Goal: Task Accomplishment & Management: Use online tool/utility

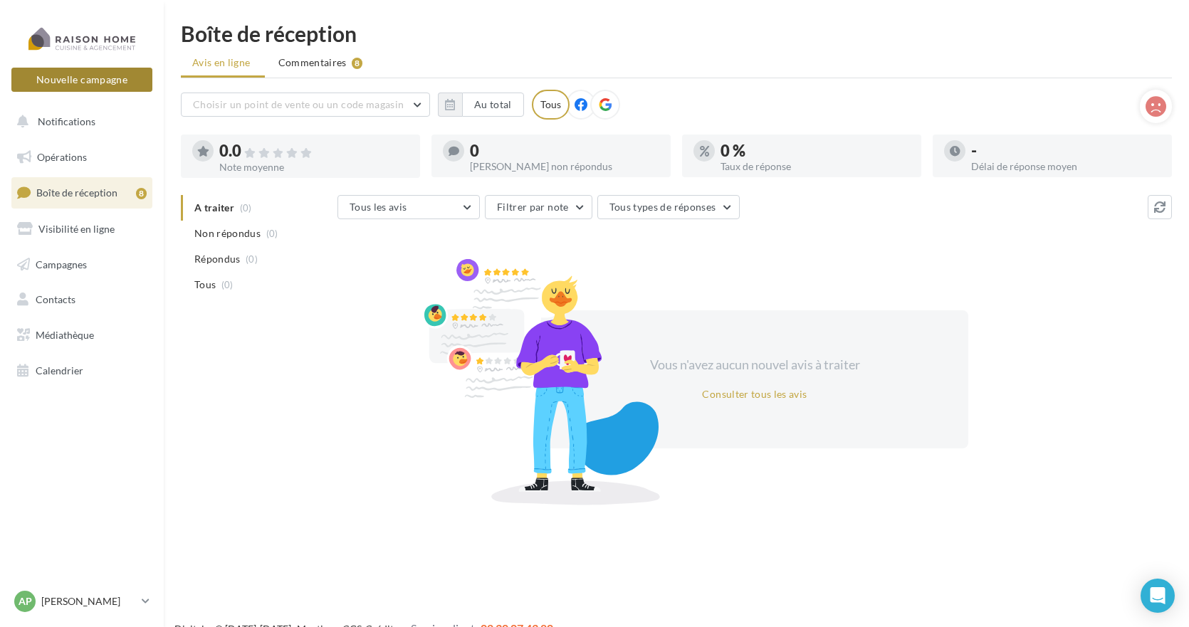
click at [86, 81] on button "Nouvelle campagne" at bounding box center [81, 80] width 141 height 24
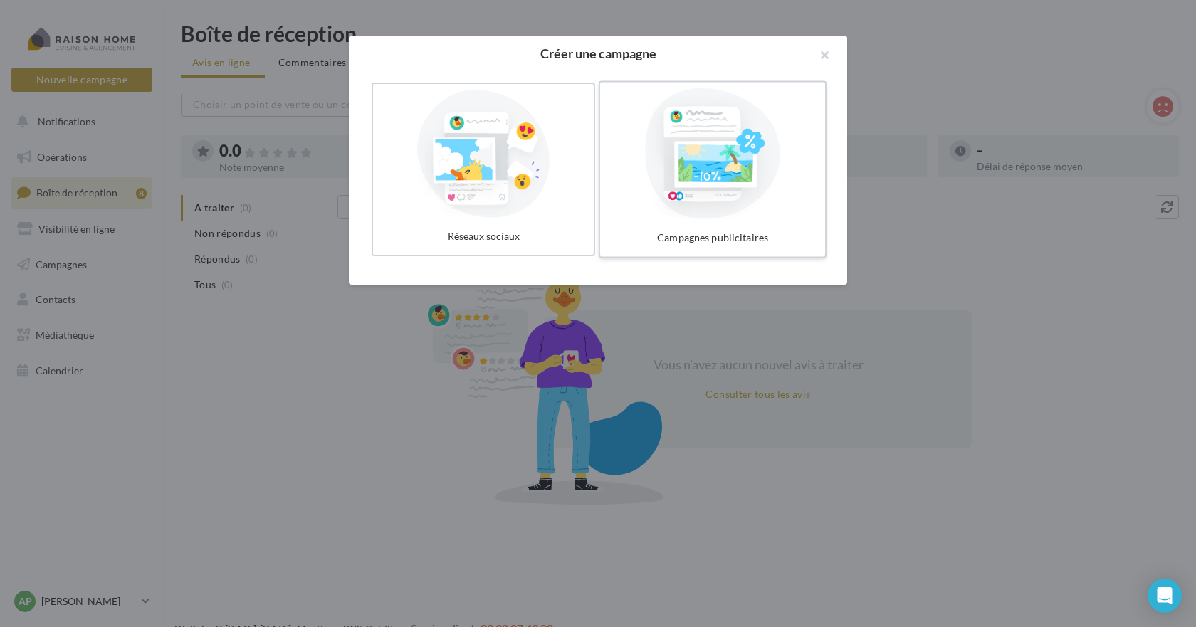
click at [728, 193] on div at bounding box center [713, 153] width 214 height 131
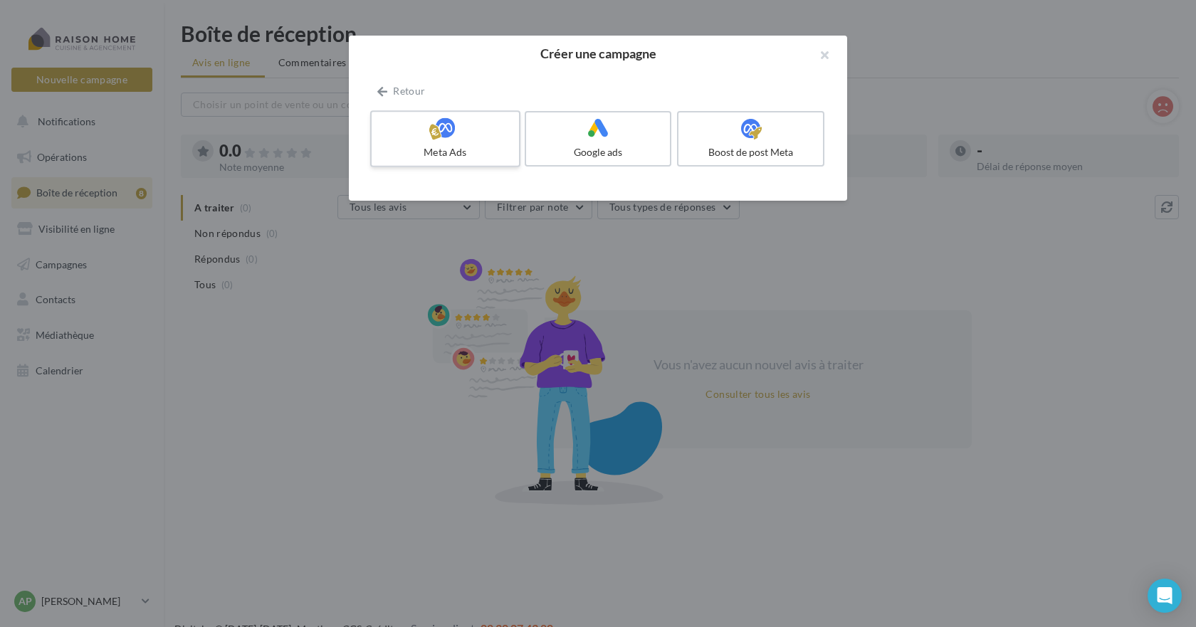
click at [448, 142] on label "Meta Ads" at bounding box center [445, 138] width 150 height 57
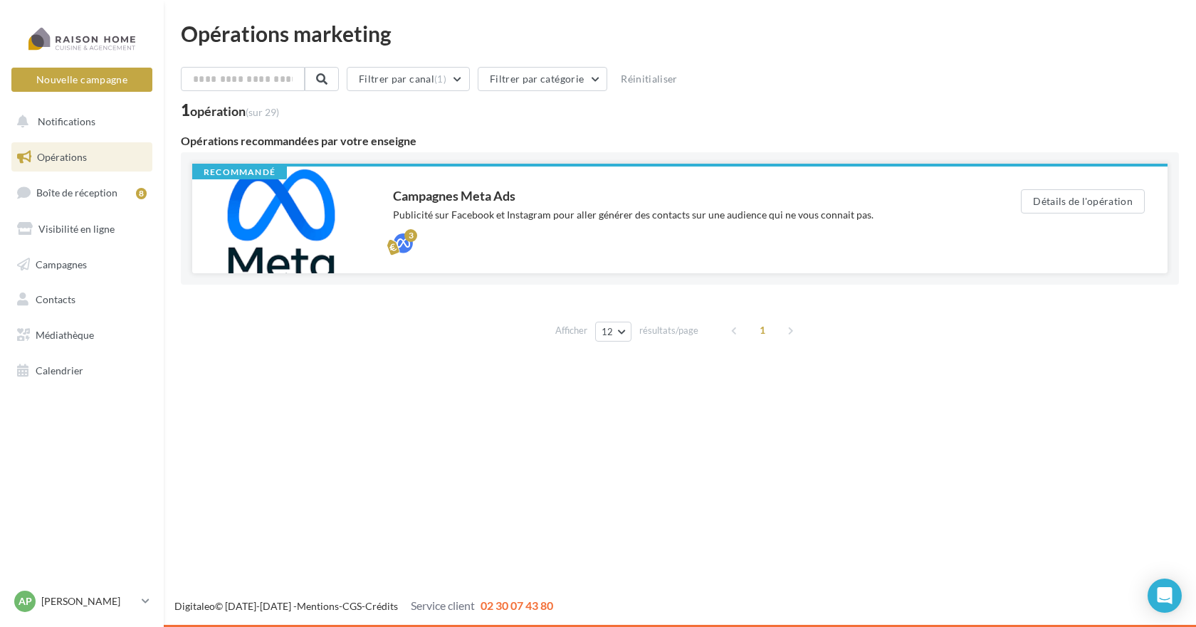
click at [491, 211] on div "Publicité sur Facebook et Instagram pour aller générer des contacts sur une aud…" at bounding box center [678, 215] width 571 height 14
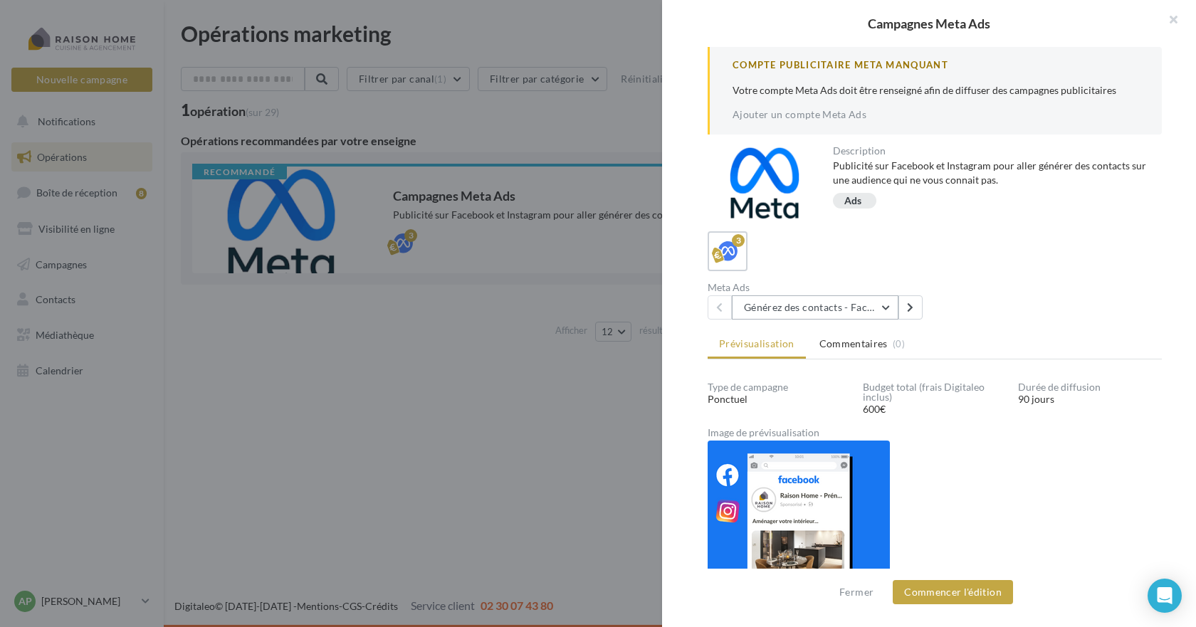
click at [807, 310] on button "Générez des contacts - Facebook Lead Ads 3 mois" at bounding box center [815, 307] width 167 height 24
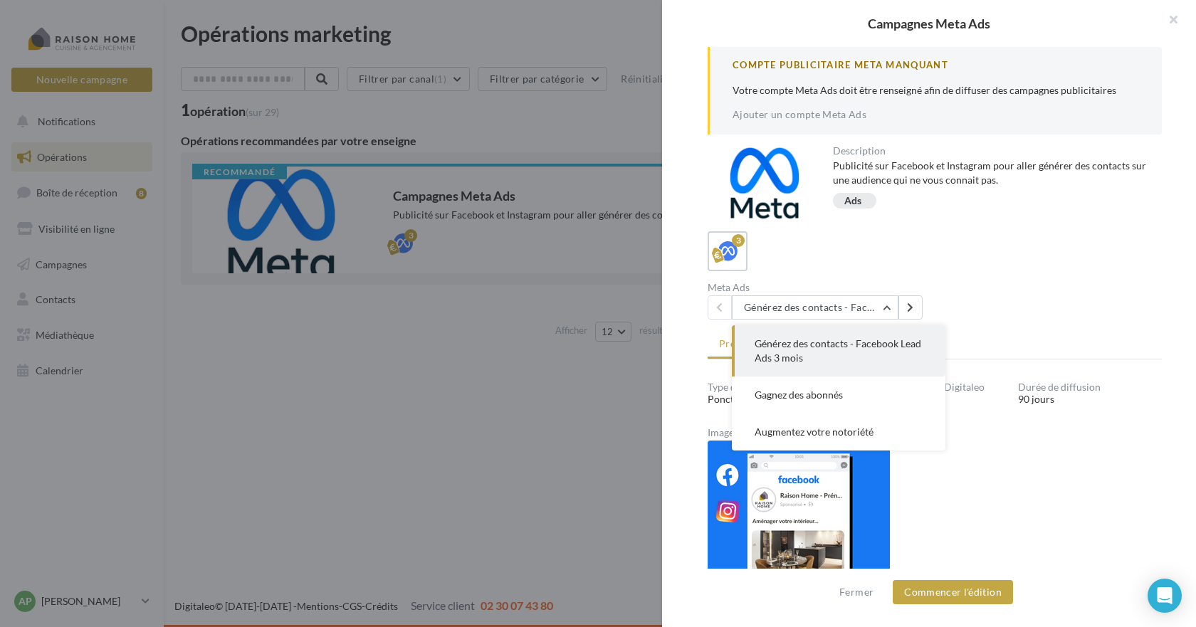
click at [792, 348] on span "Générez des contacts - Facebook Lead Ads 3 mois" at bounding box center [838, 350] width 167 height 26
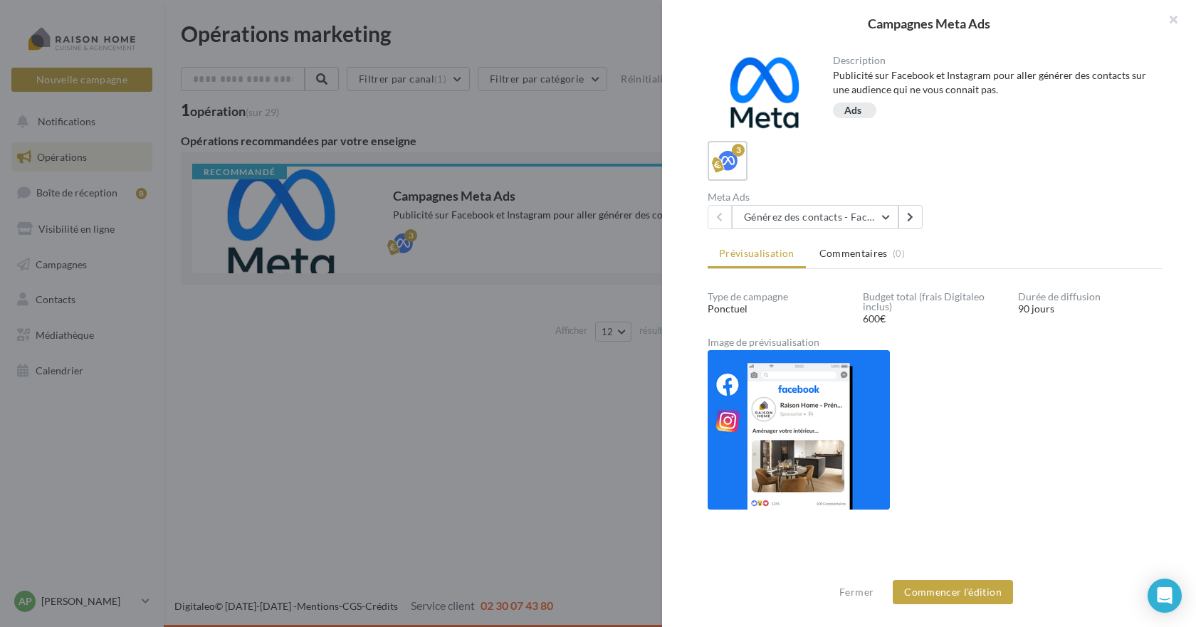
scroll to position [100, 0]
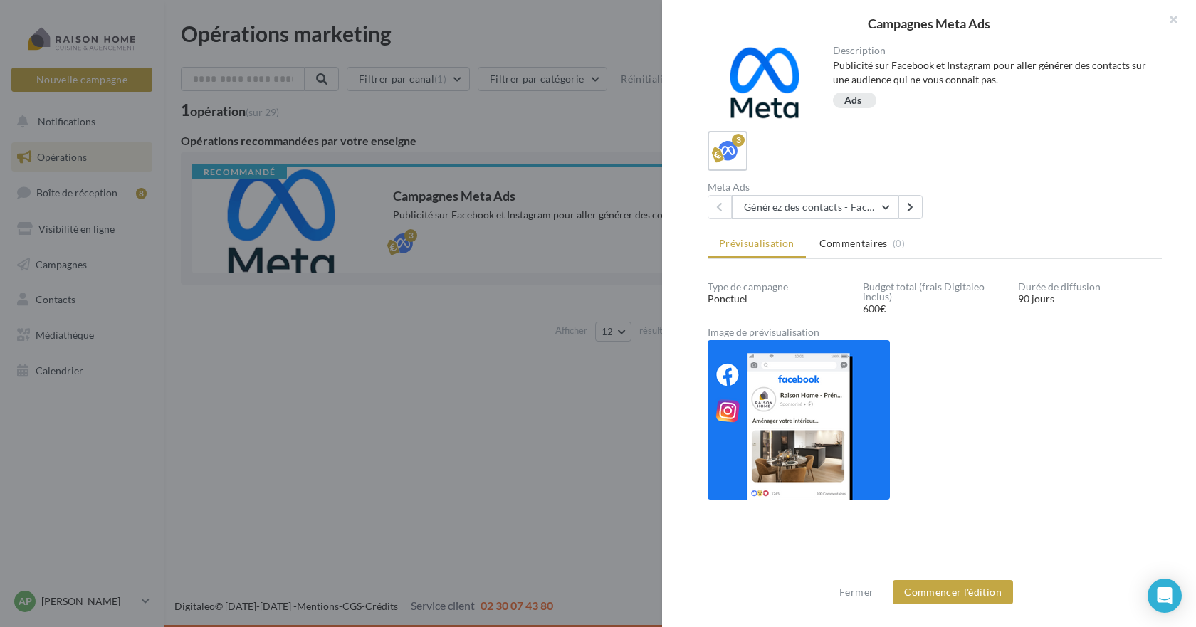
click at [814, 446] on img at bounding box center [799, 419] width 182 height 159
click at [812, 423] on img at bounding box center [799, 419] width 182 height 159
click at [973, 593] on button "Commencer l'édition" at bounding box center [953, 592] width 120 height 24
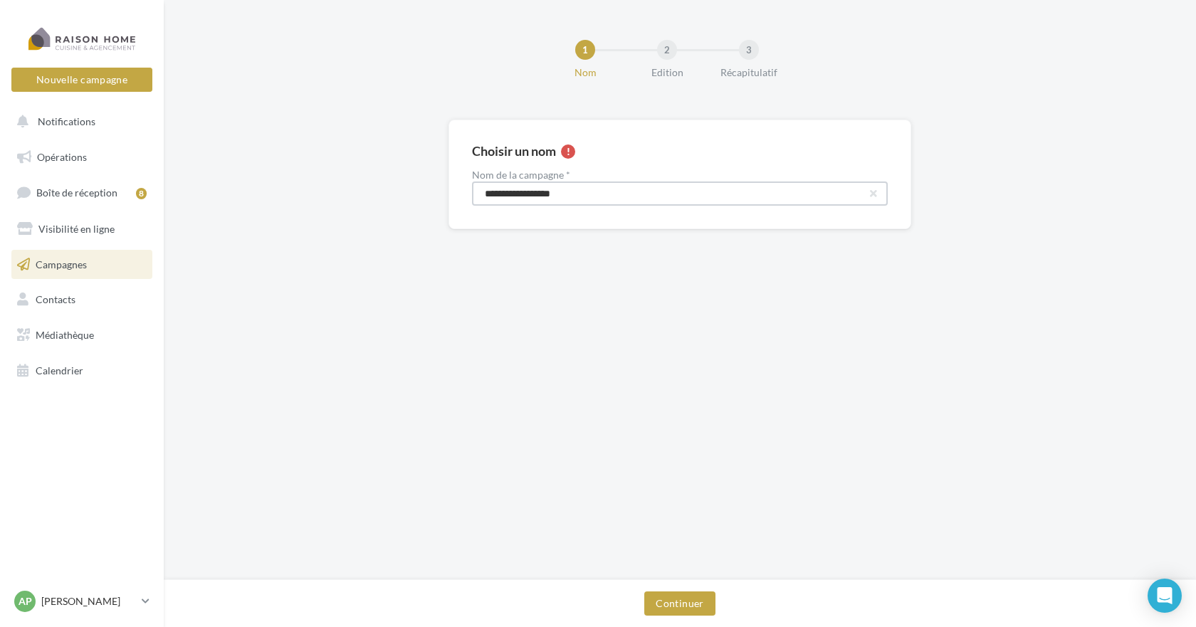
click at [607, 196] on input "**********" at bounding box center [680, 194] width 416 height 24
click at [582, 193] on input "**********" at bounding box center [680, 194] width 416 height 24
type input "**********"
click at [674, 604] on button "Continuer" at bounding box center [679, 604] width 70 height 24
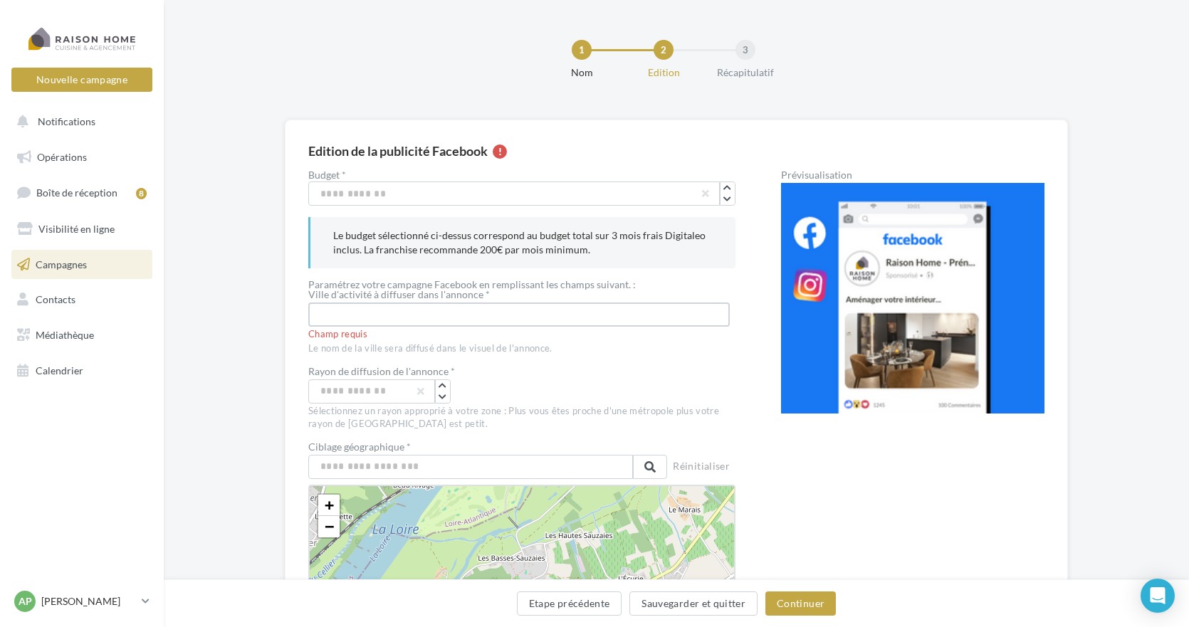
click at [390, 315] on input "text" at bounding box center [519, 315] width 422 height 24
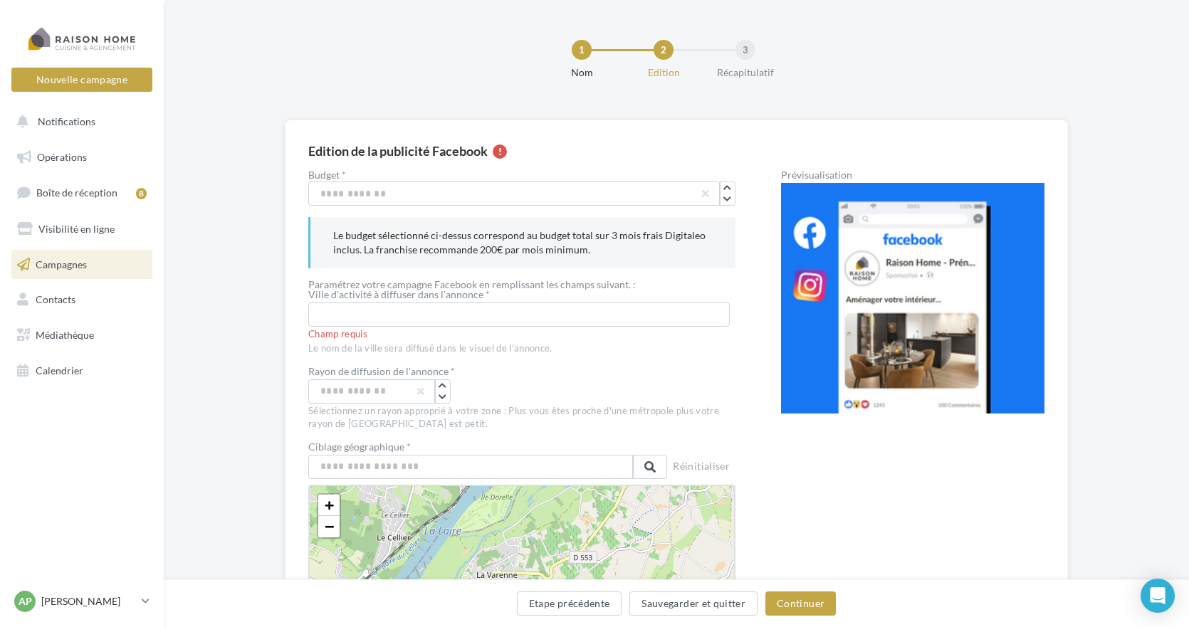
drag, startPoint x: 825, startPoint y: 539, endPoint x: 838, endPoint y: 484, distance: 56.5
click at [344, 318] on input "text" at bounding box center [519, 315] width 422 height 24
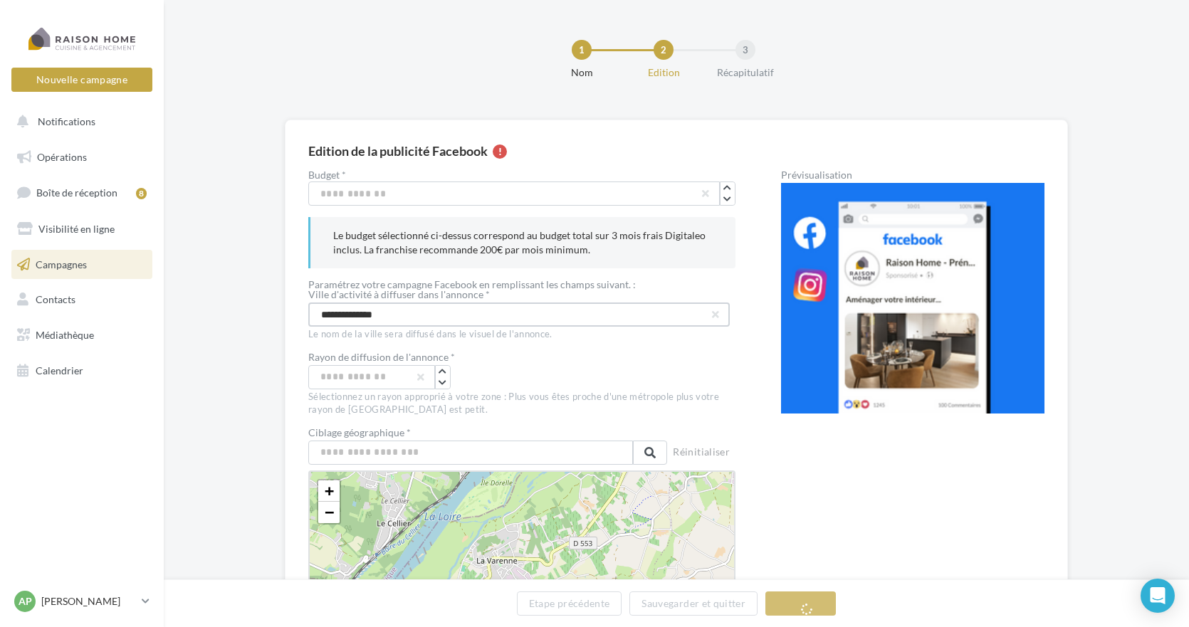
type input "**********"
click at [341, 379] on input "**" at bounding box center [371, 377] width 127 height 24
type input "**"
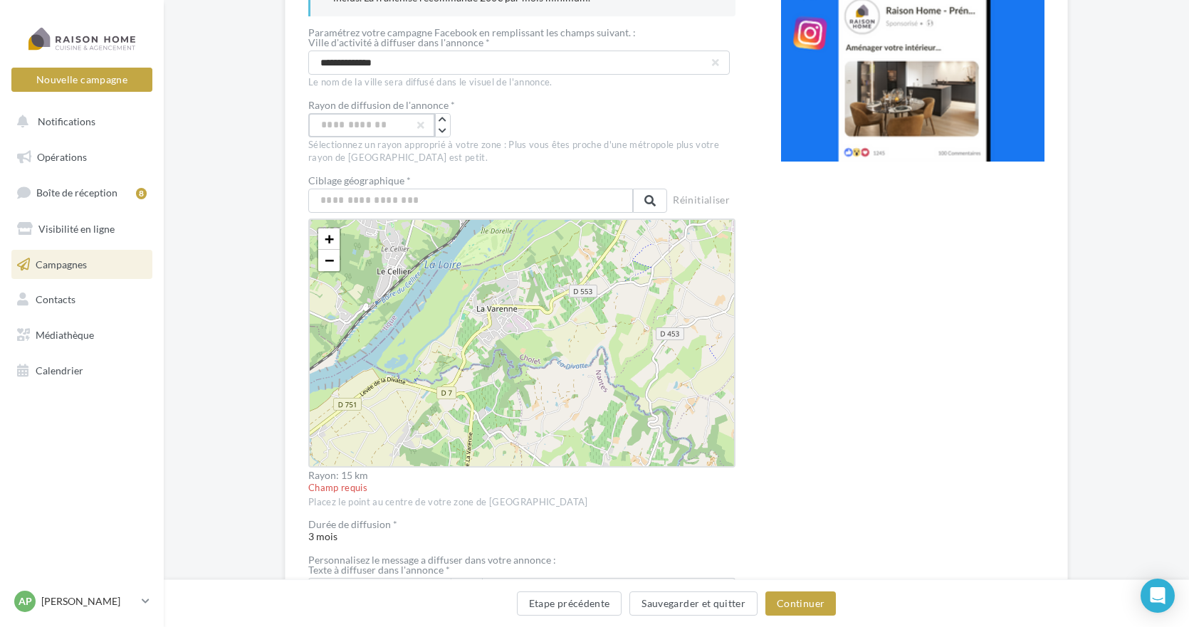
scroll to position [285, 0]
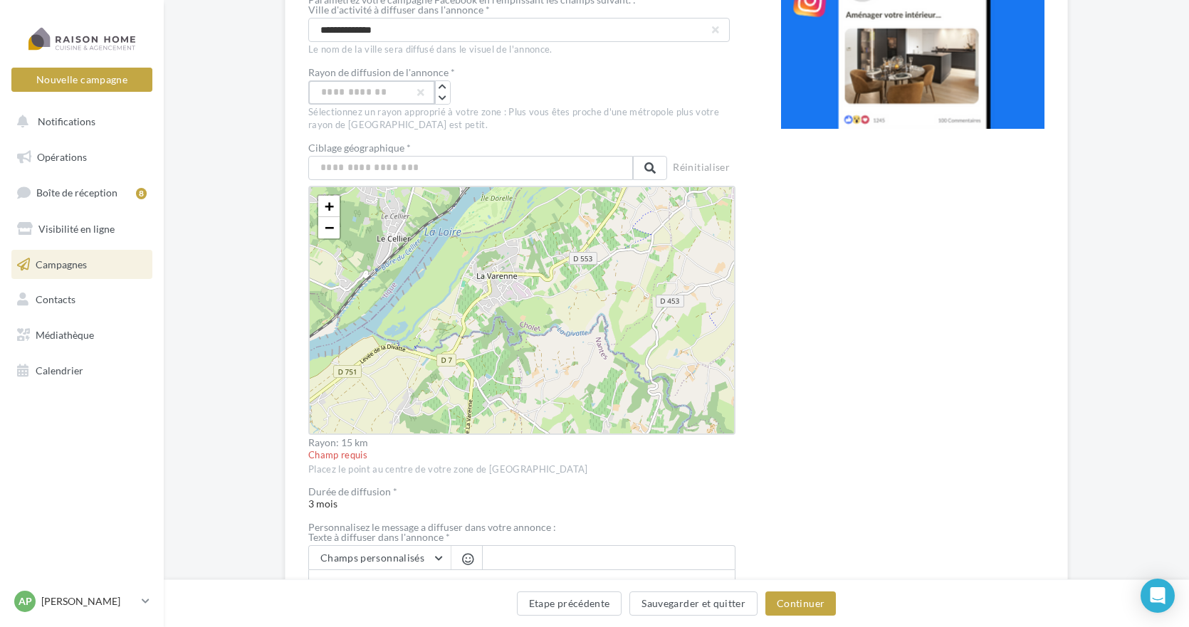
click at [389, 90] on input "**" at bounding box center [371, 92] width 127 height 24
click at [411, 255] on div "+ − Leaflet" at bounding box center [521, 310] width 427 height 249
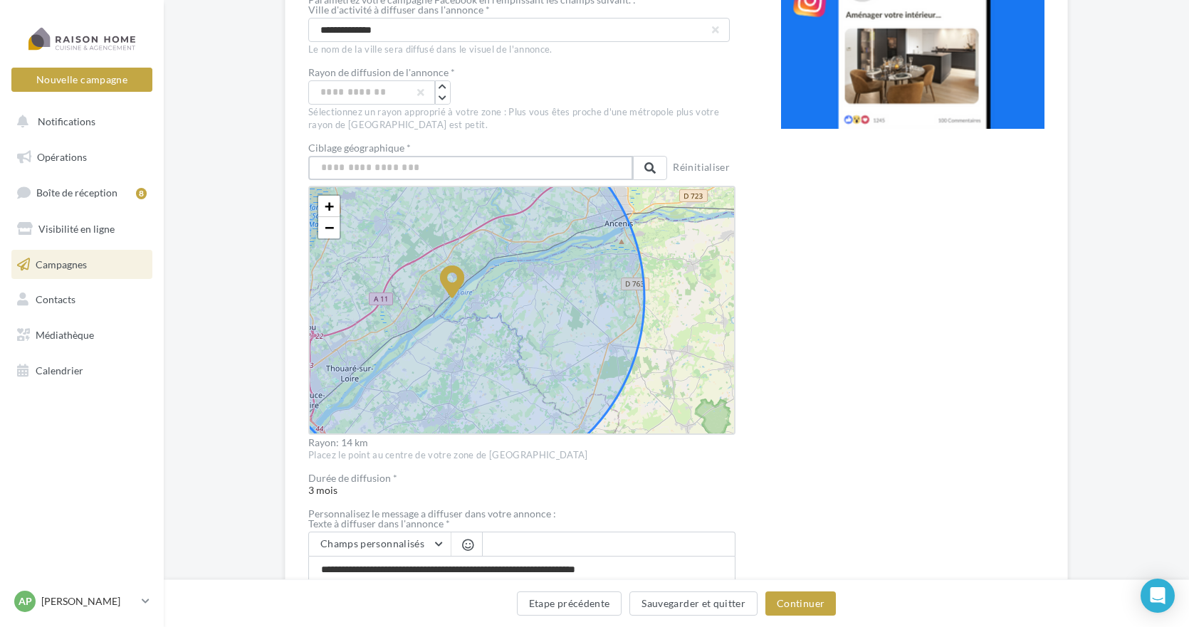
click at [347, 167] on input "text" at bounding box center [470, 168] width 325 height 24
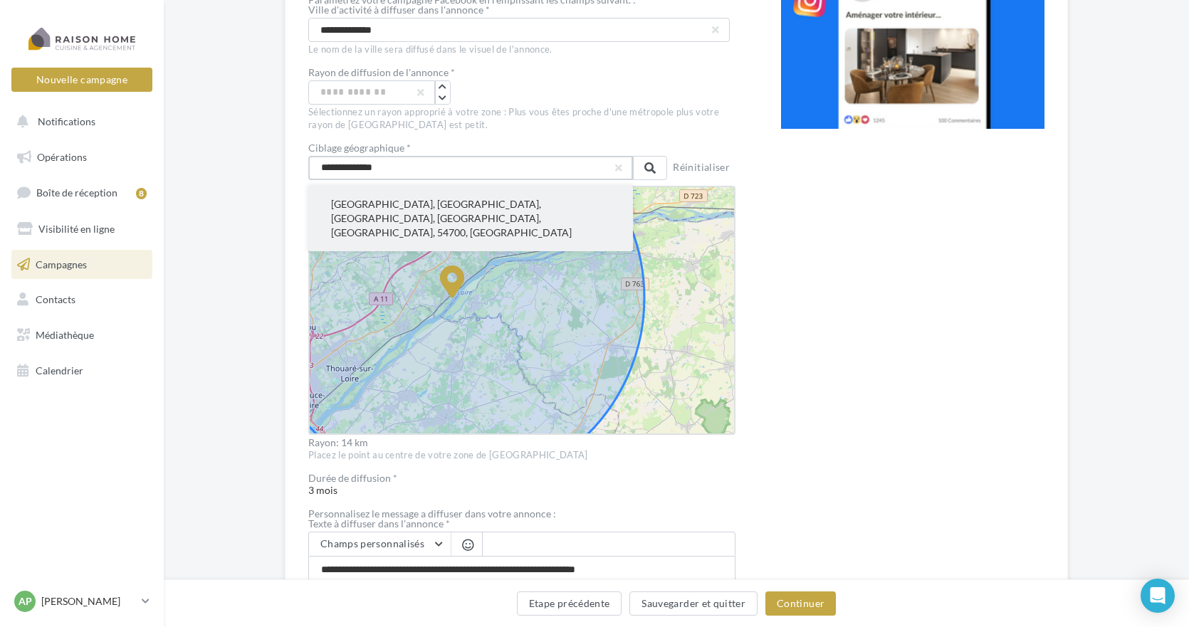
type input "**********"
click at [355, 216] on button "Pont-à-Mousson, Nancy, Meurthe-et-Moselle, Grand Est, France métropolitaine, 54…" at bounding box center [470, 219] width 325 height 66
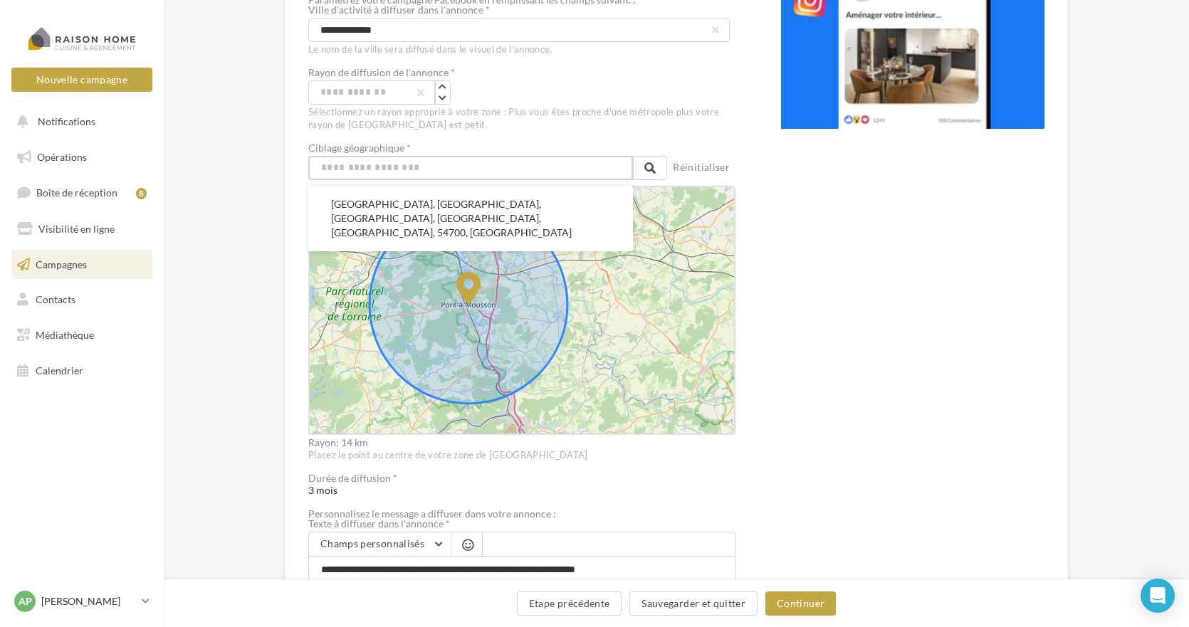
click at [362, 167] on input "text" at bounding box center [470, 168] width 325 height 24
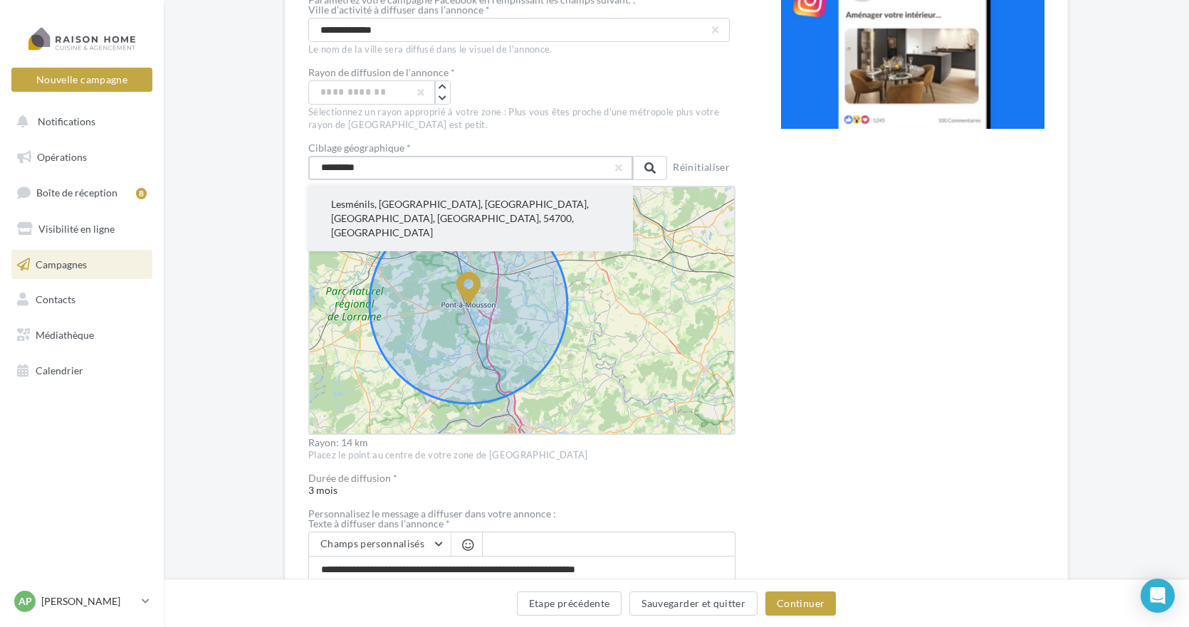
type input "*********"
click at [362, 204] on button "Lesménils, Nancy, Meurthe-et-Moselle, Grand Est, France métropolitaine, 54700, …" at bounding box center [470, 219] width 325 height 66
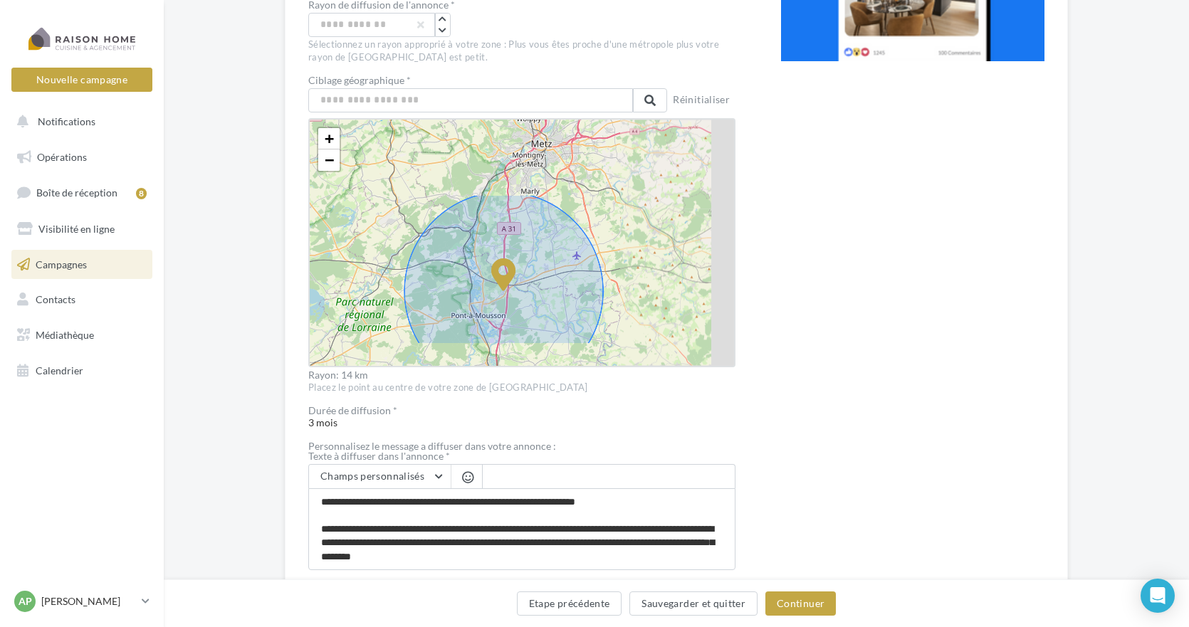
scroll to position [412, 0]
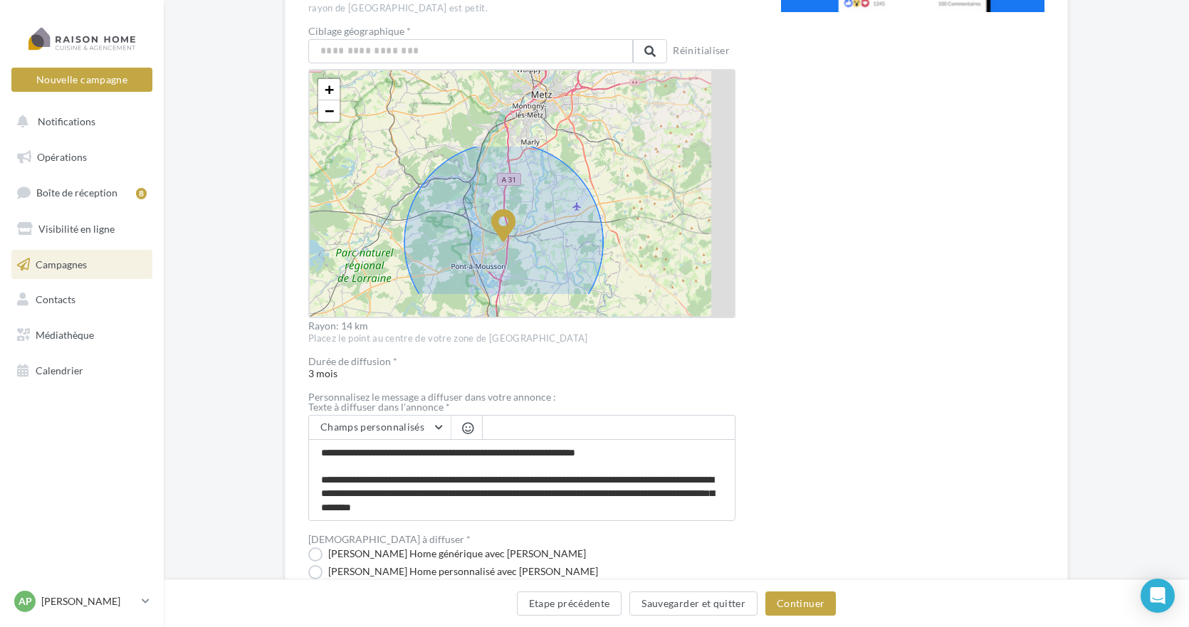
drag, startPoint x: 557, startPoint y: 267, endPoint x: 536, endPoint y: 322, distance: 58.6
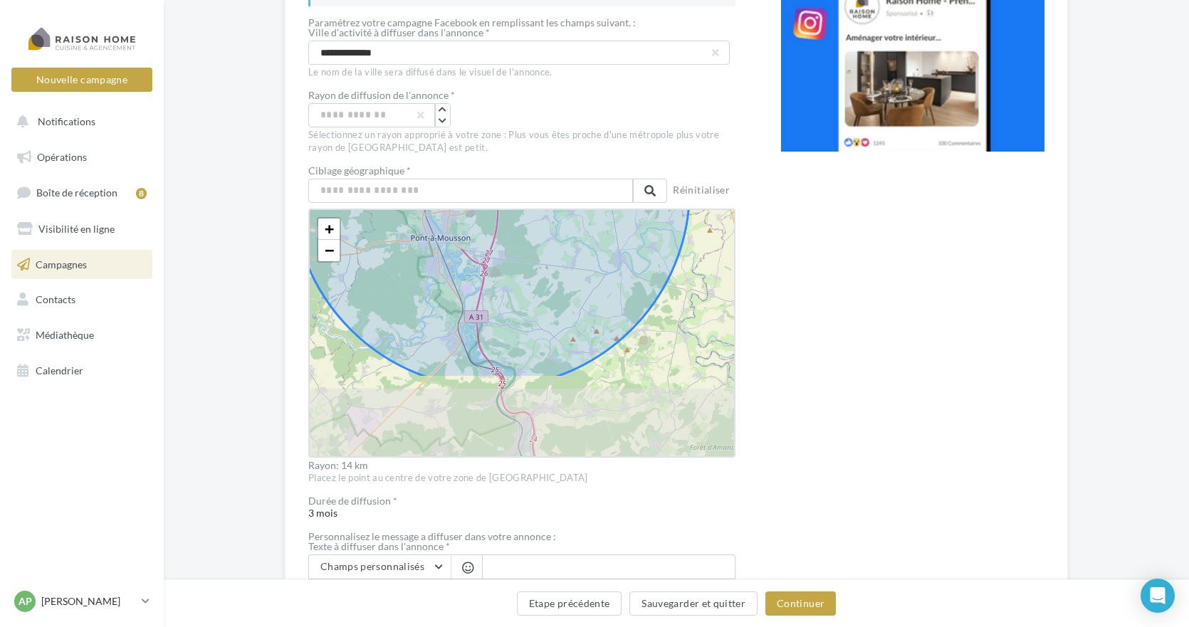
scroll to position [88, 0]
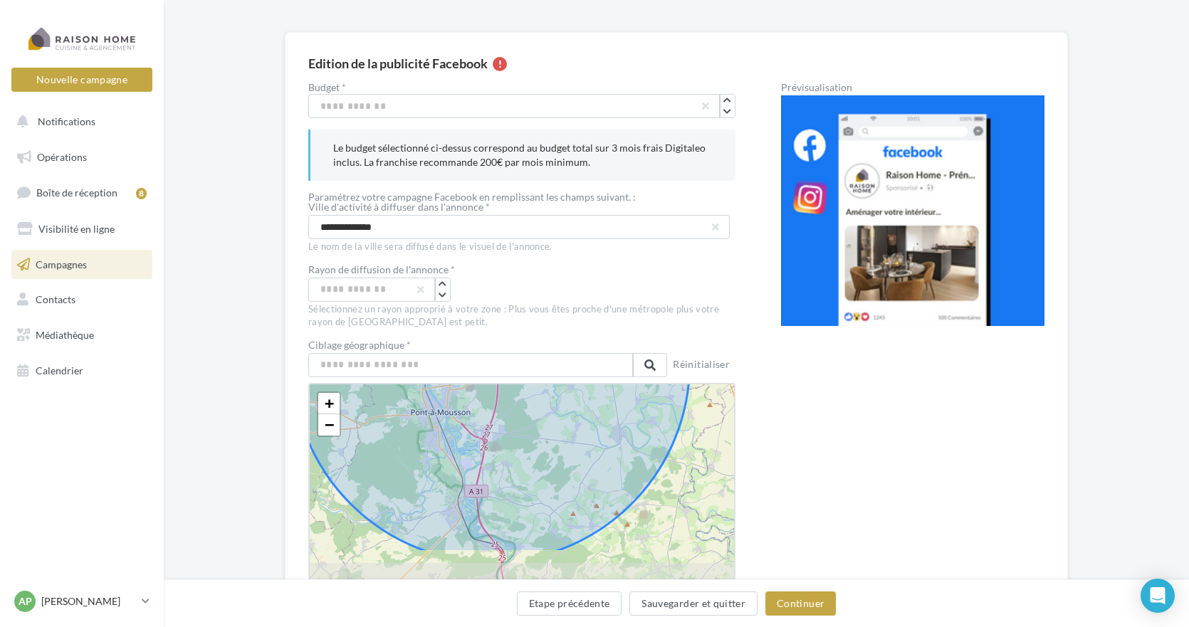
drag, startPoint x: 573, startPoint y: 251, endPoint x: 580, endPoint y: 134, distance: 117.7
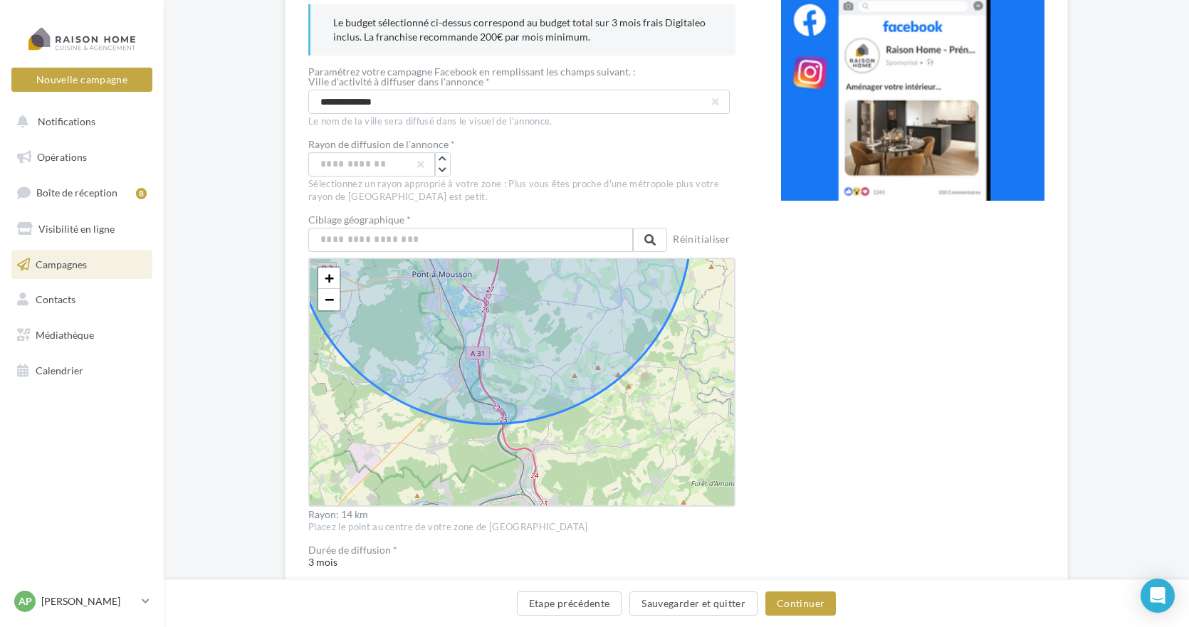
scroll to position [214, 0]
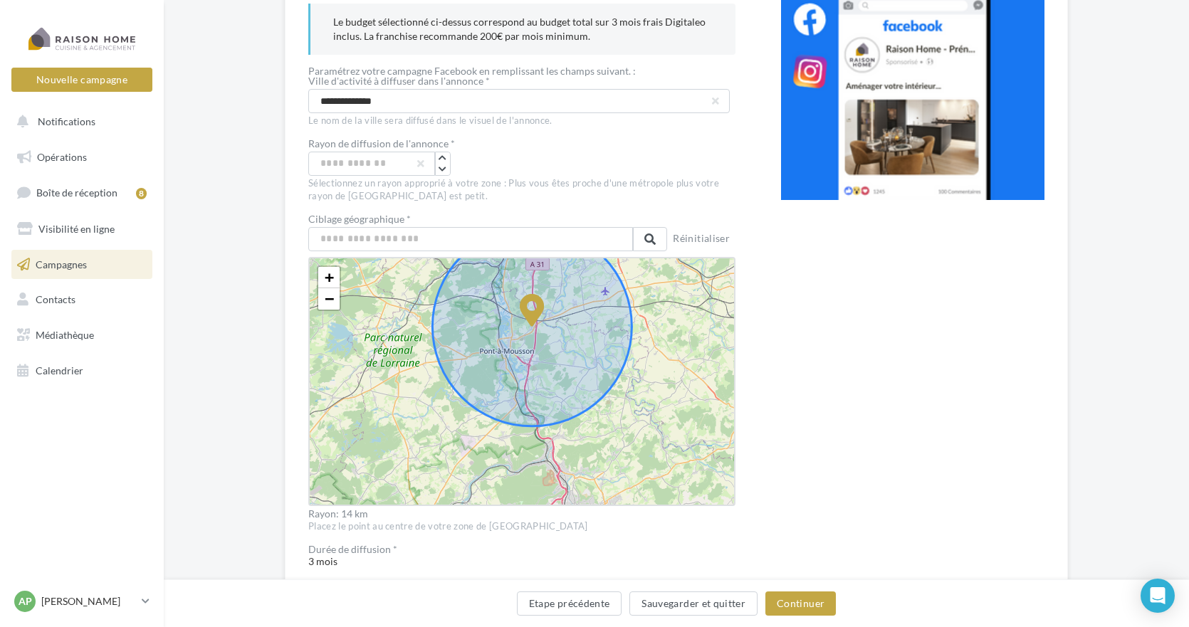
drag, startPoint x: 570, startPoint y: 431, endPoint x: 575, endPoint y: 407, distance: 25.4
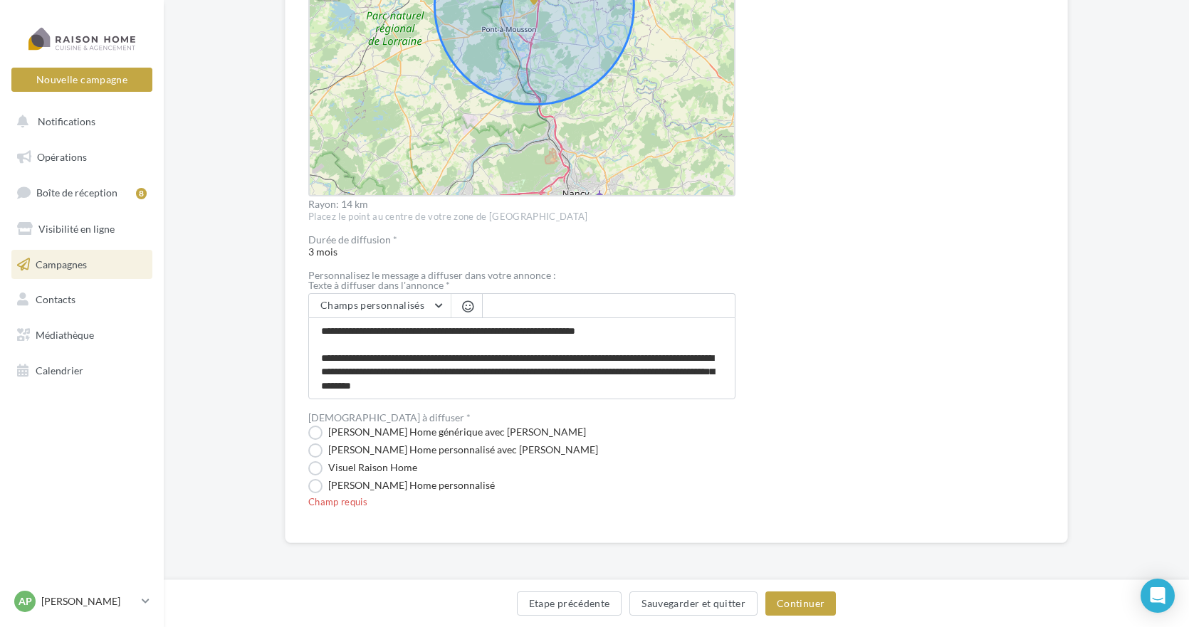
scroll to position [0, 0]
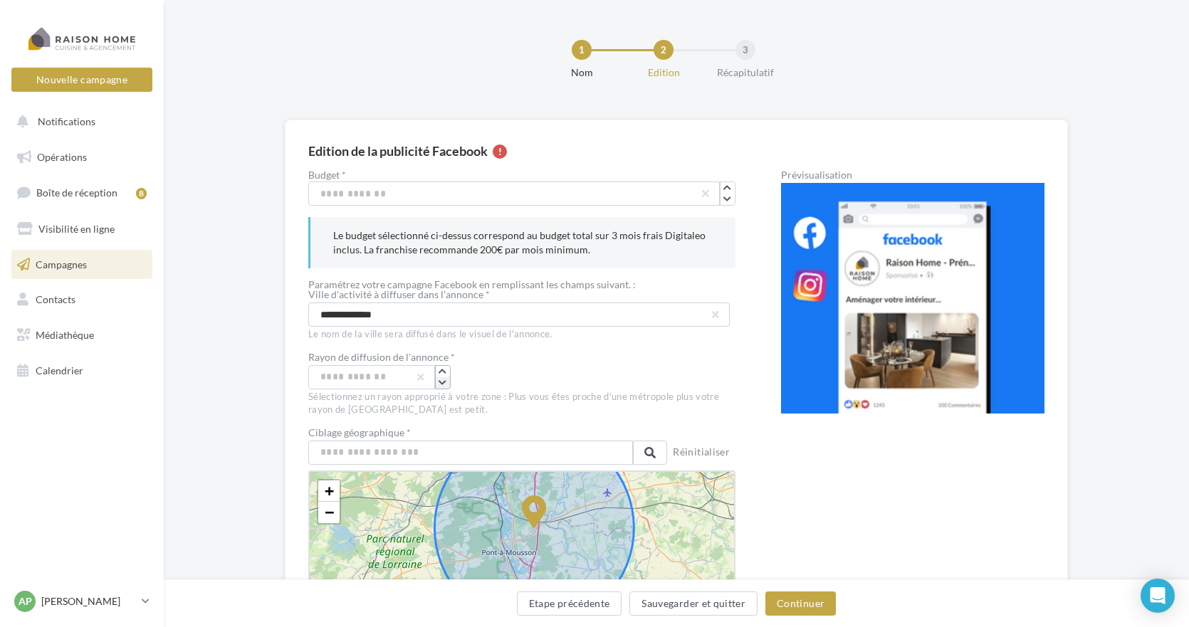
click at [444, 383] on icon "button" at bounding box center [443, 383] width 8 height 9
click at [444, 370] on icon "button" at bounding box center [443, 371] width 8 height 9
click at [815, 449] on div "Prévisualisation La prévisualisation est non-contractuelle" at bounding box center [912, 606] width 263 height 873
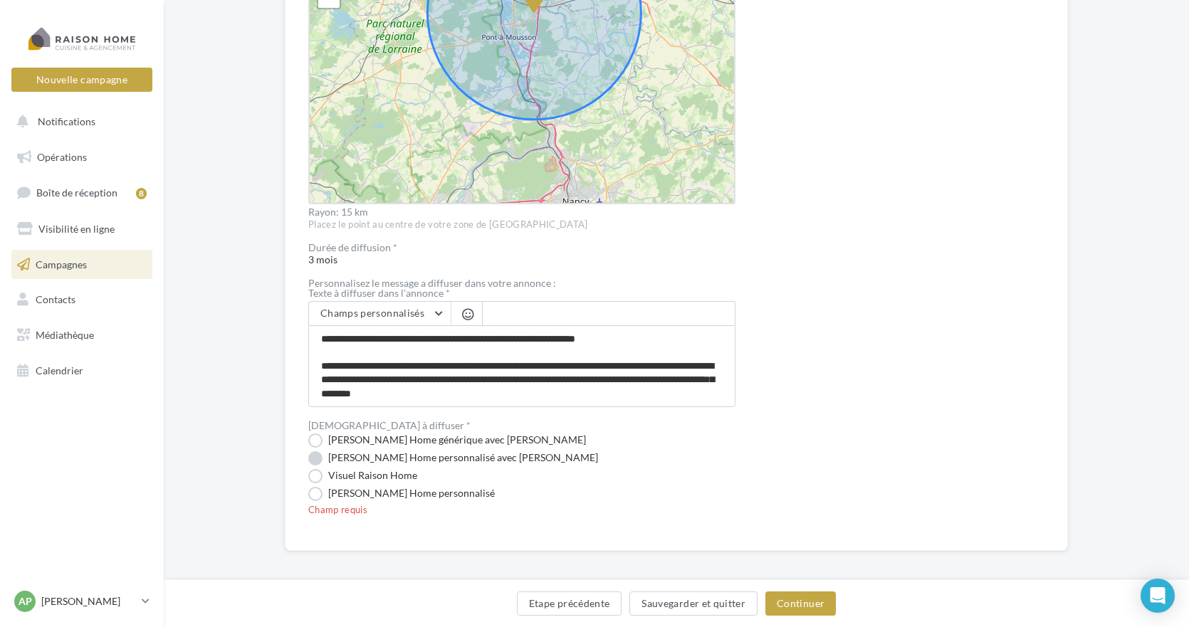
scroll to position [523, 0]
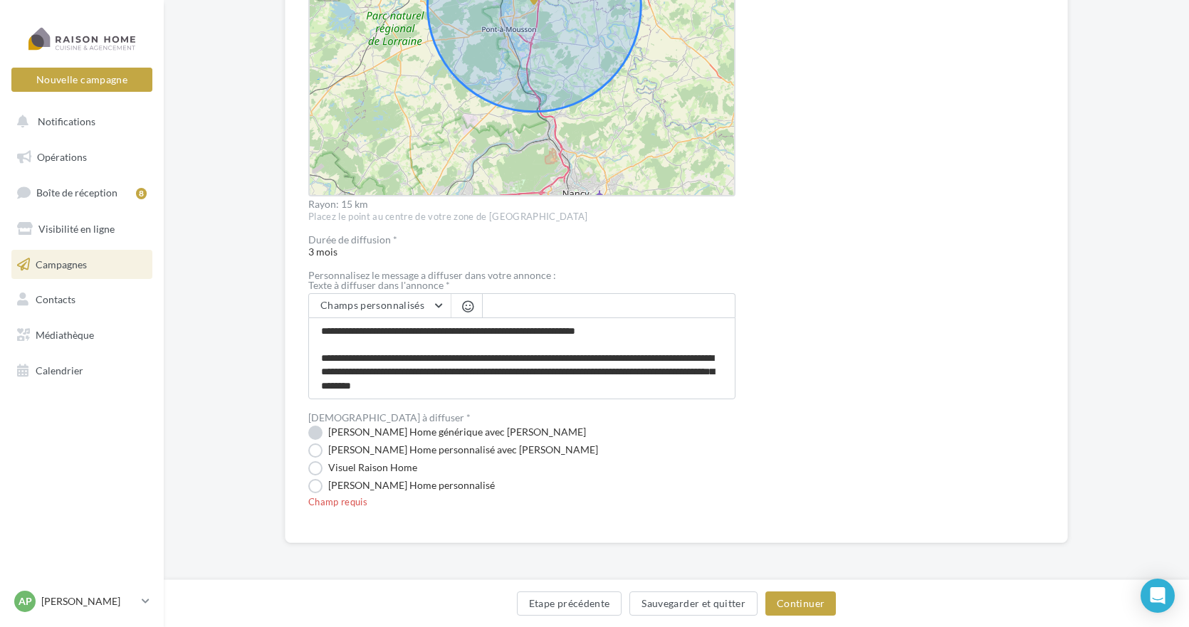
click at [315, 431] on label "Visuel Raison Home générique avec Nom" at bounding box center [447, 433] width 278 height 14
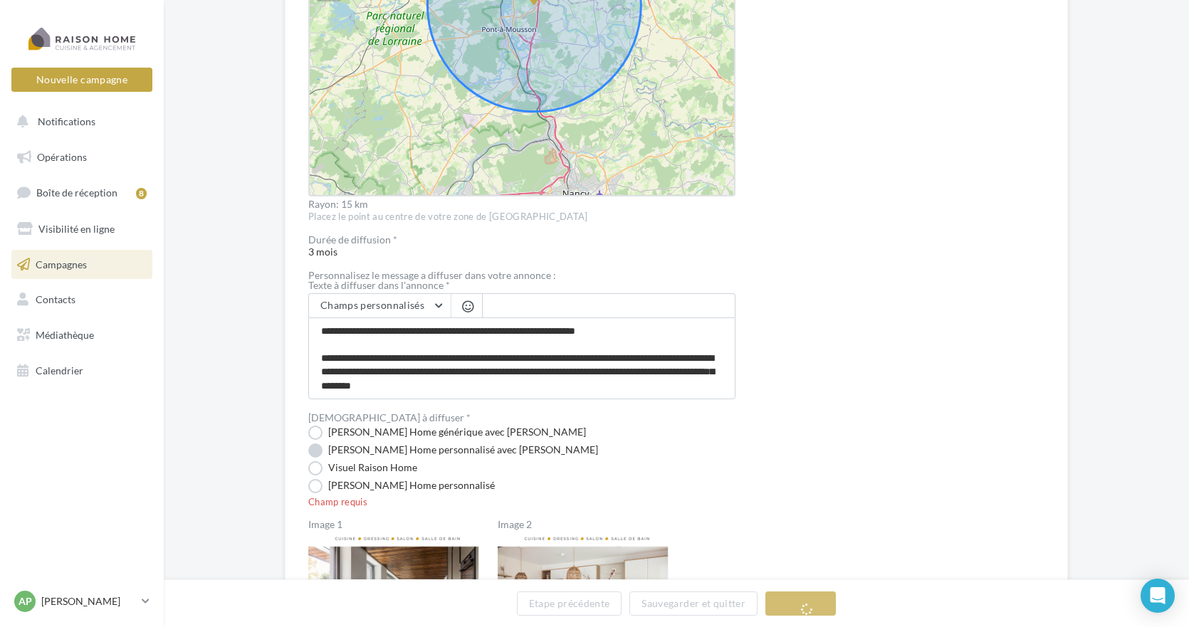
click at [315, 455] on label "Visuel Raison Home personnalisé avec Nom" at bounding box center [453, 451] width 290 height 14
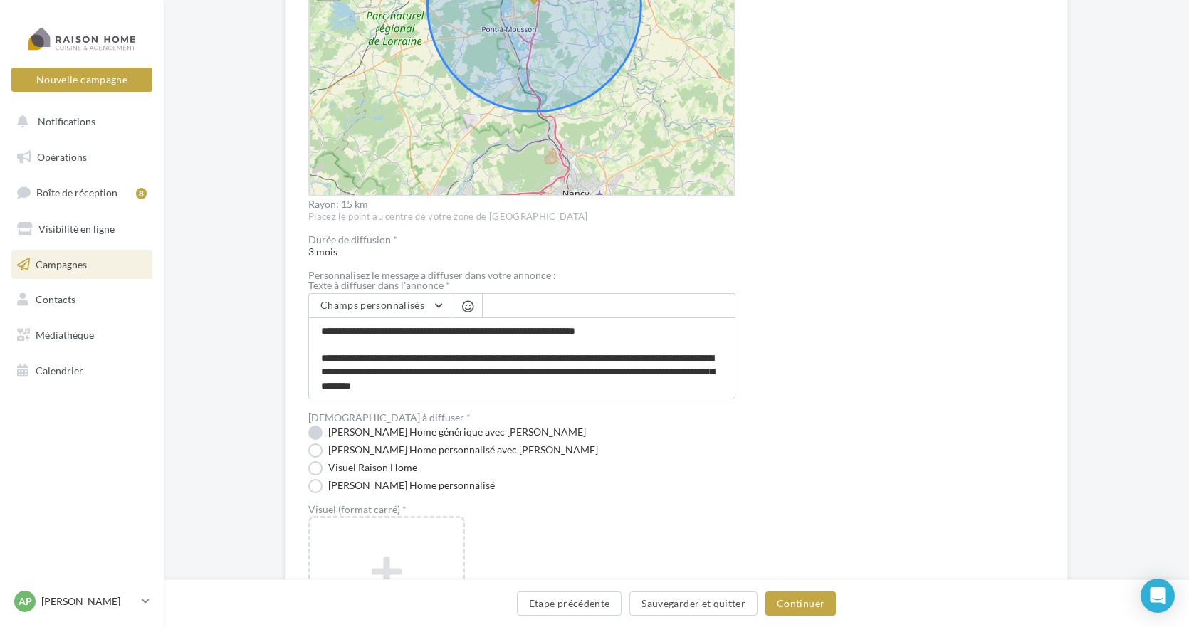
click at [315, 433] on label "Visuel Raison Home générique avec Nom" at bounding box center [447, 433] width 278 height 14
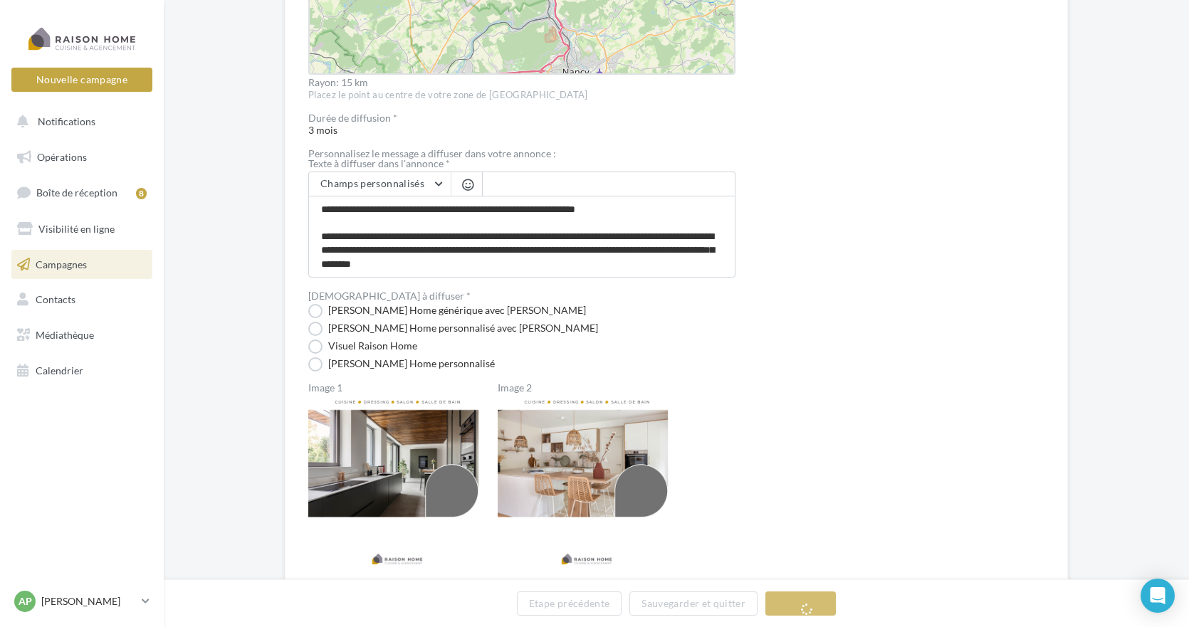
scroll to position [666, 0]
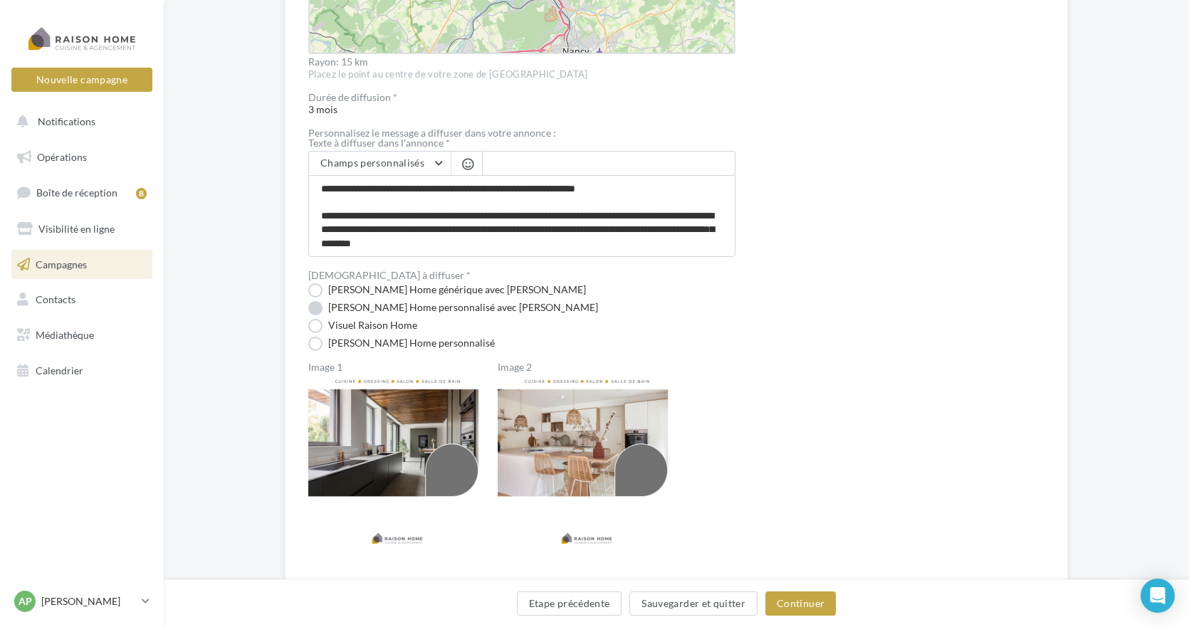
click at [316, 305] on label "Visuel Raison Home personnalisé avec Nom" at bounding box center [453, 308] width 290 height 14
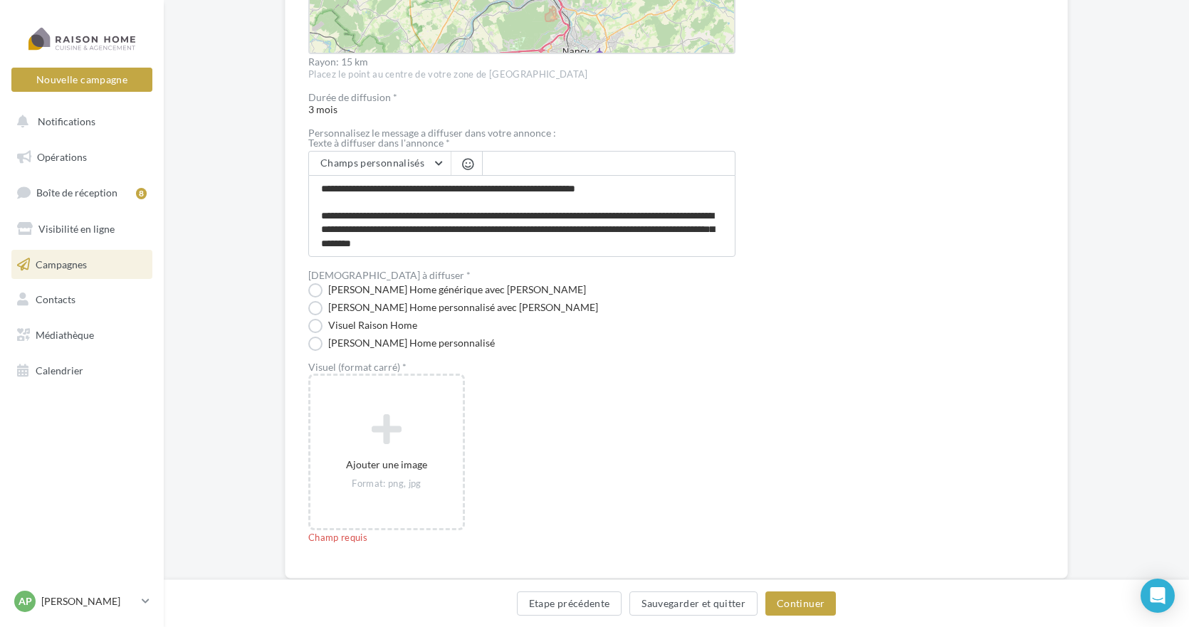
click at [318, 326] on label "Visuel Raison Home" at bounding box center [362, 326] width 109 height 14
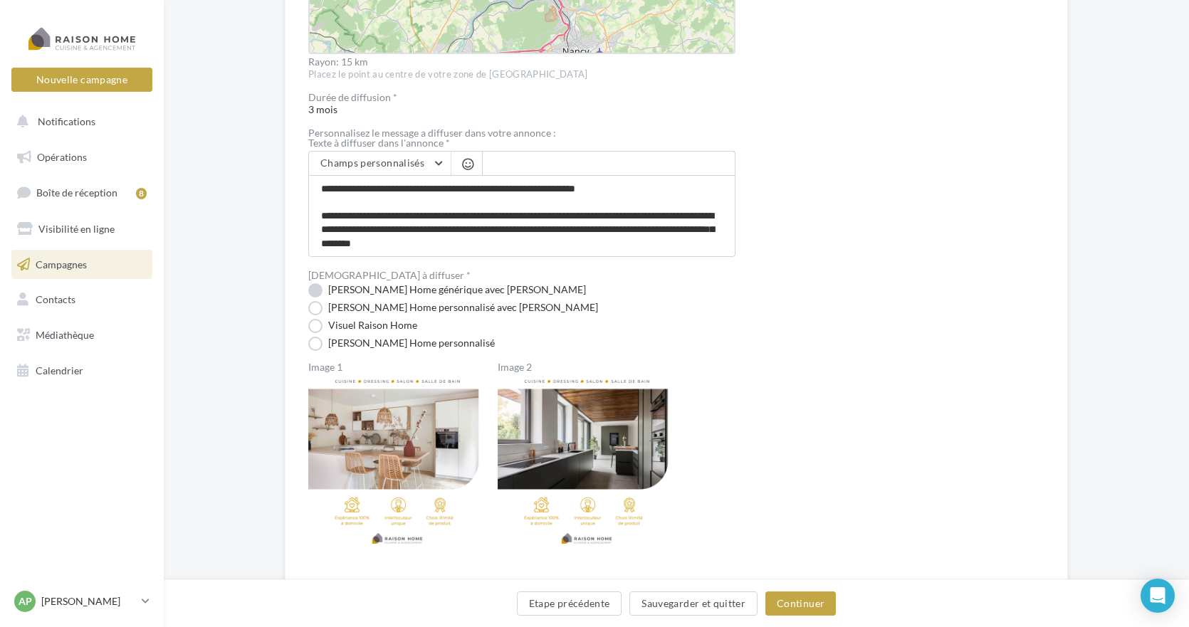
click at [316, 288] on label "Visuel Raison Home générique avec Nom" at bounding box center [447, 290] width 278 height 14
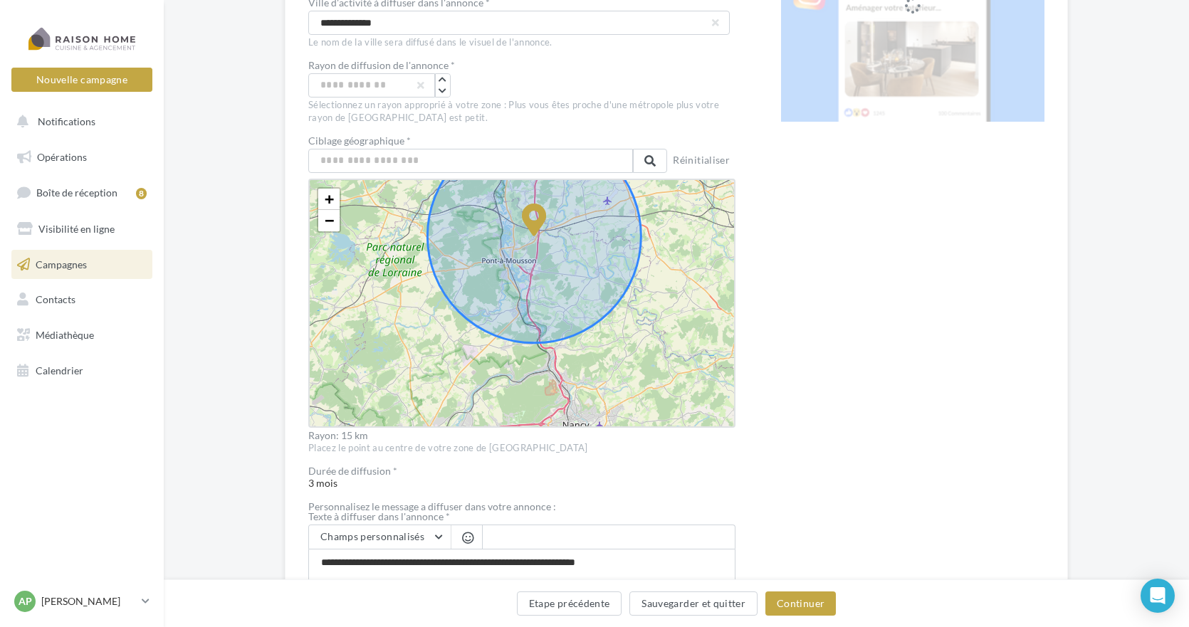
scroll to position [282, 0]
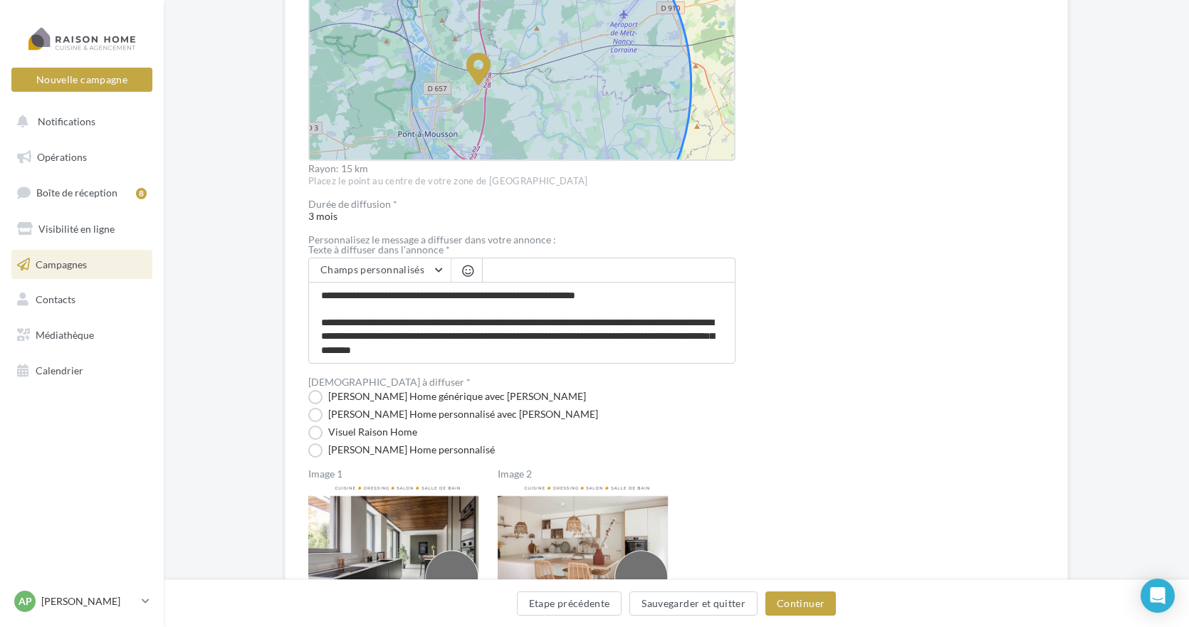
drag, startPoint x: 615, startPoint y: 236, endPoint x: 584, endPoint y: 315, distance: 85.0
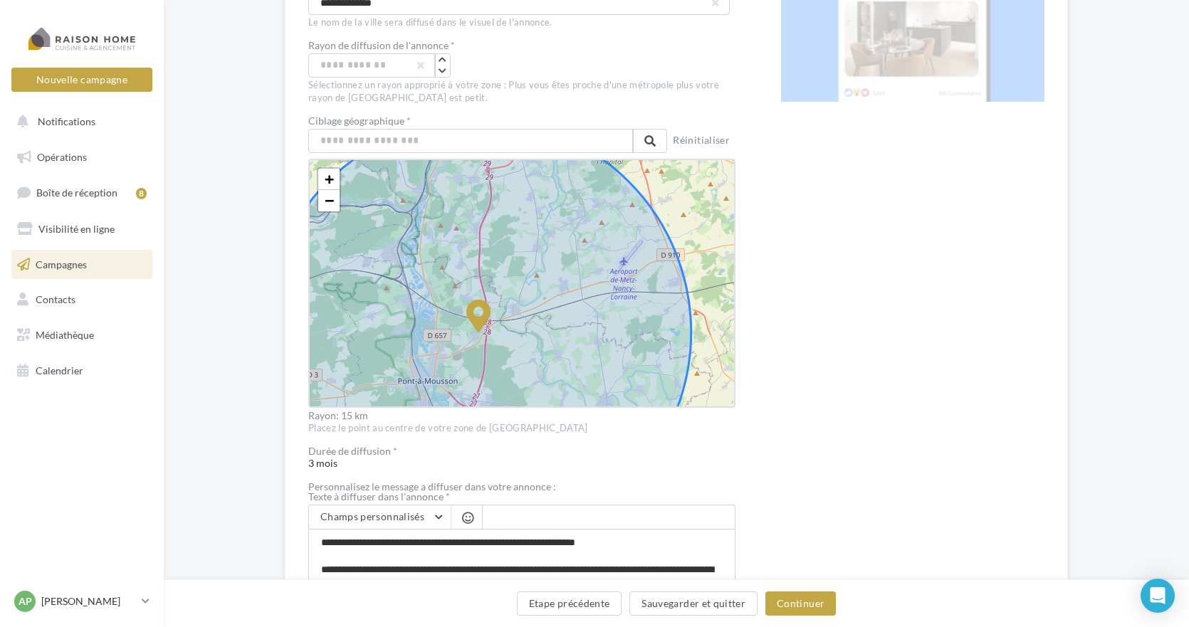
scroll to position [286, 0]
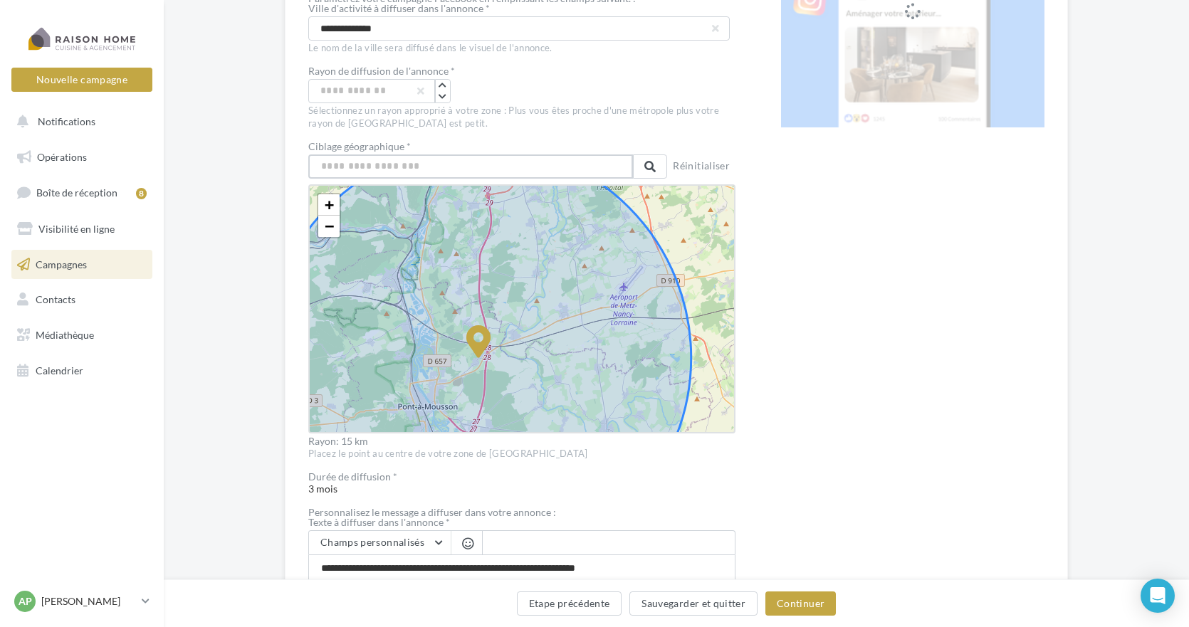
click at [394, 166] on input "text" at bounding box center [470, 167] width 325 height 24
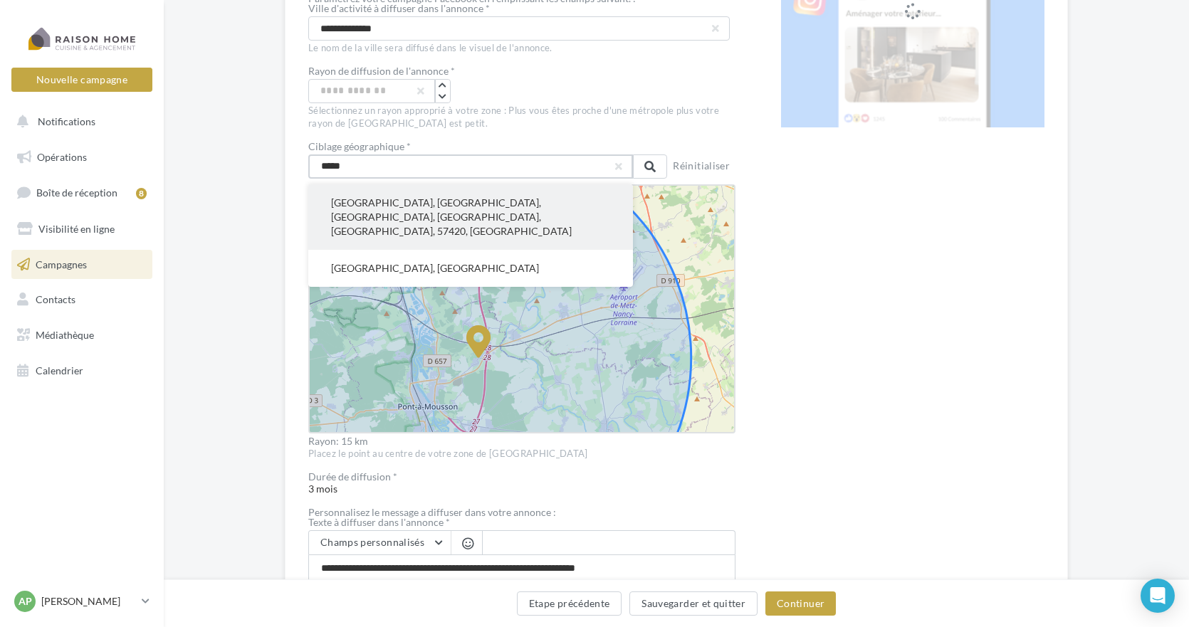
type input "*****"
click at [380, 201] on button "Verny, Metz, Moselle, Grand Est, France métropolitaine, 57420, France" at bounding box center [470, 217] width 325 height 66
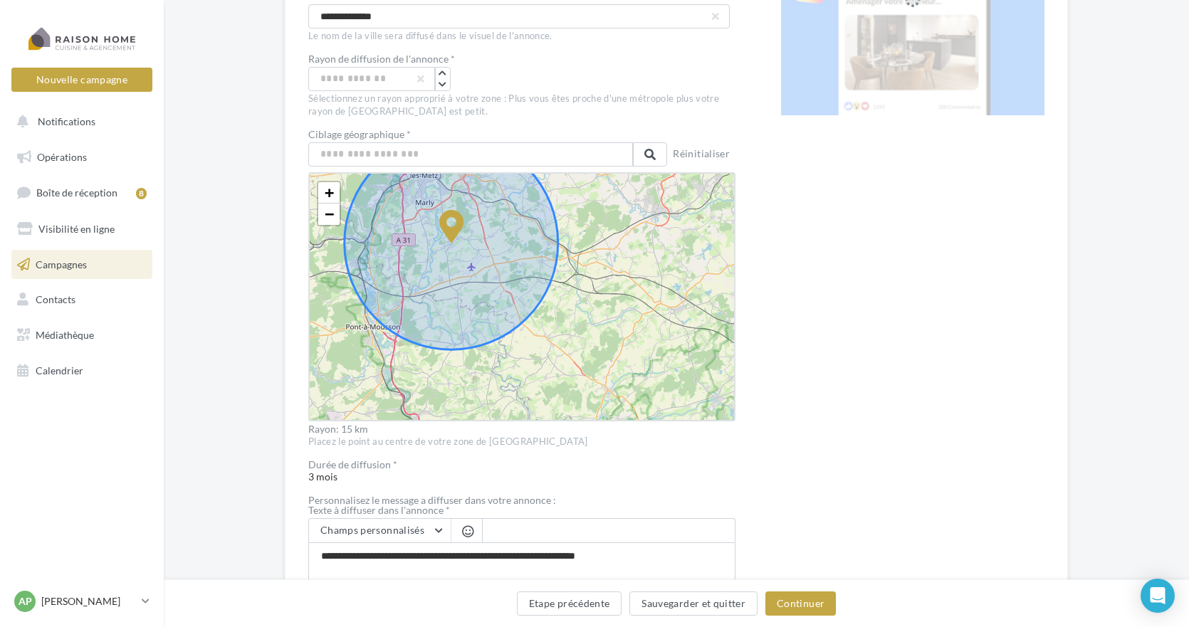
drag, startPoint x: 832, startPoint y: 298, endPoint x: 832, endPoint y: 325, distance: 27.1
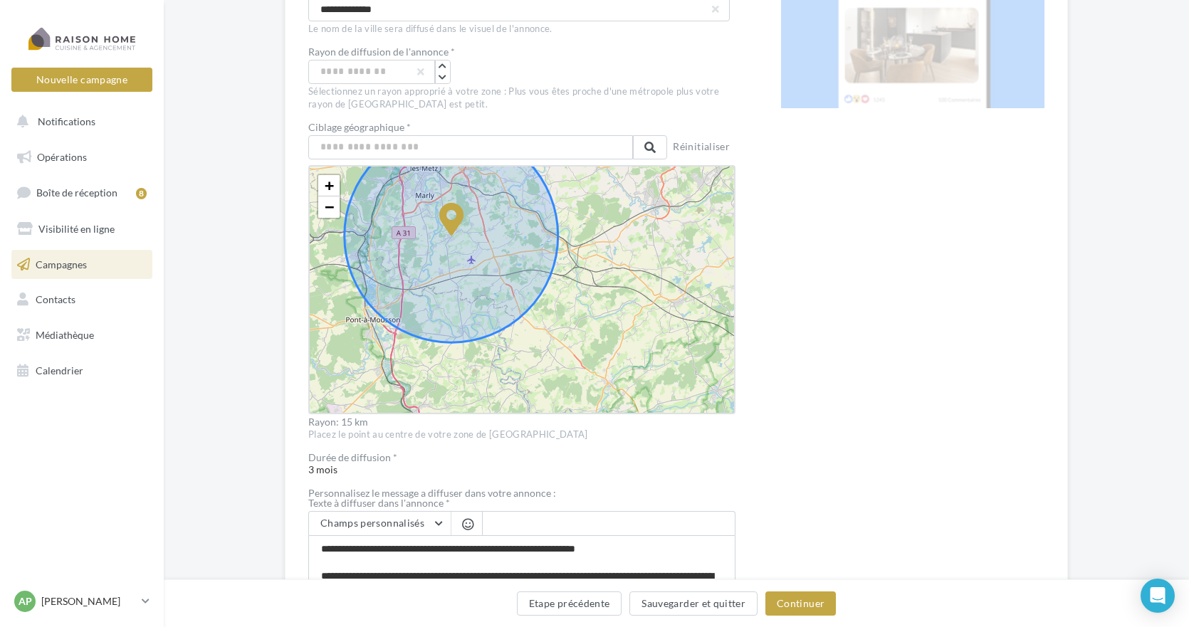
scroll to position [234, 0]
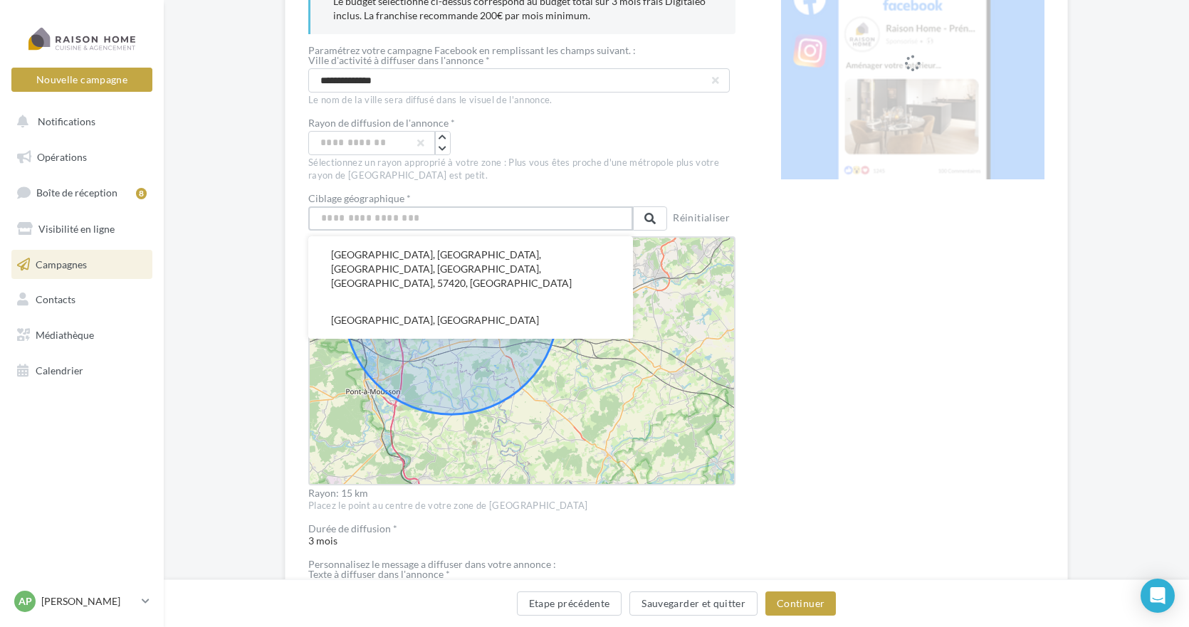
click at [370, 218] on input "text" at bounding box center [470, 218] width 325 height 24
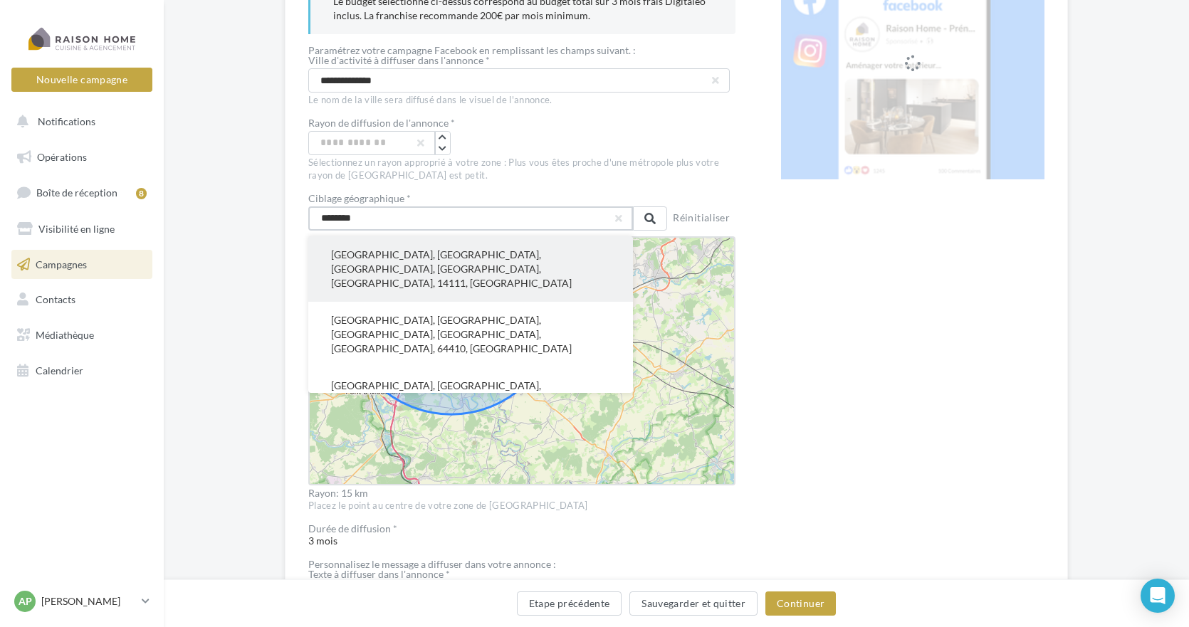
type input "********"
click at [363, 261] on button "Louvigny, Caen, Calvados, Normandie, France métropolitaine, 14111, France" at bounding box center [470, 269] width 325 height 66
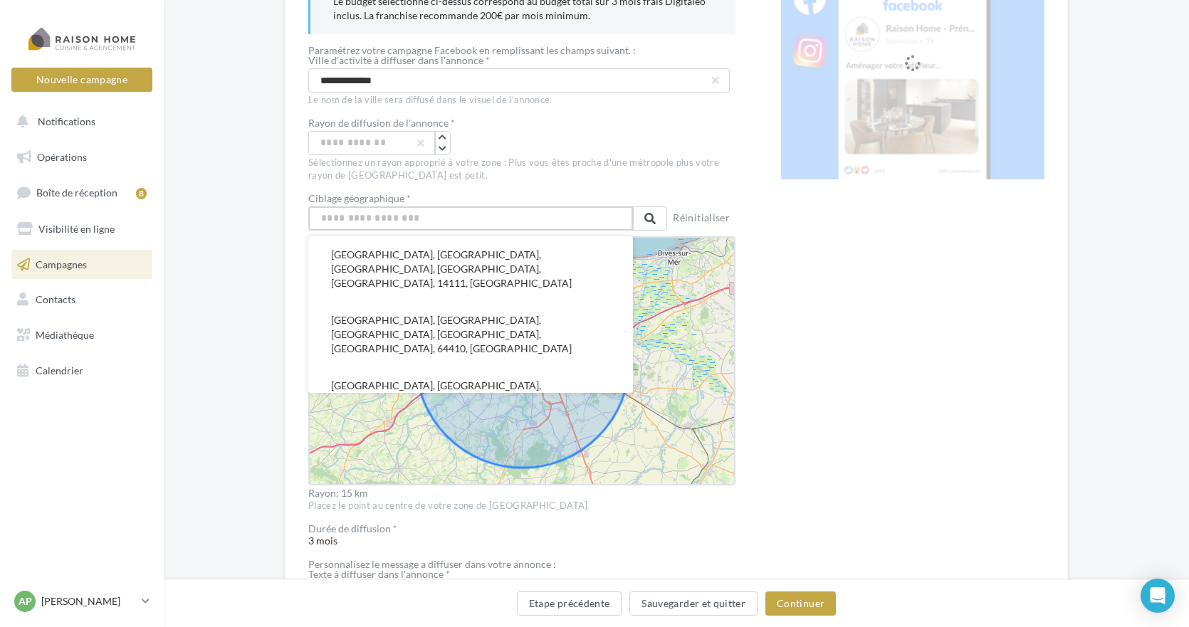
click at [373, 211] on input "text" at bounding box center [470, 218] width 325 height 24
click at [411, 367] on button "Louvigny, Metz, Moselle, Grand Est, France métropolitaine, 57420, France" at bounding box center [470, 400] width 325 height 66
type input "**********"
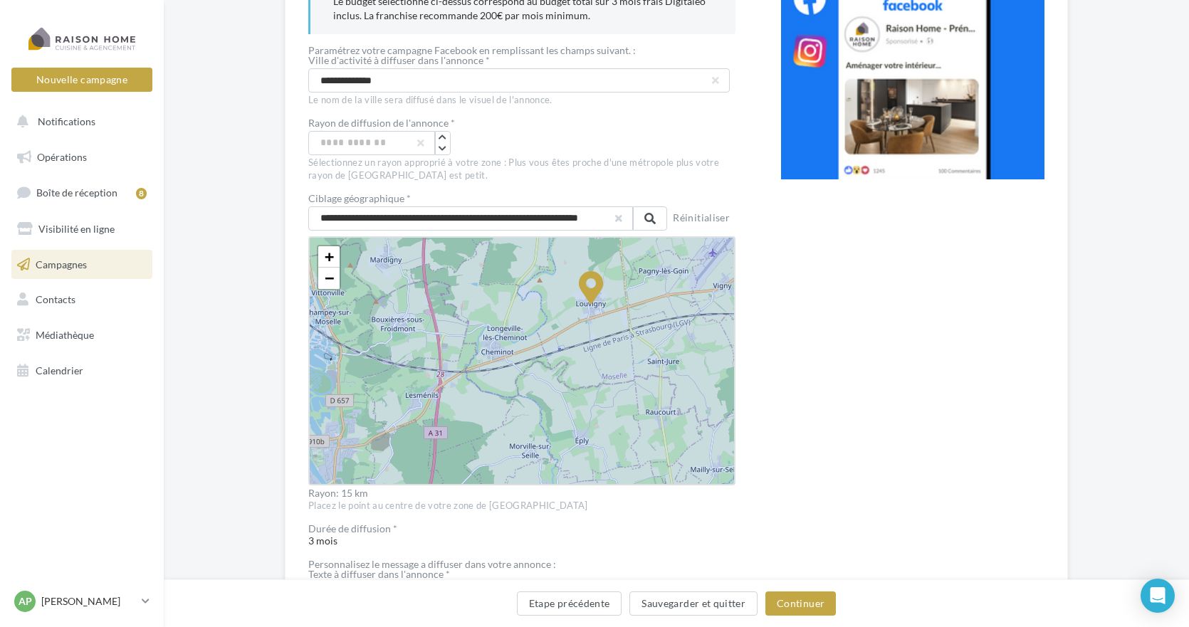
click at [620, 221] on button "button" at bounding box center [619, 219] width 6 height 6
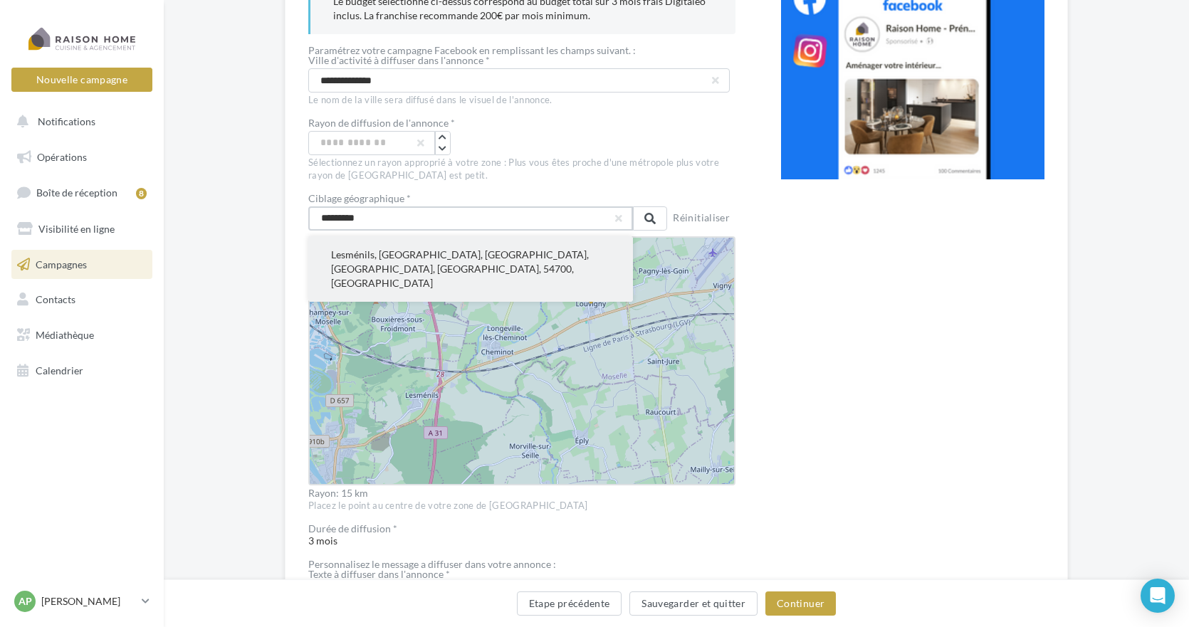
type input "*********"
click at [397, 255] on button "Lesménils, Nancy, Meurthe-et-Moselle, Grand Est, France métropolitaine, 54700, …" at bounding box center [470, 269] width 325 height 66
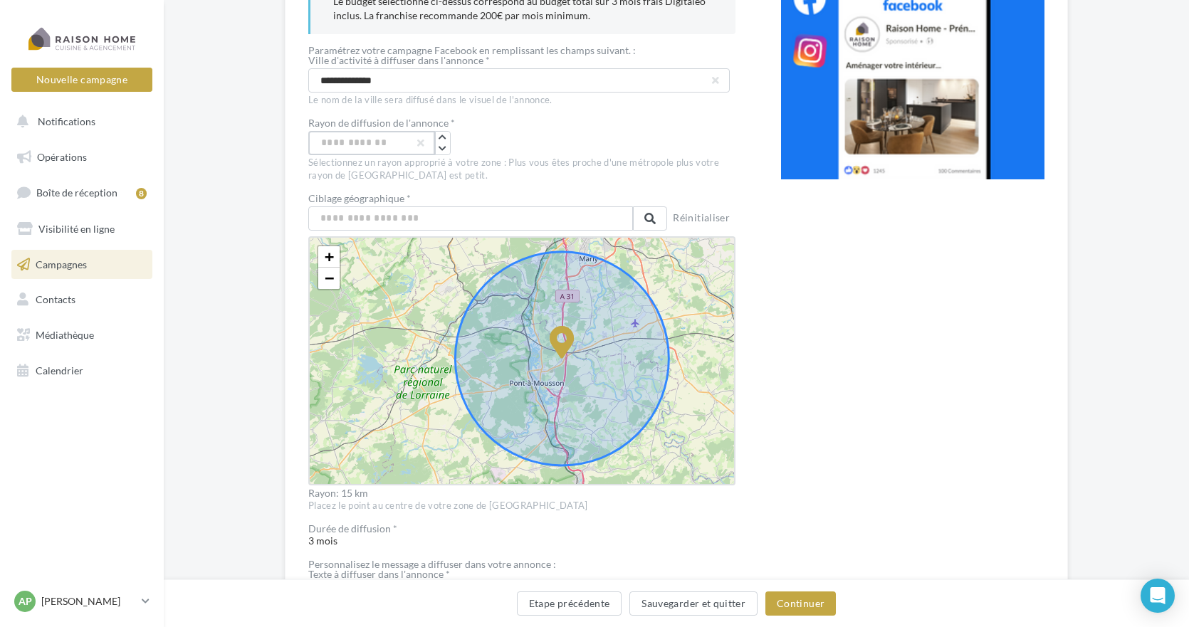
click at [352, 145] on input "**" at bounding box center [371, 143] width 127 height 24
type input "**"
click at [599, 378] on icon at bounding box center [562, 359] width 214 height 214
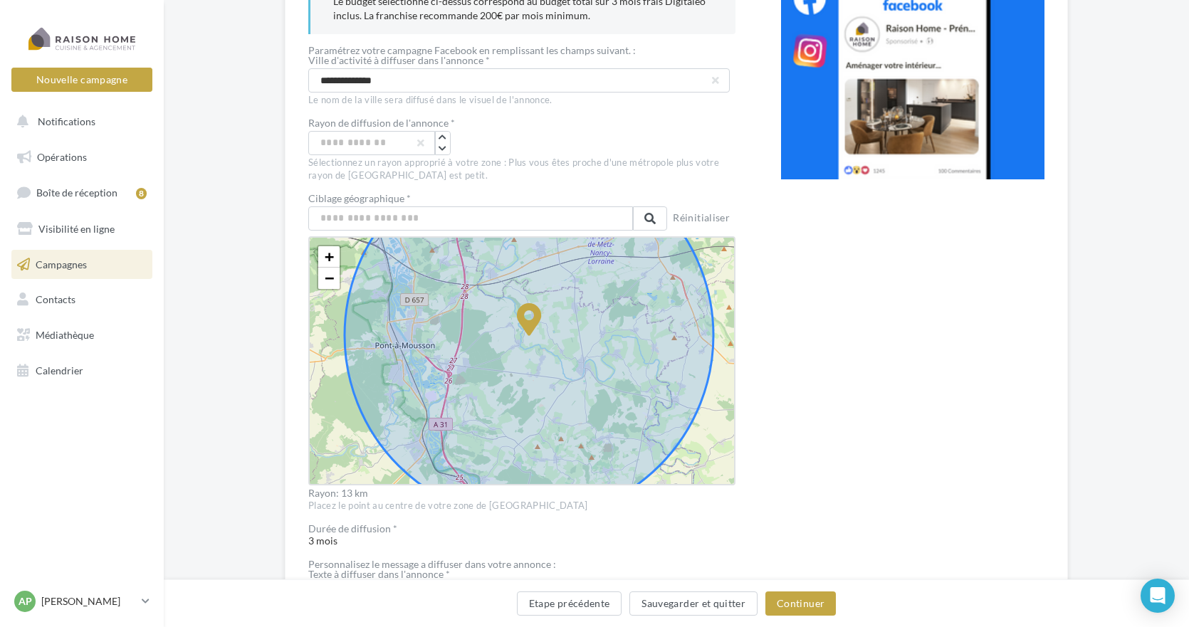
drag, startPoint x: 507, startPoint y: 347, endPoint x: 514, endPoint y: 308, distance: 39.1
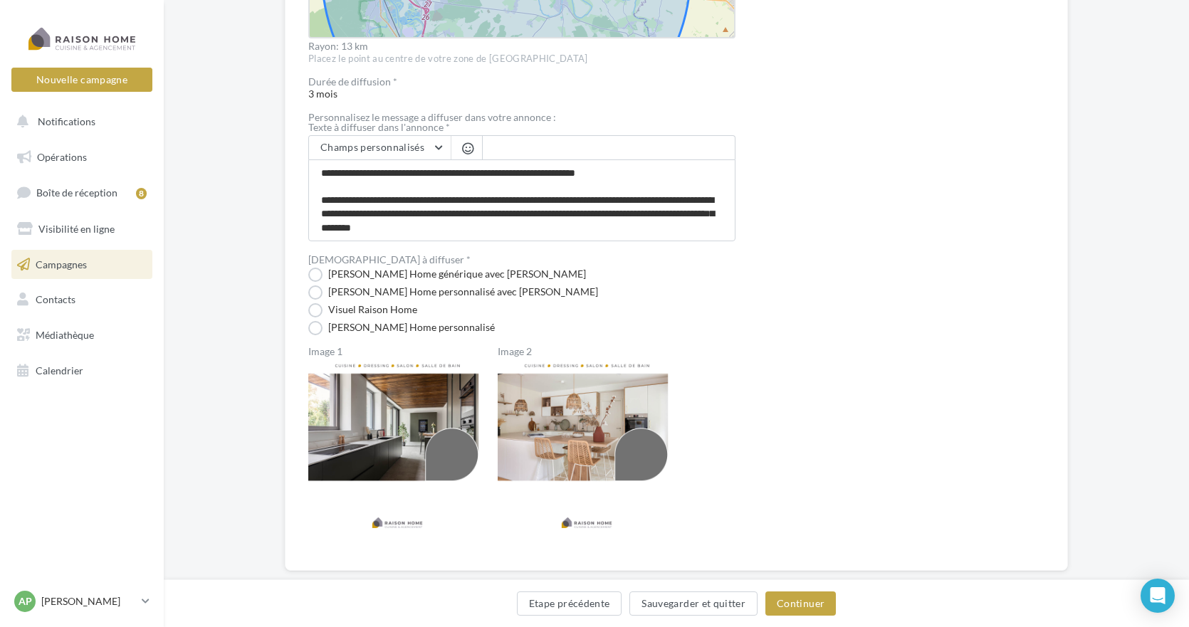
drag, startPoint x: 518, startPoint y: 280, endPoint x: 493, endPoint y: 381, distance: 104.3
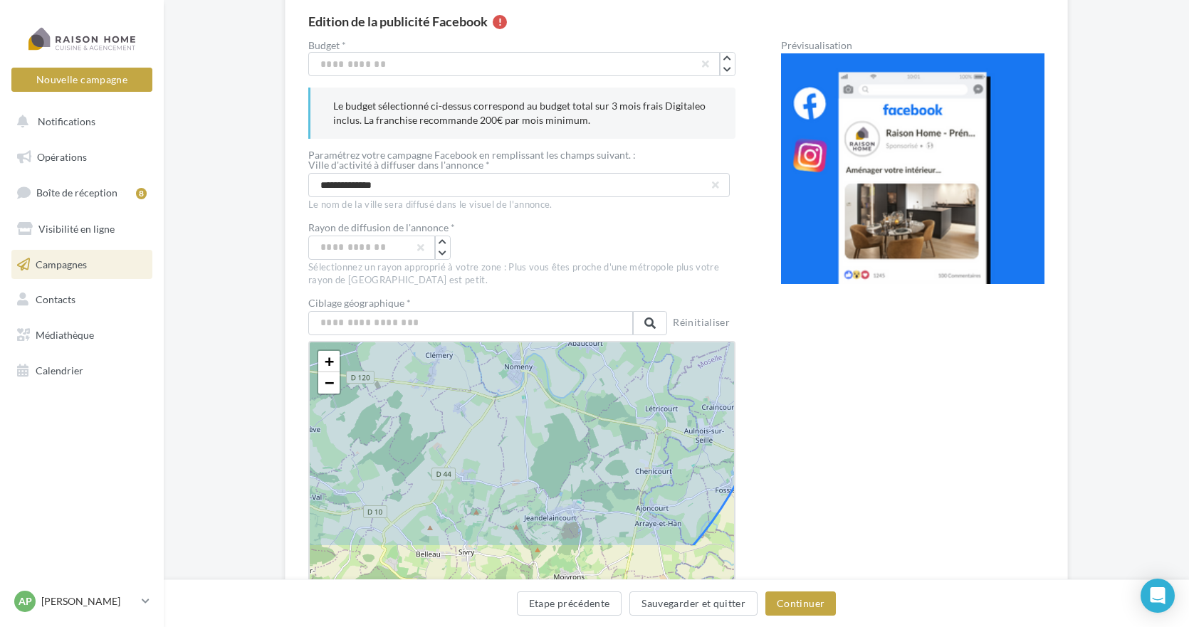
scroll to position [23, 0]
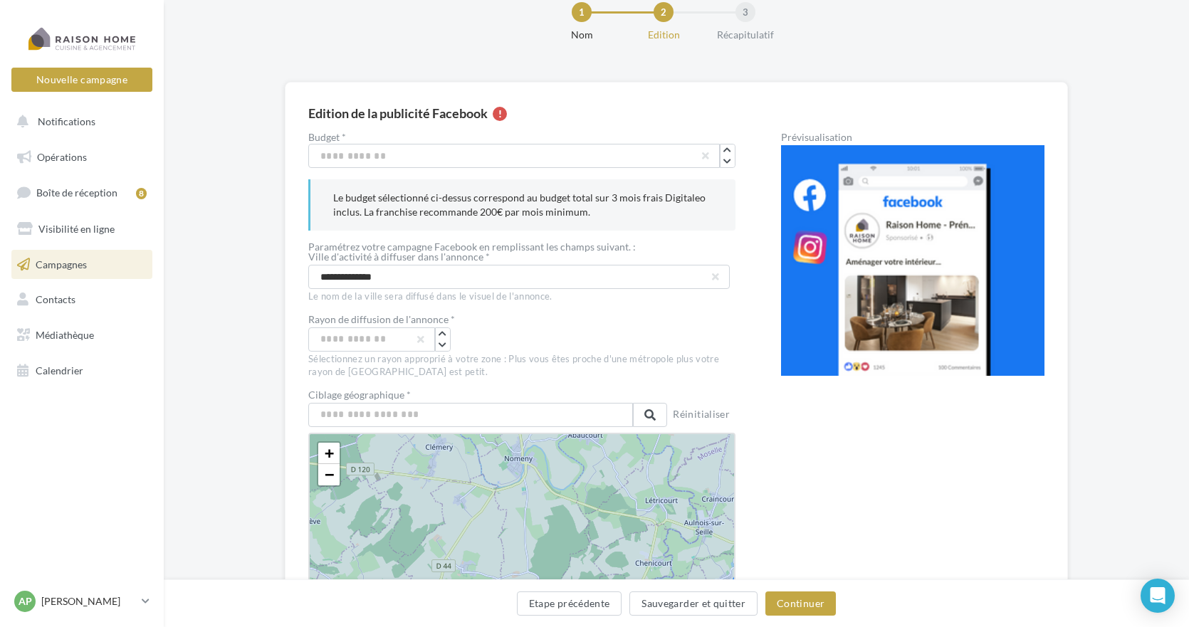
drag, startPoint x: 570, startPoint y: 355, endPoint x: 581, endPoint y: 300, distance: 56.7
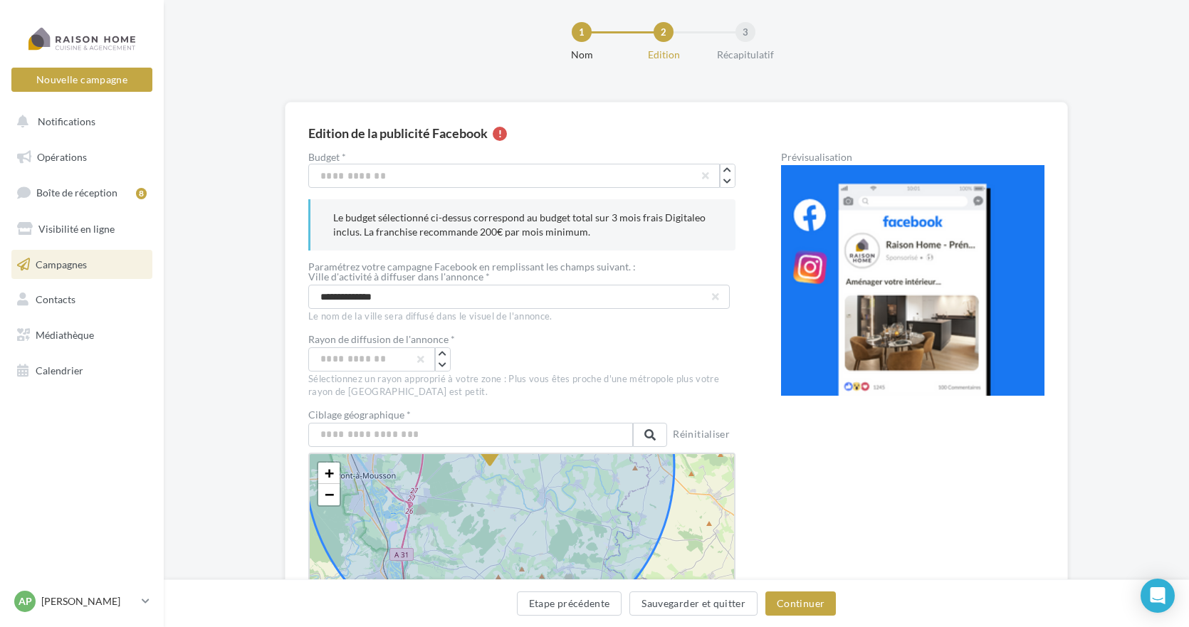
drag, startPoint x: 815, startPoint y: 518, endPoint x: 827, endPoint y: 492, distance: 29.0
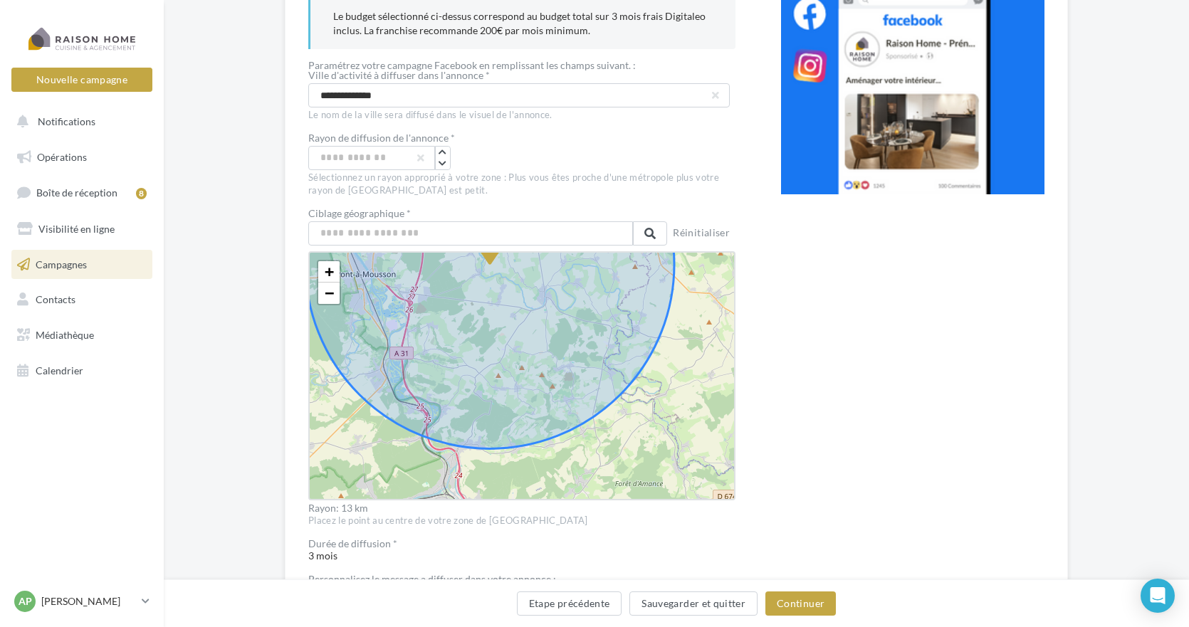
scroll to position [298, 0]
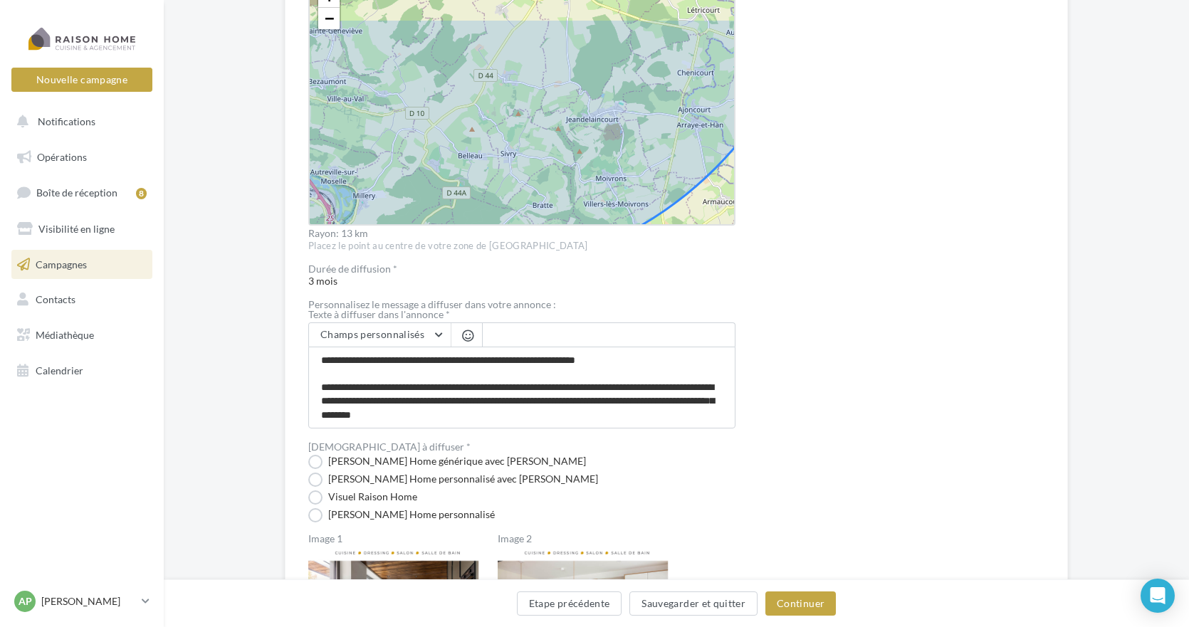
drag, startPoint x: 592, startPoint y: 253, endPoint x: 593, endPoint y: 332, distance: 79.0
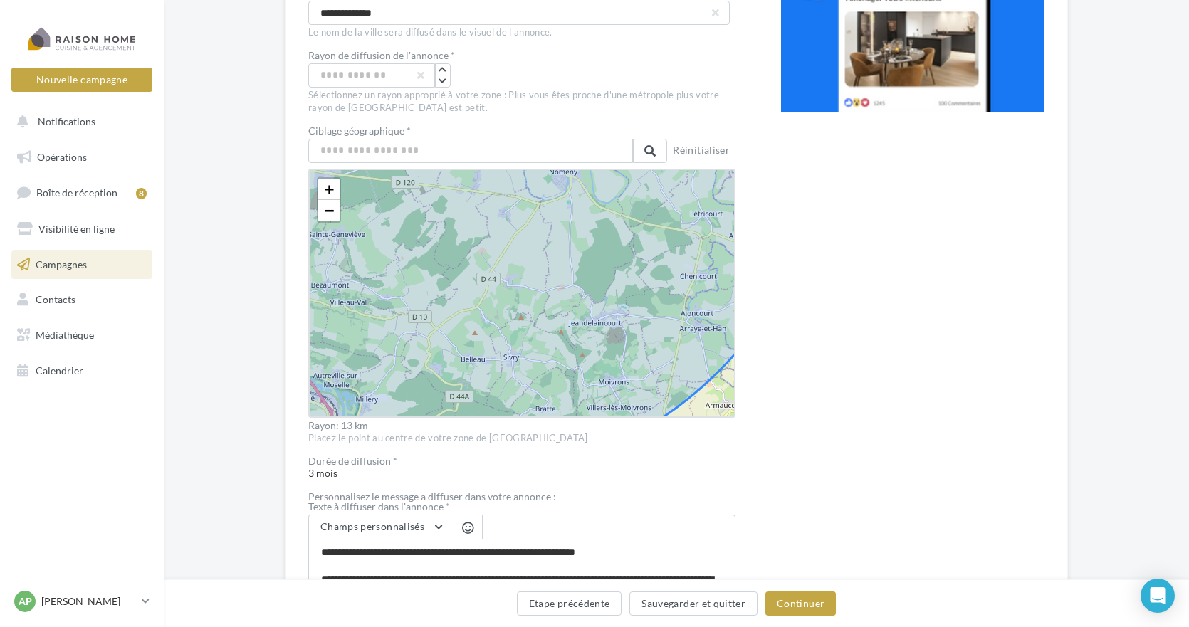
scroll to position [255, 0]
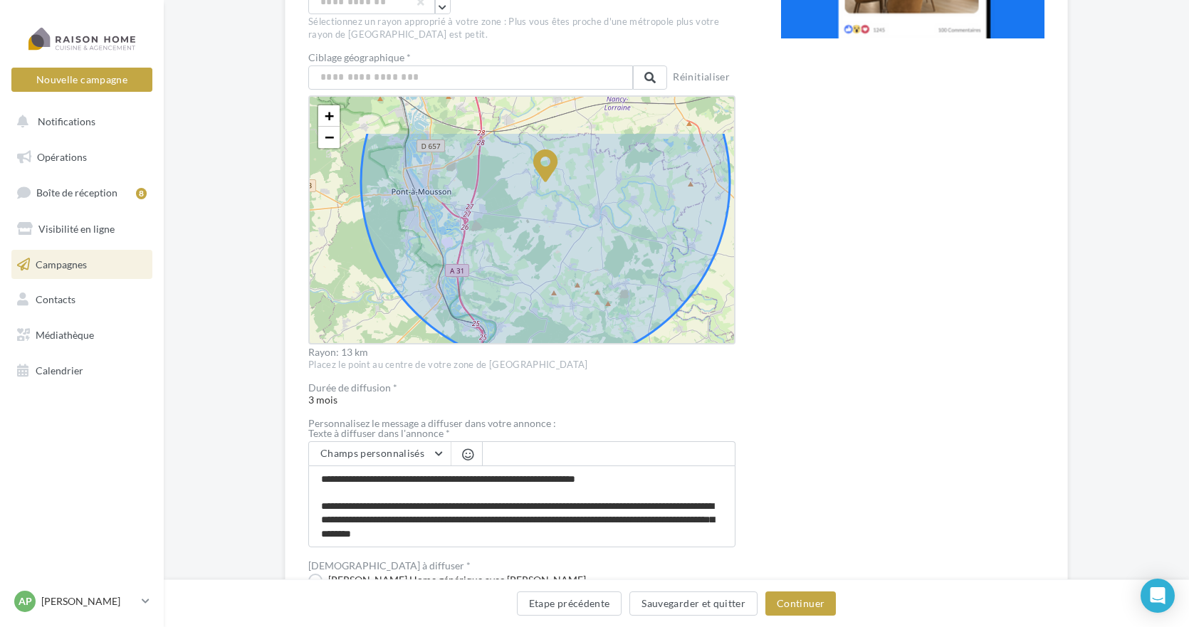
drag, startPoint x: 540, startPoint y: 266, endPoint x: 532, endPoint y: 329, distance: 63.2
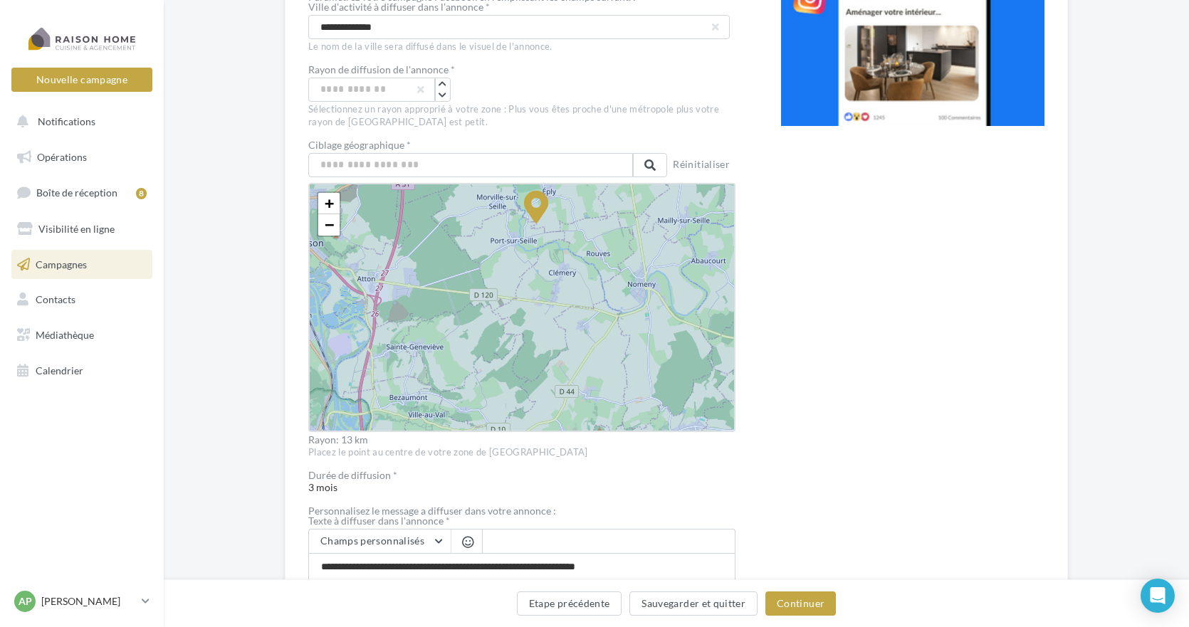
scroll to position [286, 0]
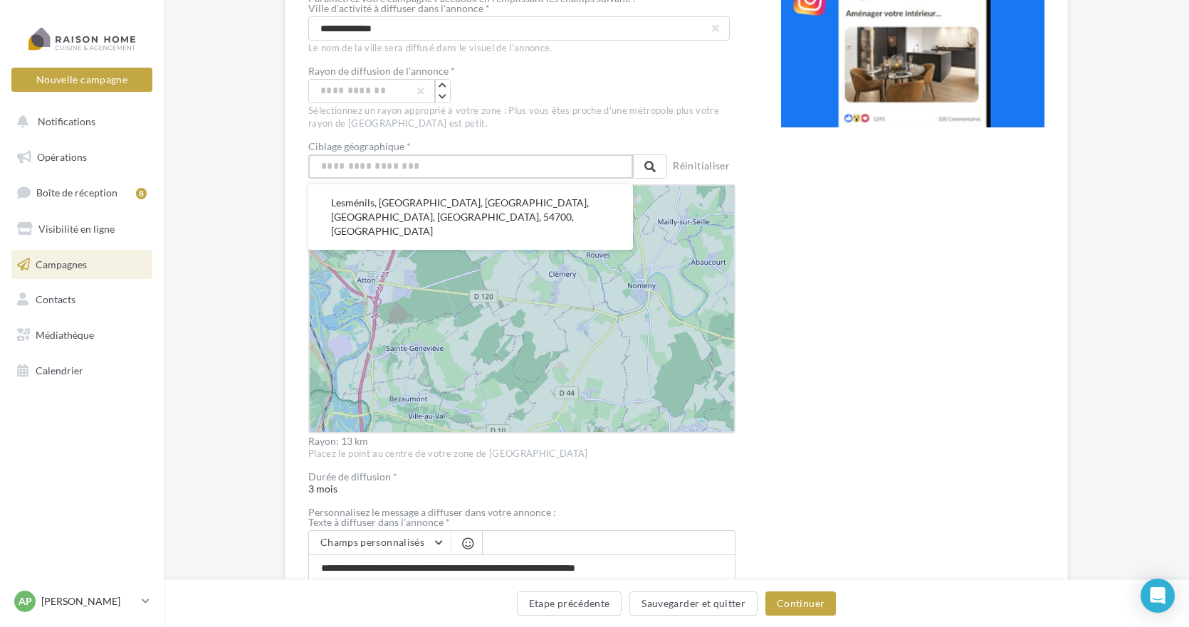
click at [393, 167] on input "text" at bounding box center [470, 167] width 325 height 24
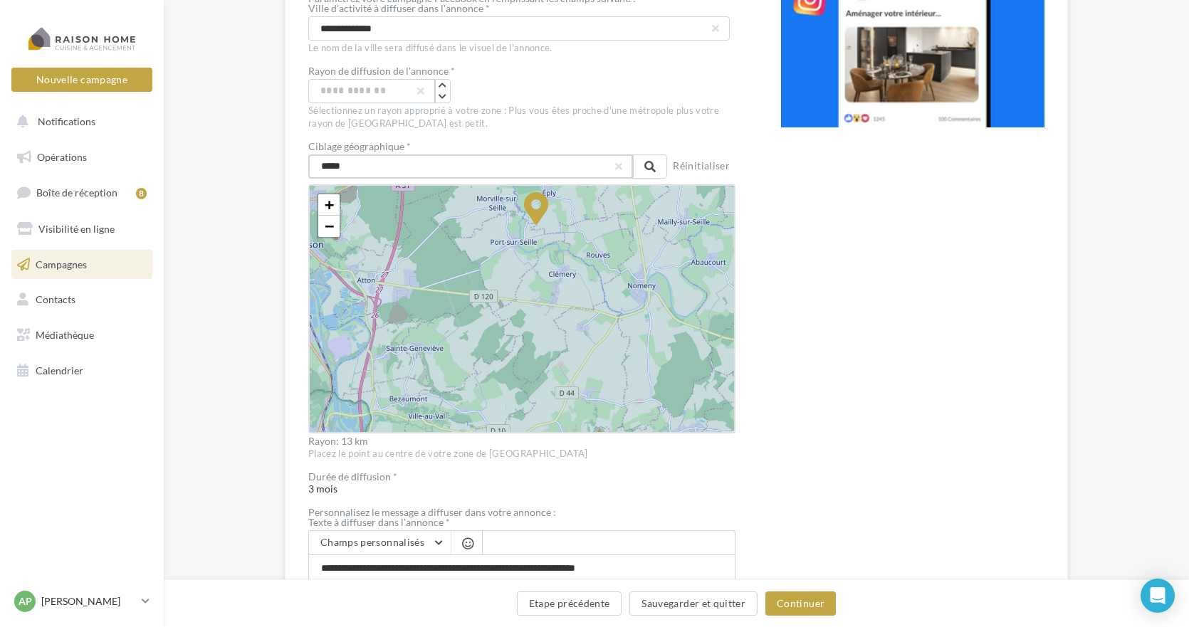
type input "*****"
click at [507, 257] on icon at bounding box center [536, 224] width 738 height 738
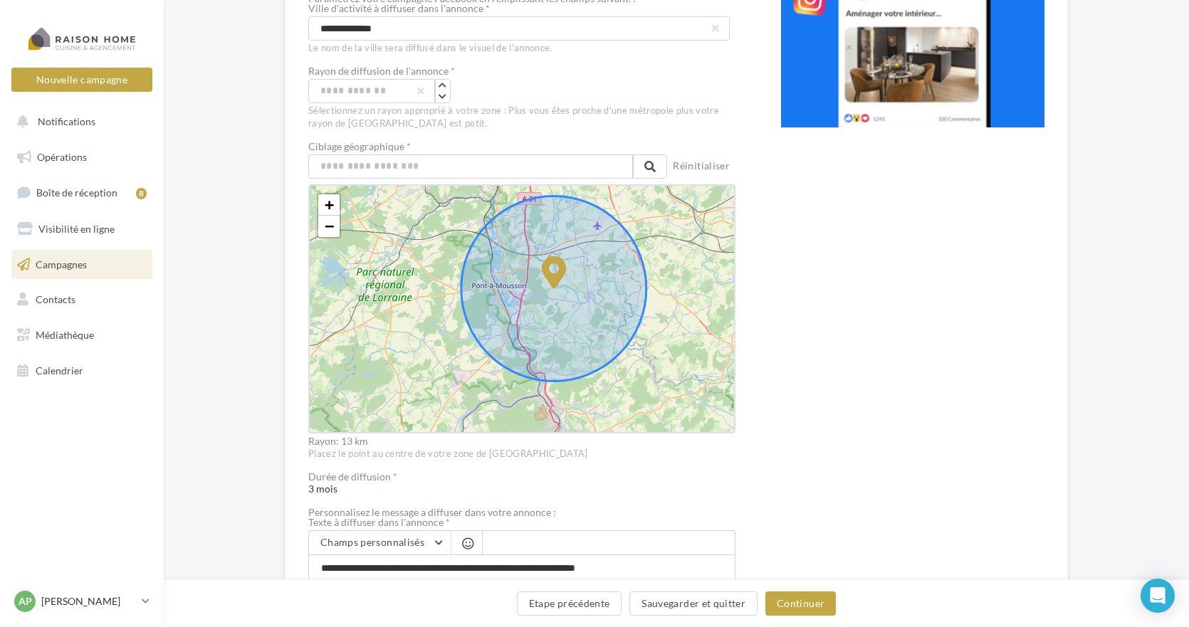
click at [698, 234] on div "+ − Leaflet" at bounding box center [521, 308] width 427 height 249
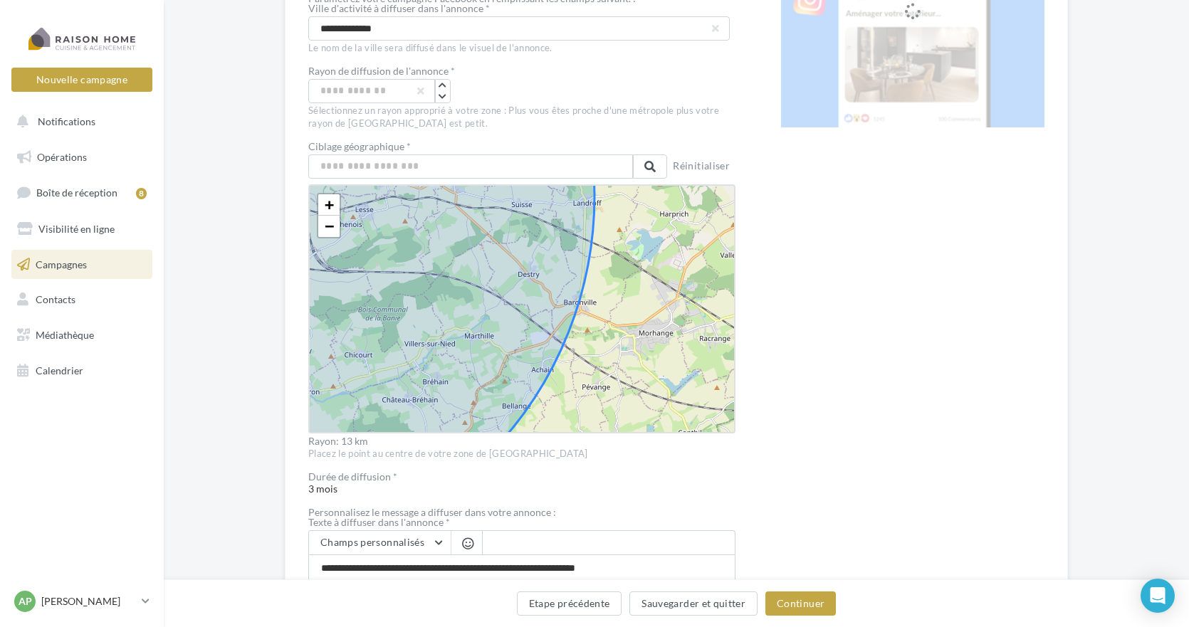
click at [665, 340] on div "+ − Leaflet" at bounding box center [521, 308] width 427 height 249
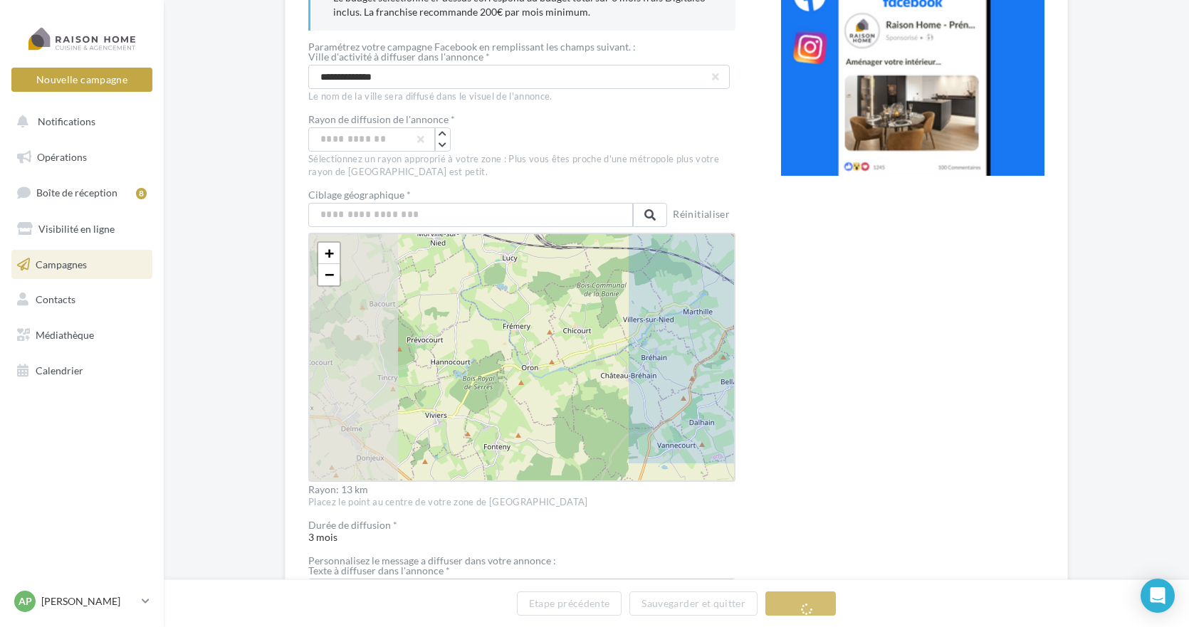
drag, startPoint x: 551, startPoint y: 318, endPoint x: 917, endPoint y: 276, distance: 368.4
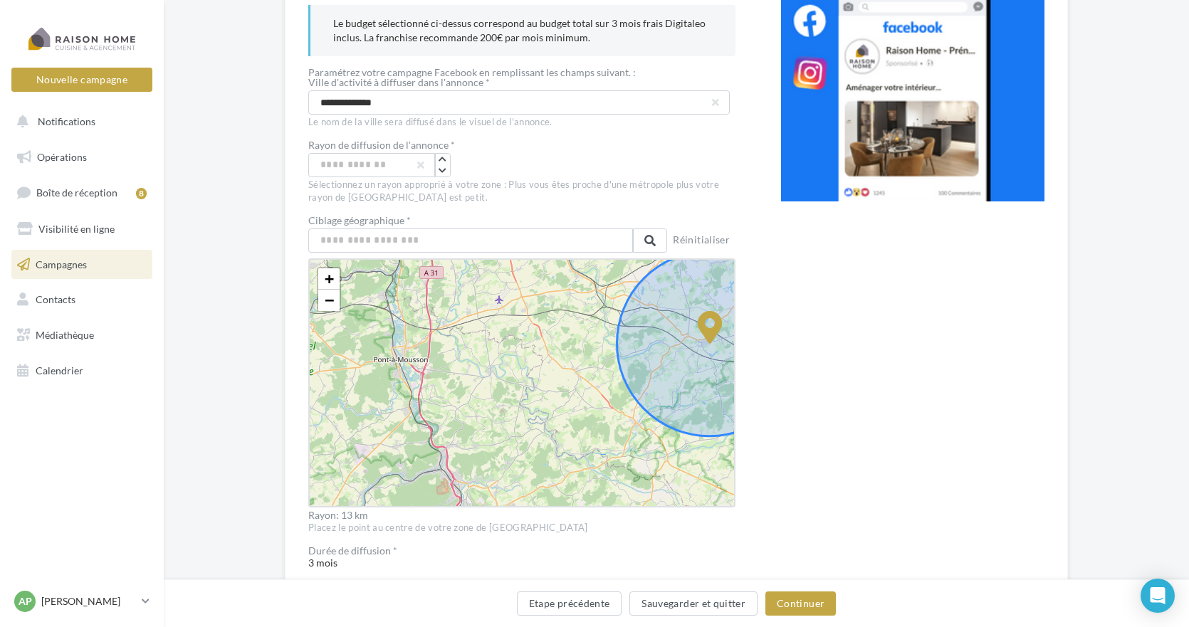
click at [460, 332] on div "+ − Leaflet" at bounding box center [521, 382] width 427 height 249
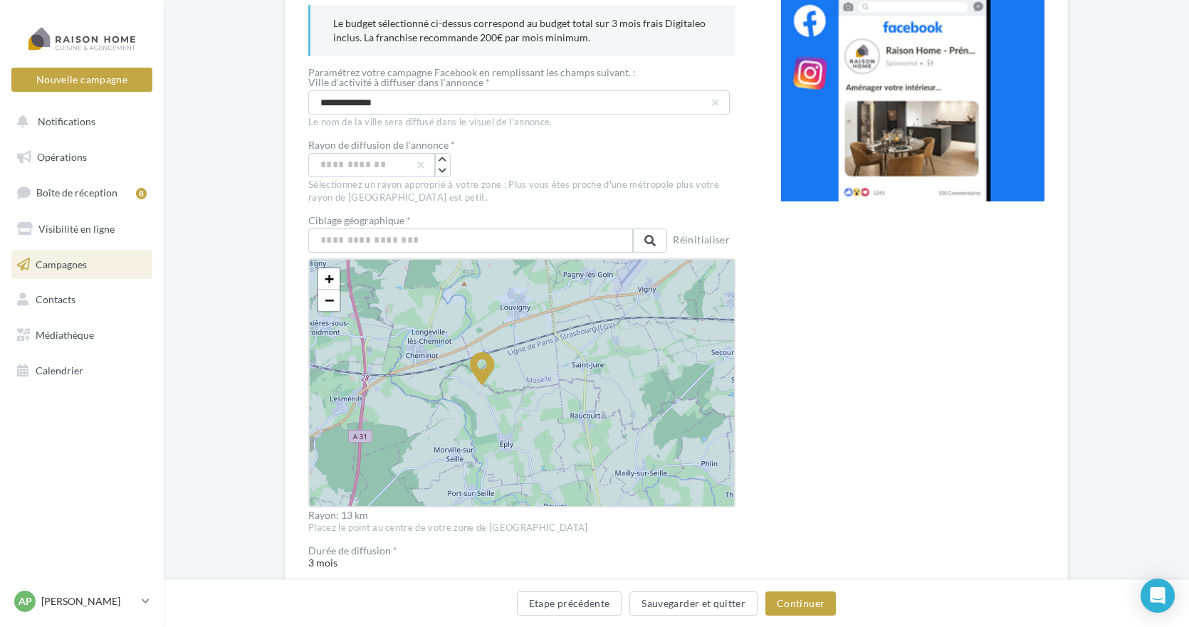
click at [355, 400] on icon at bounding box center [482, 385] width 738 height 738
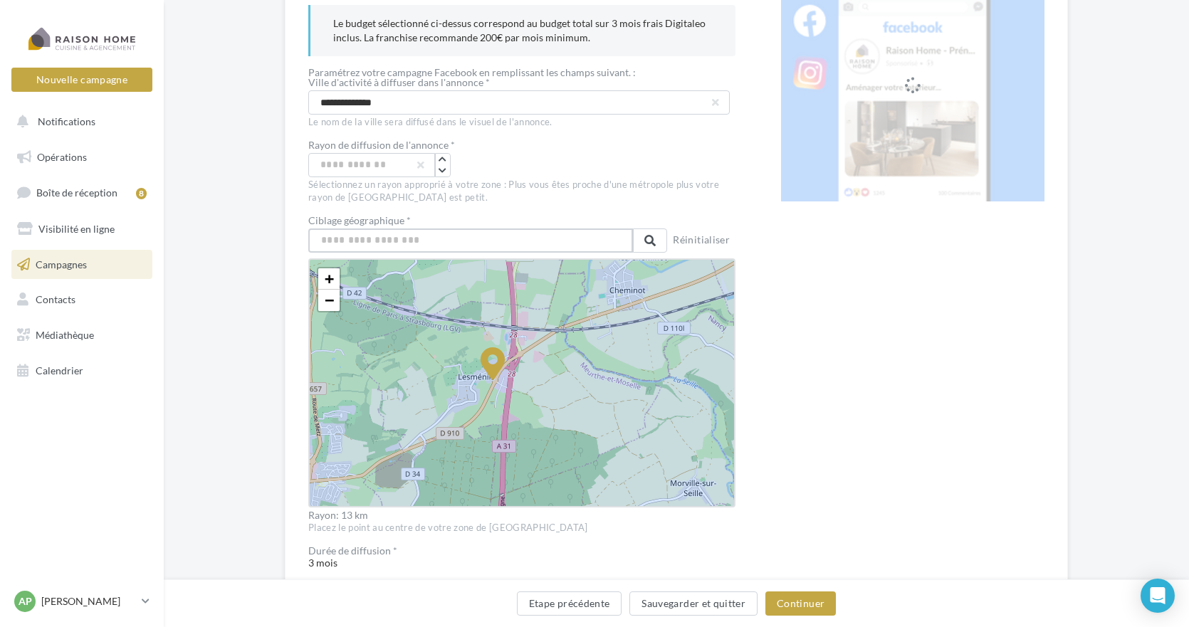
click at [355, 234] on input "text" at bounding box center [470, 241] width 325 height 24
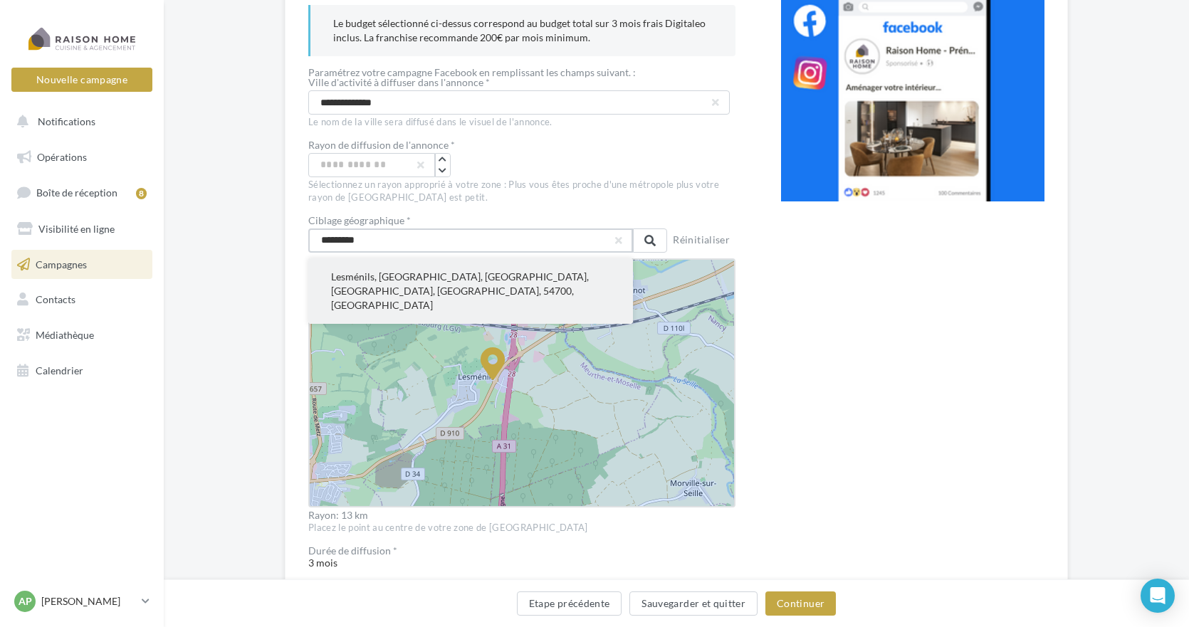
type input "*********"
click at [412, 283] on button "Lesménils, Nancy, Meurthe-et-Moselle, Grand Est, France métropolitaine, 54700, …" at bounding box center [470, 291] width 325 height 66
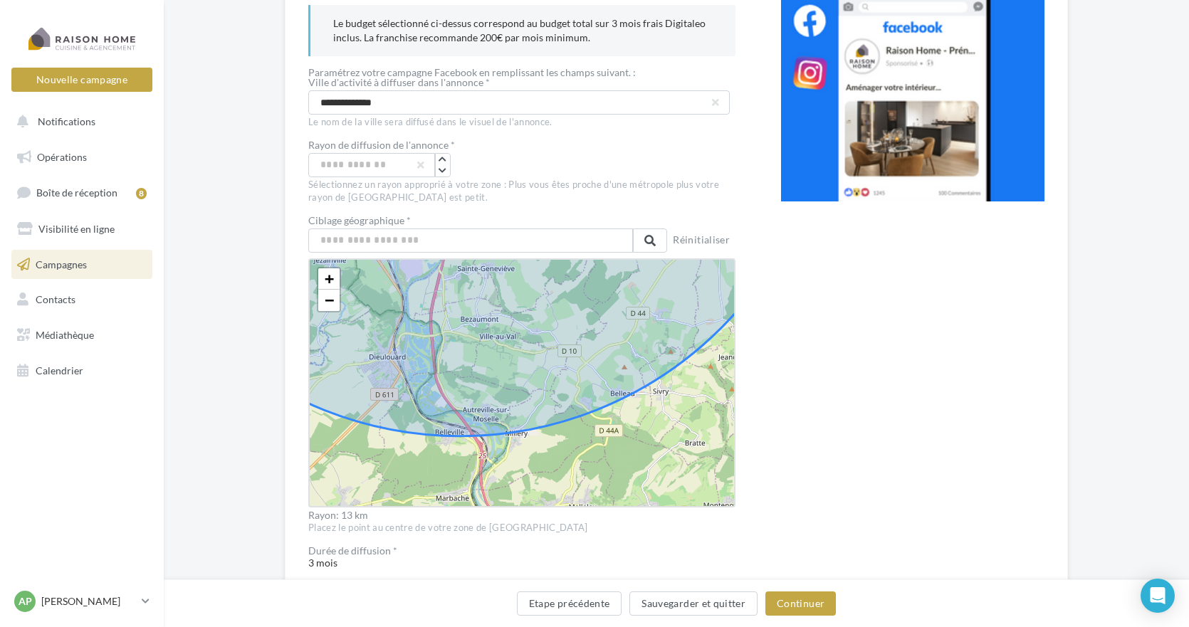
drag, startPoint x: 666, startPoint y: 498, endPoint x: 682, endPoint y: 406, distance: 93.2
click at [682, 406] on div "+ − Leaflet" at bounding box center [521, 382] width 427 height 249
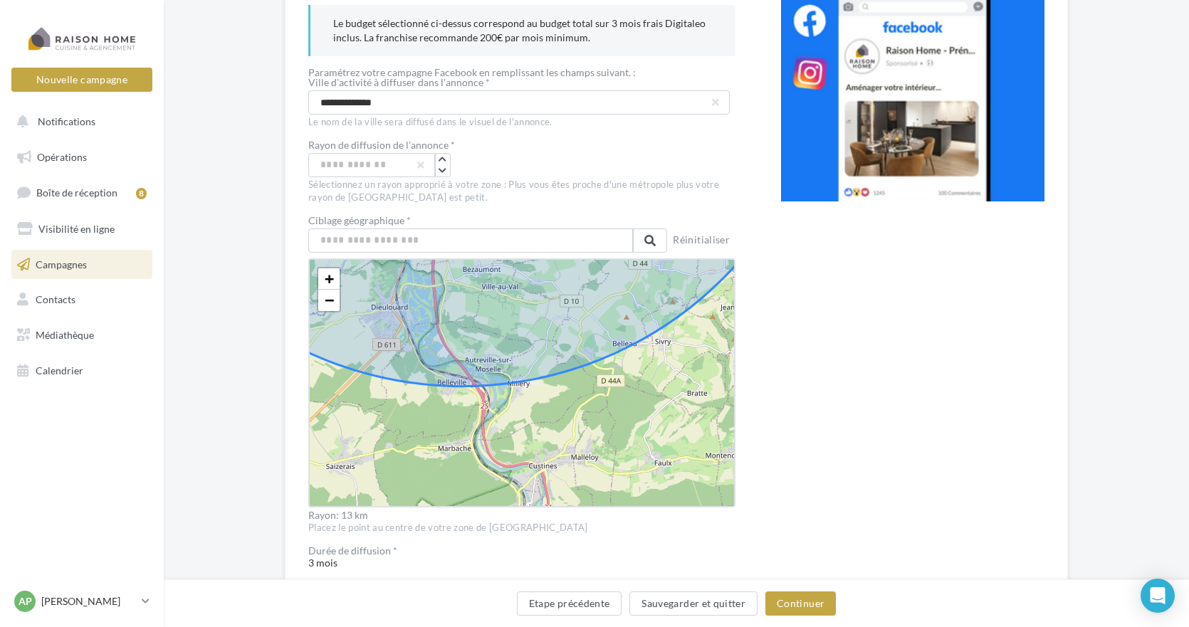
drag, startPoint x: 631, startPoint y: 463, endPoint x: 633, endPoint y: 414, distance: 49.2
click at [633, 414] on div "+ − Leaflet" at bounding box center [521, 382] width 427 height 249
click at [345, 169] on input "**" at bounding box center [371, 165] width 127 height 24
type input "*"
type input "**"
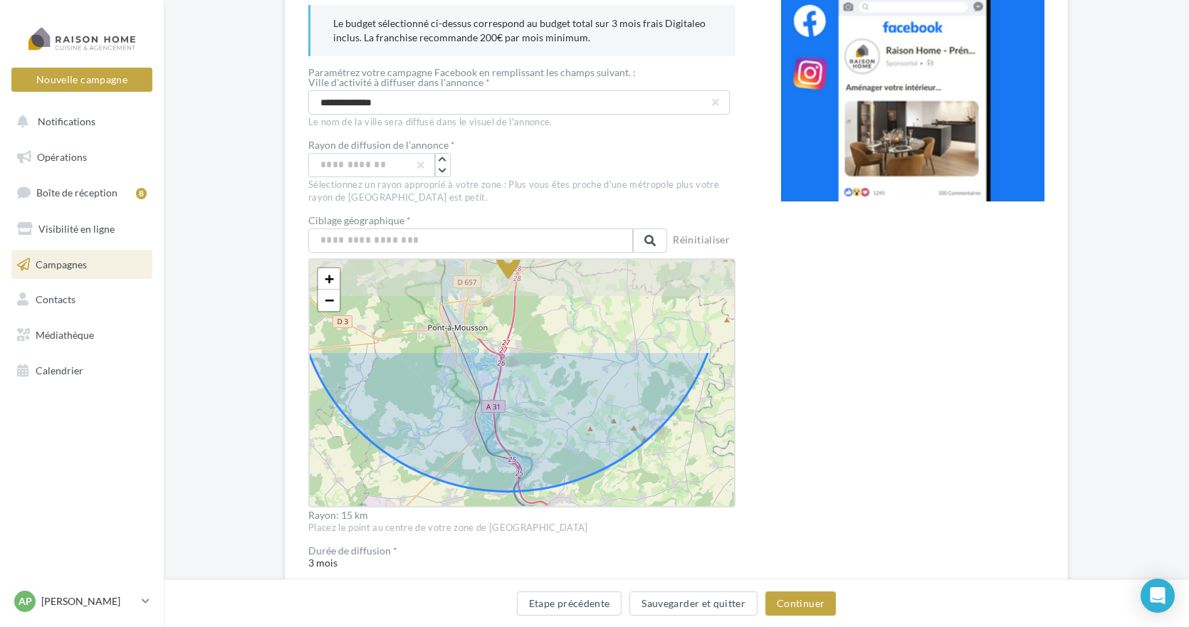
drag, startPoint x: 659, startPoint y: 392, endPoint x: 652, endPoint y: 530, distance: 138.3
click at [652, 530] on span "Ciblage géographique * Lesménils, Nancy, Meurthe-et-Moselle, Grand Est, France …" at bounding box center [521, 375] width 427 height 319
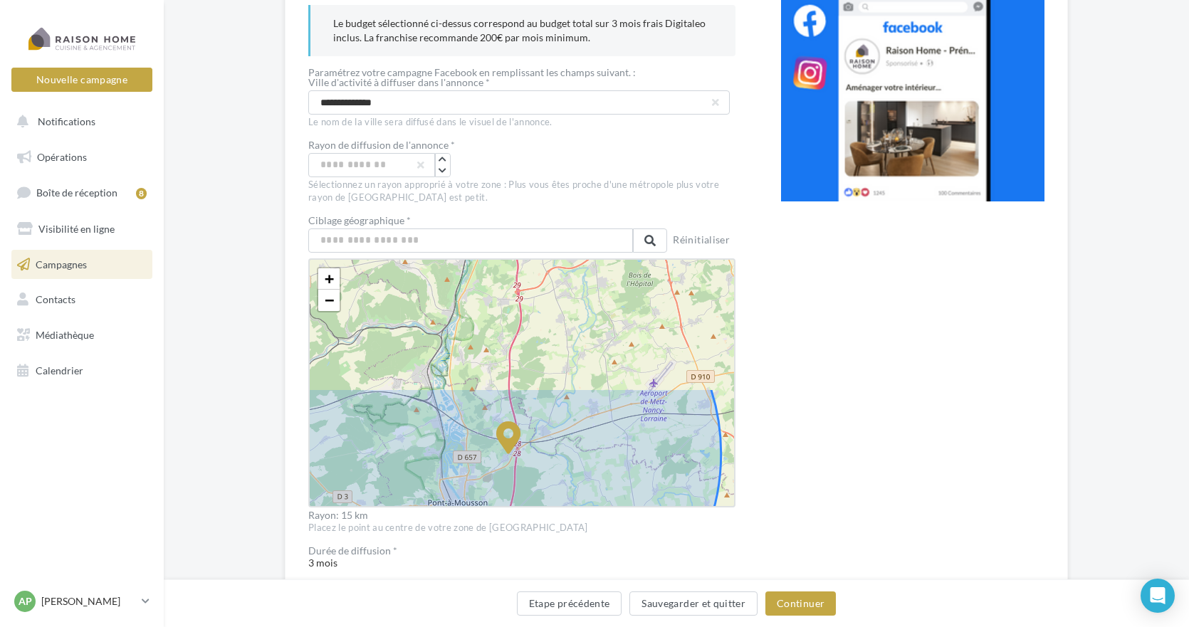
drag, startPoint x: 646, startPoint y: 320, endPoint x: 645, endPoint y: 476, distance: 155.2
click at [645, 476] on icon at bounding box center [508, 454] width 426 height 426
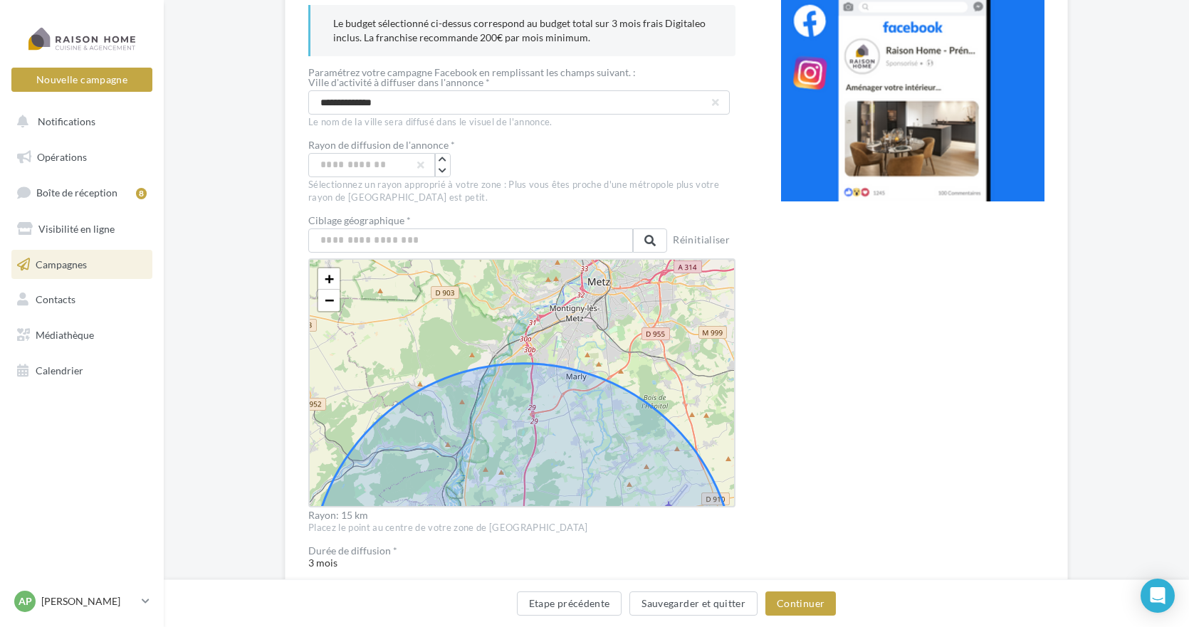
drag, startPoint x: 580, startPoint y: 322, endPoint x: 595, endPoint y: 444, distance: 123.4
click at [595, 444] on icon at bounding box center [523, 576] width 426 height 426
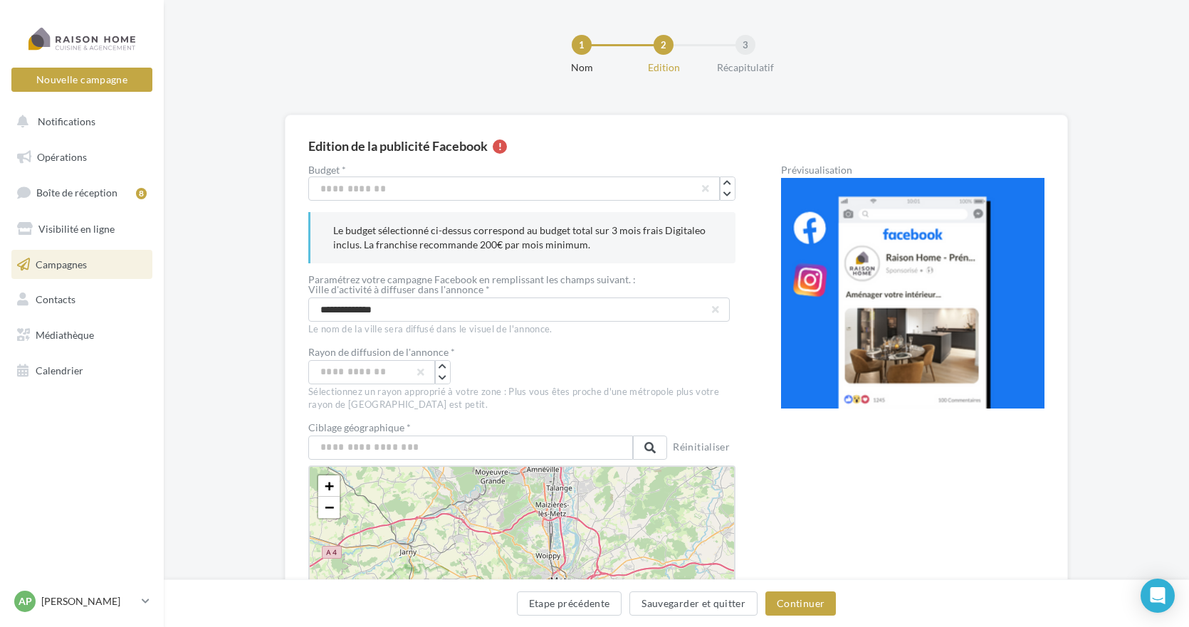
scroll to position [0, 0]
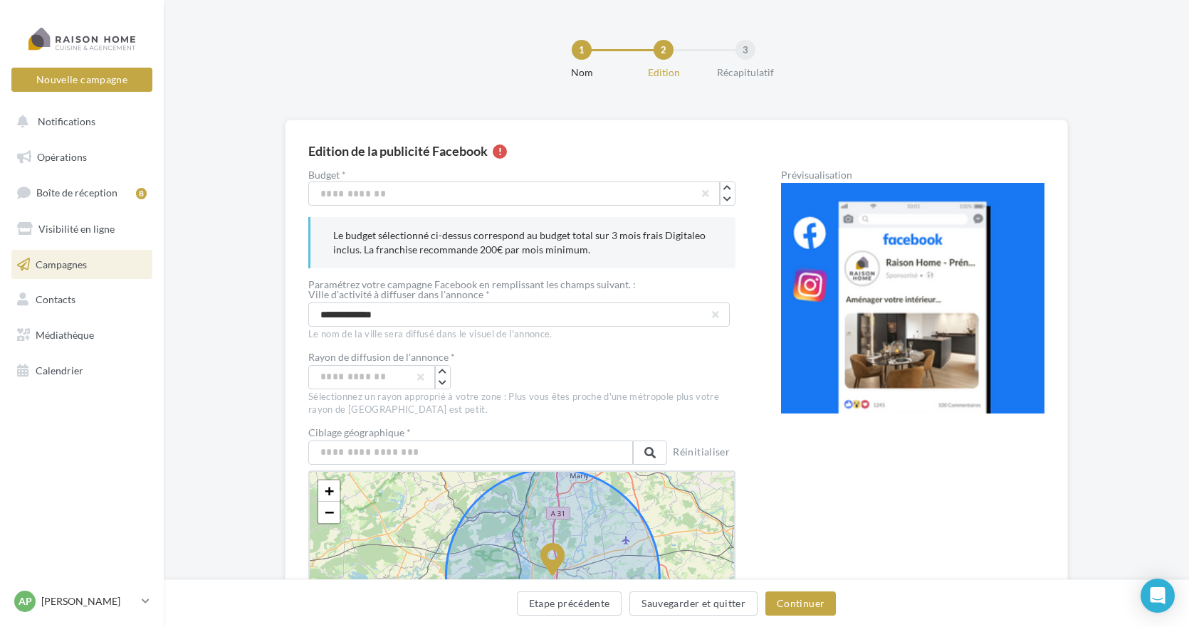
drag, startPoint x: 691, startPoint y: 468, endPoint x: 700, endPoint y: 320, distance: 148.3
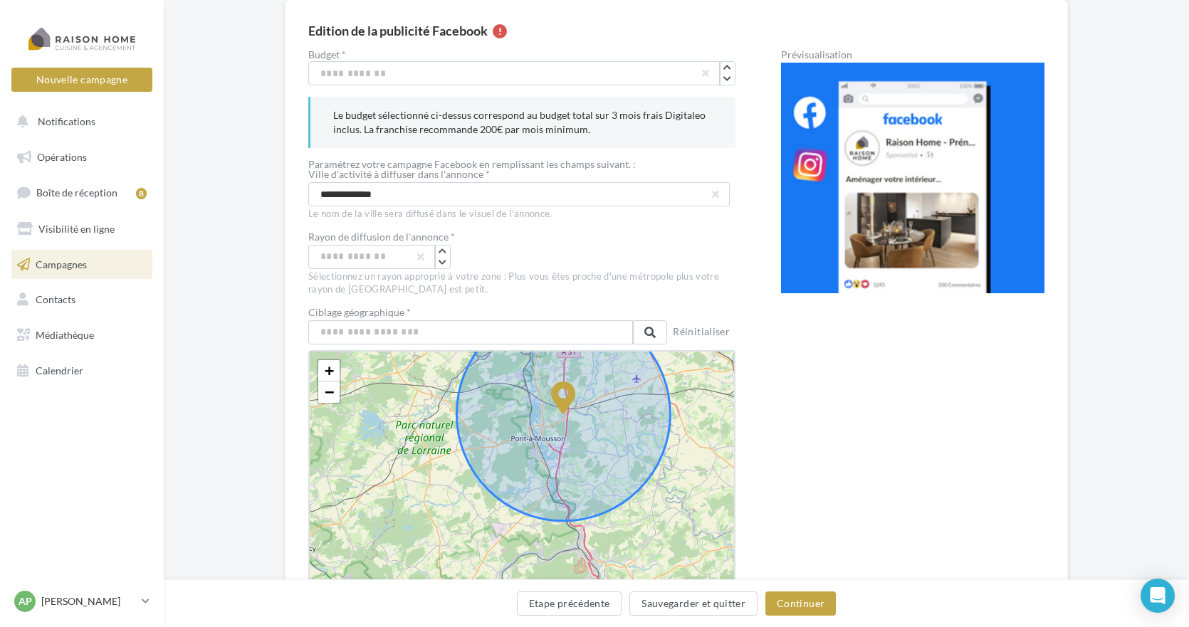
scroll to position [108, 0]
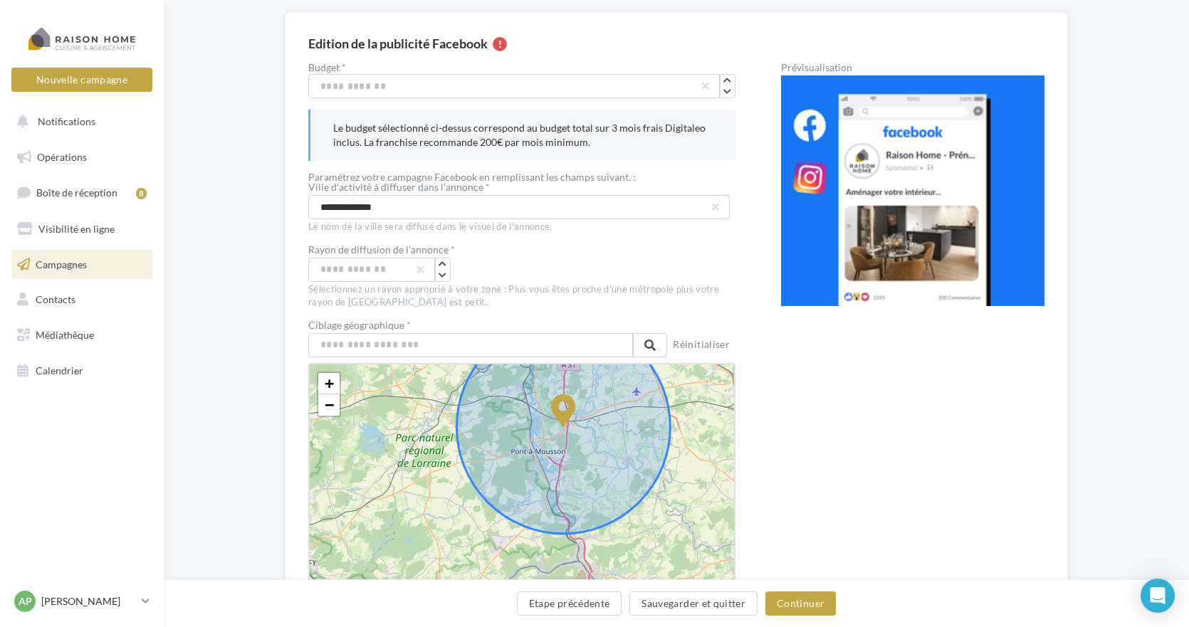
drag, startPoint x: 604, startPoint y: 469, endPoint x: 613, endPoint y: 436, distance: 34.0
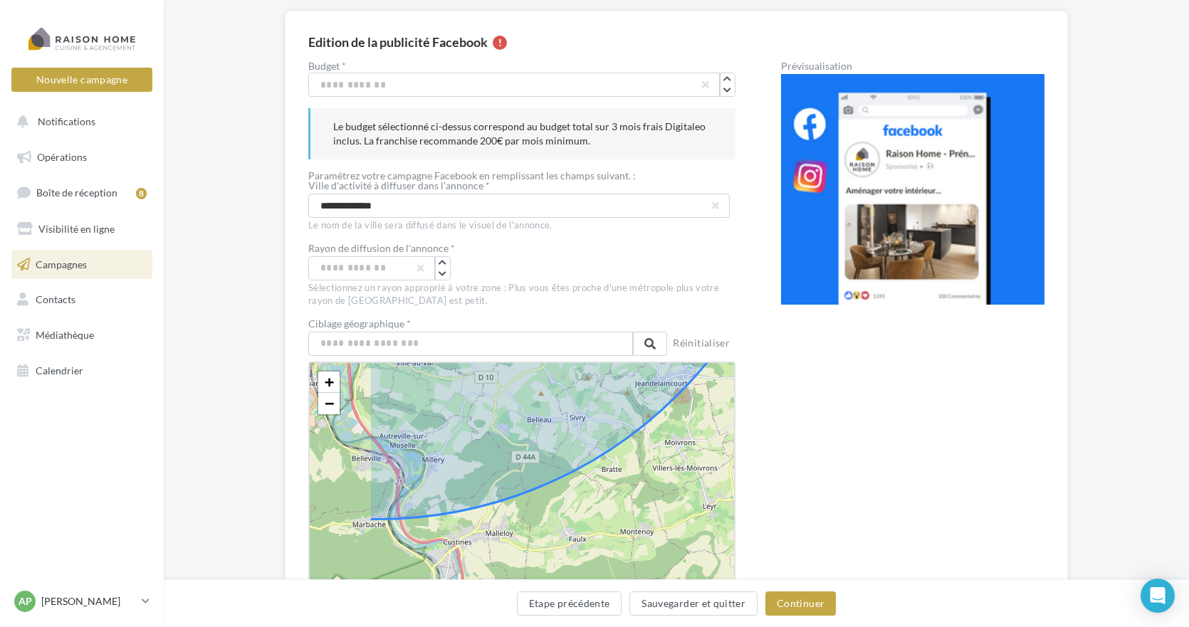
scroll to position [110, 0]
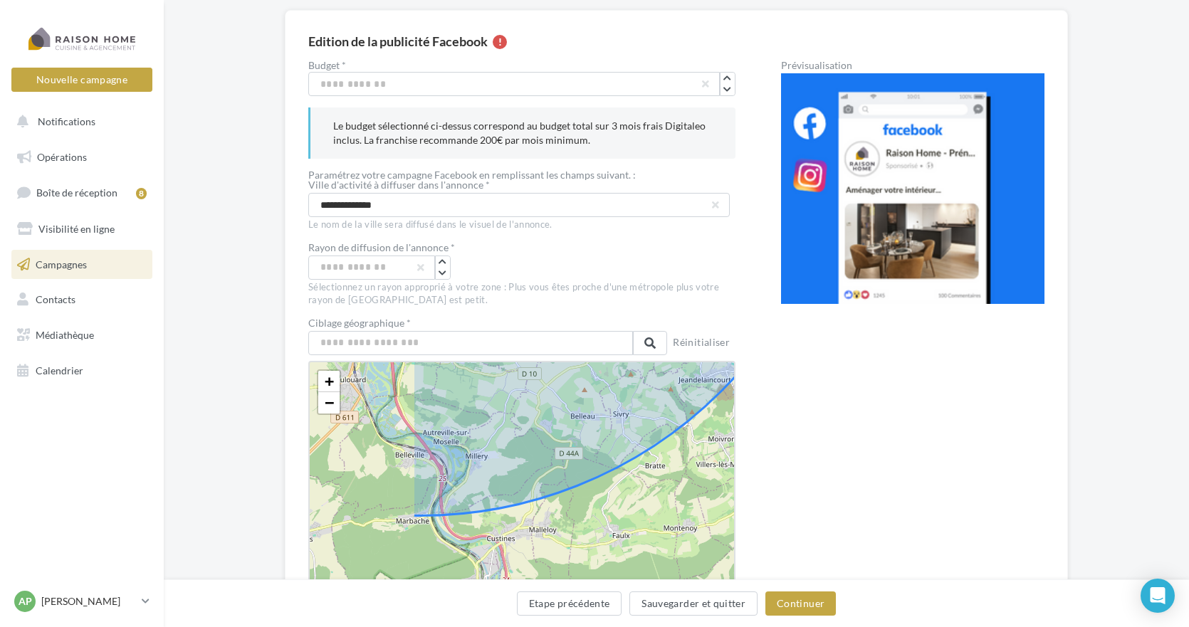
drag, startPoint x: 551, startPoint y: 498, endPoint x: 698, endPoint y: 507, distance: 147.6
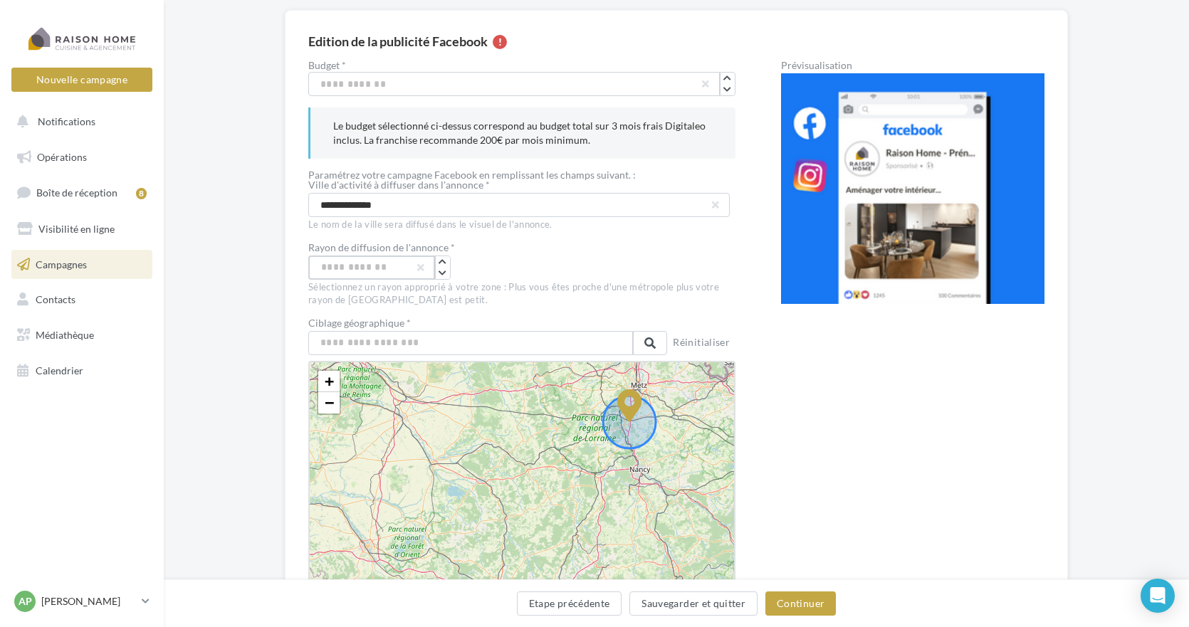
click at [348, 271] on input "**" at bounding box center [371, 268] width 127 height 24
type input "*"
type input "**"
click at [348, 271] on input "**" at bounding box center [371, 268] width 127 height 24
click at [509, 272] on div "**" at bounding box center [521, 268] width 427 height 24
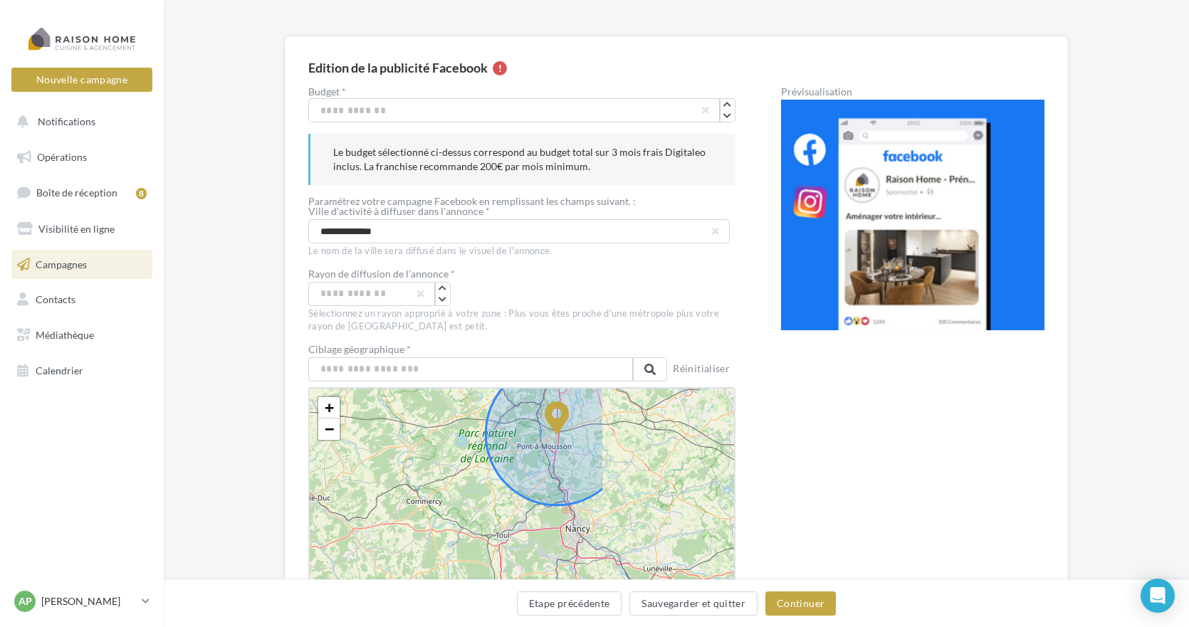
scroll to position [69, 0]
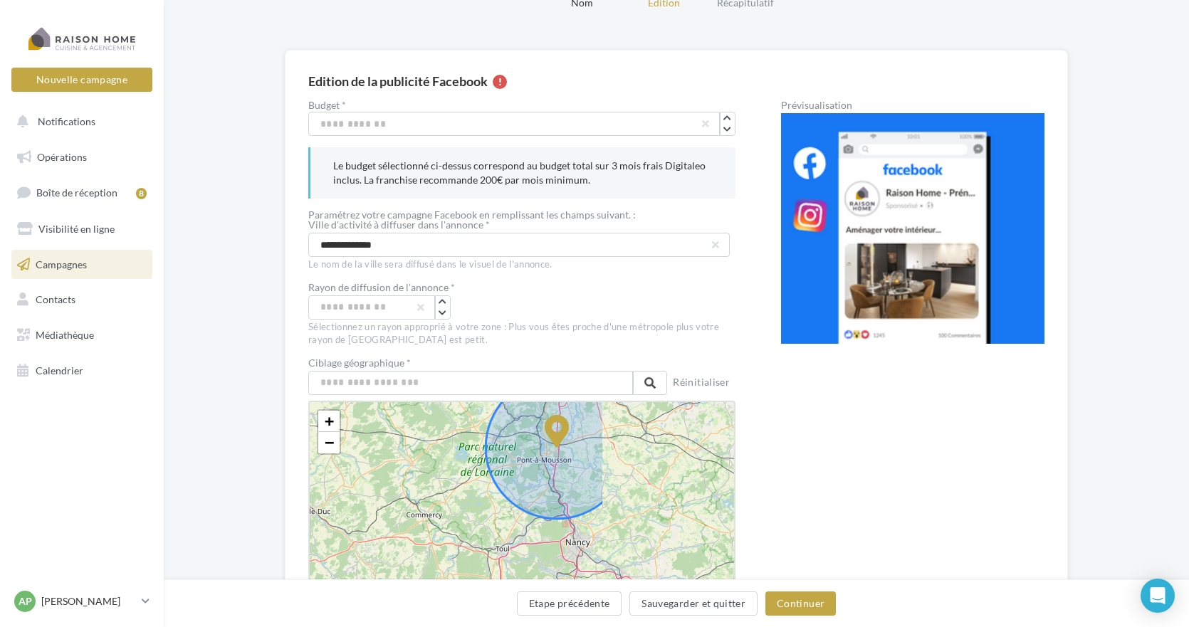
drag, startPoint x: 617, startPoint y: 488, endPoint x: 434, endPoint y: 459, distance: 185.4
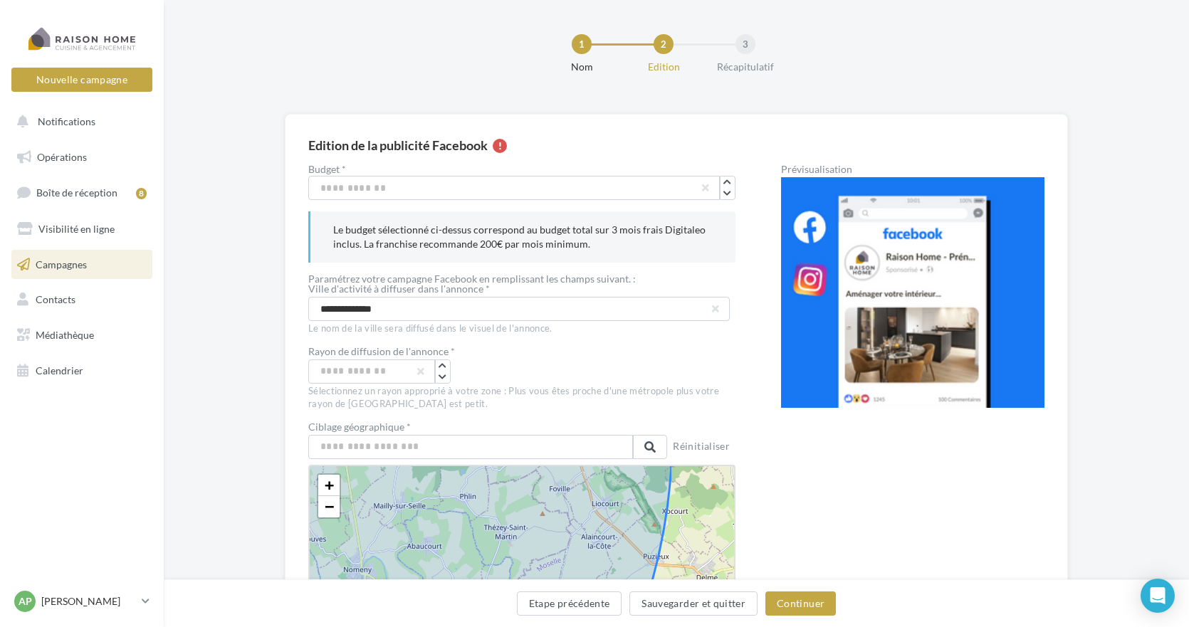
scroll to position [0, 0]
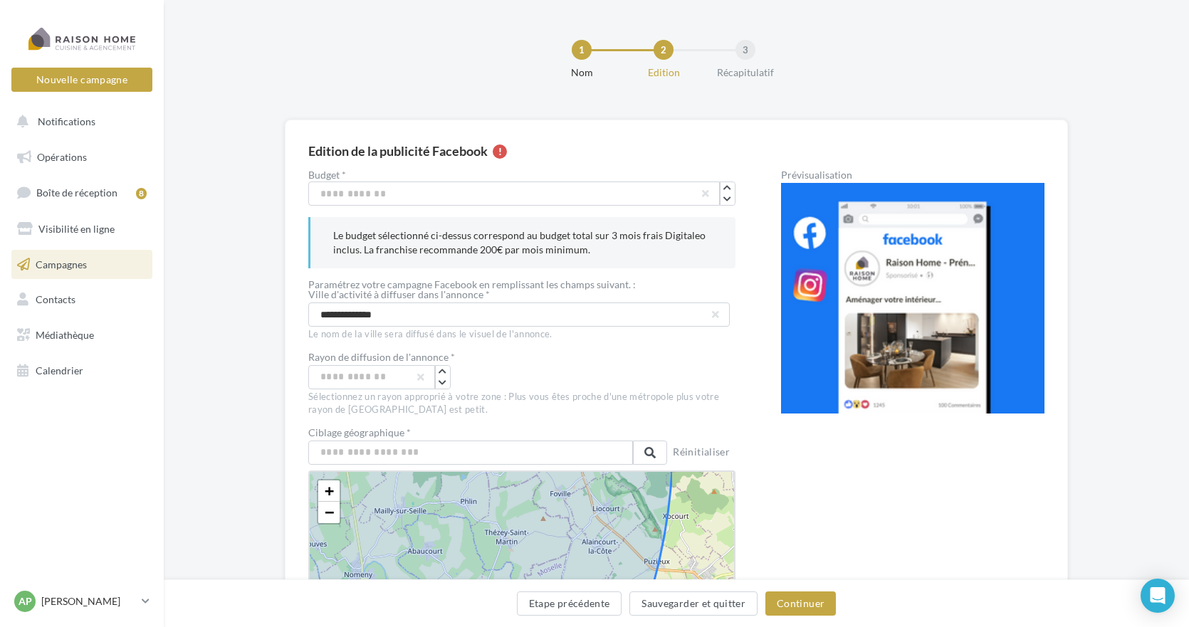
drag, startPoint x: 701, startPoint y: 553, endPoint x: 597, endPoint y: 511, distance: 112.4
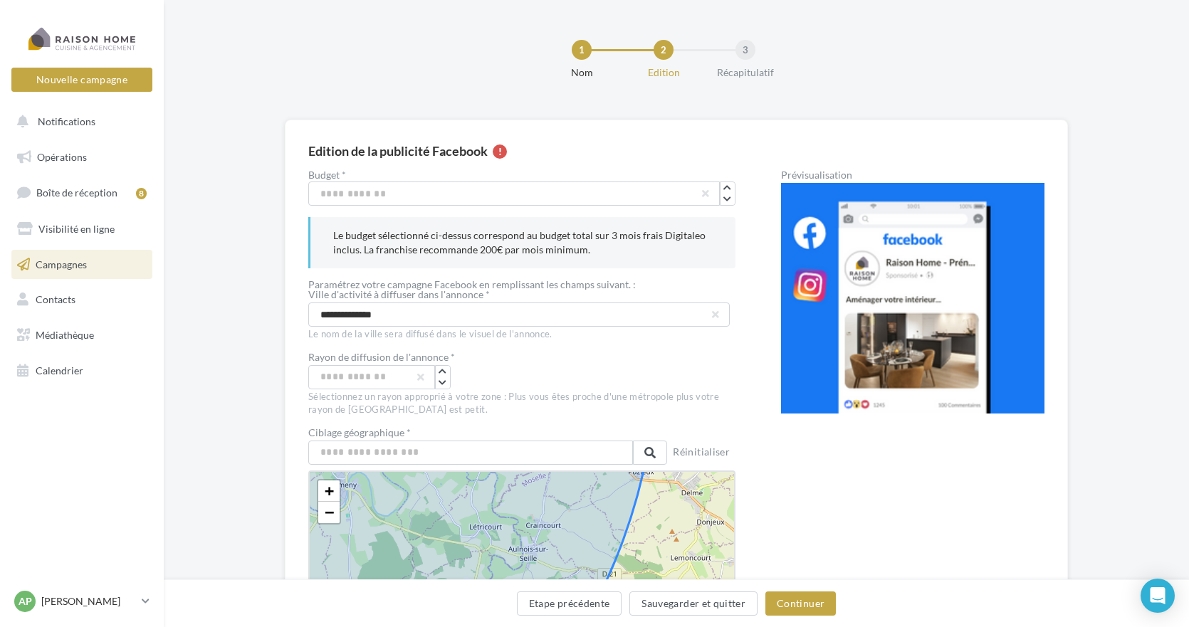
drag, startPoint x: 693, startPoint y: 555, endPoint x: 677, endPoint y: 466, distance: 91.1
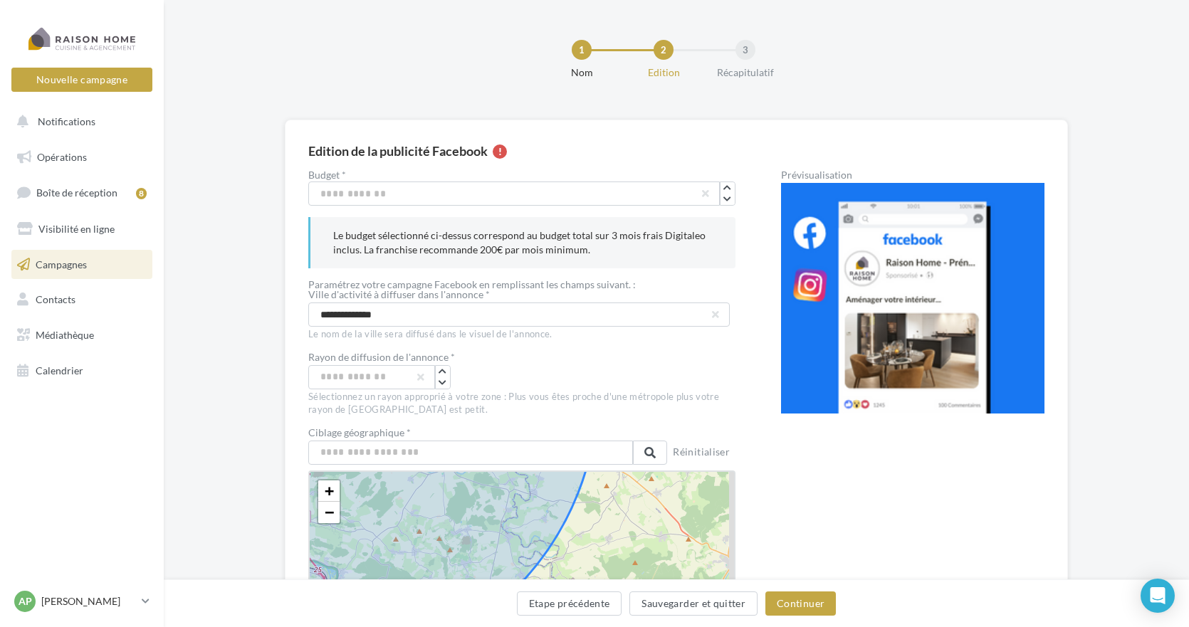
drag, startPoint x: 687, startPoint y: 549, endPoint x: 618, endPoint y: 501, distance: 83.9
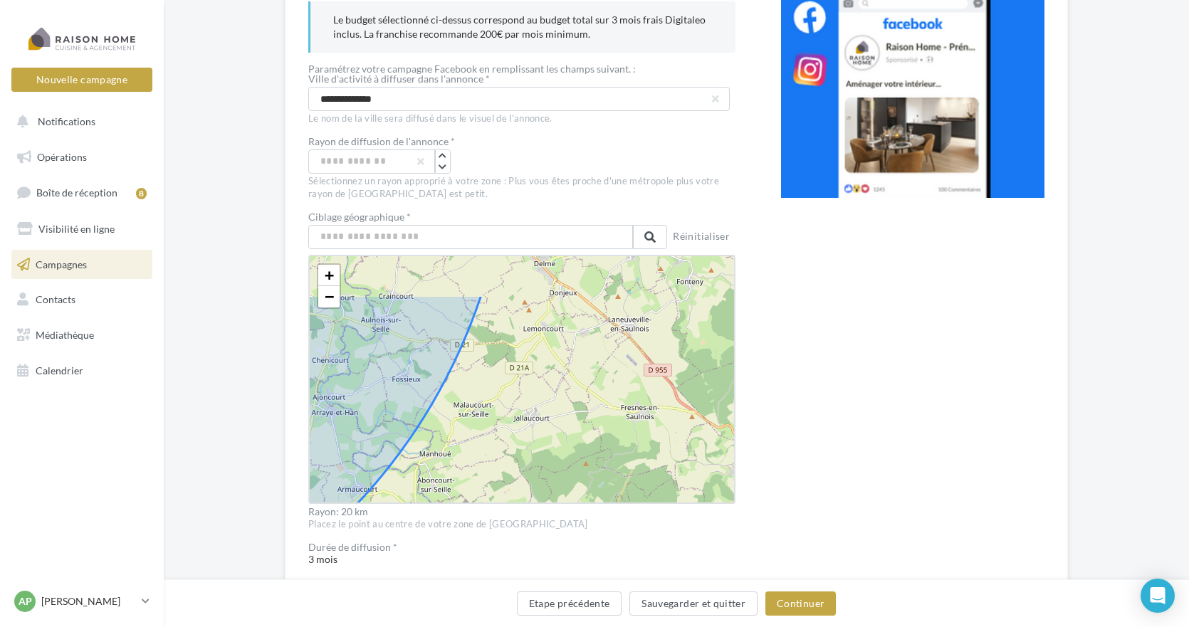
drag, startPoint x: 651, startPoint y: 511, endPoint x: 600, endPoint y: 576, distance: 83.1
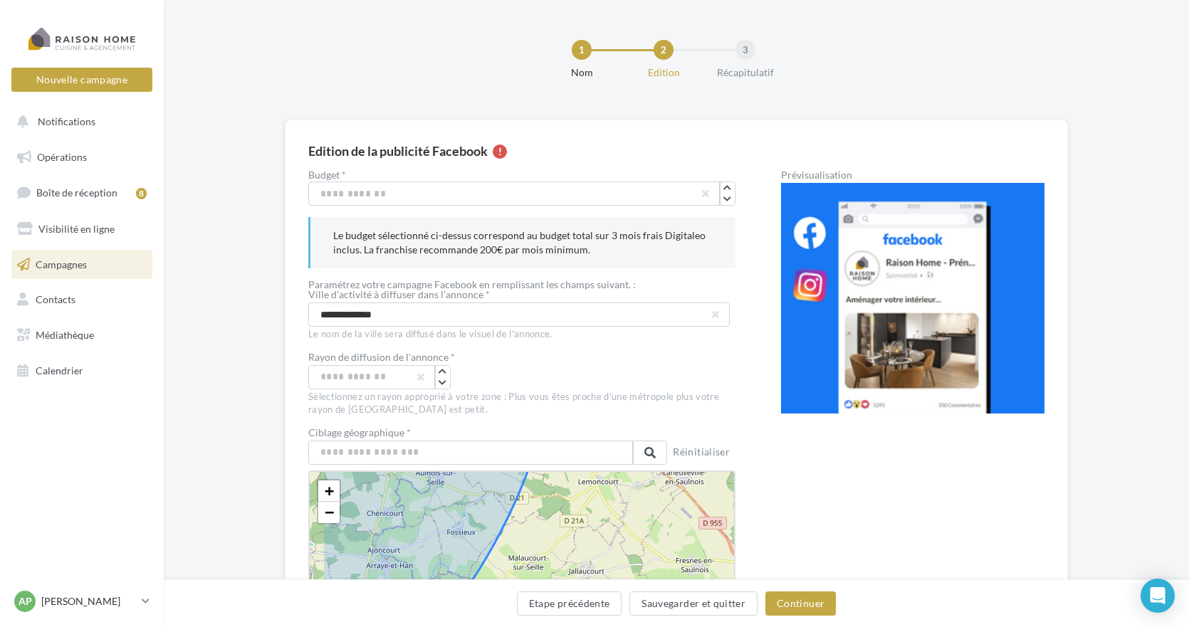
drag, startPoint x: 618, startPoint y: 293, endPoint x: 651, endPoint y: 266, distance: 42.5
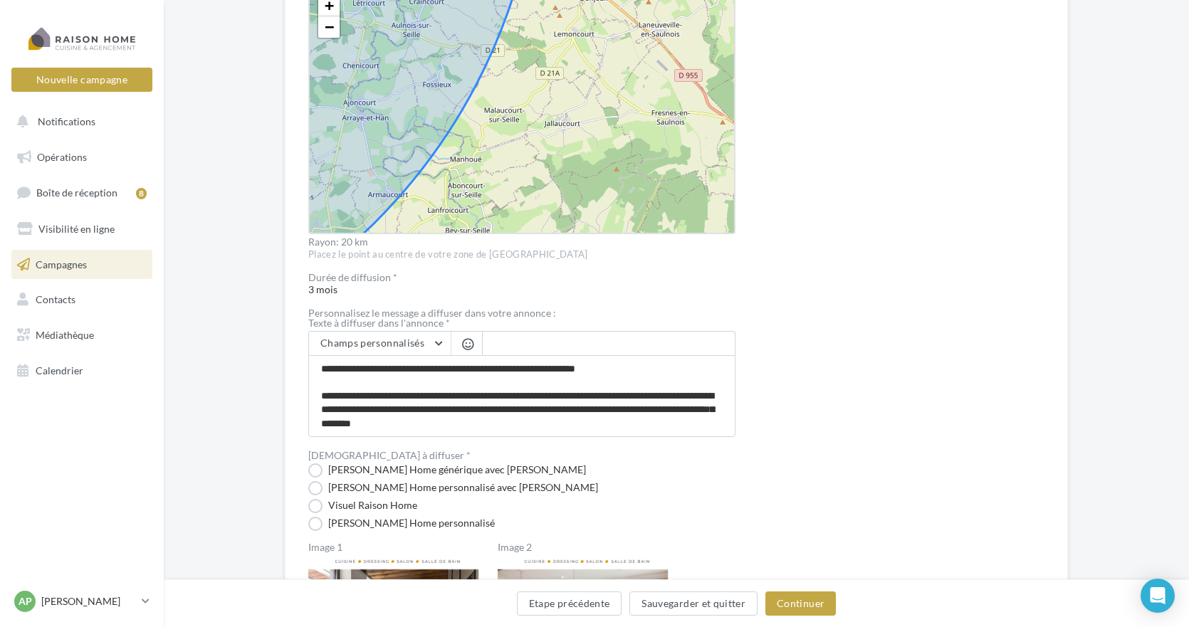
drag, startPoint x: 645, startPoint y: 273, endPoint x: 616, endPoint y: 340, distance: 72.4
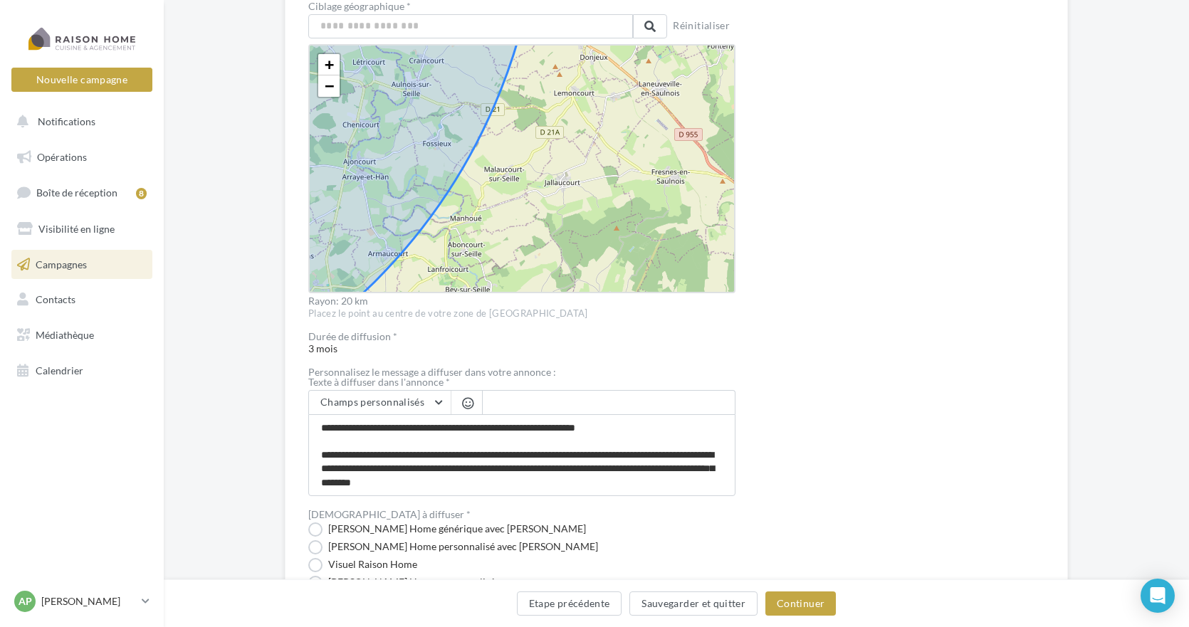
scroll to position [383, 0]
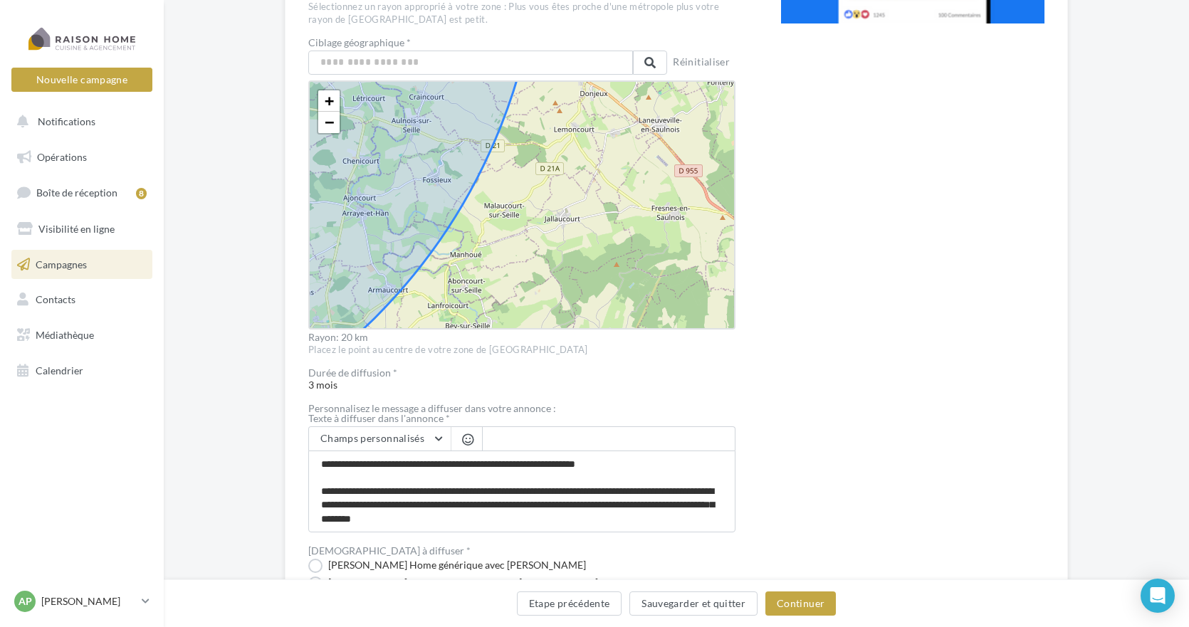
drag, startPoint x: 647, startPoint y: 271, endPoint x: 667, endPoint y: 224, distance: 51.3
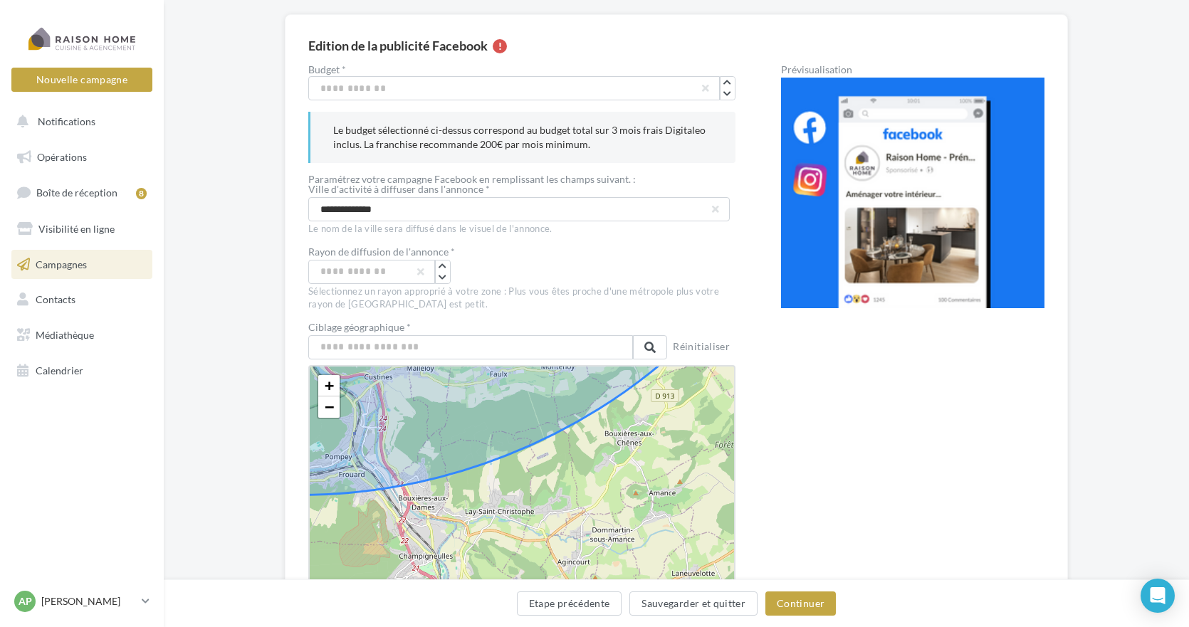
scroll to position [99, 0]
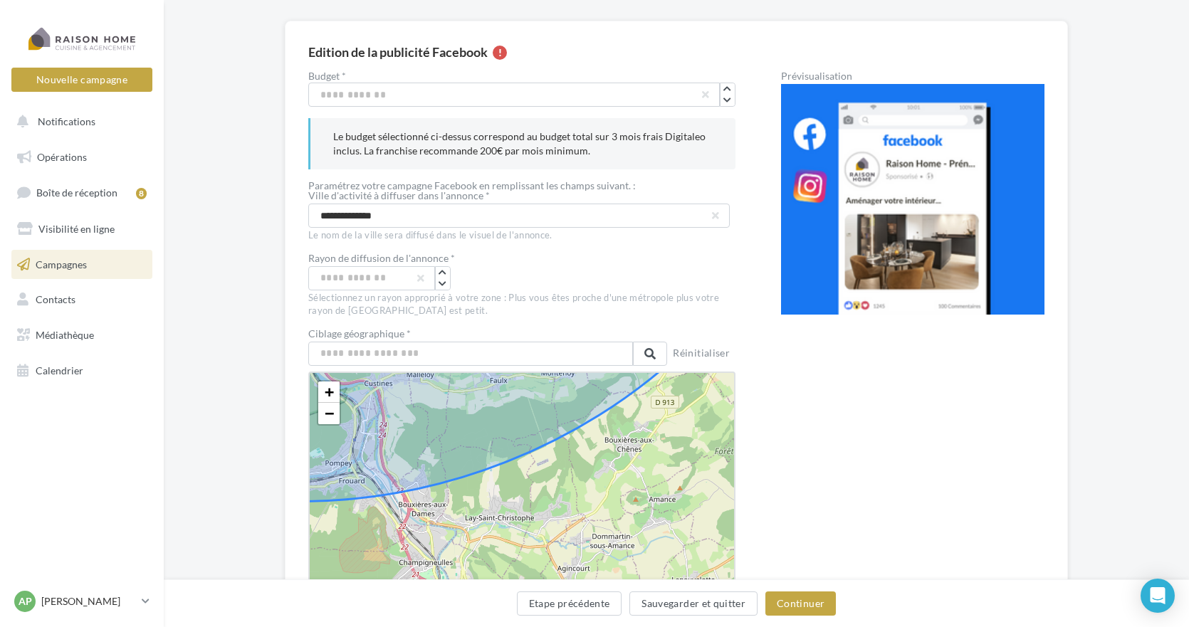
drag, startPoint x: 664, startPoint y: 310, endPoint x: 624, endPoint y: 298, distance: 41.9
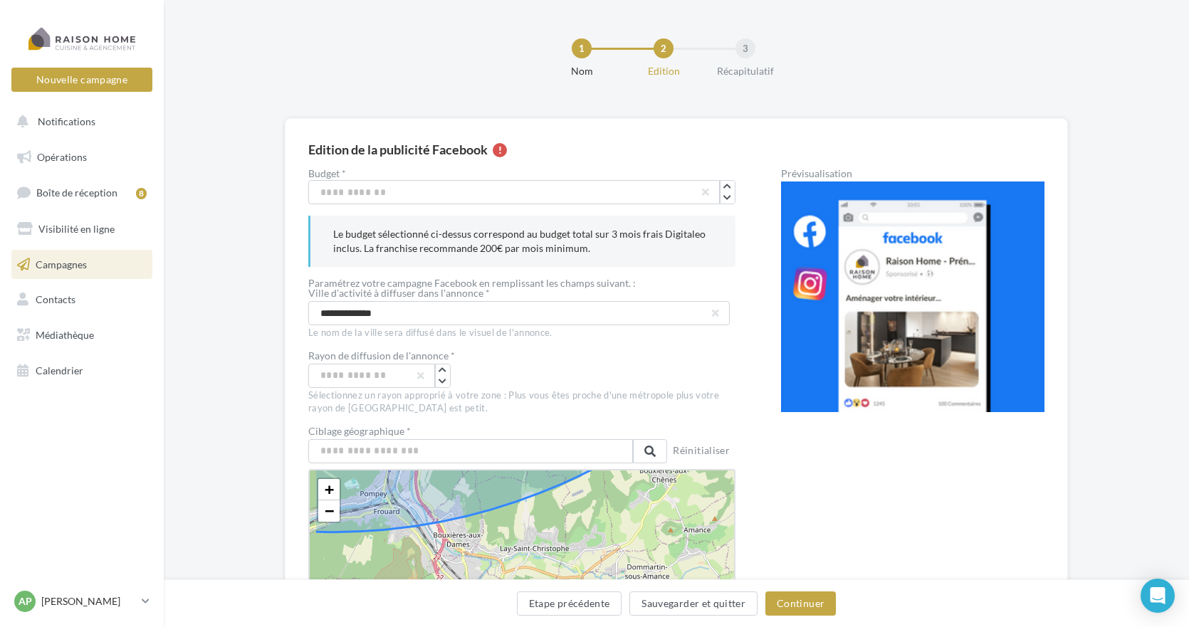
scroll to position [0, 0]
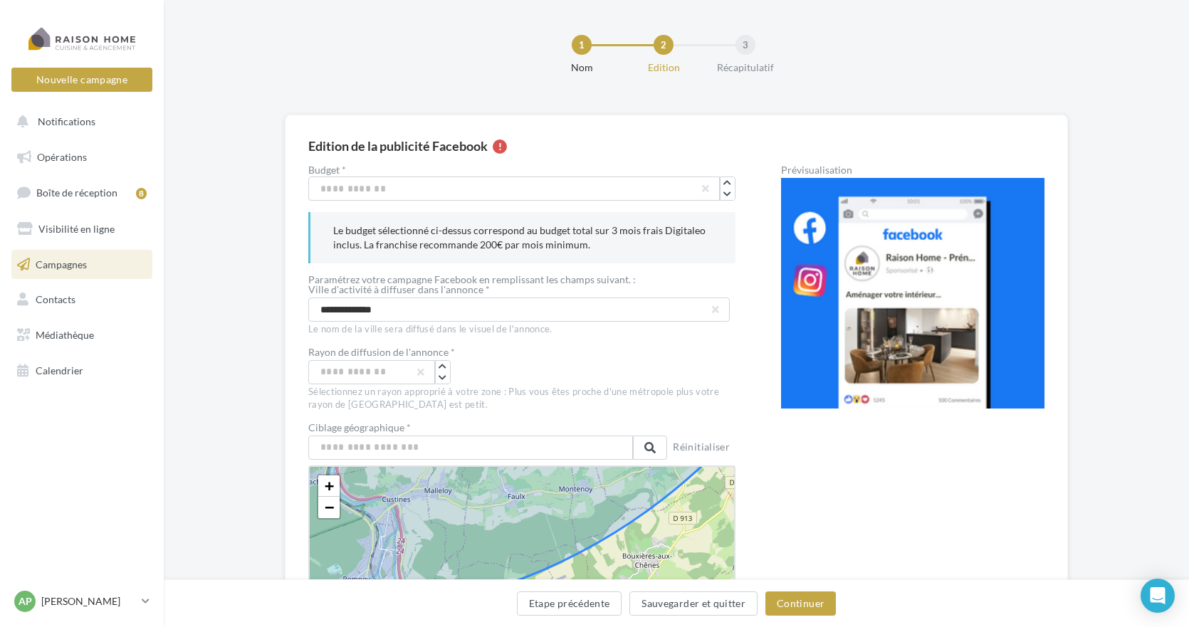
drag, startPoint x: 557, startPoint y: 520, endPoint x: 589, endPoint y: 541, distance: 38.5
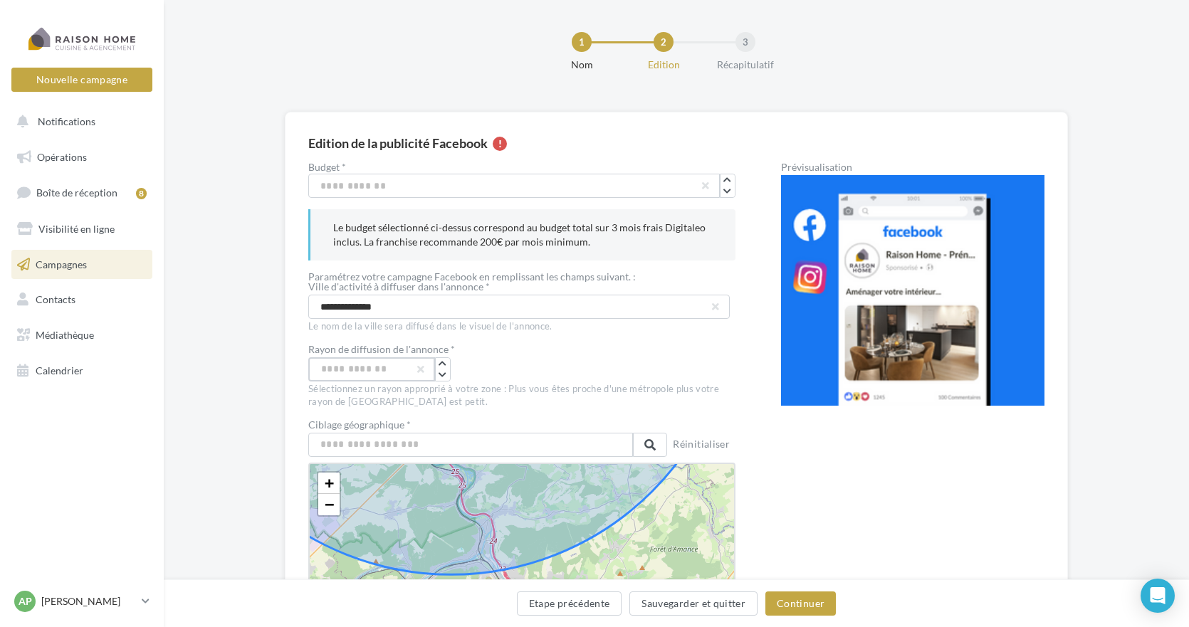
click at [354, 372] on input "**" at bounding box center [371, 369] width 127 height 24
type input "*"
type input "**"
click at [513, 368] on div "**" at bounding box center [521, 369] width 427 height 24
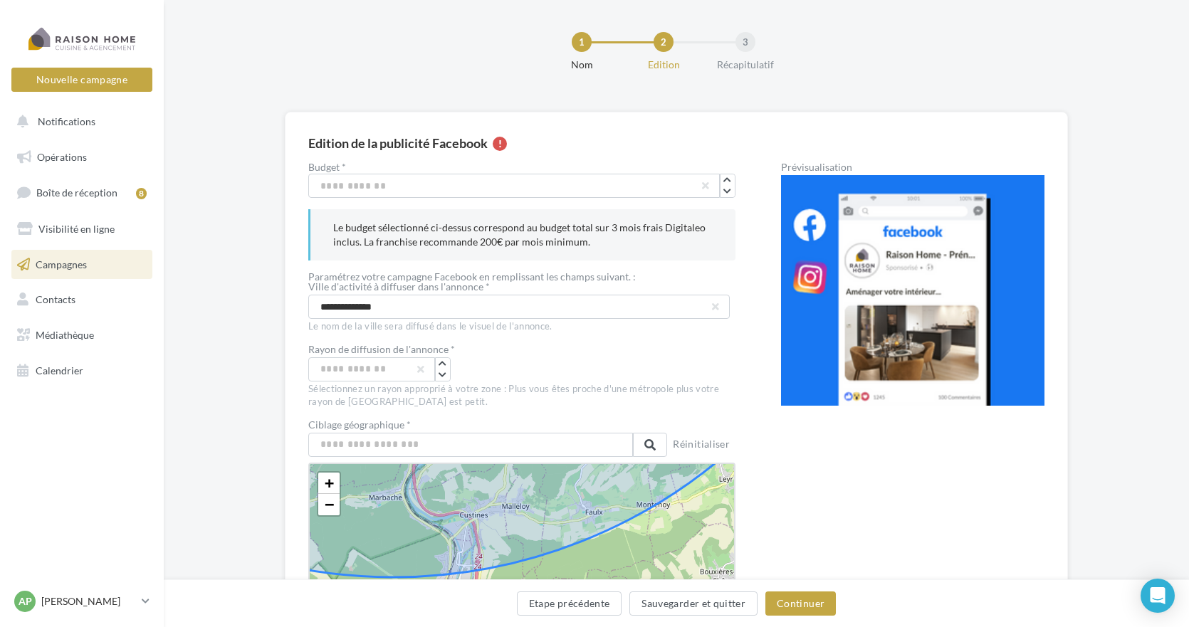
drag, startPoint x: 581, startPoint y: 562, endPoint x: 589, endPoint y: 555, distance: 11.1
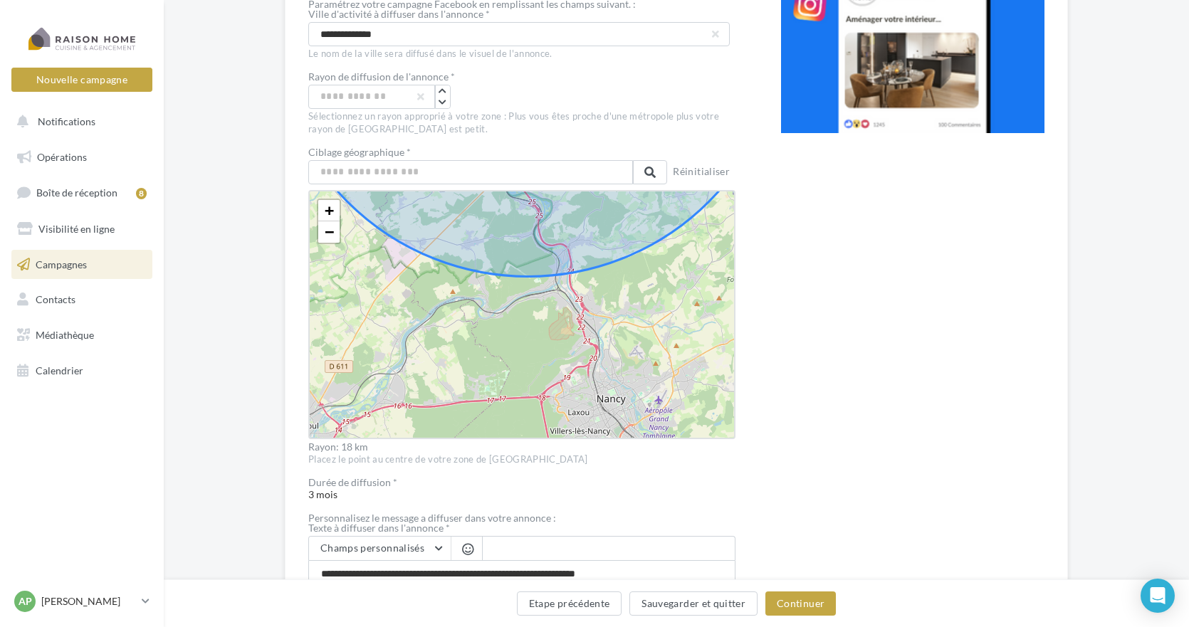
scroll to position [285, 0]
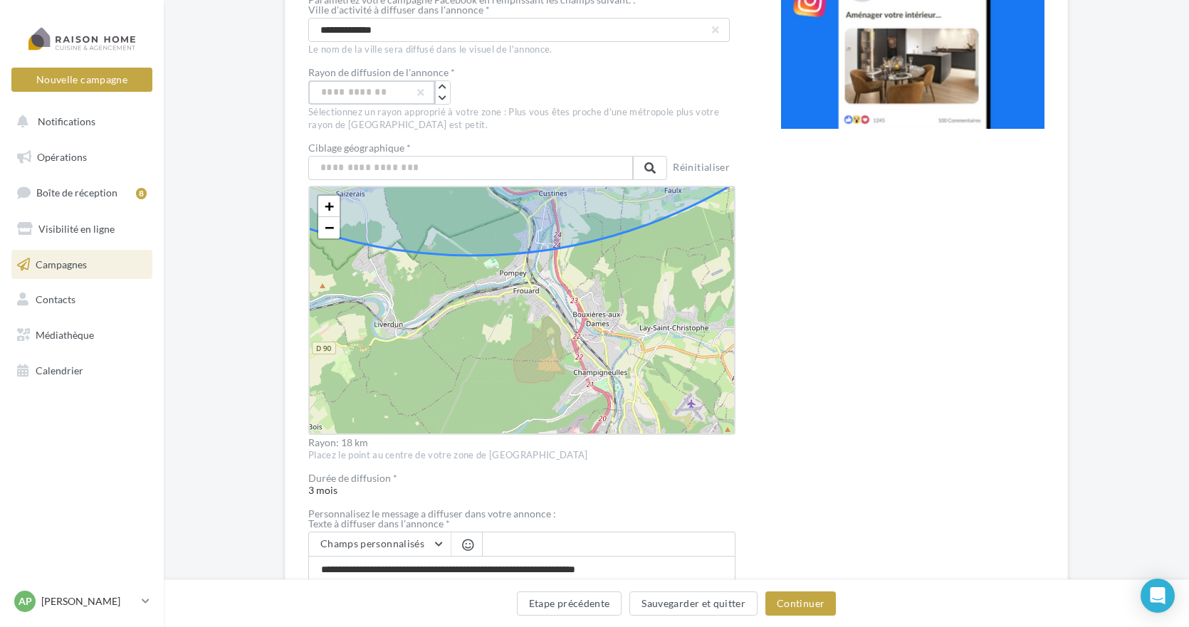
click at [357, 98] on input "**" at bounding box center [371, 92] width 127 height 24
type input "*"
type input "**"
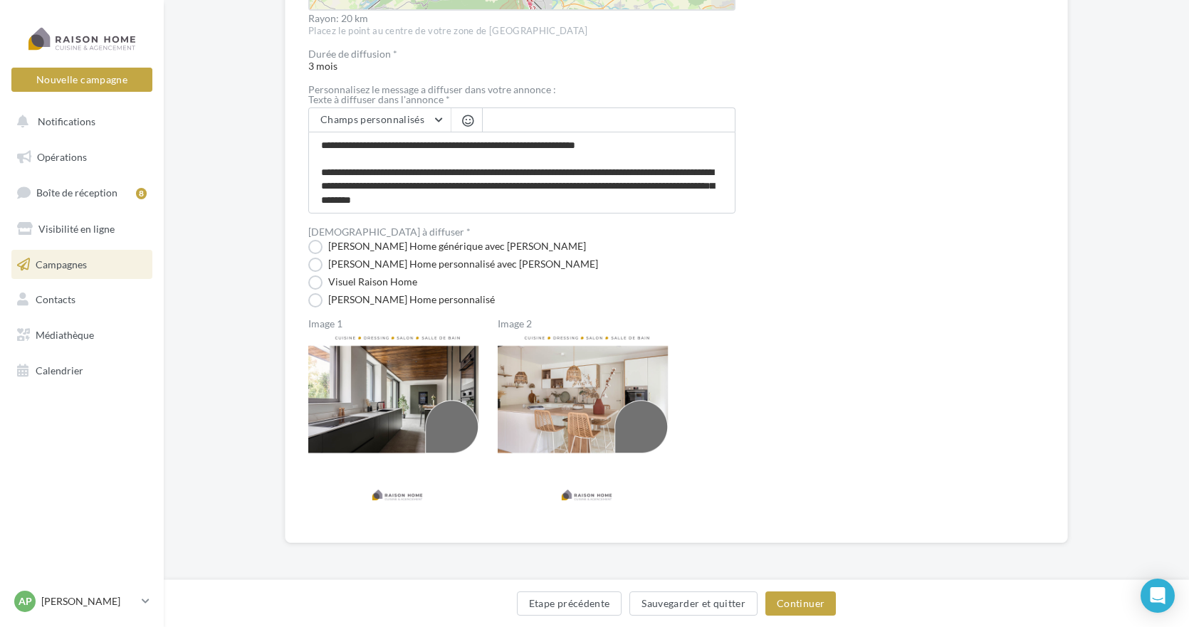
drag, startPoint x: 619, startPoint y: 240, endPoint x: 552, endPoint y: 375, distance: 150.6
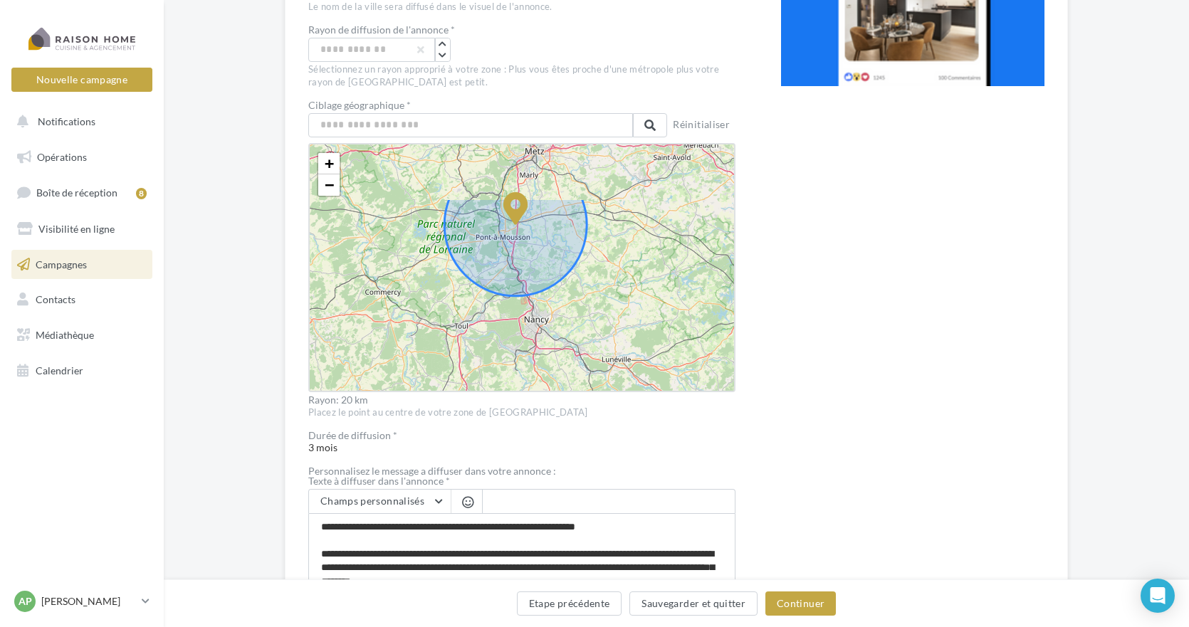
scroll to position [446, 0]
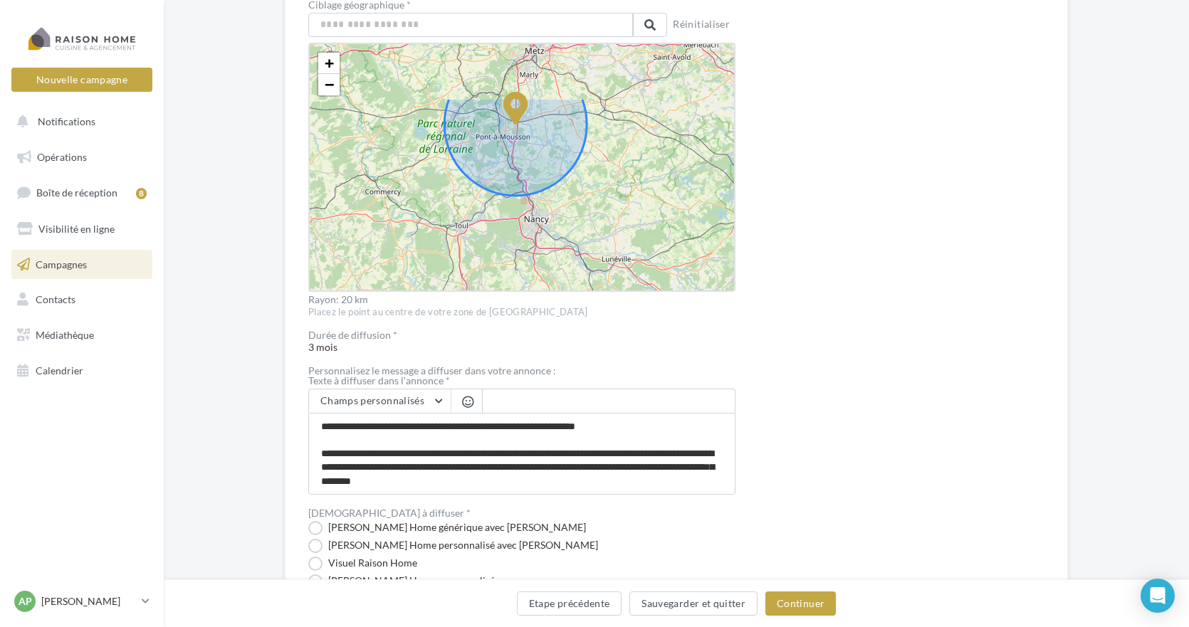
drag, startPoint x: 624, startPoint y: 293, endPoint x: 617, endPoint y: 377, distance: 84.4
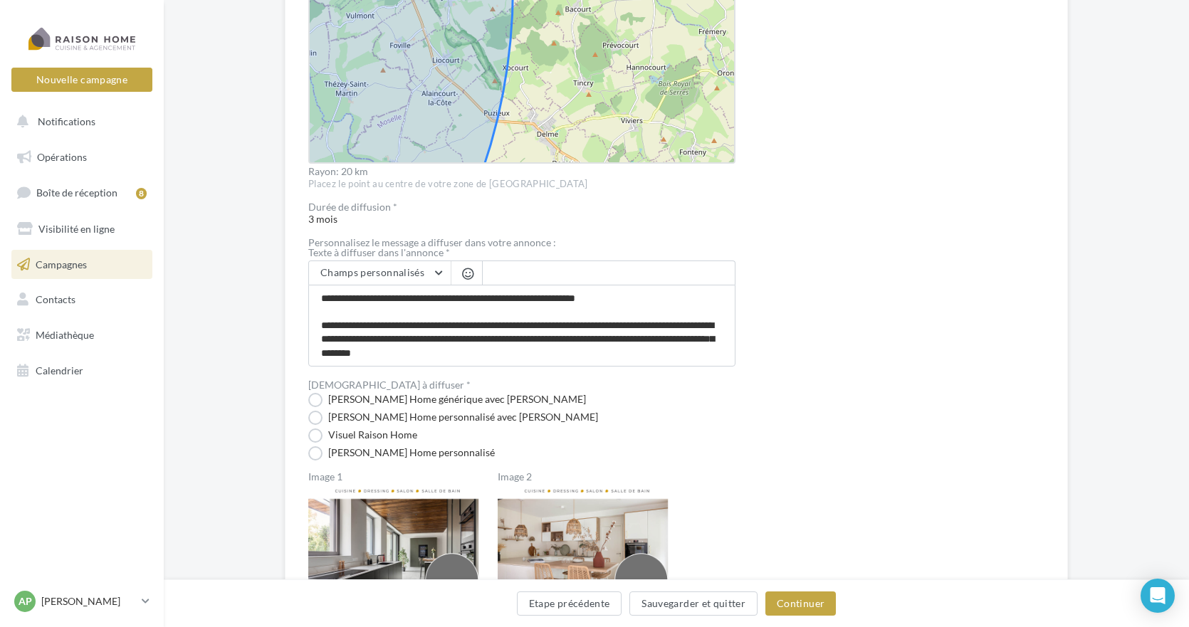
scroll to position [580, 0]
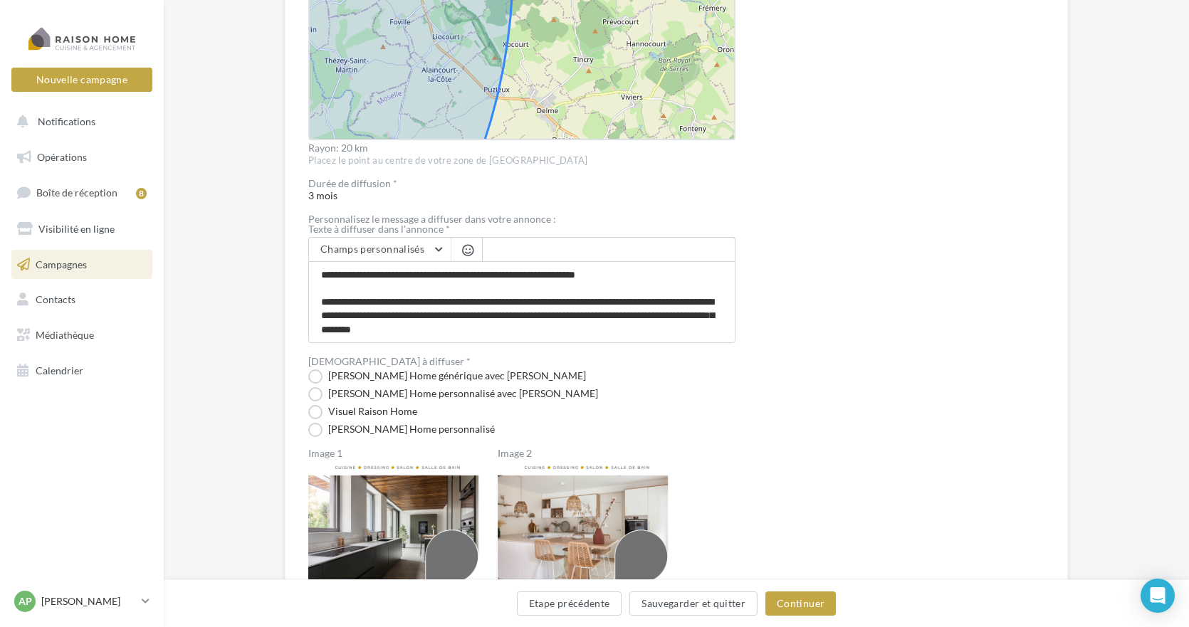
drag, startPoint x: 612, startPoint y: 103, endPoint x: 603, endPoint y: 161, distance: 59.1
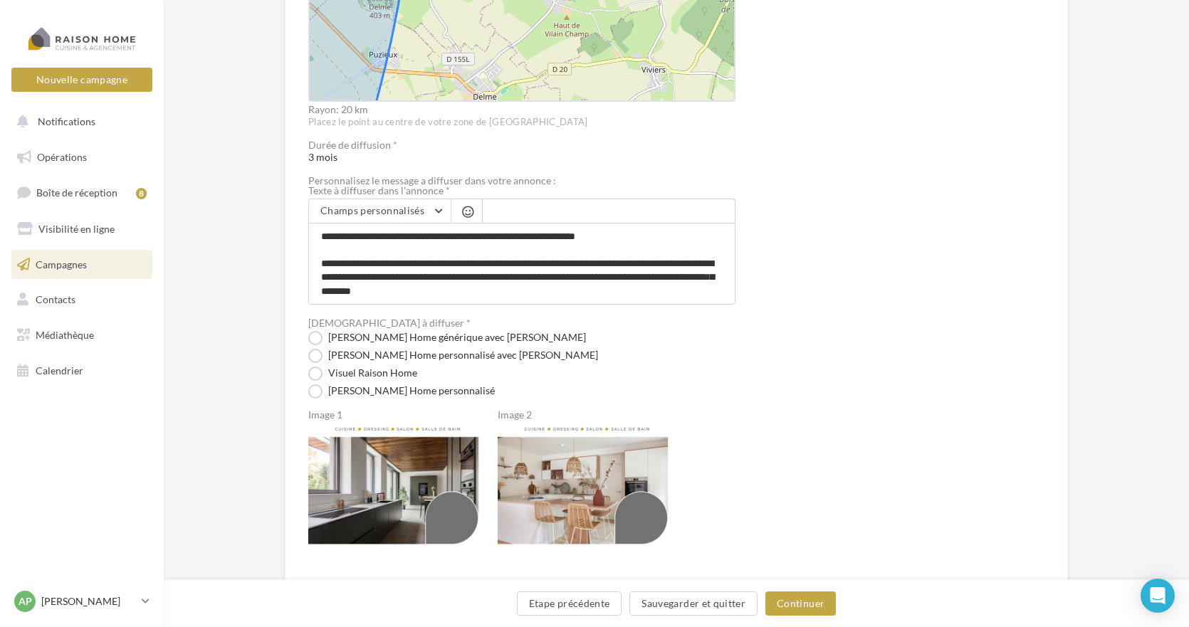
drag, startPoint x: 794, startPoint y: 102, endPoint x: 792, endPoint y: 157, distance: 54.9
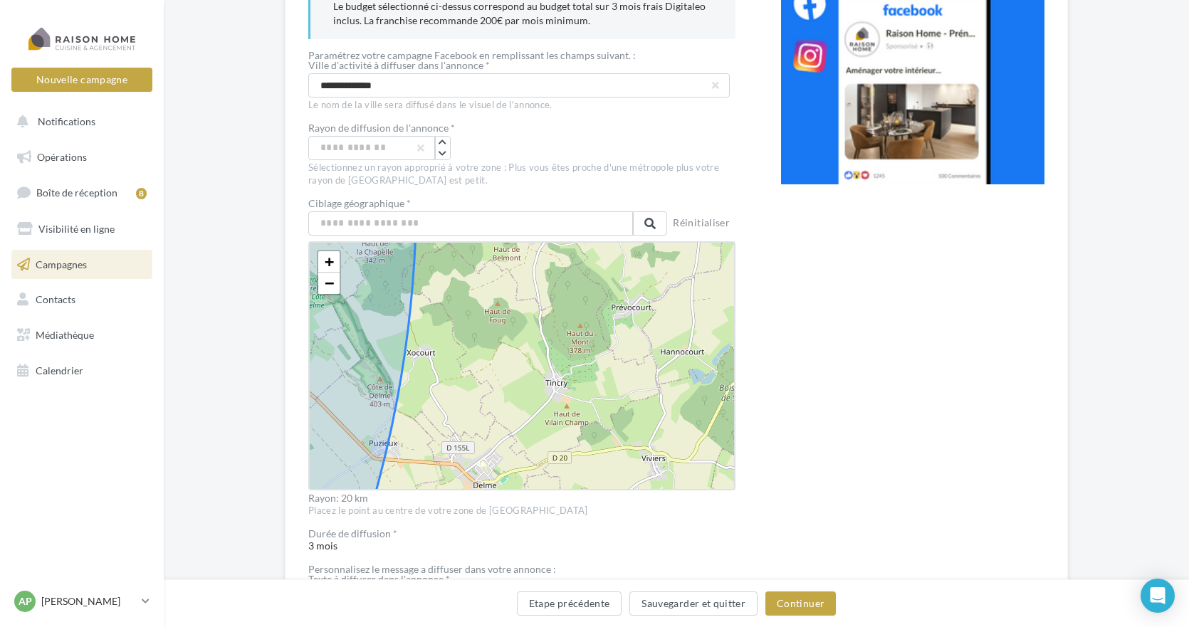
scroll to position [211, 0]
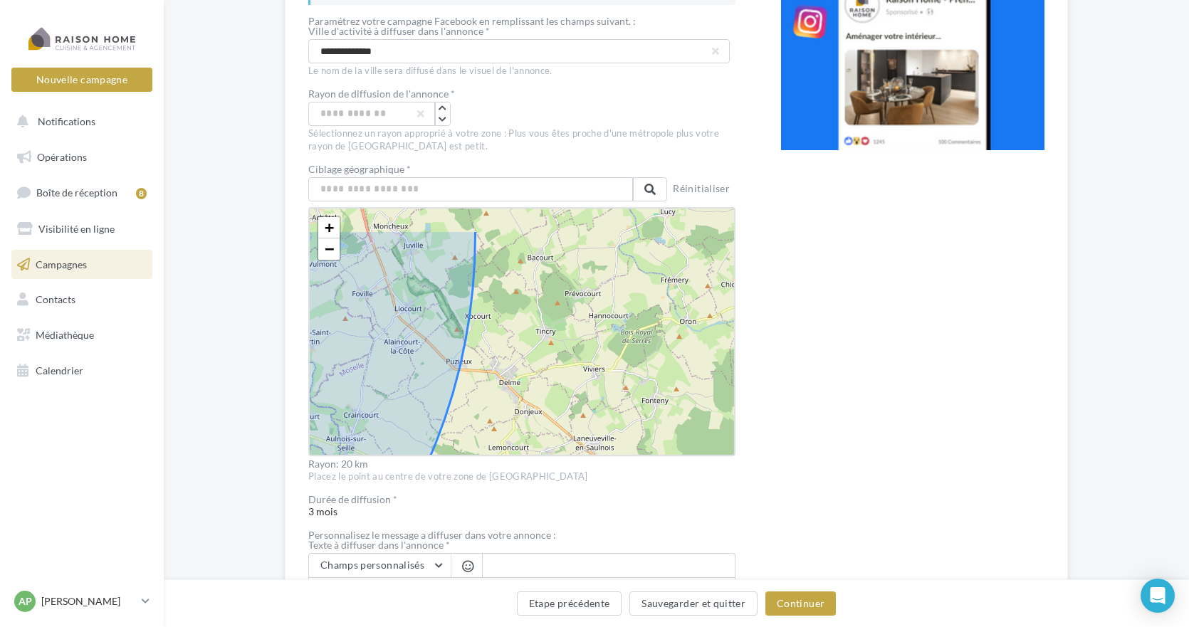
drag, startPoint x: 520, startPoint y: 354, endPoint x: 516, endPoint y: 402, distance: 48.5
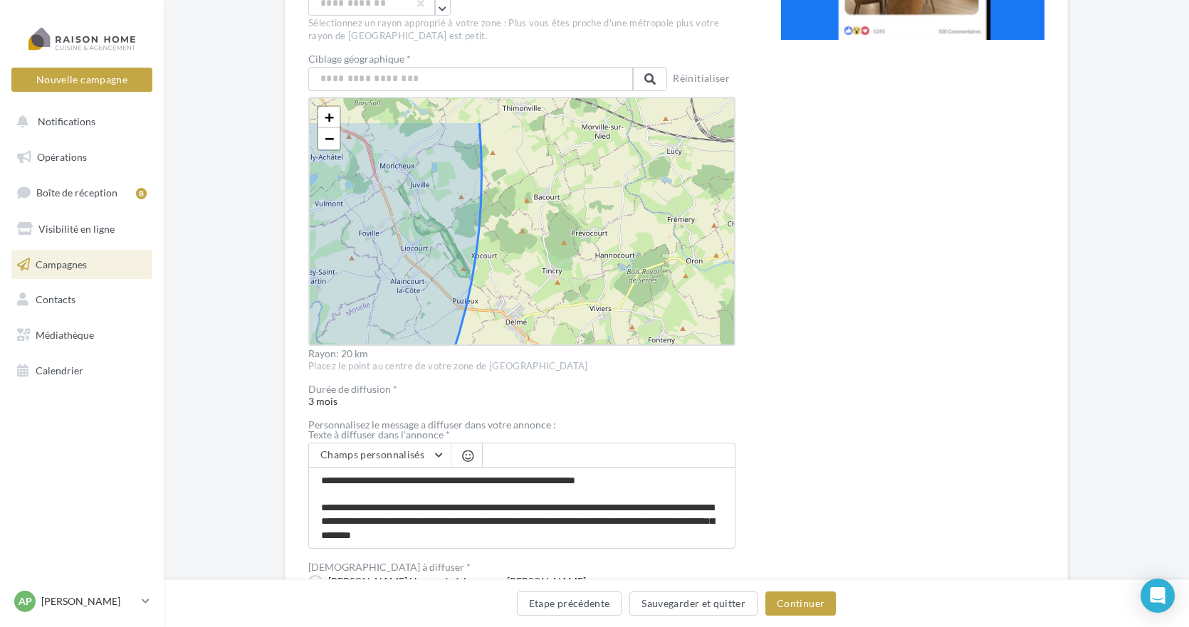
drag, startPoint x: 564, startPoint y: 278, endPoint x: 570, endPoint y: 330, distance: 52.4
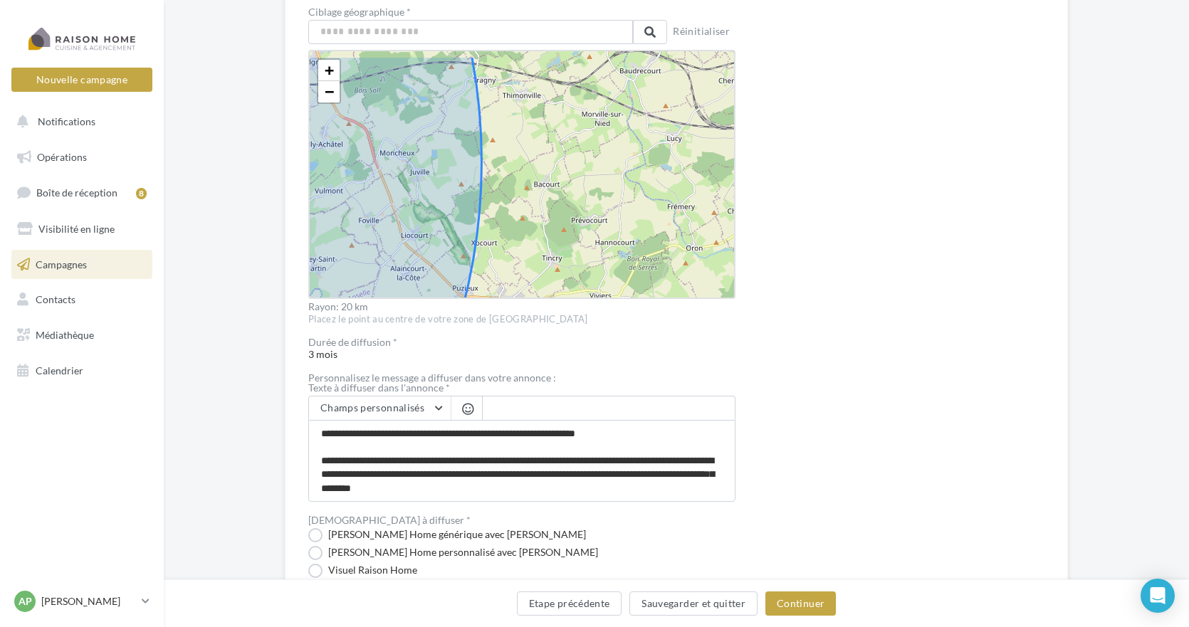
scroll to position [436, 0]
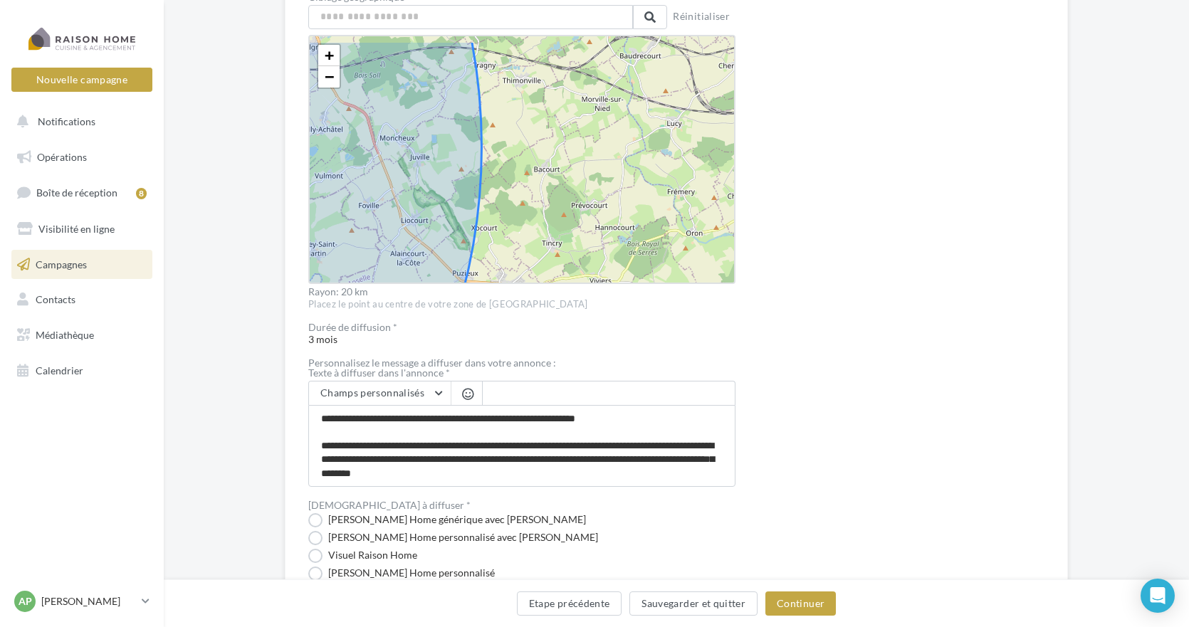
drag, startPoint x: 590, startPoint y: 217, endPoint x: 590, endPoint y: 248, distance: 30.6
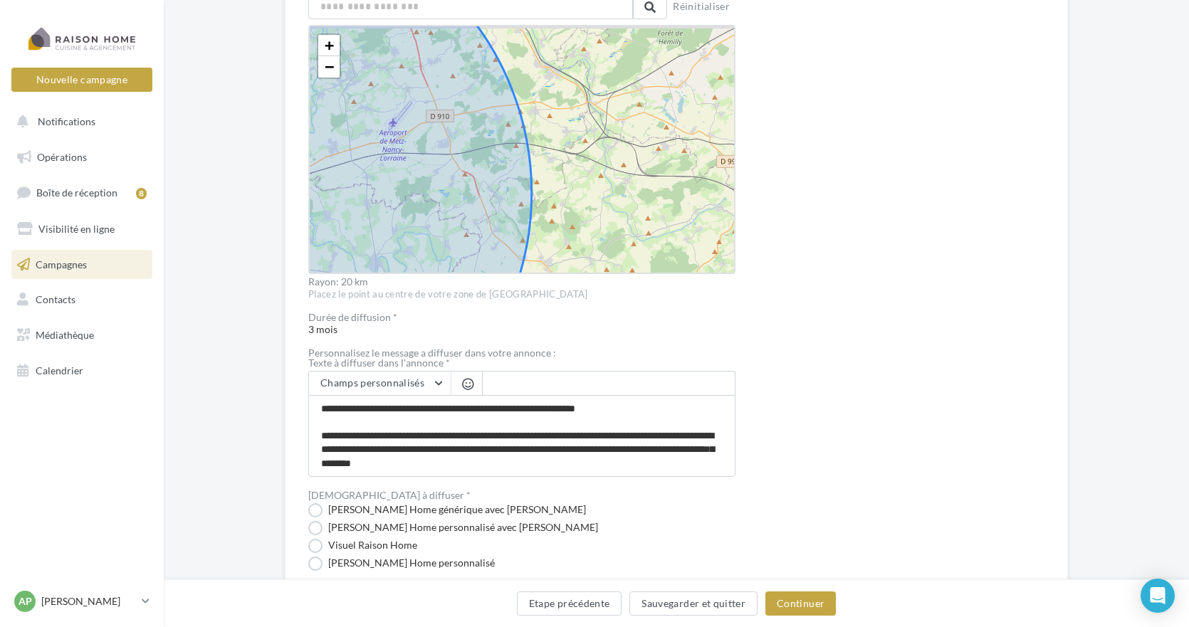
drag, startPoint x: 595, startPoint y: 143, endPoint x: 584, endPoint y: 169, distance: 28.4
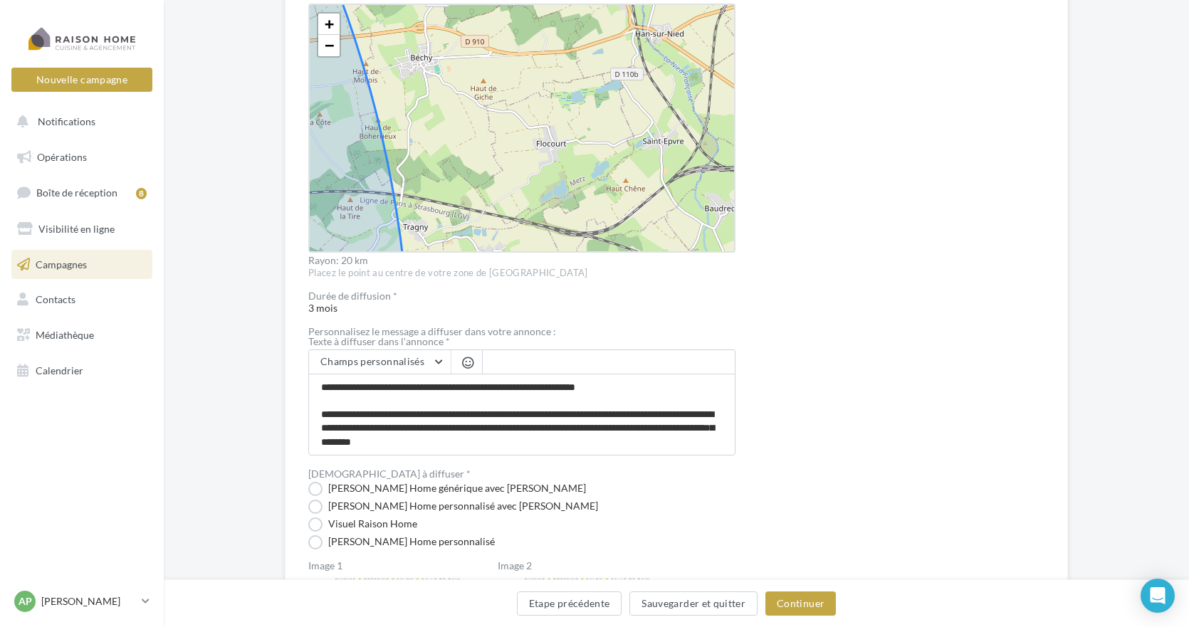
drag, startPoint x: 536, startPoint y: 105, endPoint x: 528, endPoint y: 135, distance: 31.8
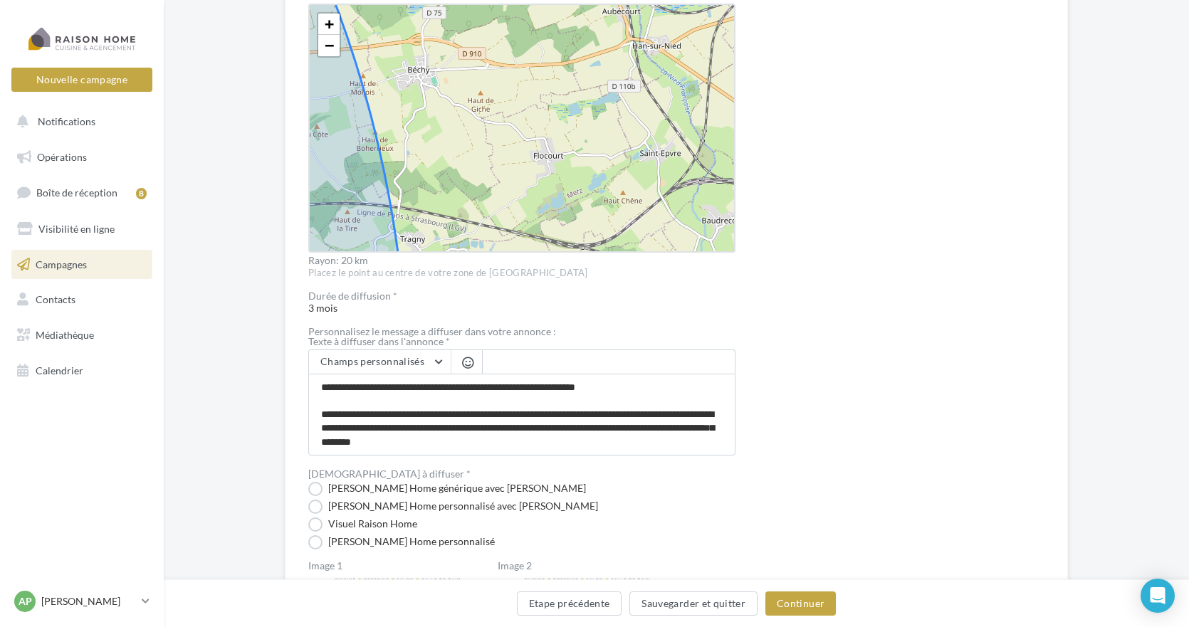
scroll to position [476, 0]
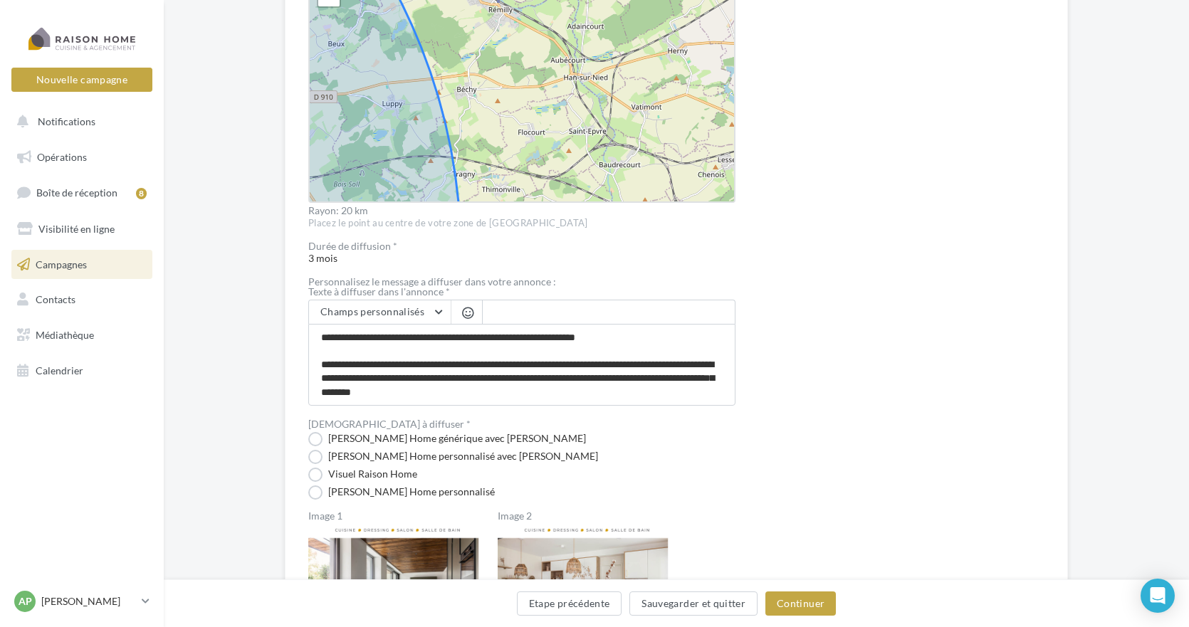
drag, startPoint x: 522, startPoint y: 62, endPoint x: 514, endPoint y: 103, distance: 42.0
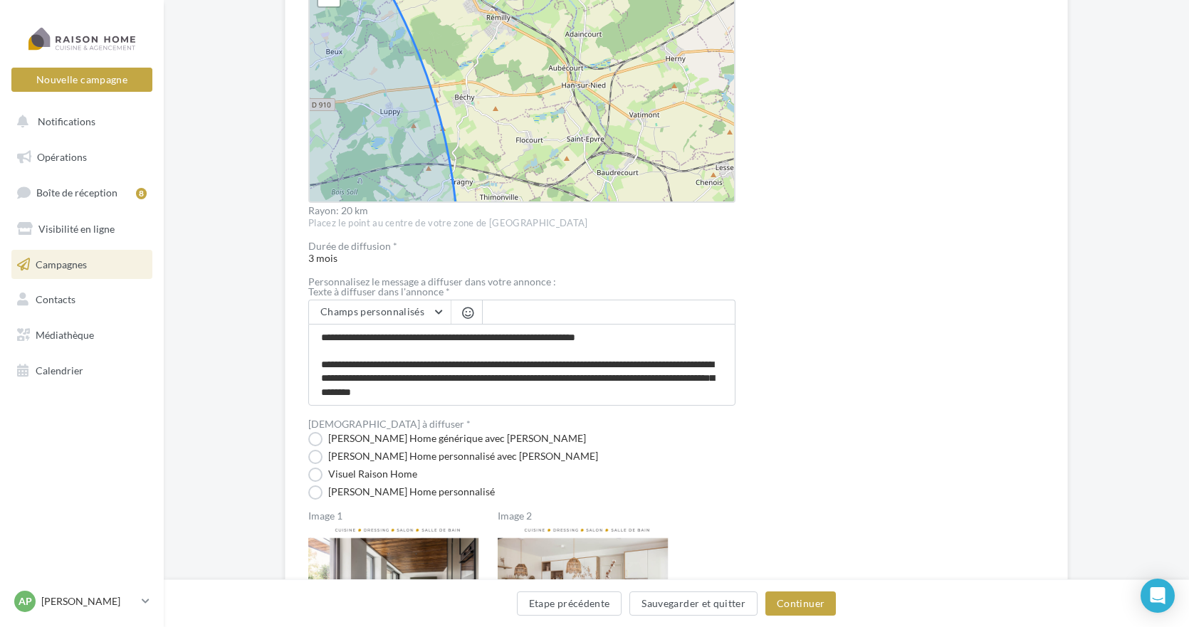
scroll to position [531, 0]
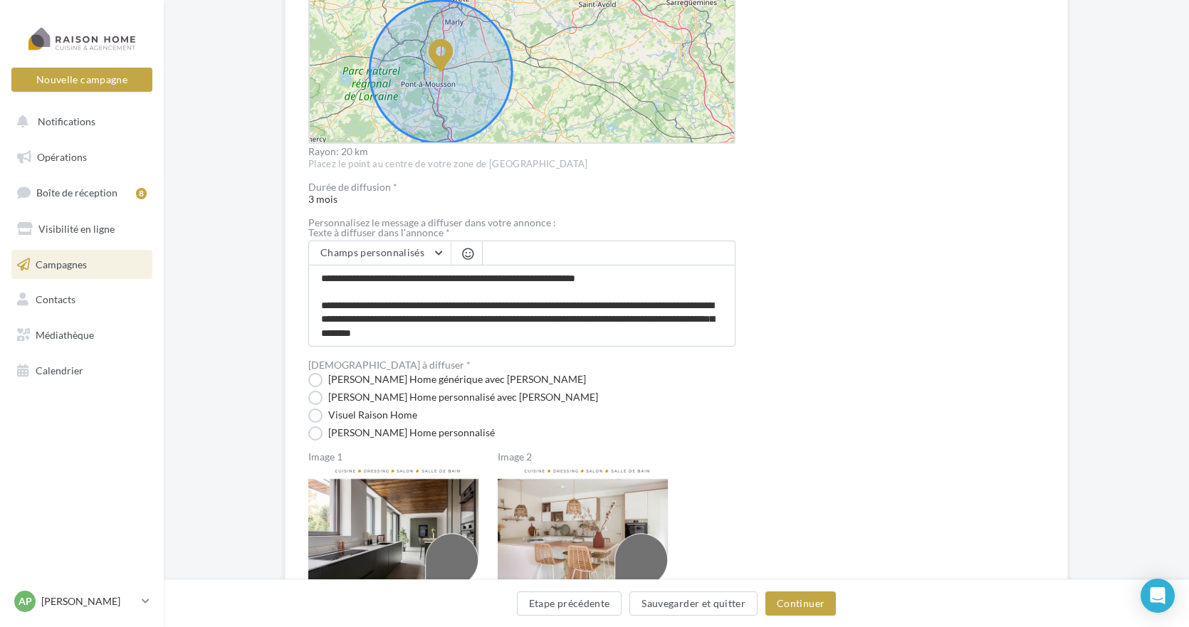
drag, startPoint x: 521, startPoint y: 30, endPoint x: 524, endPoint y: 73, distance: 42.8
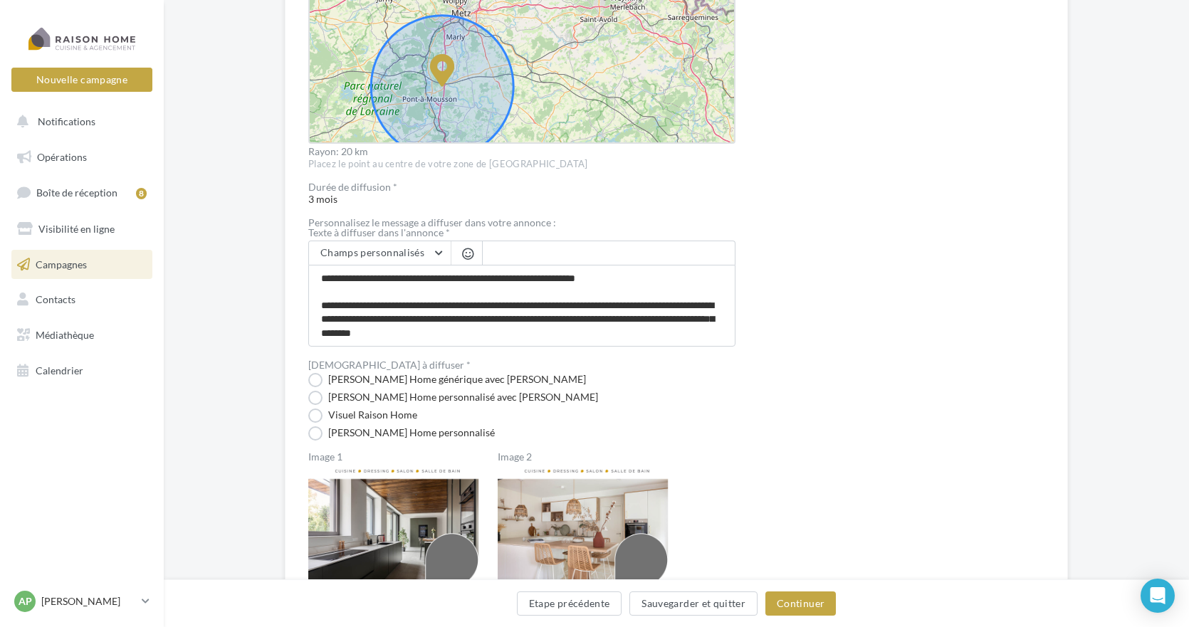
scroll to position [584, 0]
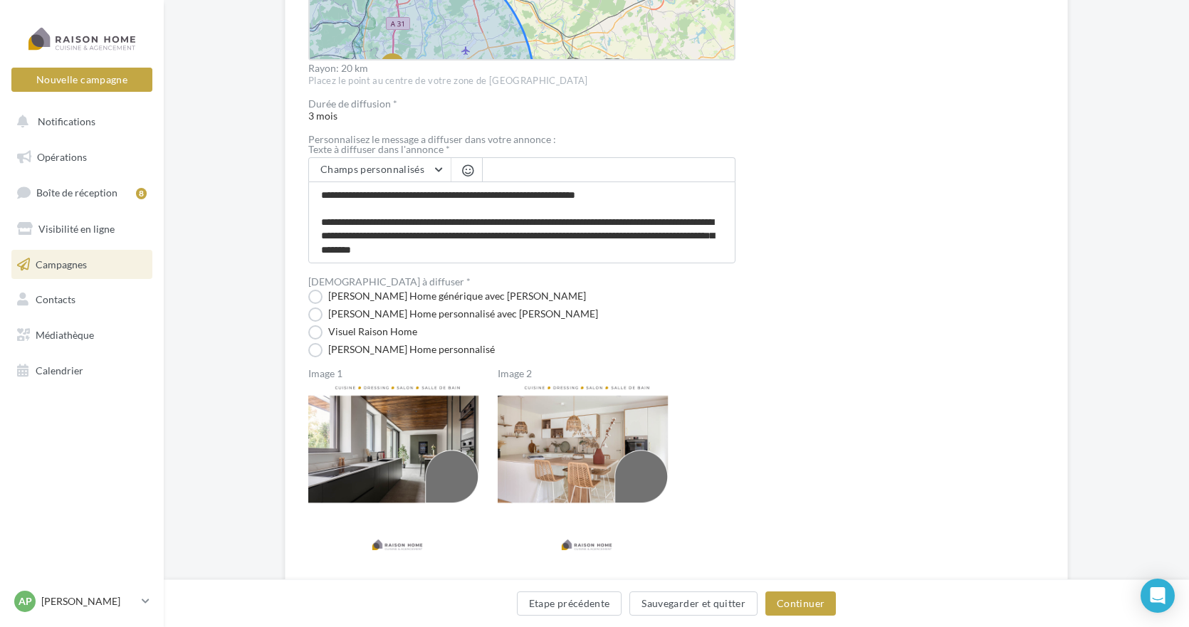
drag, startPoint x: 577, startPoint y: 36, endPoint x: 576, endPoint y: 75, distance: 38.5
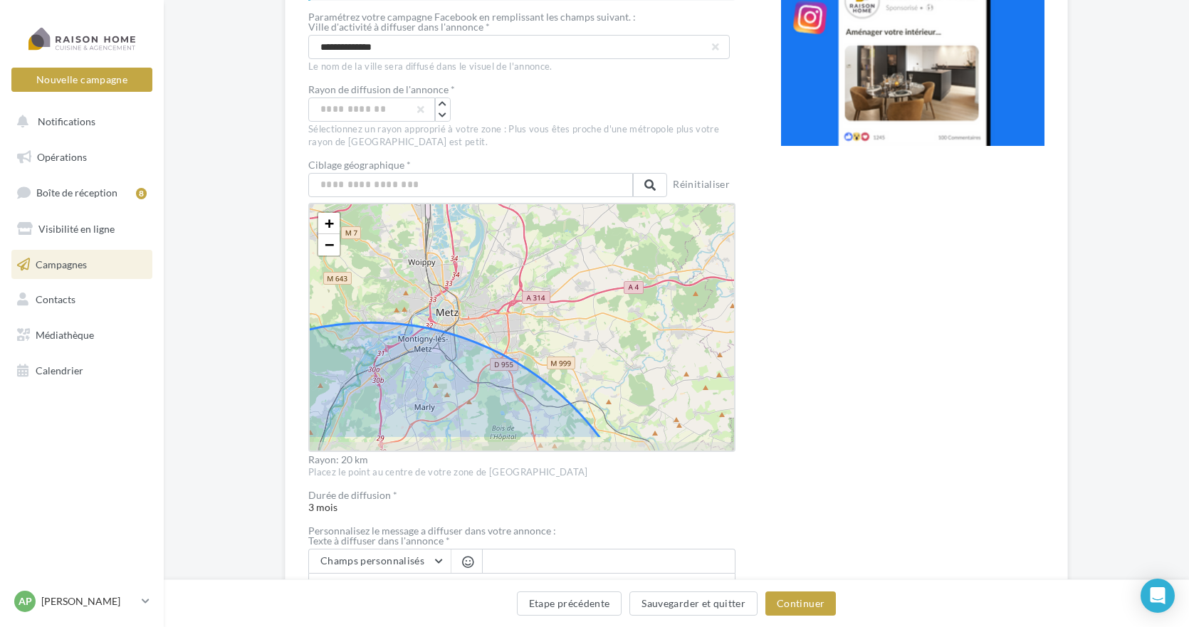
scroll to position [241, 0]
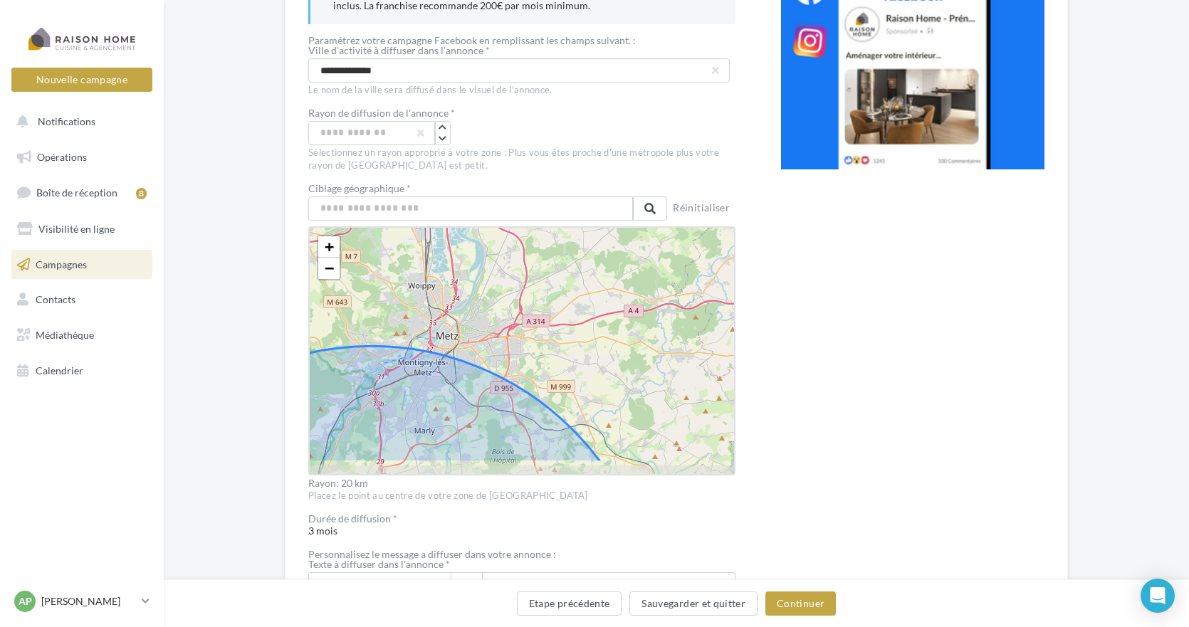
drag, startPoint x: 440, startPoint y: 309, endPoint x: 479, endPoint y: 271, distance: 54.4
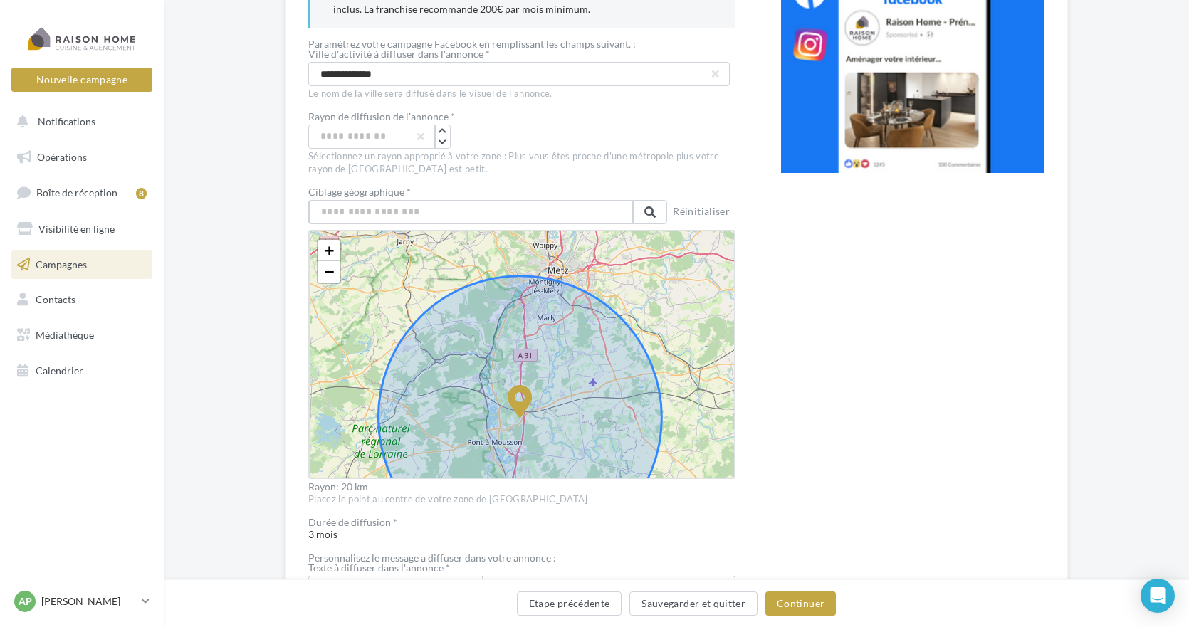
click at [402, 216] on input "text" at bounding box center [470, 212] width 325 height 24
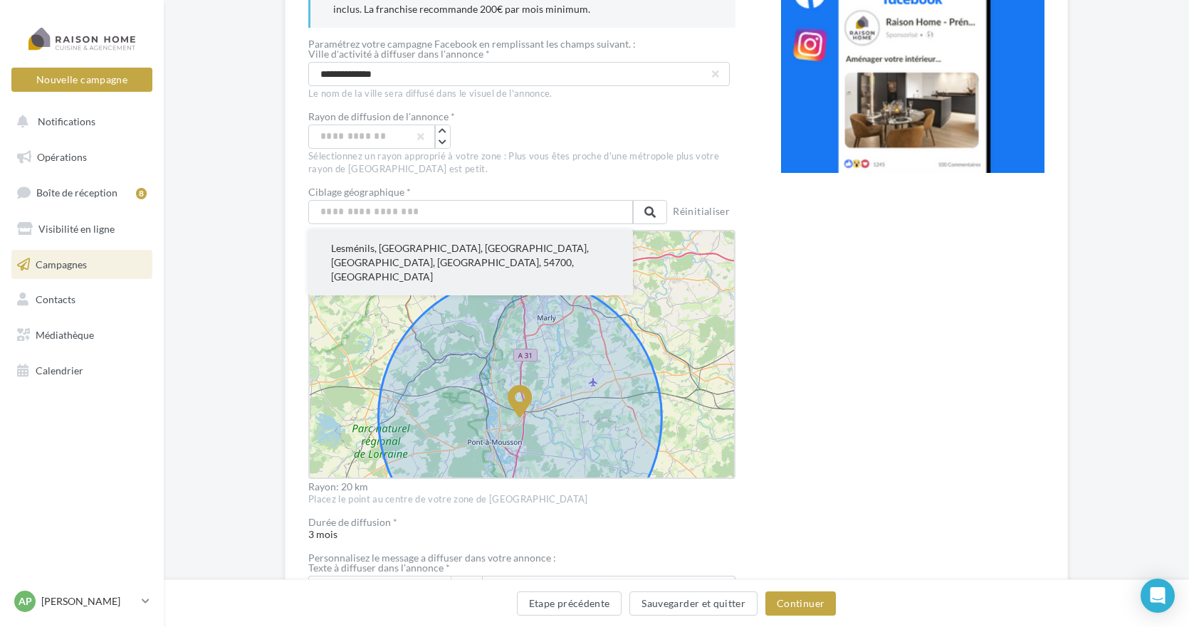
click at [384, 246] on button "Lesménils, Nancy, Meurthe-et-Moselle, Grand Est, France métropolitaine, 54700, …" at bounding box center [470, 263] width 325 height 66
type input "**********"
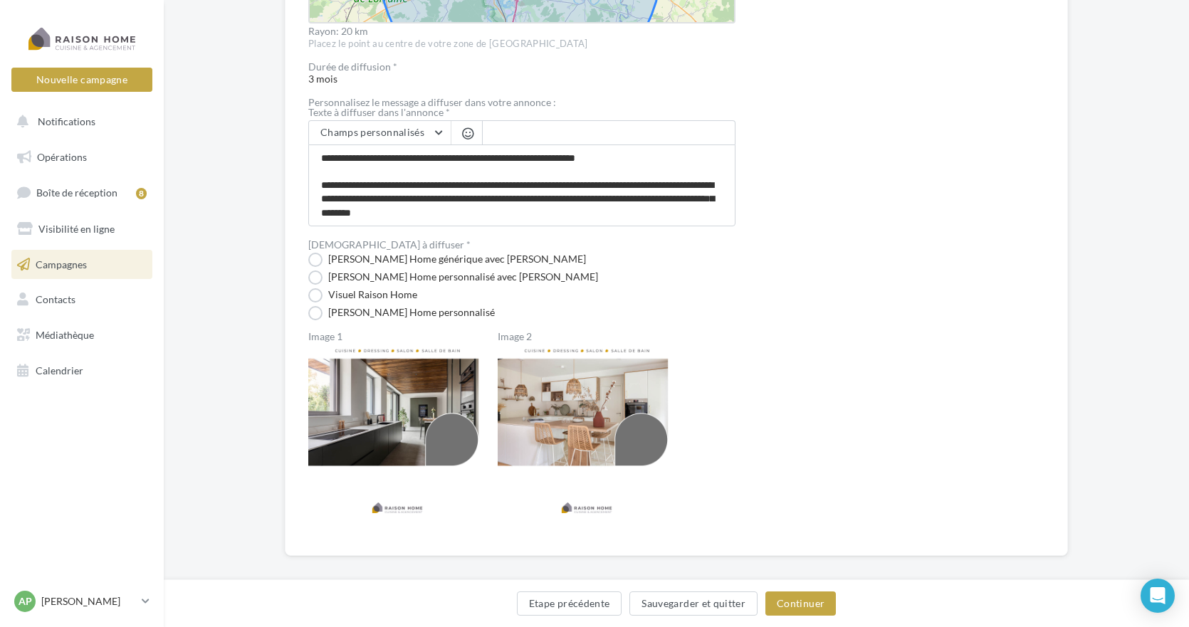
scroll to position [709, 0]
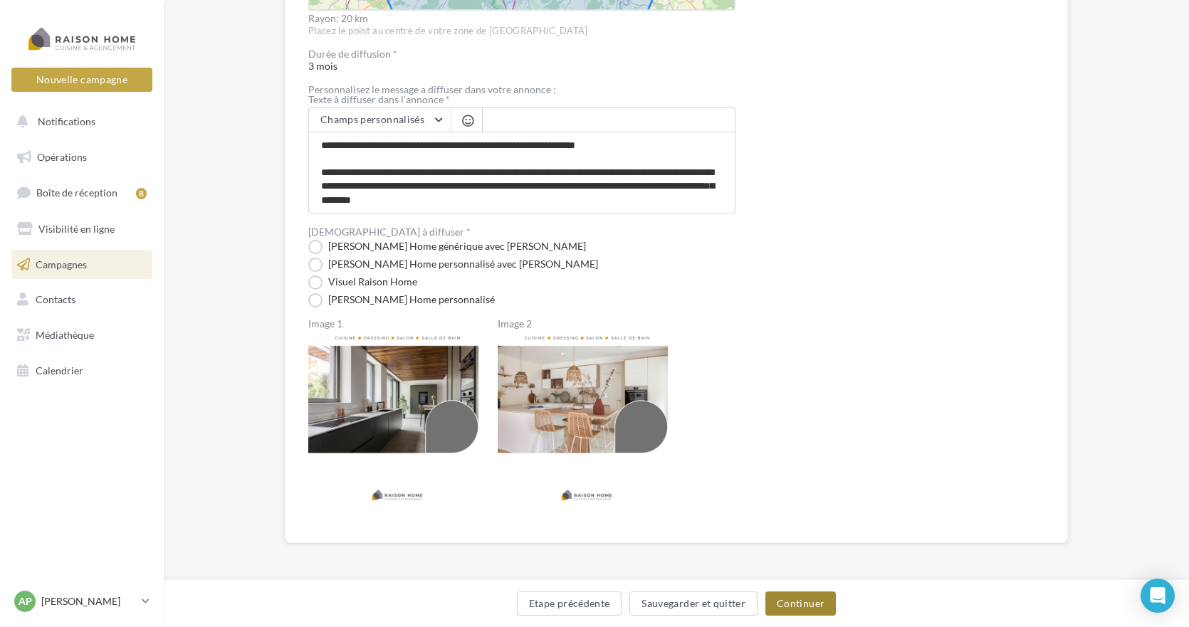
click at [798, 604] on button "Continuer" at bounding box center [800, 604] width 70 height 24
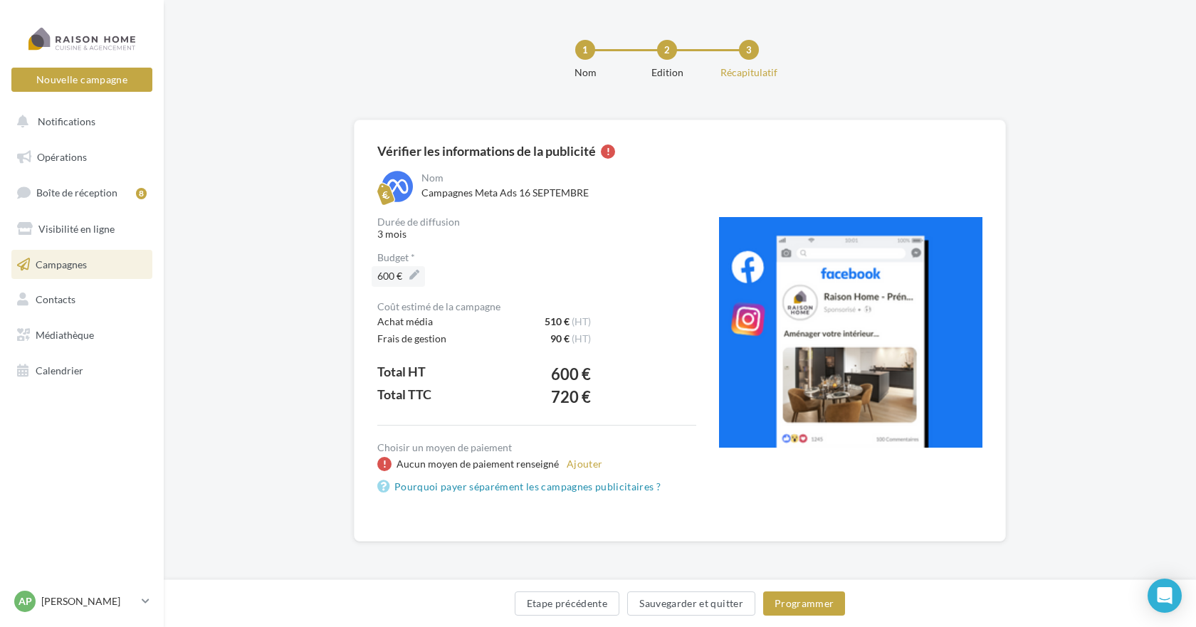
click at [412, 278] on label "600 €" at bounding box center [398, 276] width 53 height 21
click at [412, 278] on input "***" at bounding box center [396, 278] width 61 height 24
click at [550, 265] on div "Budget * ***" at bounding box center [536, 272] width 319 height 38
click at [585, 462] on button "Ajouter" at bounding box center [584, 464] width 47 height 17
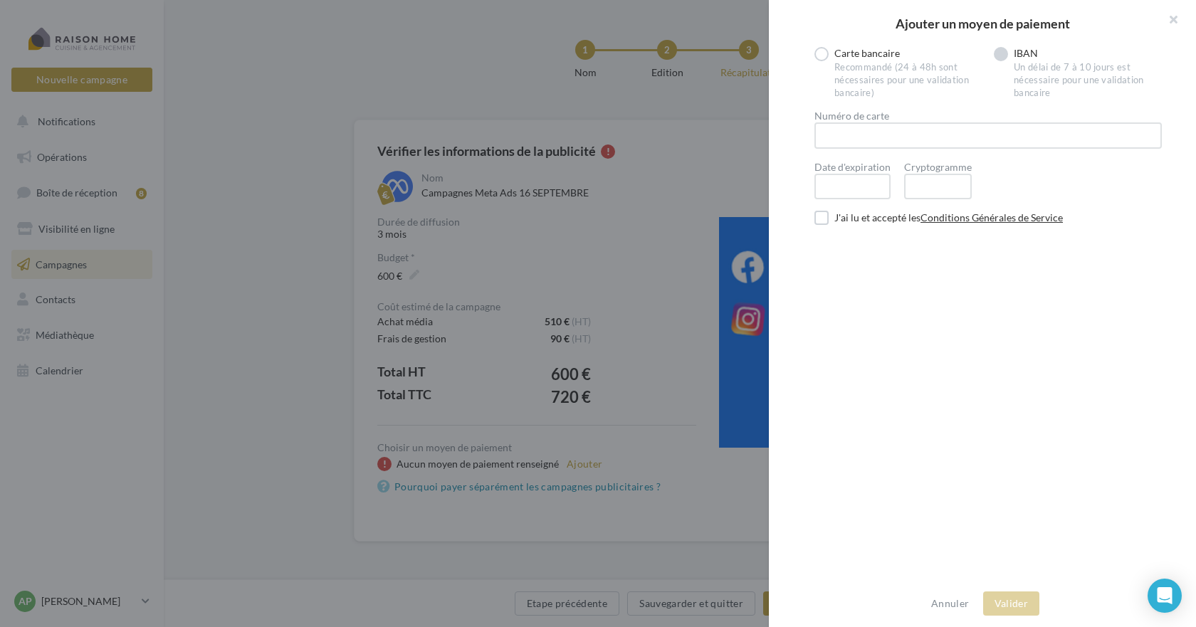
click at [1001, 52] on label "IBAN Un délai de 7 à 10 jours est nécessaire pour une validation bancaire" at bounding box center [1078, 73] width 168 height 53
click at [821, 166] on label at bounding box center [822, 169] width 14 height 14
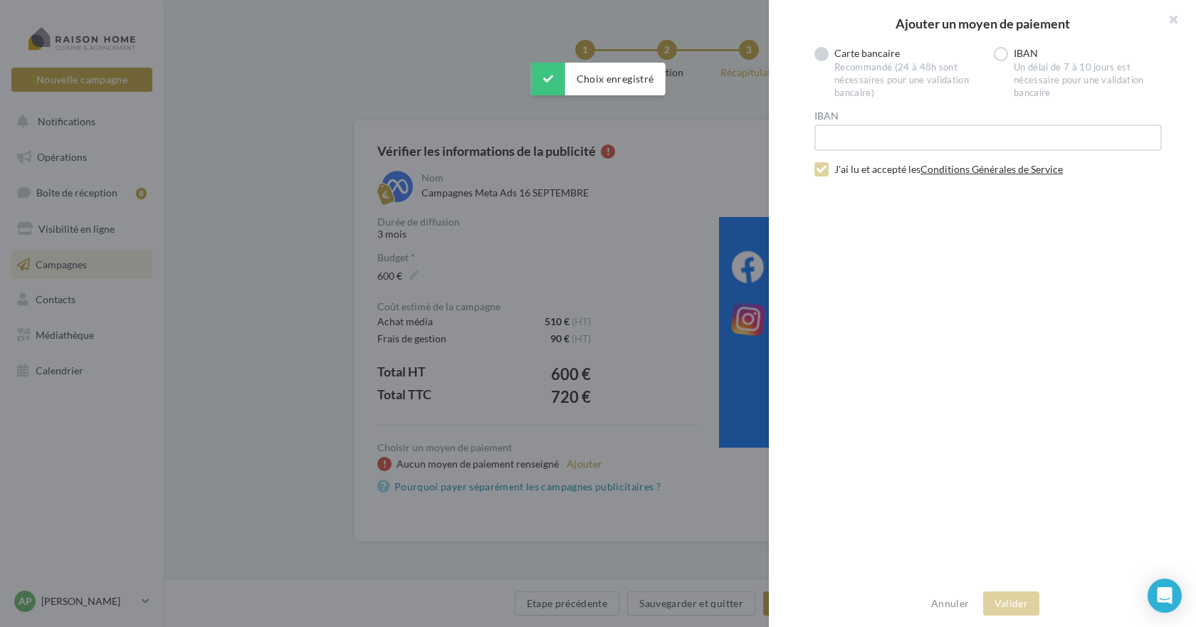
click at [818, 55] on label "Carte bancaire Recommandé (24 à 48h sont nécessaires pour une validation bancai…" at bounding box center [899, 73] width 168 height 53
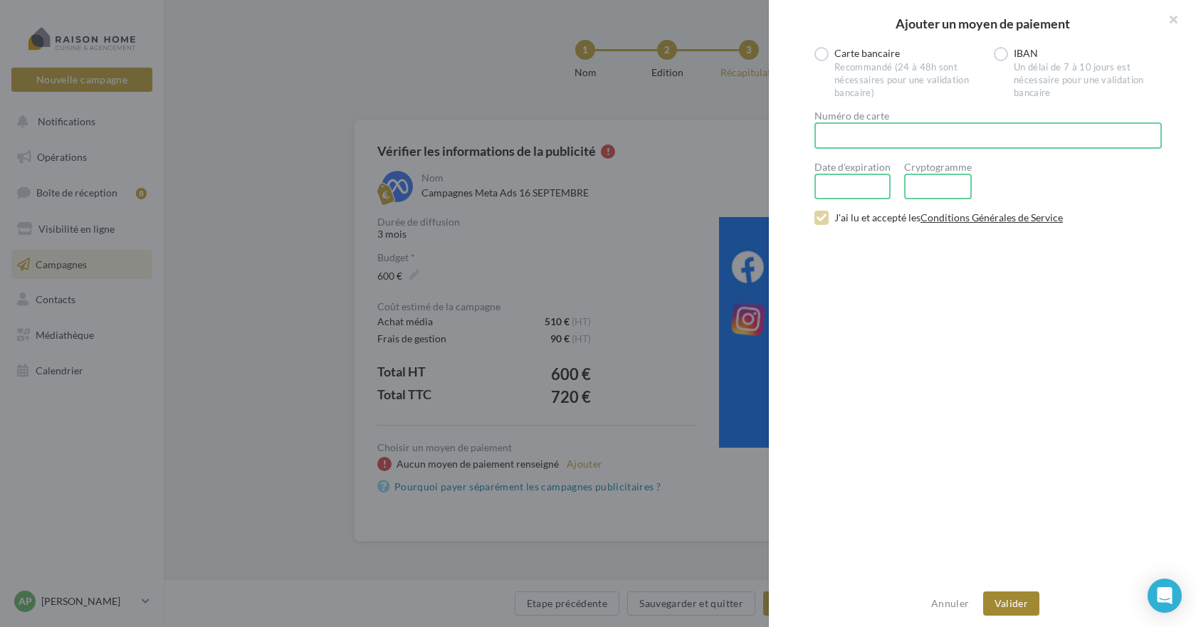
click at [1022, 604] on button "Valider" at bounding box center [1011, 604] width 56 height 24
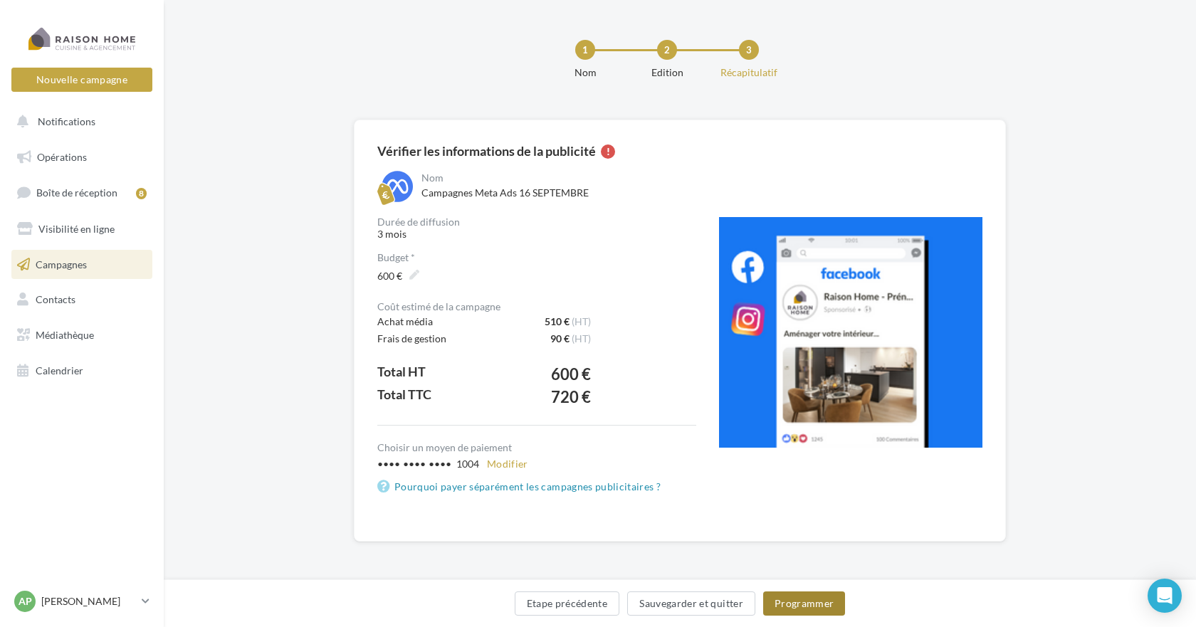
click at [817, 605] on button "Programmer" at bounding box center [804, 604] width 83 height 24
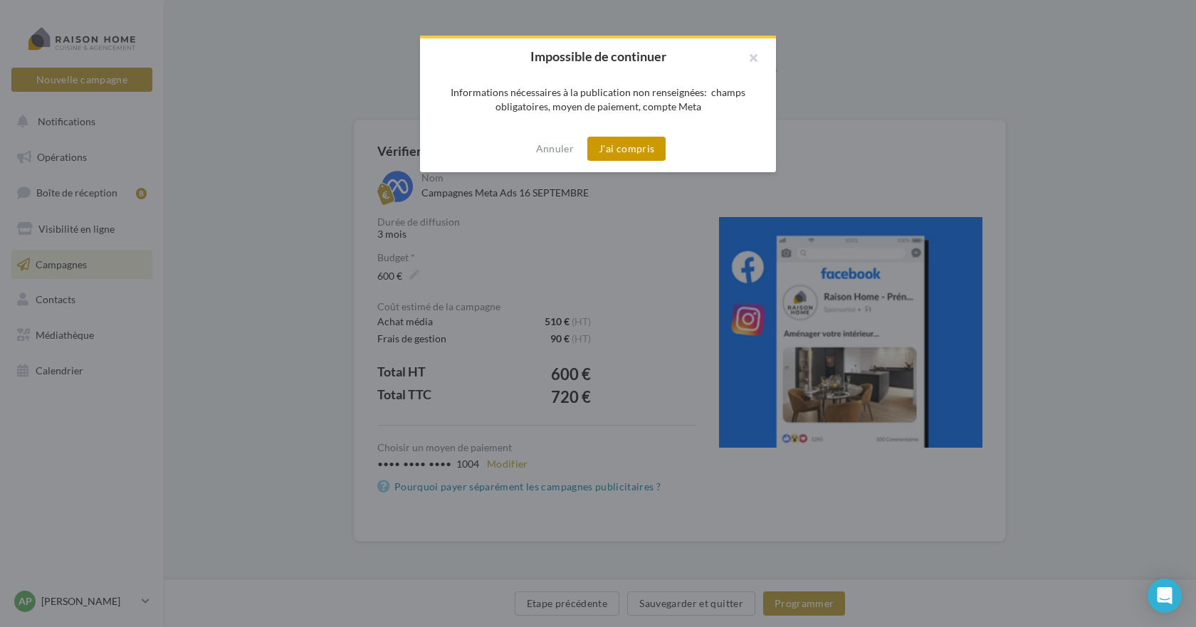
click at [626, 147] on button "J'ai compris" at bounding box center [626, 149] width 78 height 24
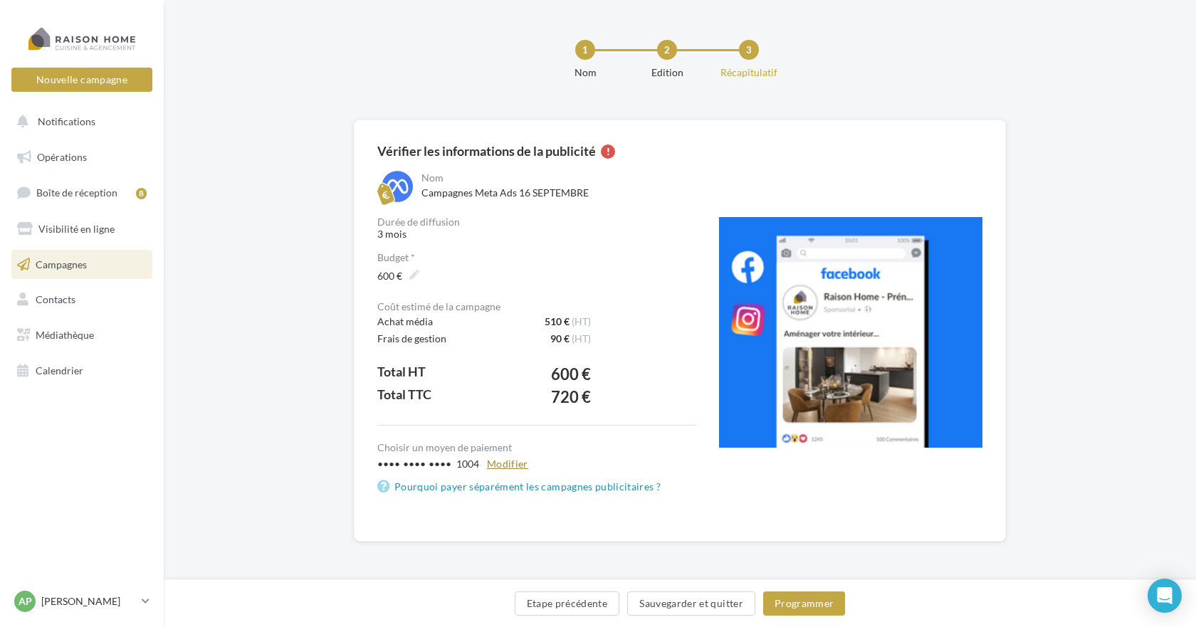
click at [516, 468] on button "Modifier" at bounding box center [507, 464] width 53 height 17
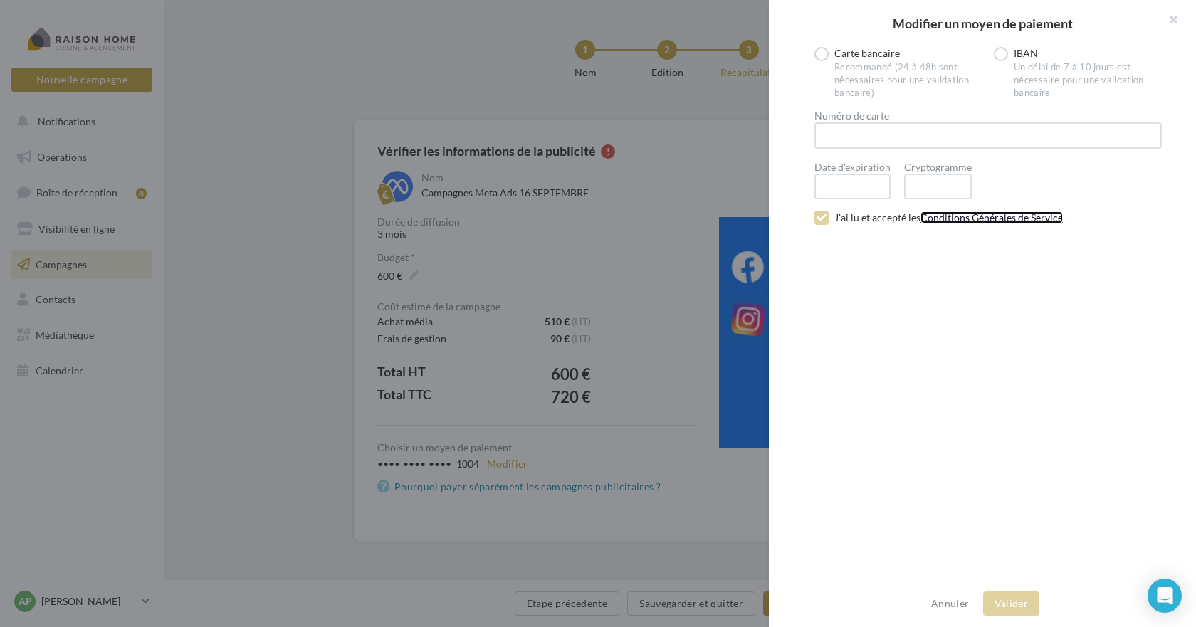
click at [976, 218] on link "Conditions Générales de Service" at bounding box center [992, 217] width 142 height 12
click at [895, 289] on div "Carte bancaire Recommandé (24 à 48h sont nécessaires pour une validation bancai…" at bounding box center [988, 314] width 439 height 535
click at [600, 464] on div at bounding box center [598, 313] width 1196 height 627
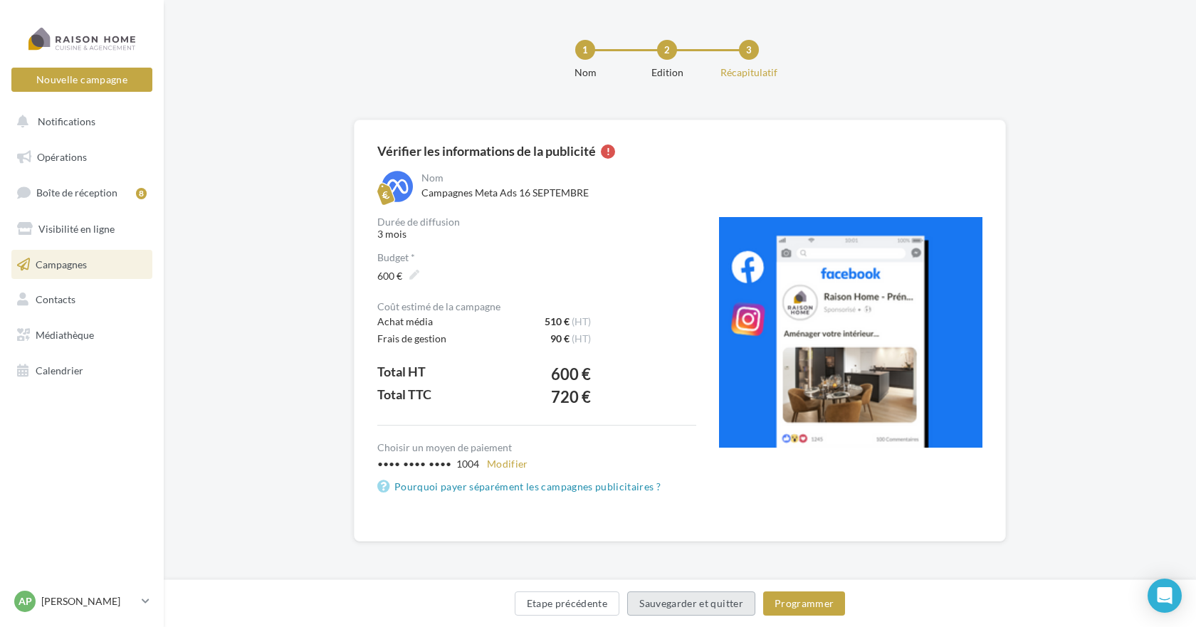
click at [679, 607] on button "Sauvegarder et quitter" at bounding box center [691, 604] width 128 height 24
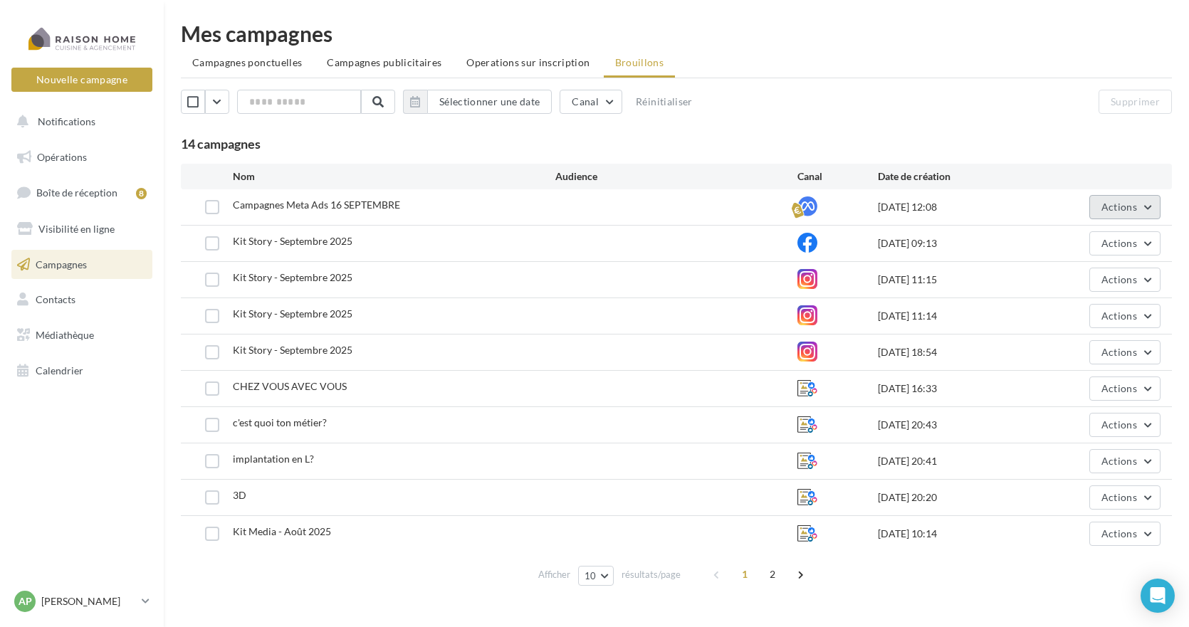
click at [1111, 204] on span "Actions" at bounding box center [1119, 207] width 36 height 12
click at [1056, 243] on button "Editer" at bounding box center [1089, 240] width 142 height 37
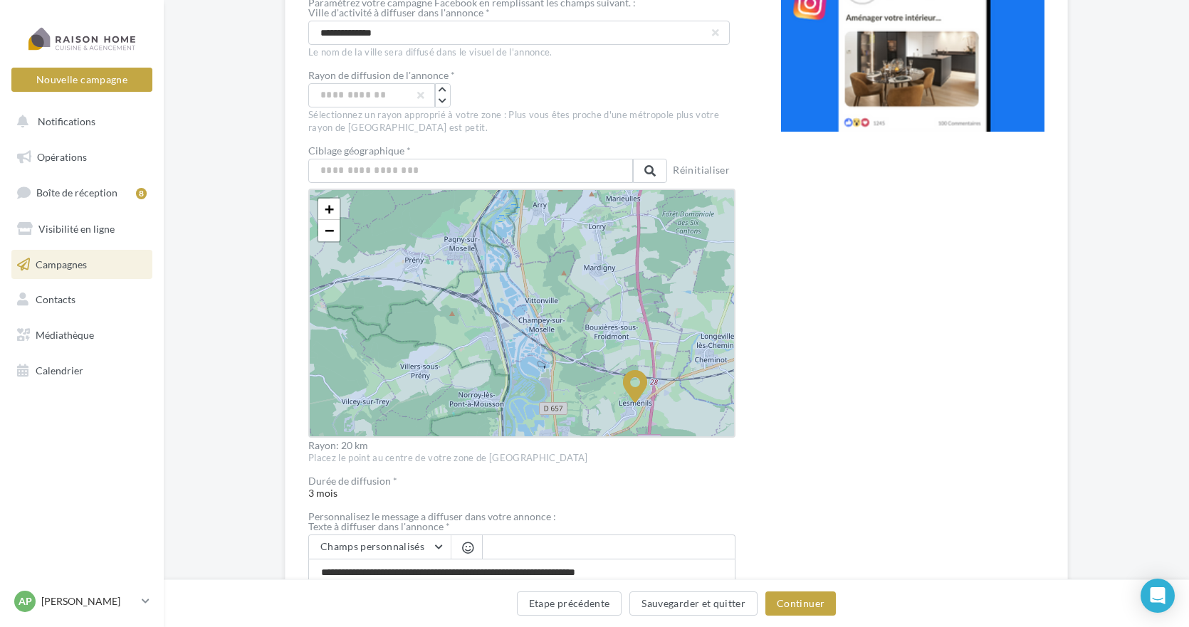
scroll to position [211, 0]
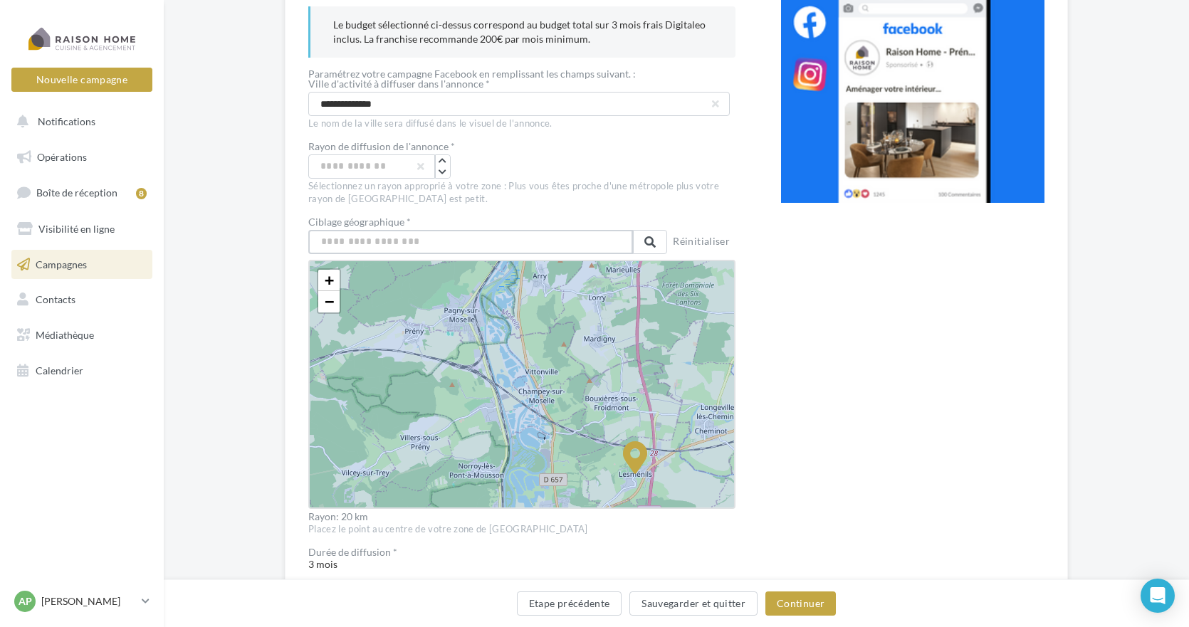
click at [462, 246] on input "text" at bounding box center [470, 242] width 325 height 24
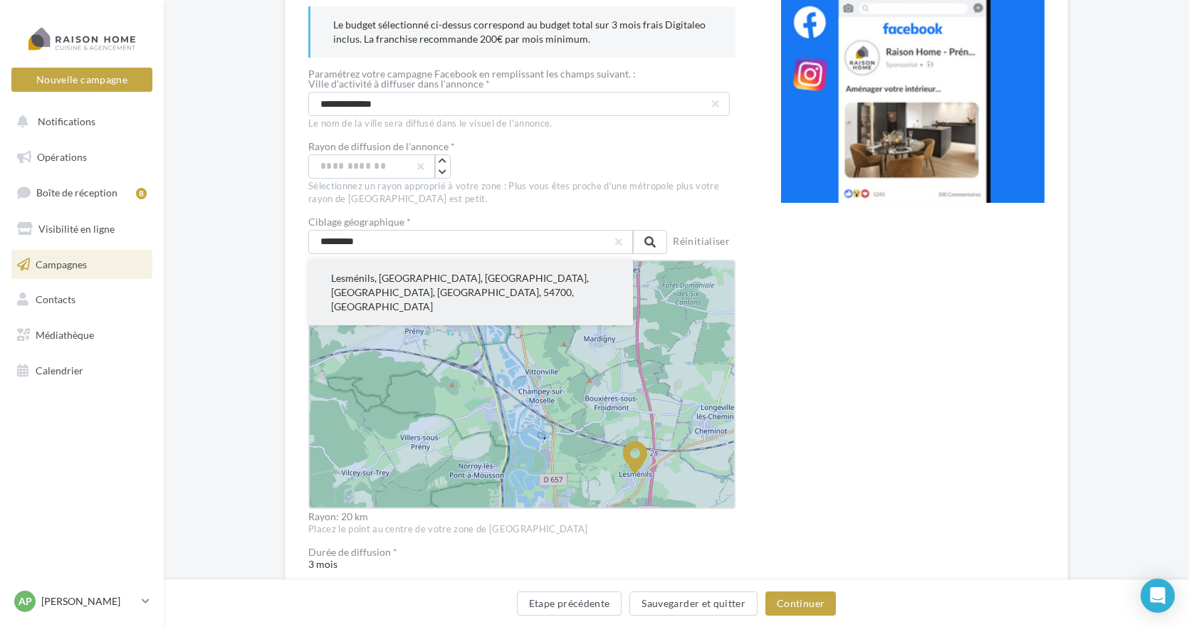
click at [478, 283] on button "Lesménils, [GEOGRAPHIC_DATA], [GEOGRAPHIC_DATA], [GEOGRAPHIC_DATA], [GEOGRAPHIC…" at bounding box center [470, 293] width 325 height 66
type input "**********"
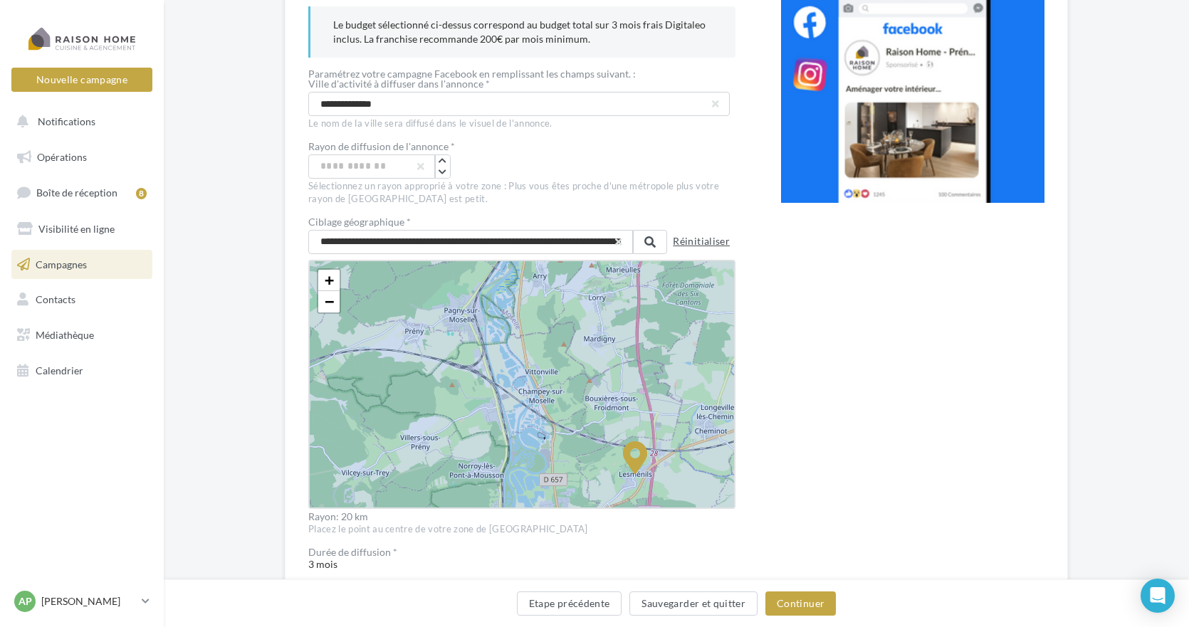
click at [696, 243] on button "Réinitialiser" at bounding box center [701, 243] width 68 height 20
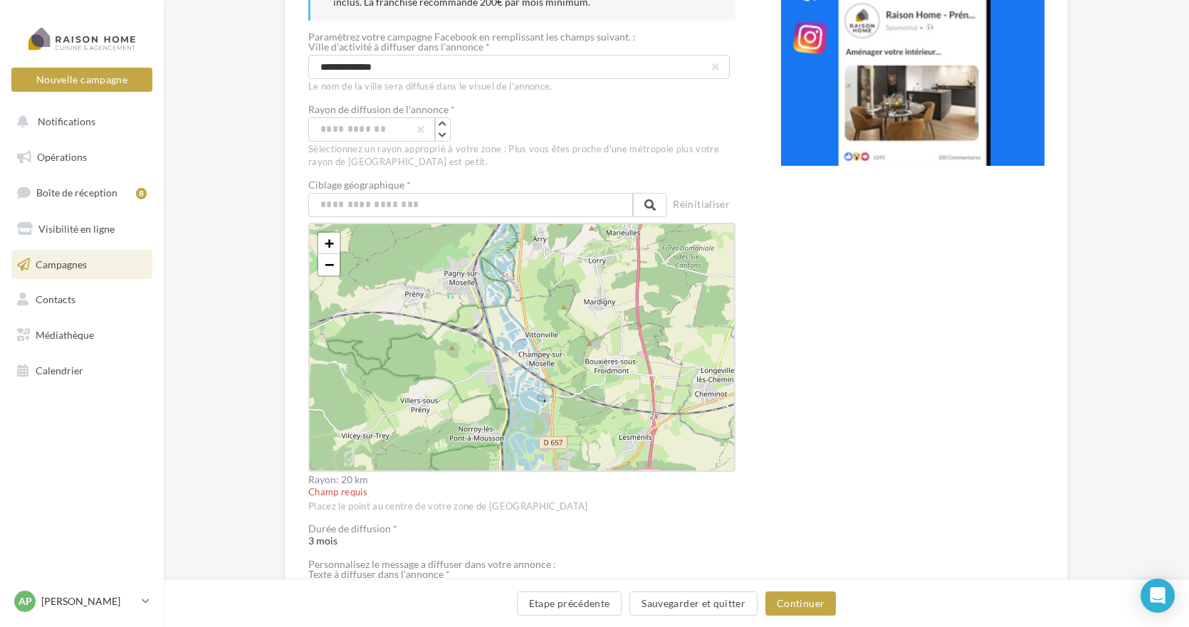
scroll to position [282, 0]
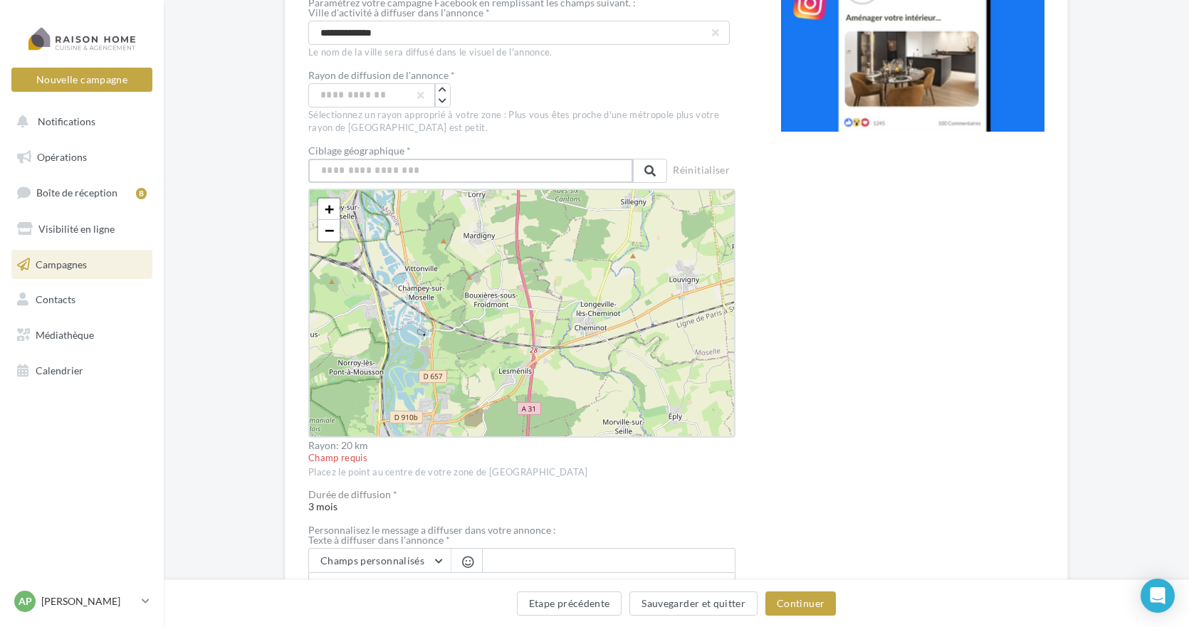
click at [420, 173] on input "text" at bounding box center [470, 171] width 325 height 24
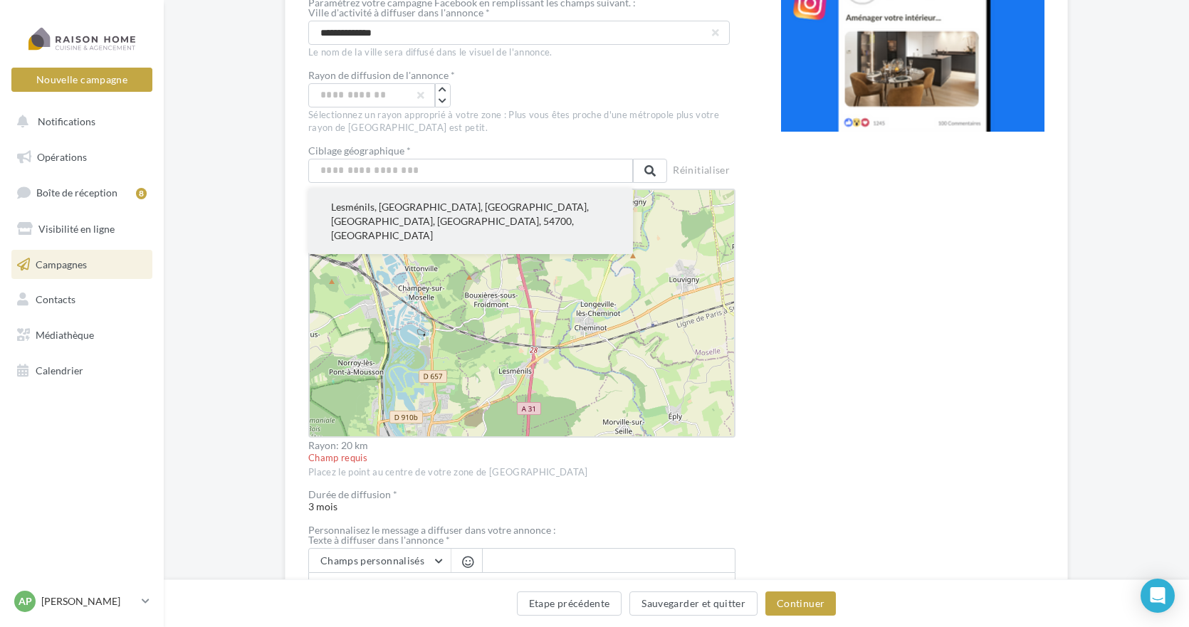
click at [418, 208] on button "Lesménils, Nancy, Meurthe-et-Moselle, Grand Est, France métropolitaine, 54700, …" at bounding box center [470, 222] width 325 height 66
type input "**********"
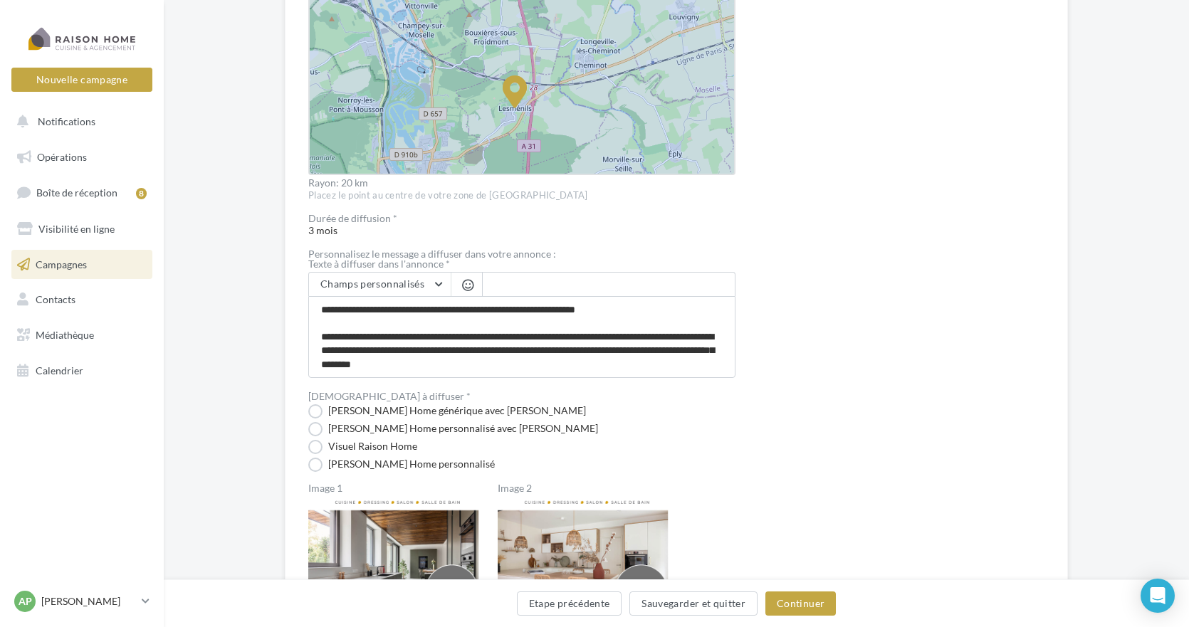
scroll to position [567, 0]
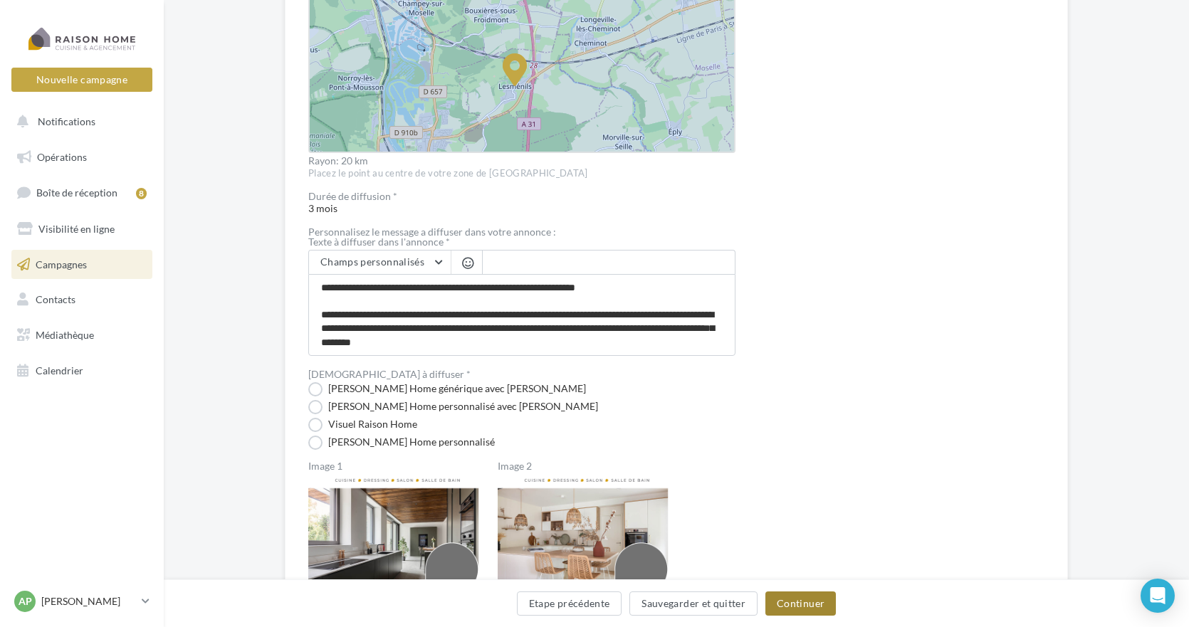
click at [808, 605] on button "Continuer" at bounding box center [800, 604] width 70 height 24
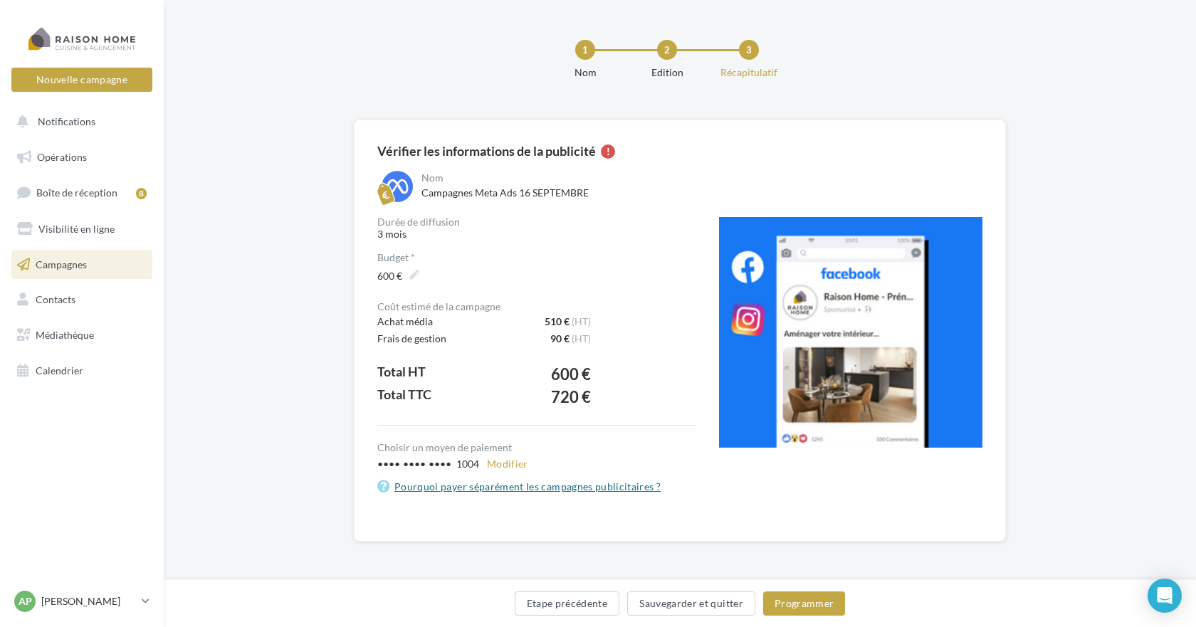
click at [619, 491] on link "Pourquoi payer séparément les campagnes publicitaires ?" at bounding box center [536, 486] width 319 height 17
click at [813, 613] on button "Programmer" at bounding box center [804, 604] width 83 height 24
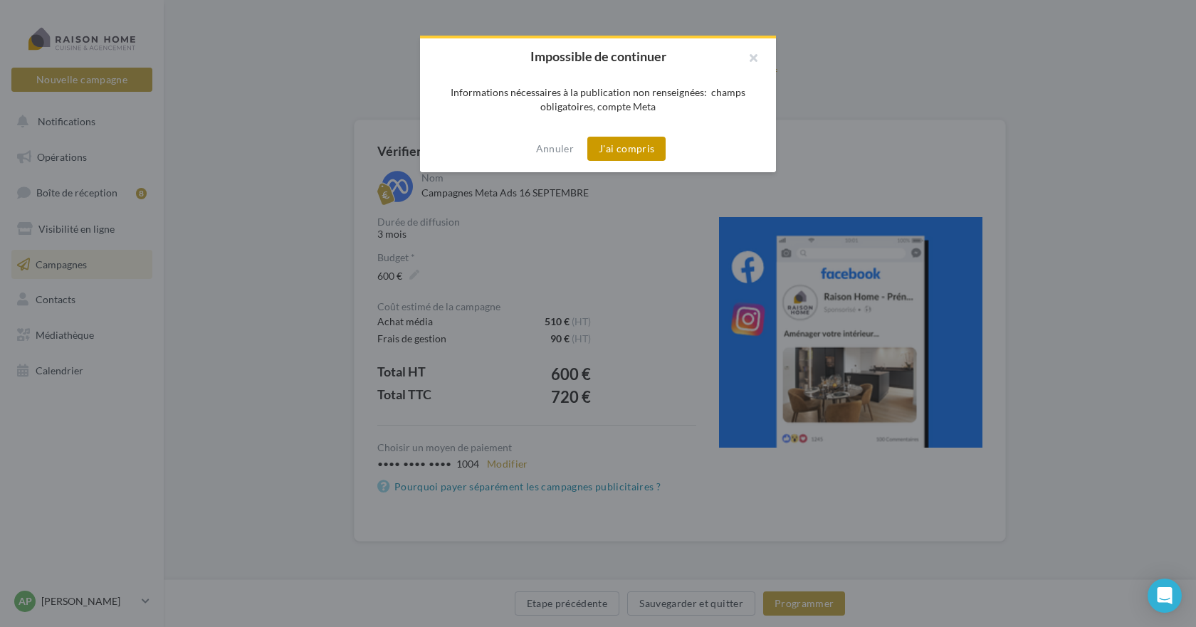
click at [632, 148] on button "J'ai compris" at bounding box center [626, 149] width 78 height 24
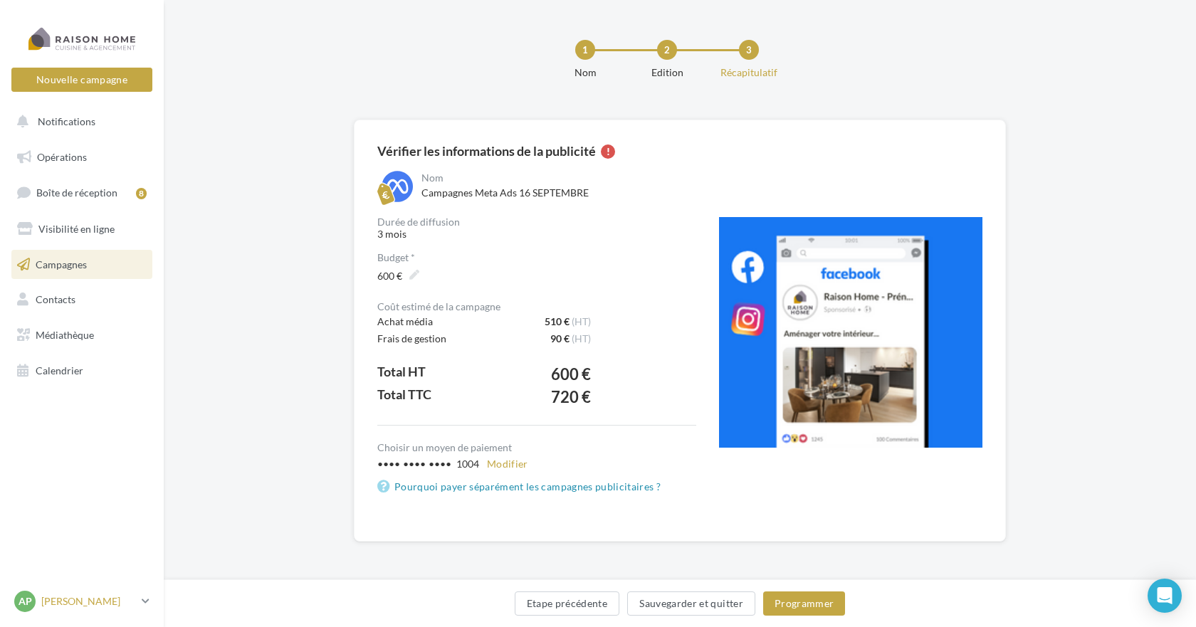
click at [98, 600] on p "[PERSON_NAME]" at bounding box center [88, 602] width 95 height 14
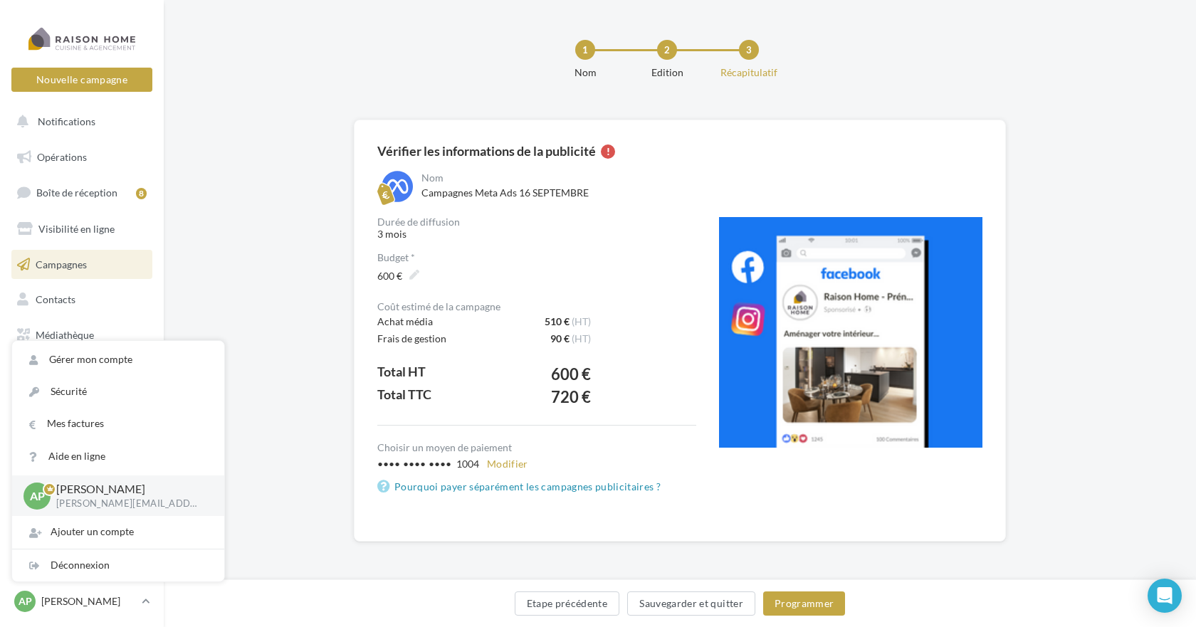
click at [102, 503] on p "[PERSON_NAME][EMAIL_ADDRESS][DOMAIN_NAME]" at bounding box center [128, 504] width 145 height 13
click at [81, 493] on p "[PERSON_NAME]" at bounding box center [128, 489] width 145 height 16
click at [38, 497] on span "AP" at bounding box center [37, 496] width 15 height 16
click at [80, 497] on p "[PERSON_NAME]" at bounding box center [128, 489] width 145 height 16
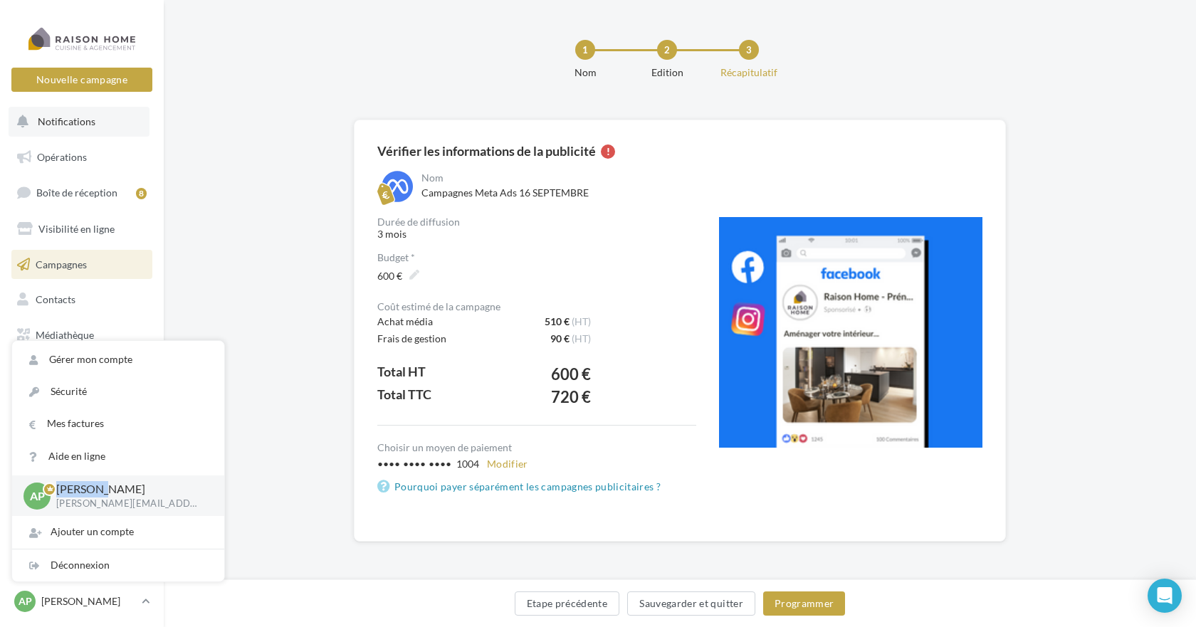
click at [69, 129] on button "Notifications" at bounding box center [79, 122] width 141 height 30
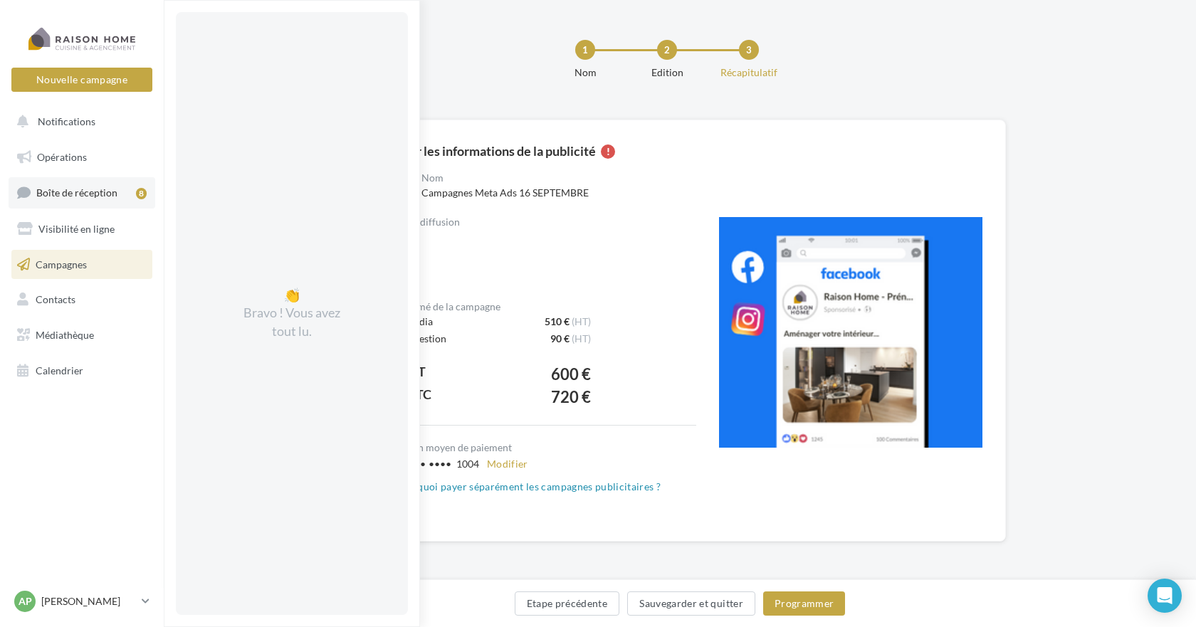
click at [79, 194] on span "Boîte de réception" at bounding box center [76, 193] width 81 height 12
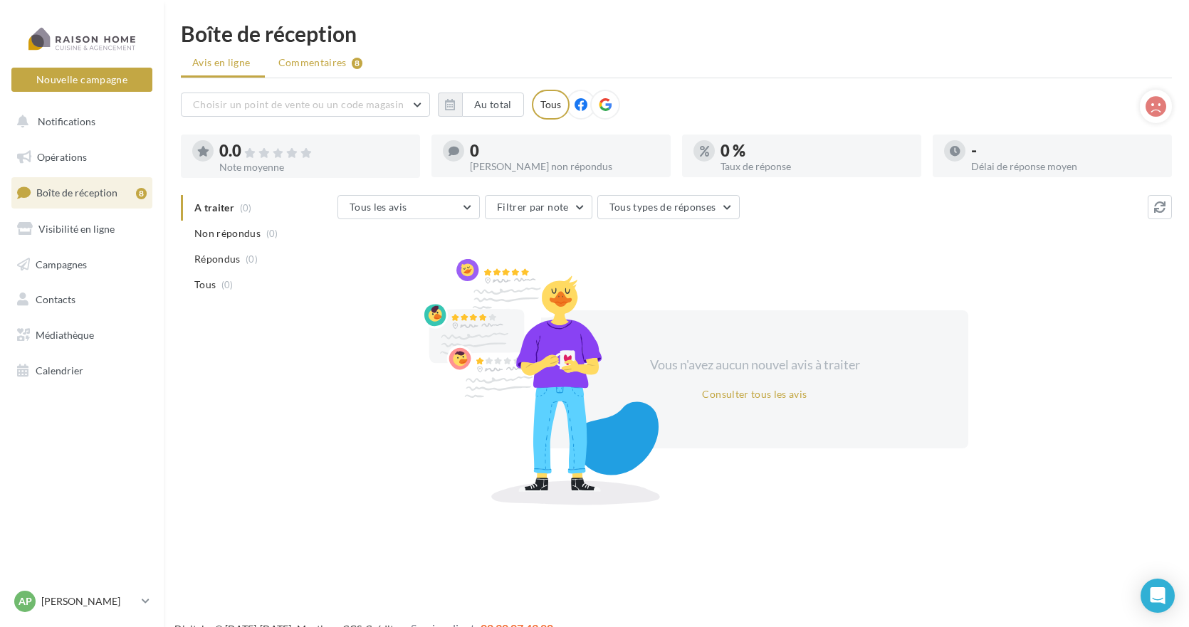
click at [317, 63] on span "Commentaires" at bounding box center [312, 63] width 68 height 14
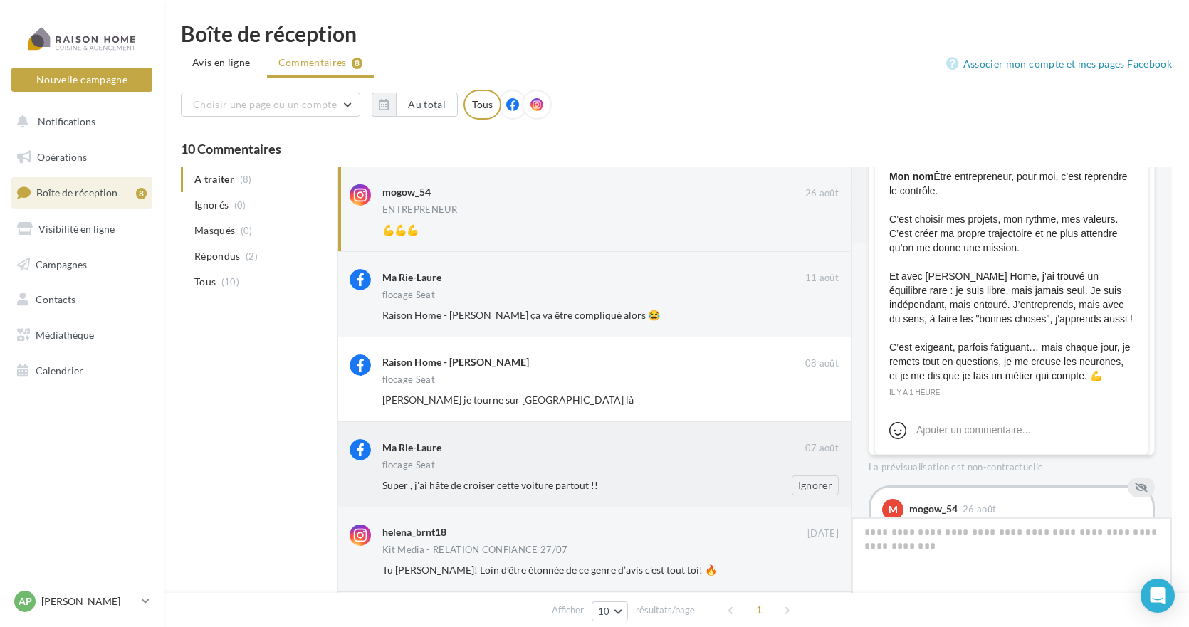
scroll to position [360, 0]
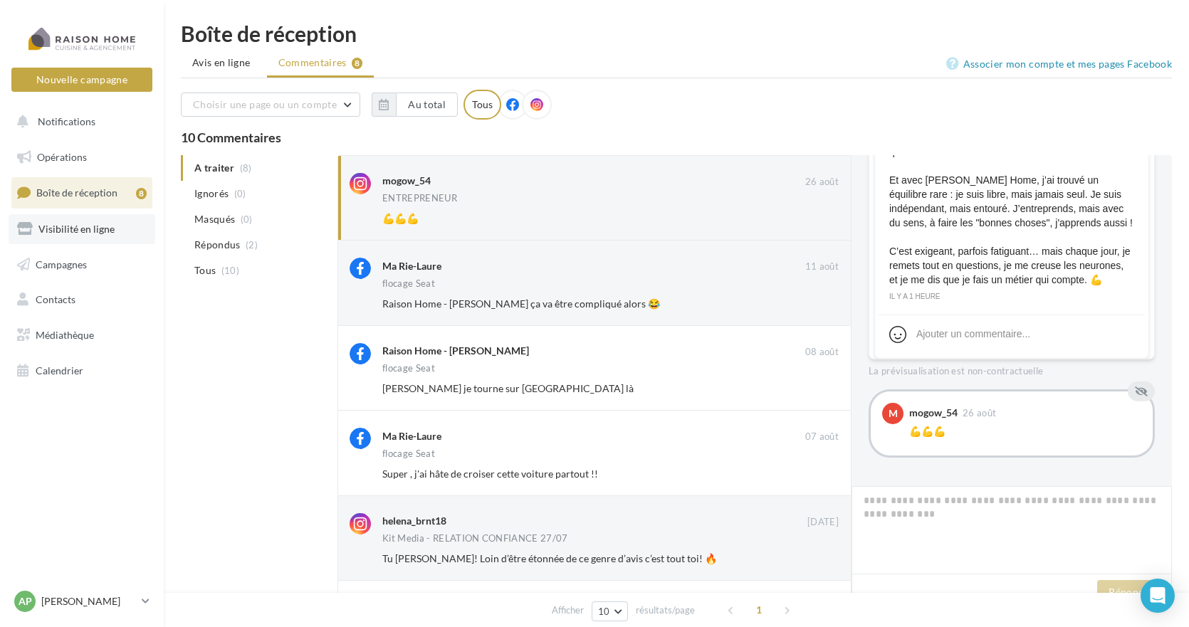
click at [99, 229] on span "Visibilité en ligne" at bounding box center [76, 229] width 76 height 12
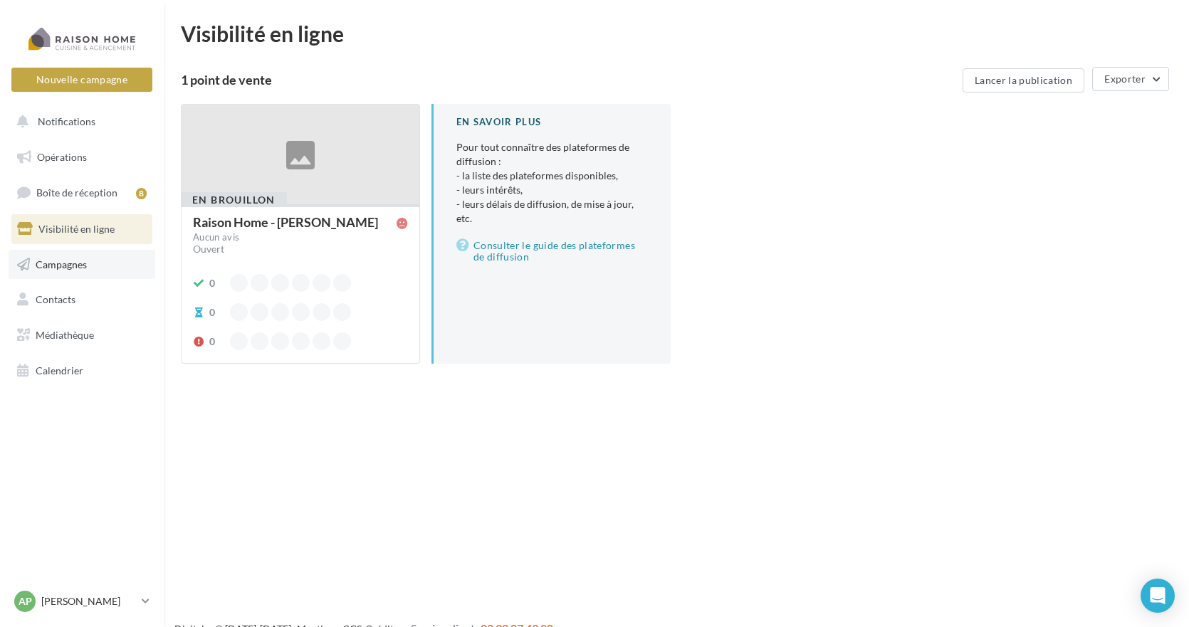
click at [89, 266] on link "Campagnes" at bounding box center [82, 265] width 147 height 30
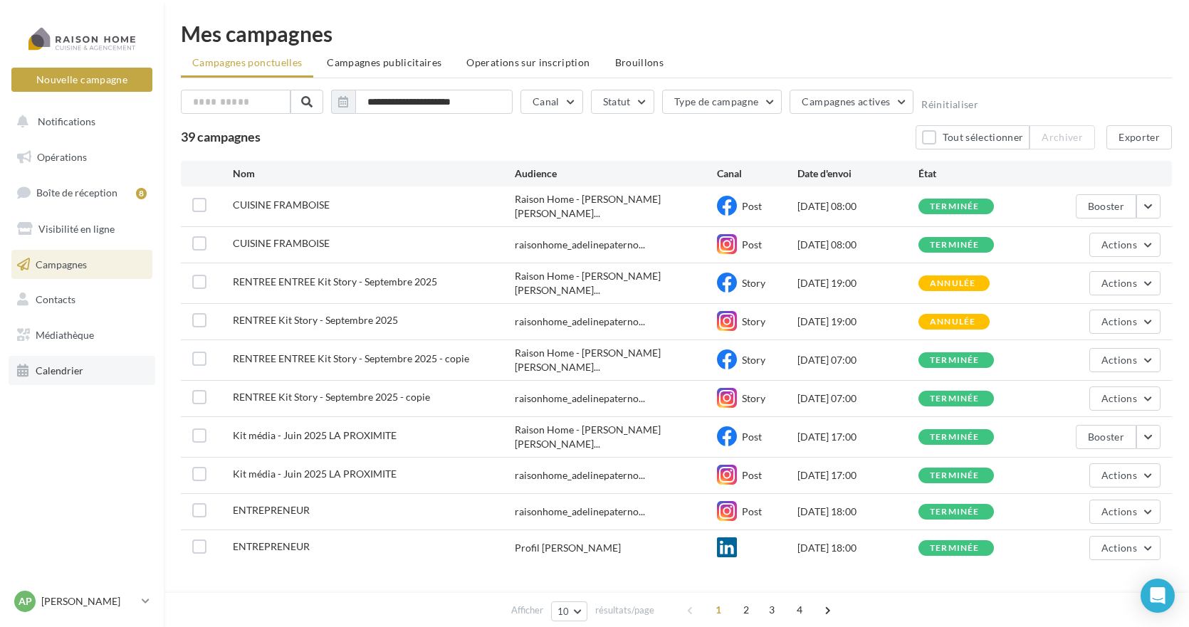
click at [57, 366] on span "Calendrier" at bounding box center [60, 371] width 48 height 12
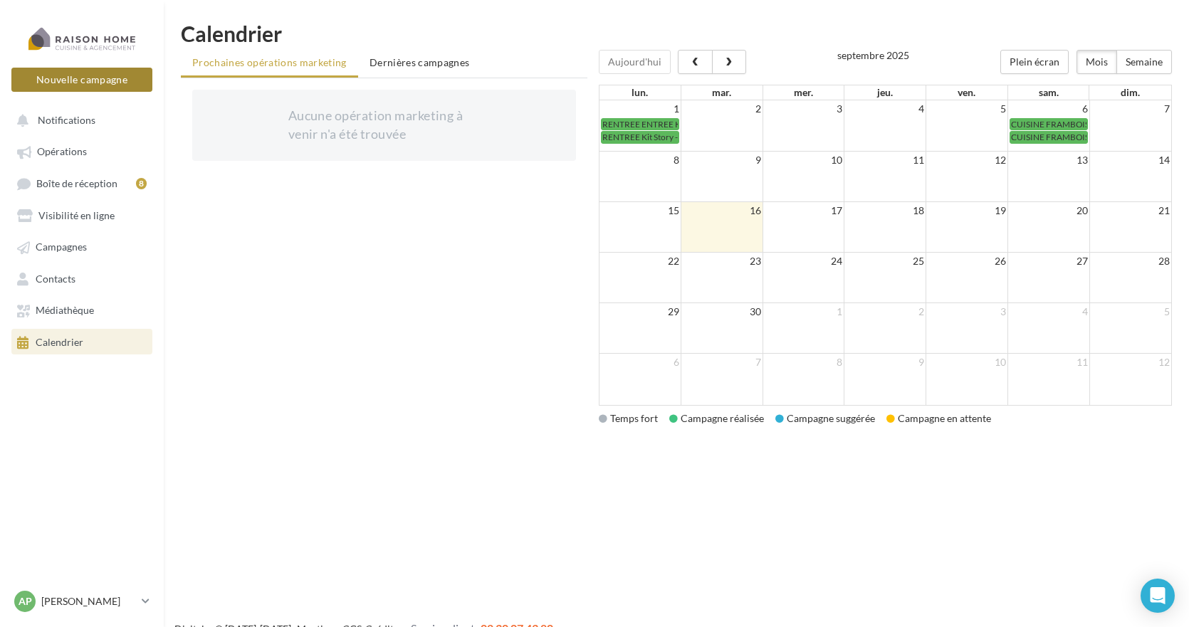
click at [91, 80] on button "Nouvelle campagne" at bounding box center [81, 80] width 141 height 24
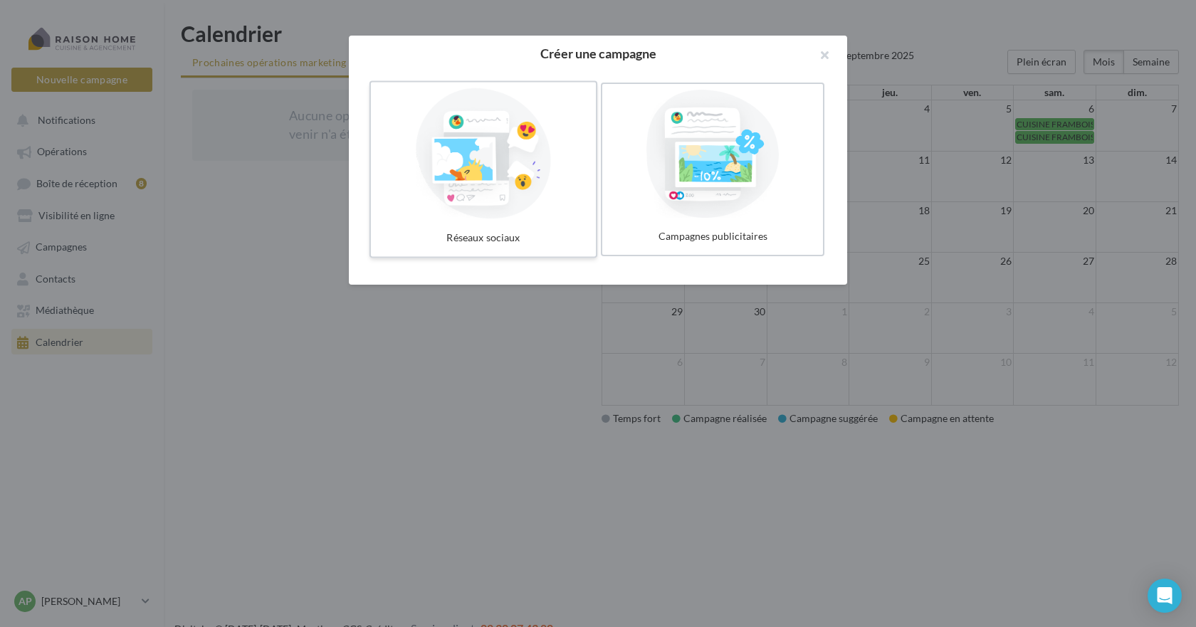
click at [493, 184] on div at bounding box center [484, 153] width 214 height 131
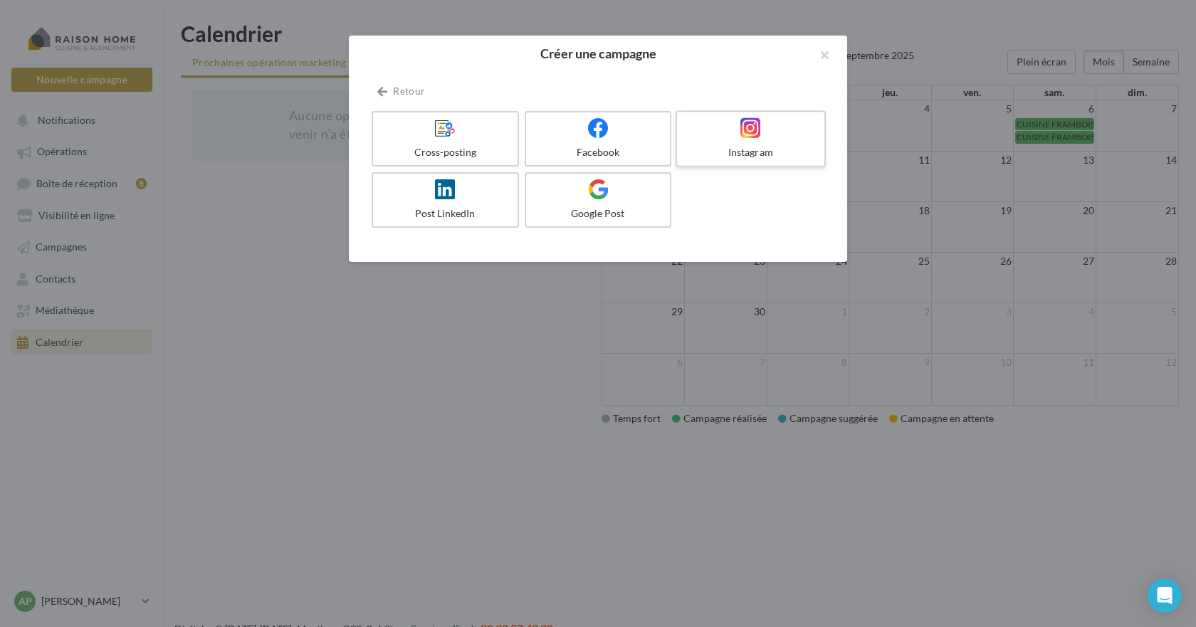
click at [742, 142] on label "Instagram" at bounding box center [751, 138] width 150 height 57
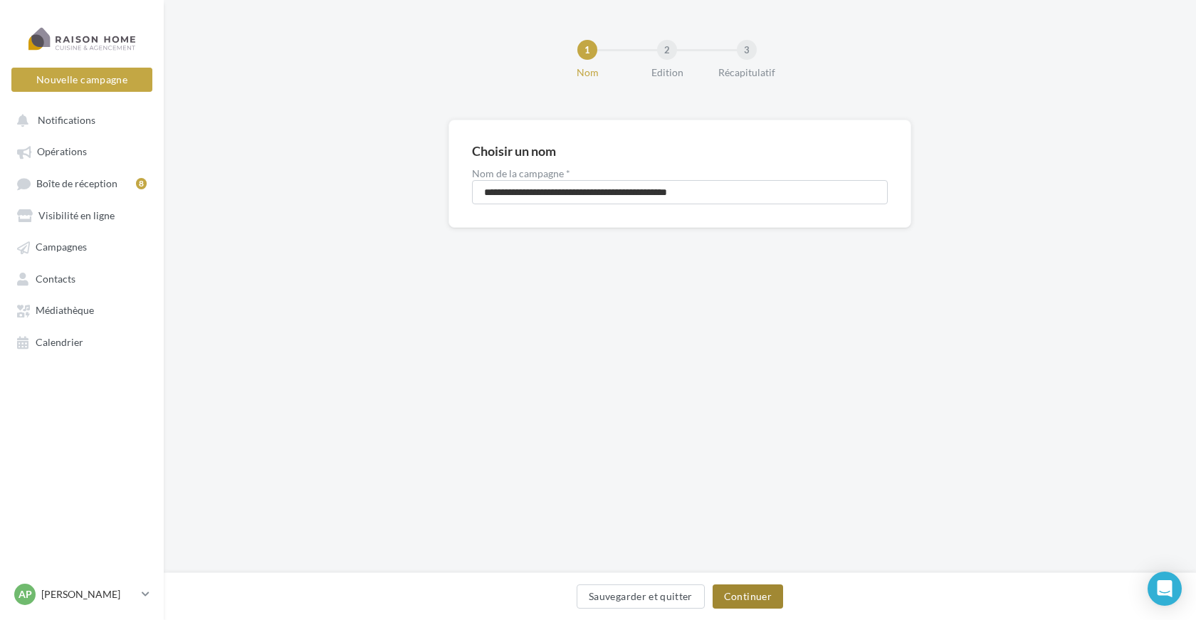
click at [737, 595] on button "Continuer" at bounding box center [748, 597] width 70 height 24
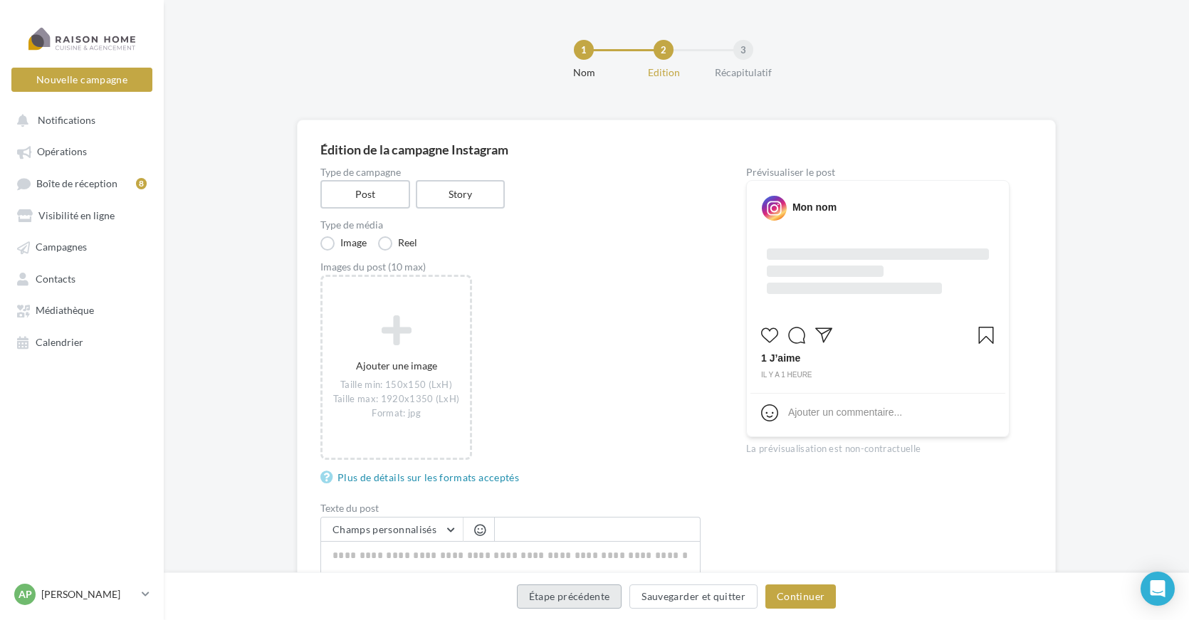
click at [562, 600] on button "Étape précédente" at bounding box center [569, 597] width 105 height 24
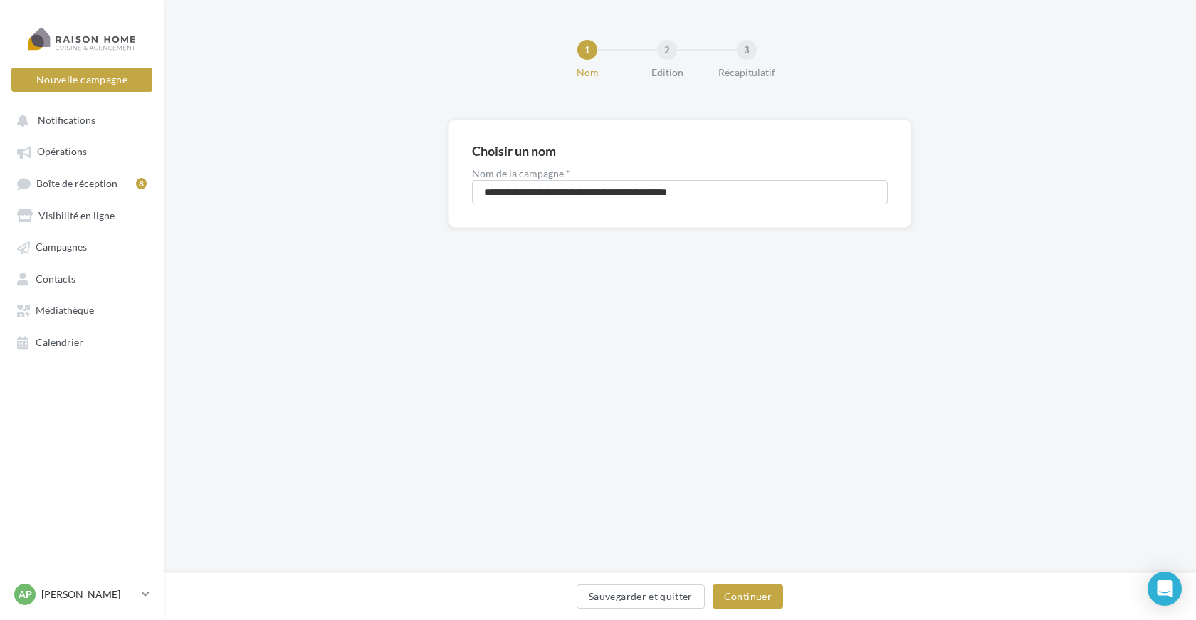
click at [562, 600] on div "Sauvegarder et quitter Continuer" at bounding box center [680, 600] width 1010 height 30
click at [638, 602] on button "Sauvegarder et quitter" at bounding box center [641, 597] width 128 height 24
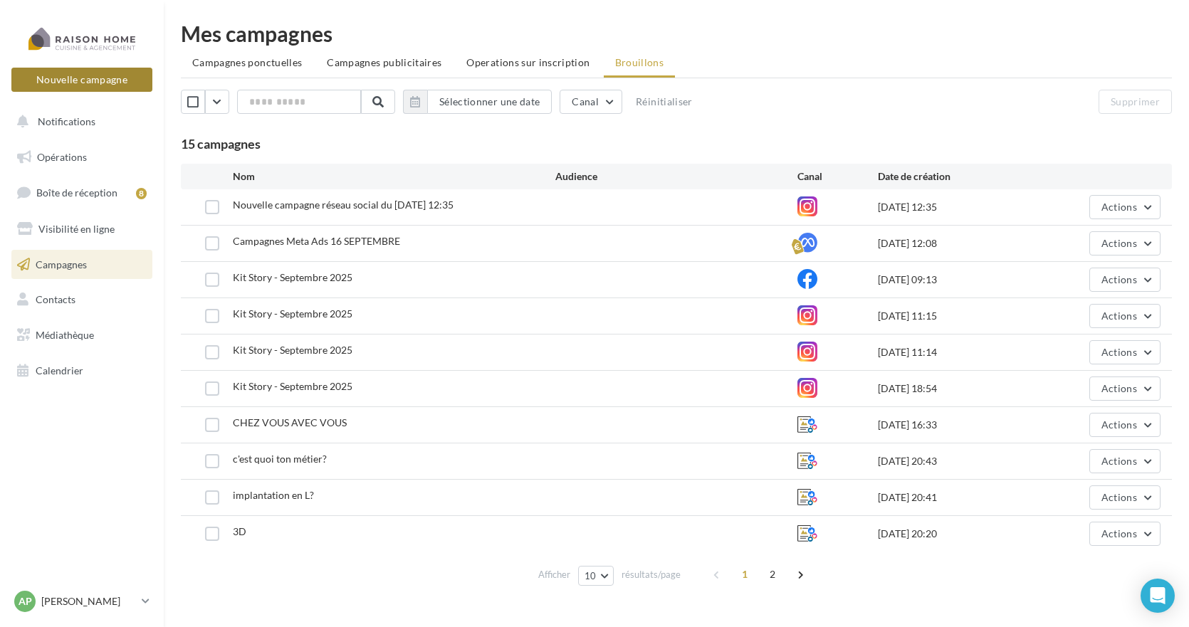
click at [95, 76] on button "Nouvelle campagne" at bounding box center [81, 80] width 141 height 24
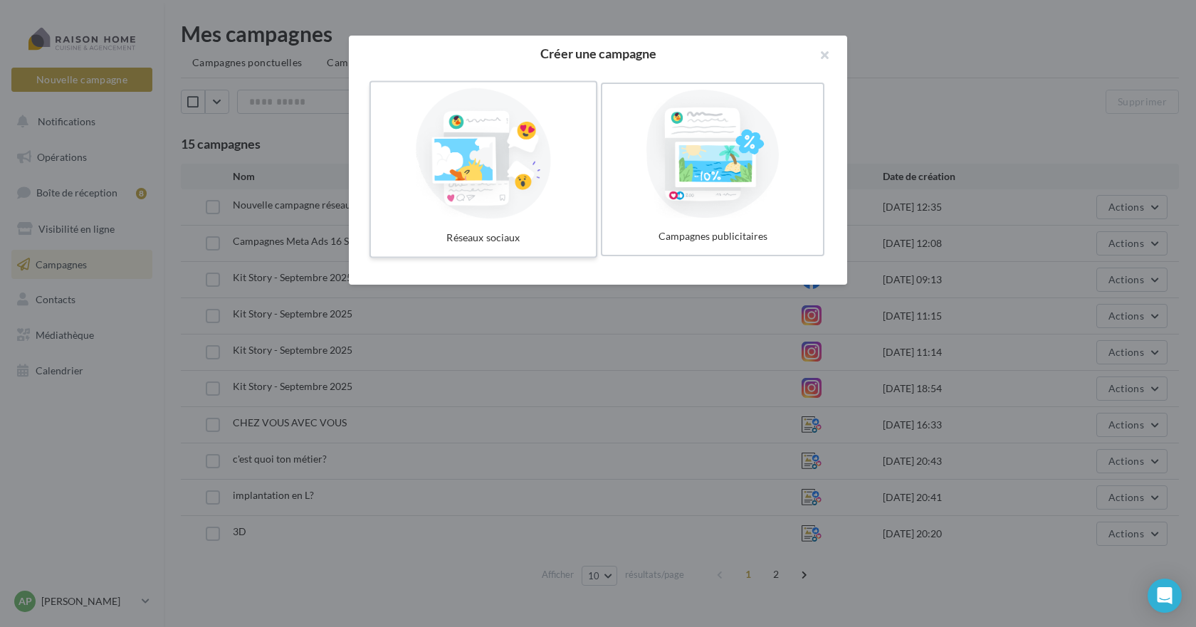
click at [503, 180] on div at bounding box center [484, 153] width 214 height 131
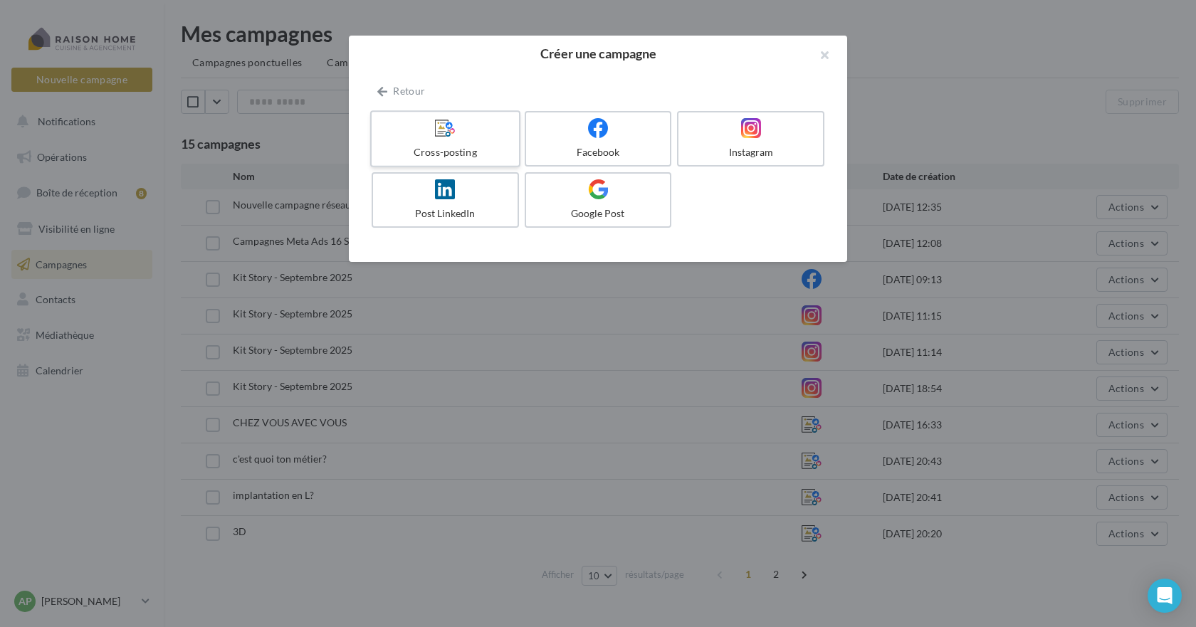
click at [443, 140] on label "Cross-posting" at bounding box center [445, 138] width 150 height 57
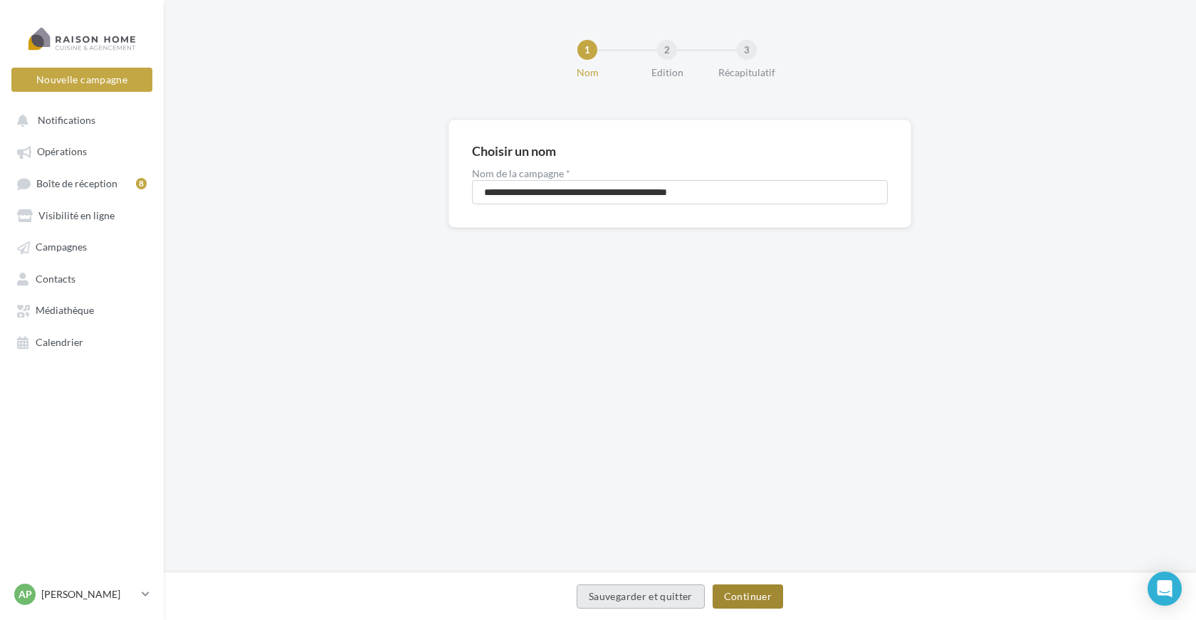
click at [742, 595] on button "Continuer" at bounding box center [748, 597] width 70 height 24
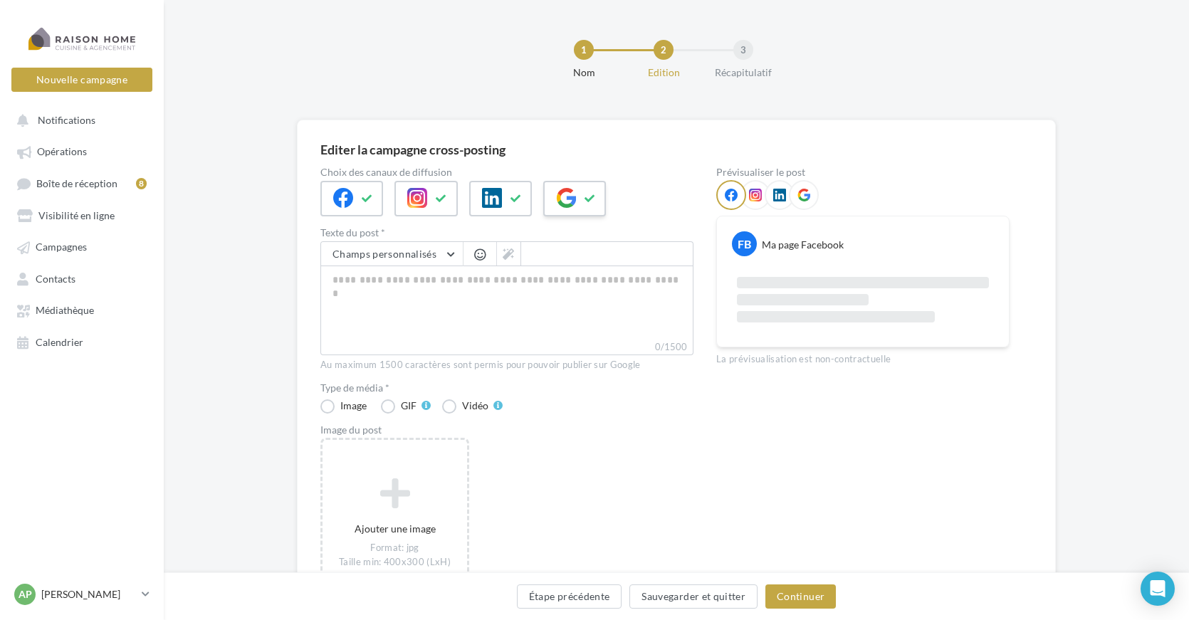
click at [585, 202] on icon at bounding box center [590, 199] width 11 height 10
click at [518, 200] on icon at bounding box center [516, 199] width 11 height 10
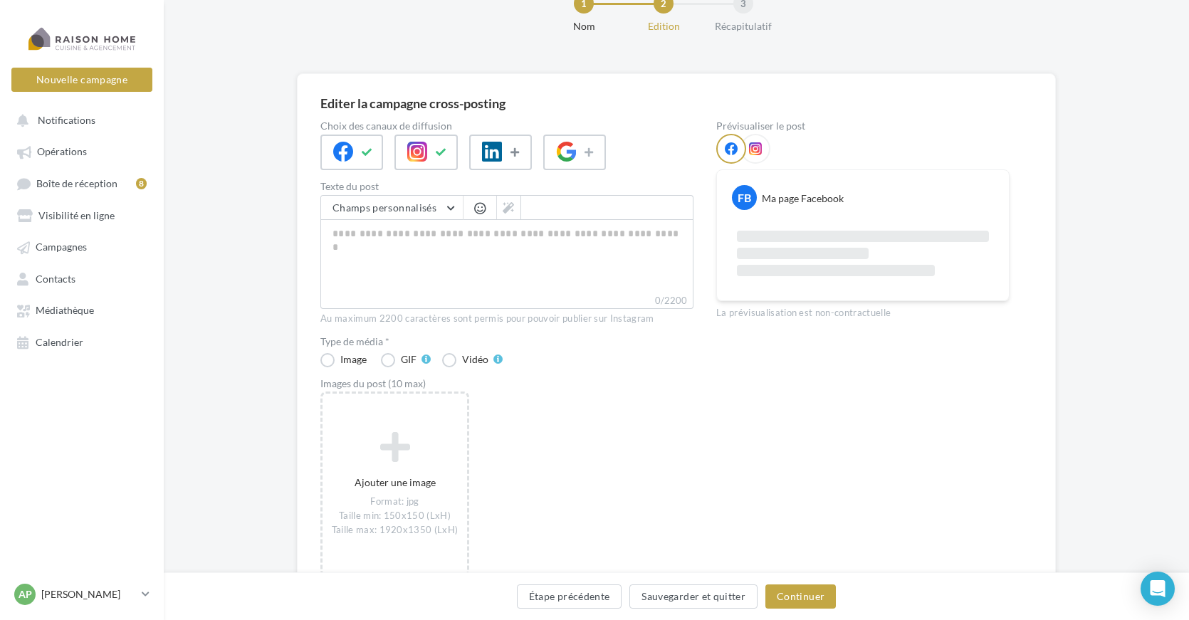
scroll to position [71, 0]
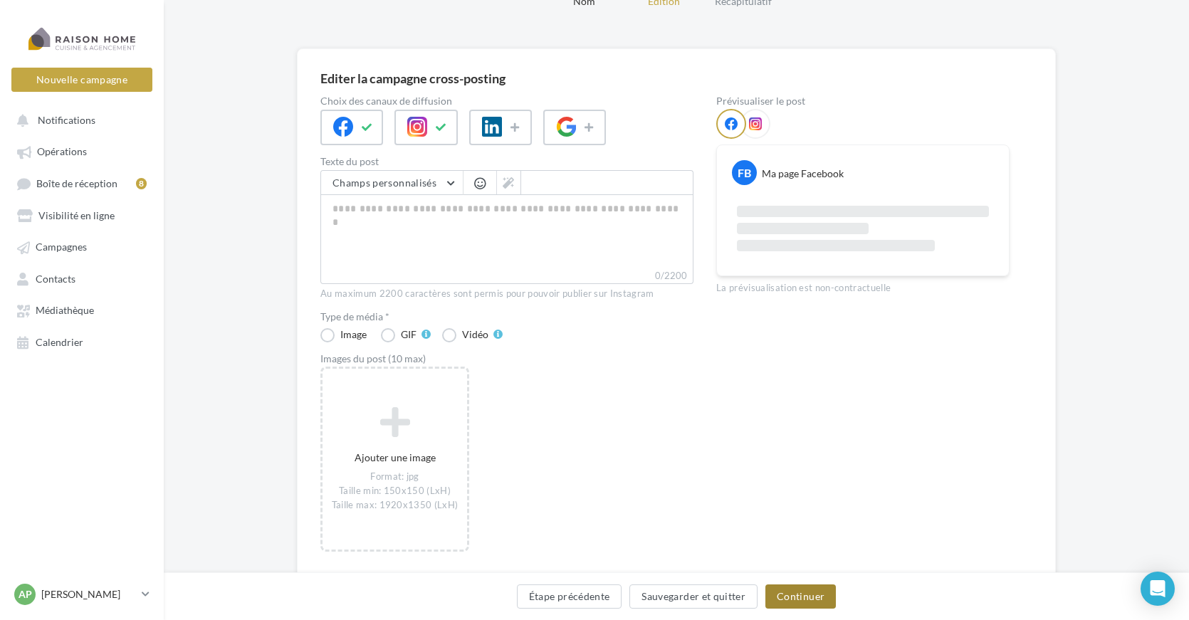
click at [797, 596] on button "Continuer" at bounding box center [800, 597] width 70 height 24
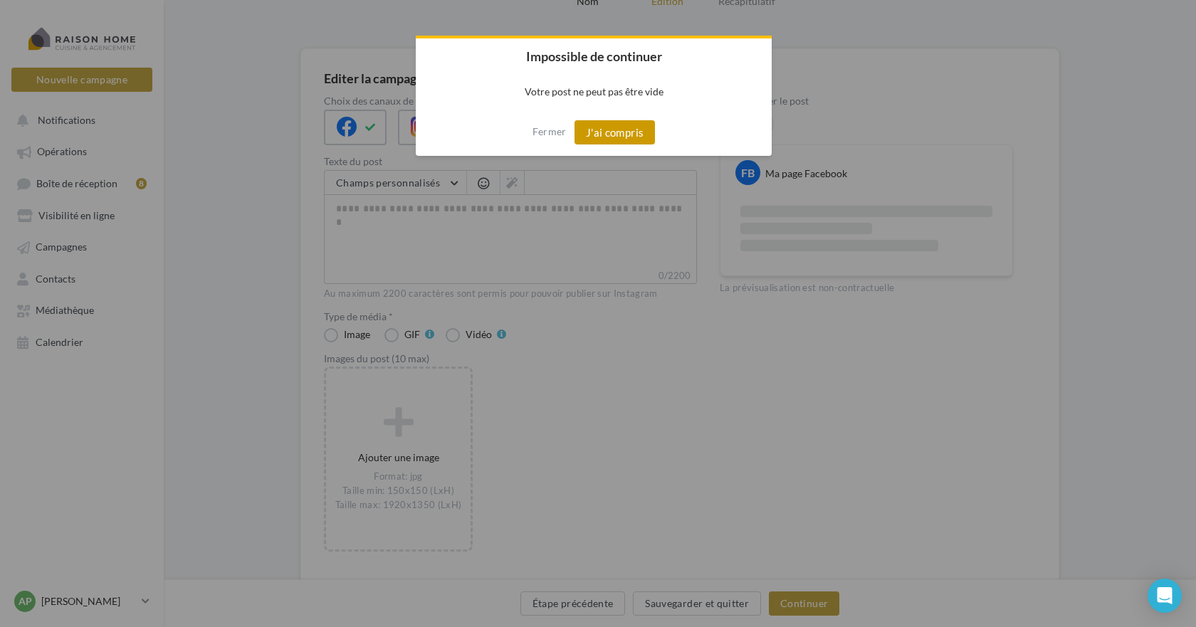
click at [638, 135] on button "J'ai compris" at bounding box center [615, 132] width 81 height 24
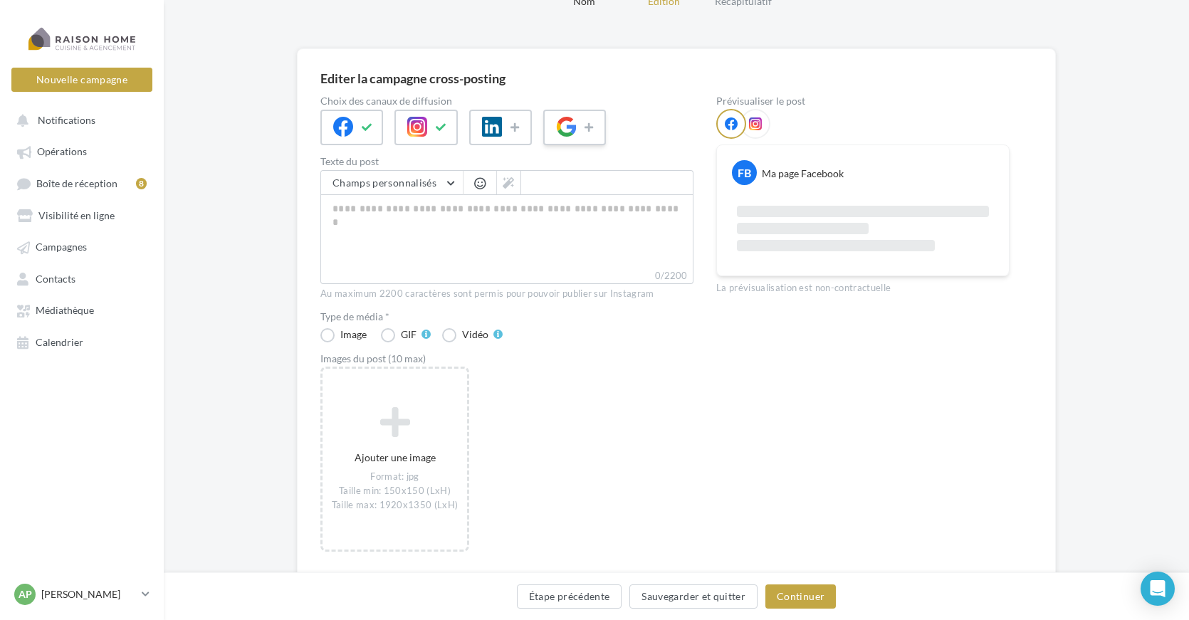
click at [570, 120] on icon at bounding box center [566, 127] width 20 height 20
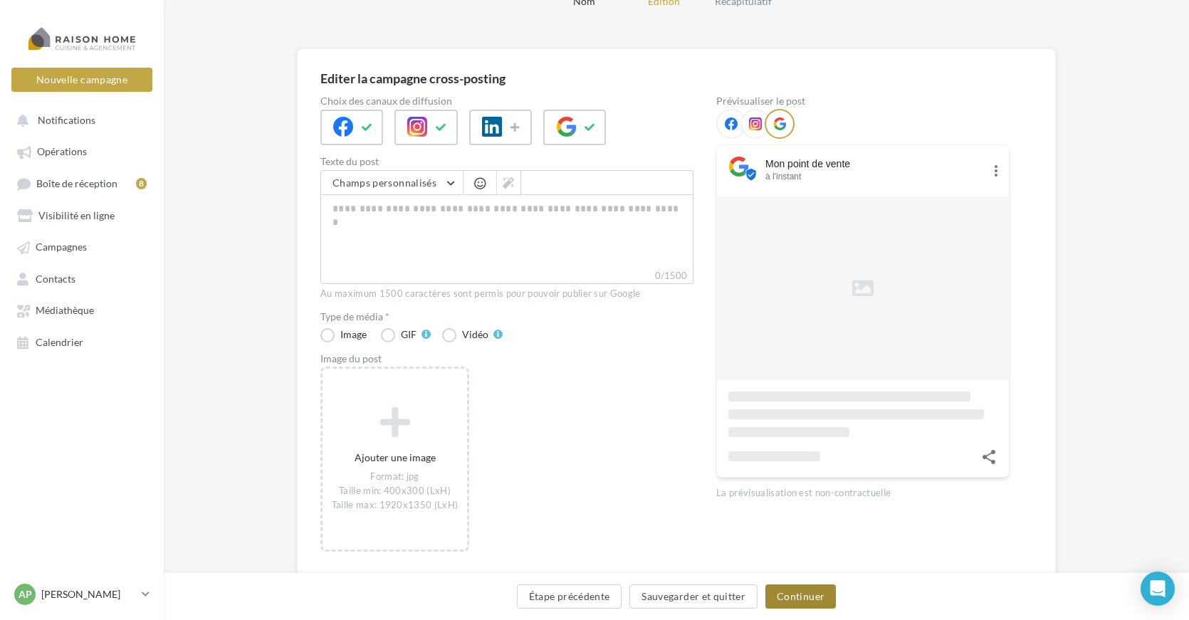
click at [798, 600] on button "Continuer" at bounding box center [800, 597] width 70 height 24
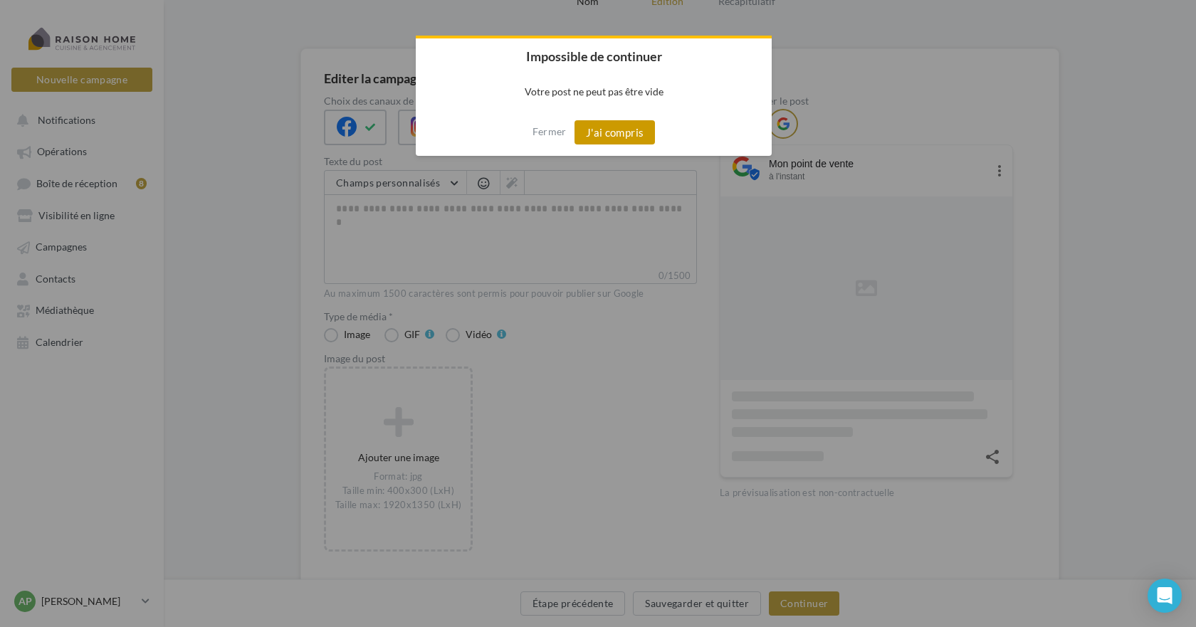
click at [621, 125] on button "J'ai compris" at bounding box center [615, 132] width 81 height 24
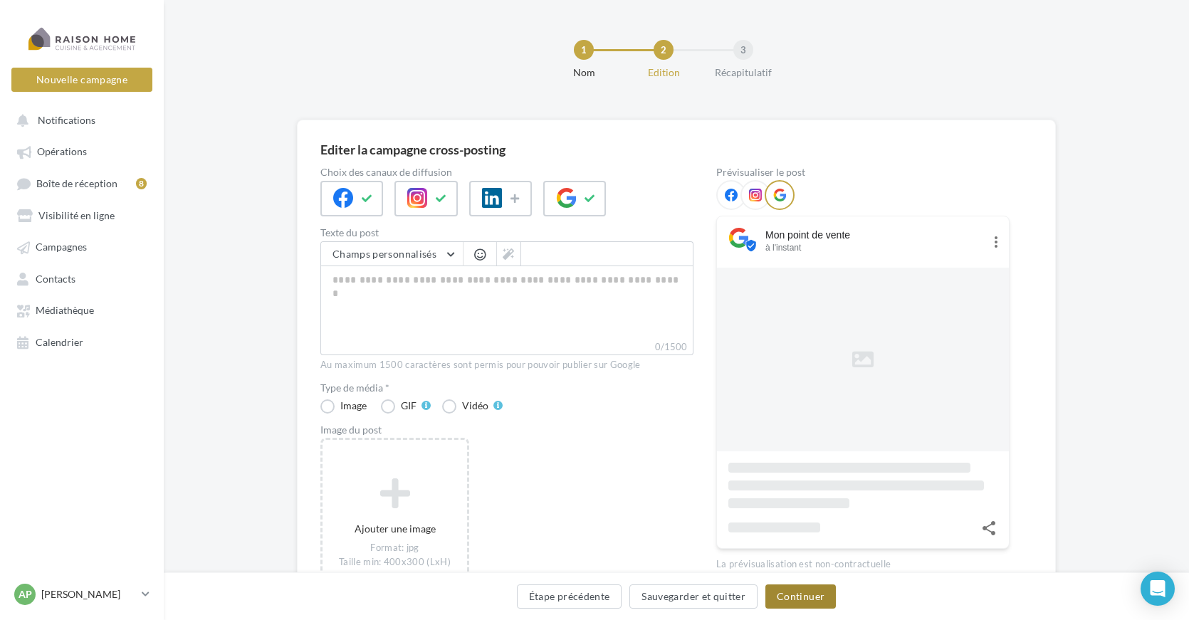
scroll to position [120, 0]
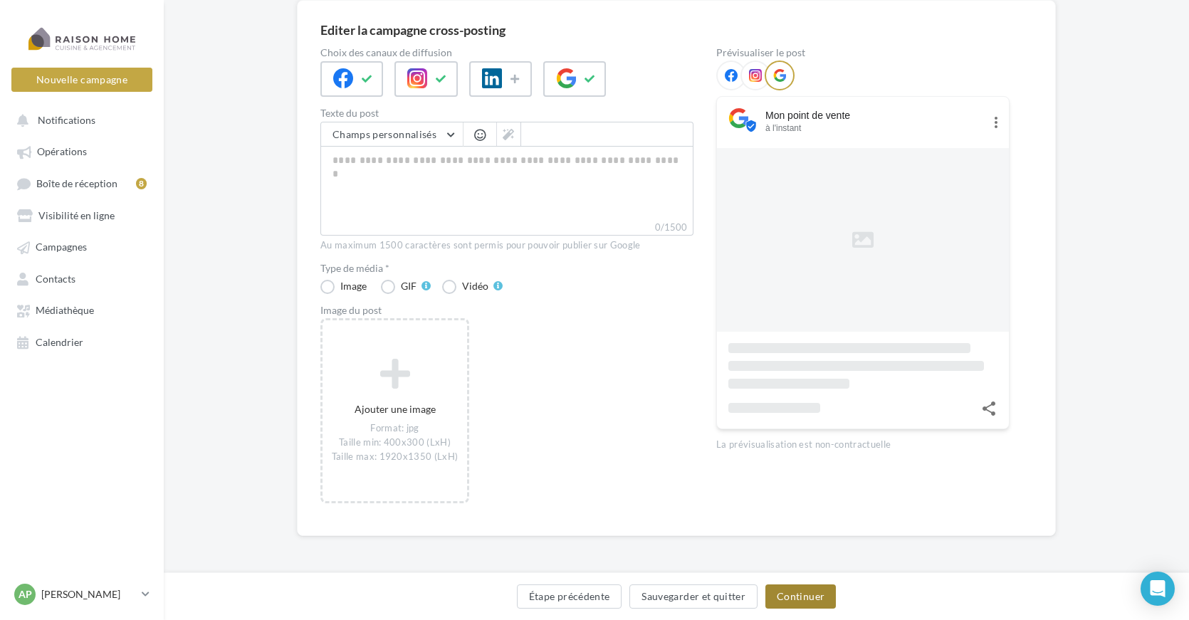
click at [812, 597] on button "Continuer" at bounding box center [800, 597] width 70 height 24
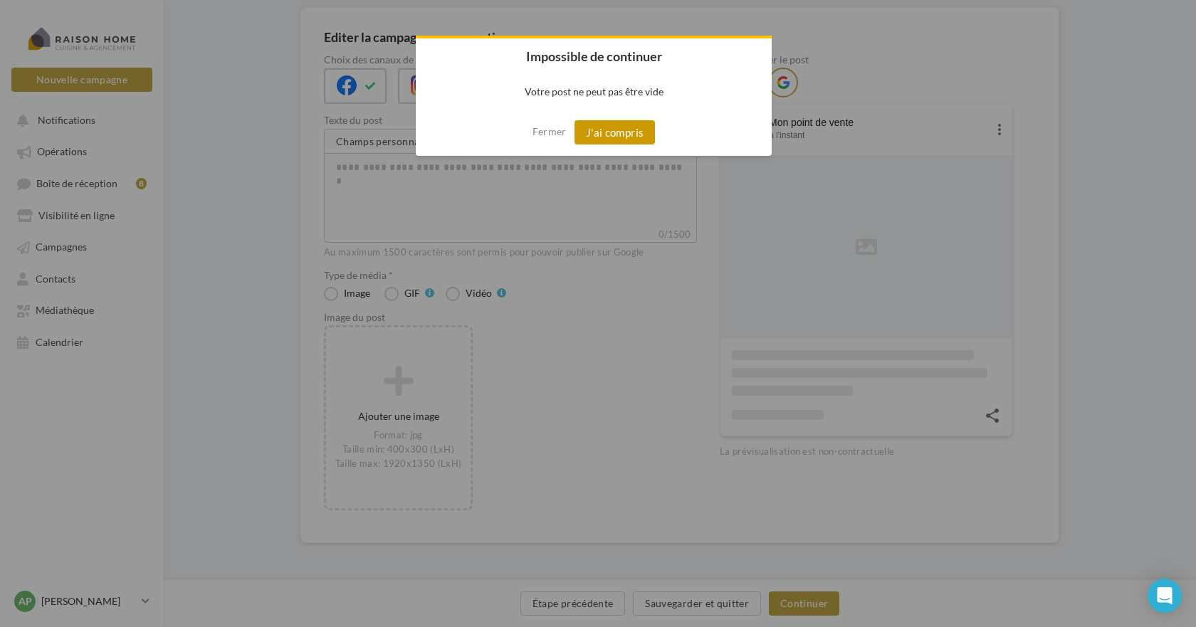
click at [634, 130] on button "J'ai compris" at bounding box center [615, 132] width 81 height 24
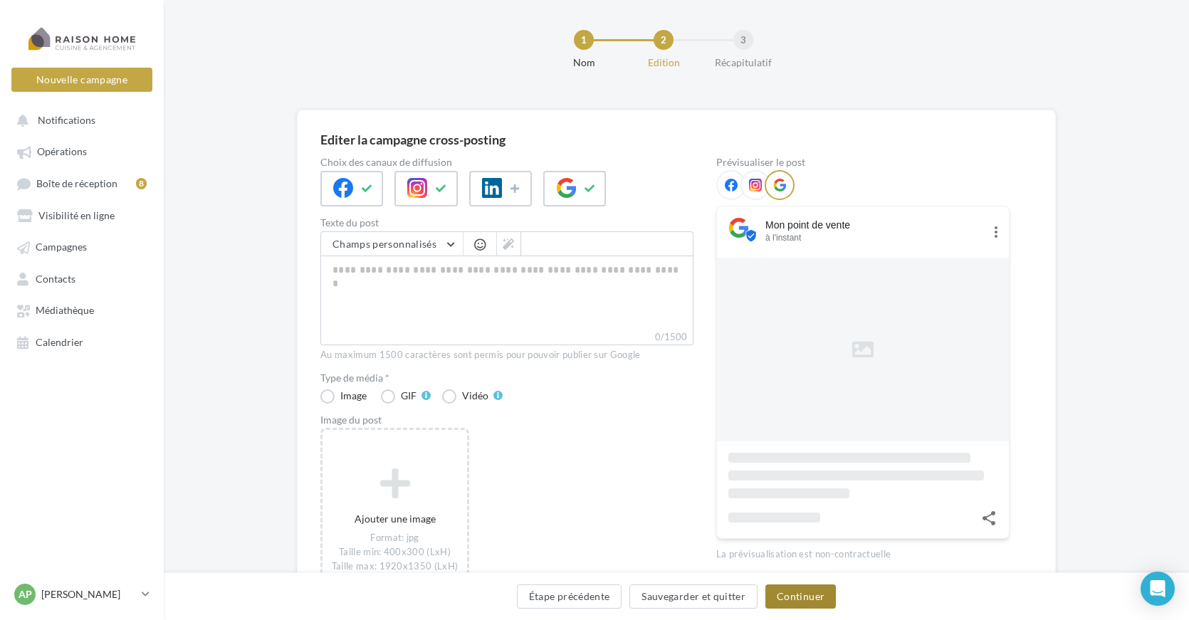
scroll to position [0, 0]
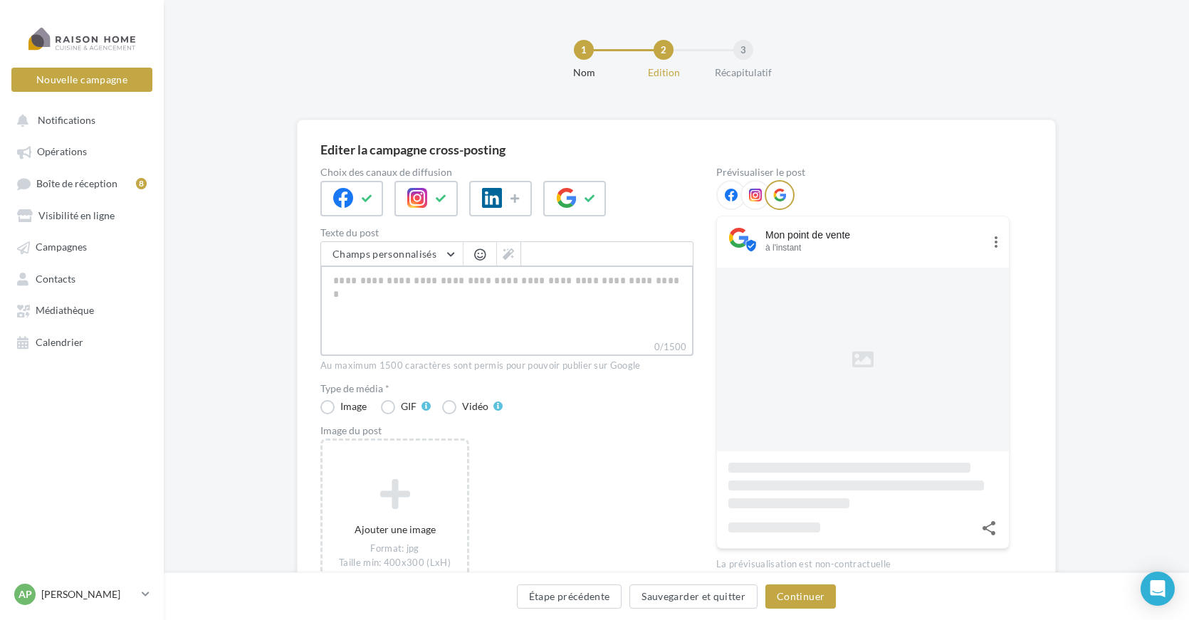
click at [459, 292] on textarea "0/1500" at bounding box center [506, 303] width 373 height 74
click at [786, 595] on button "Continuer" at bounding box center [800, 597] width 70 height 24
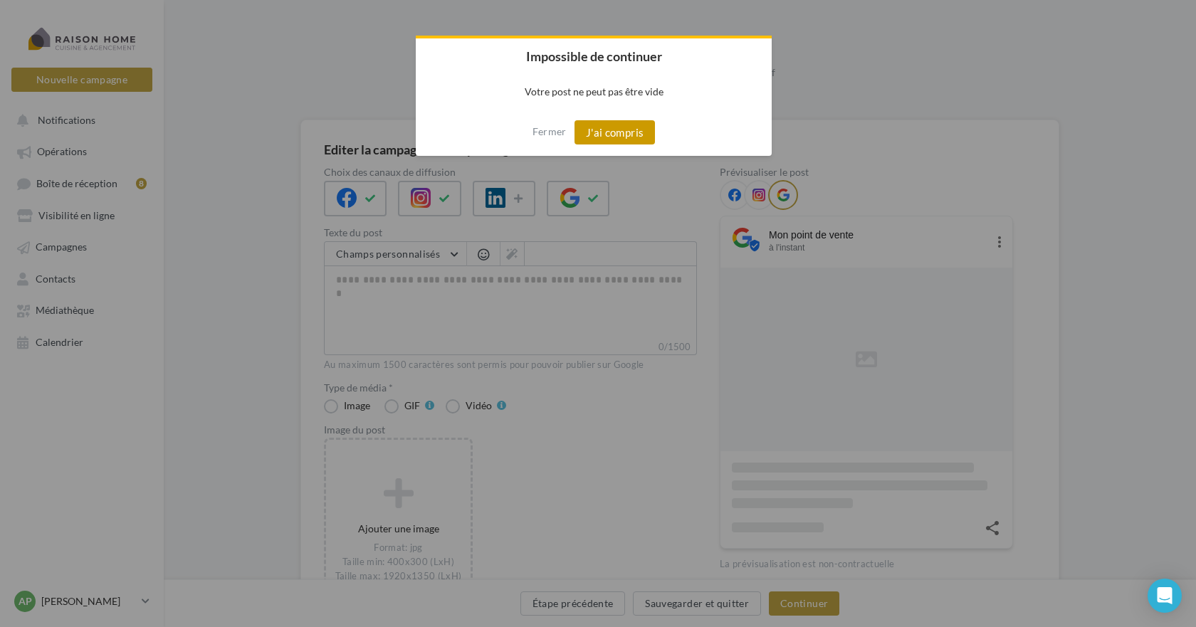
click at [604, 129] on button "J'ai compris" at bounding box center [615, 132] width 81 height 24
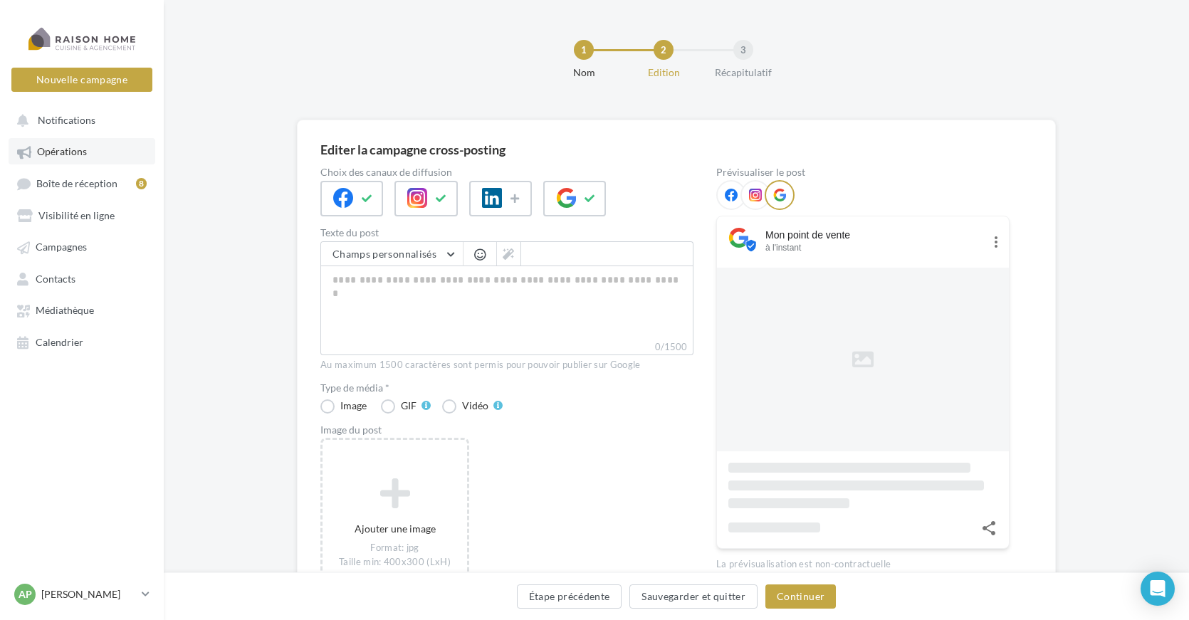
click at [69, 152] on span "Opérations" at bounding box center [62, 152] width 50 height 12
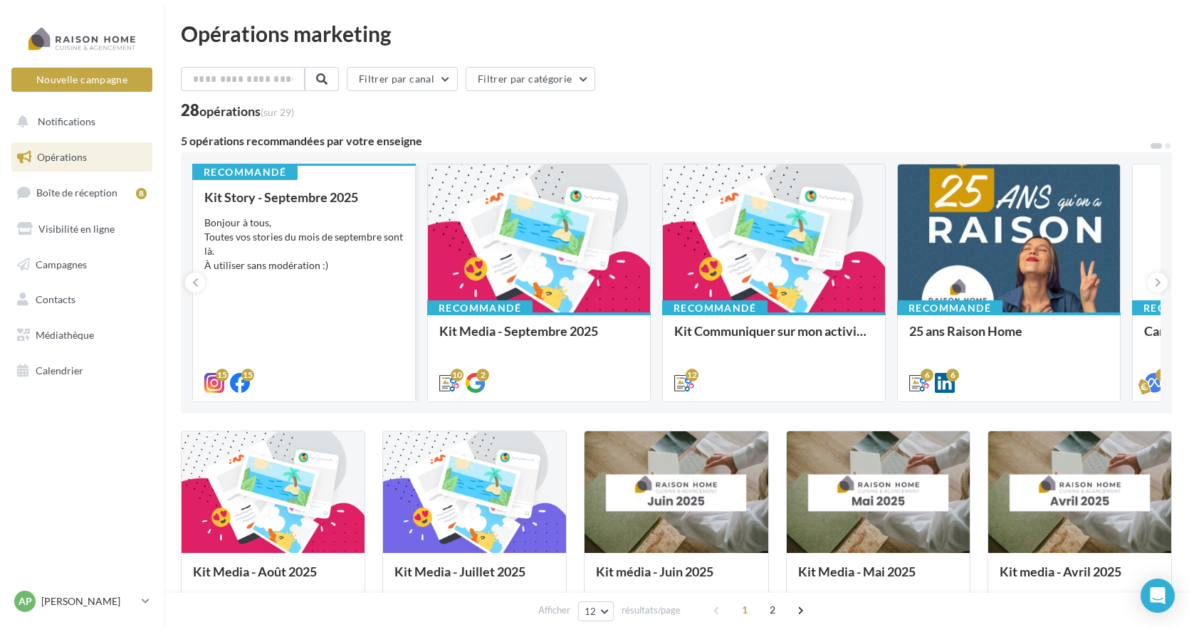
click at [289, 251] on div "Bonjour à tous, Toutes vos stories du mois de septembre sont là. À utiliser san…" at bounding box center [303, 244] width 199 height 57
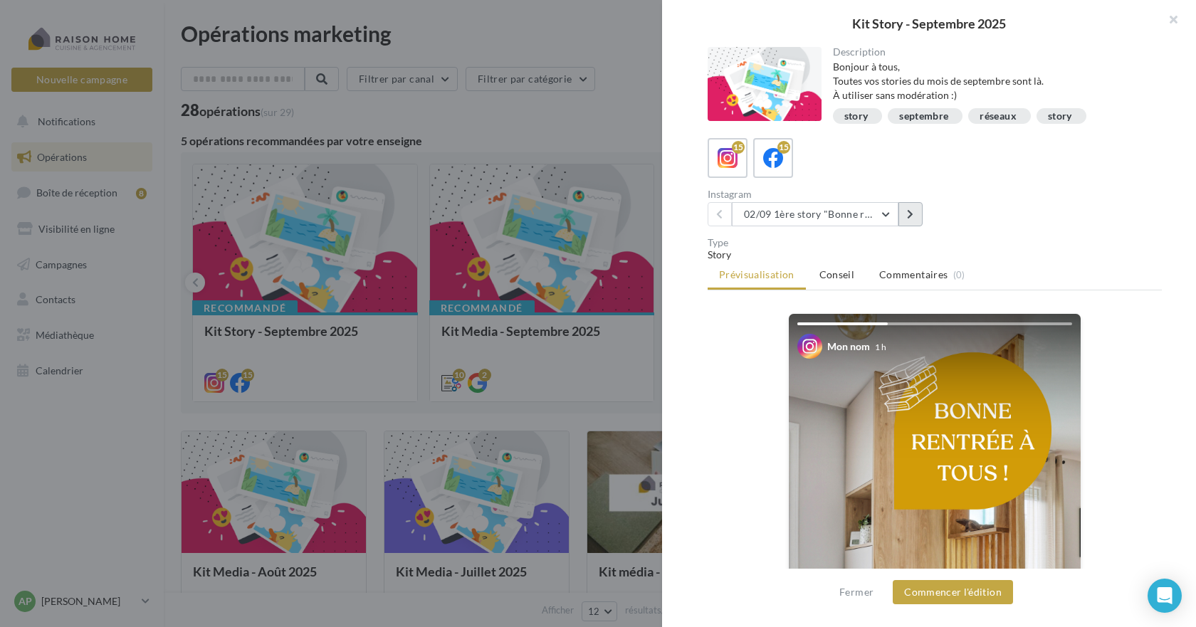
click at [907, 209] on icon at bounding box center [910, 214] width 6 height 10
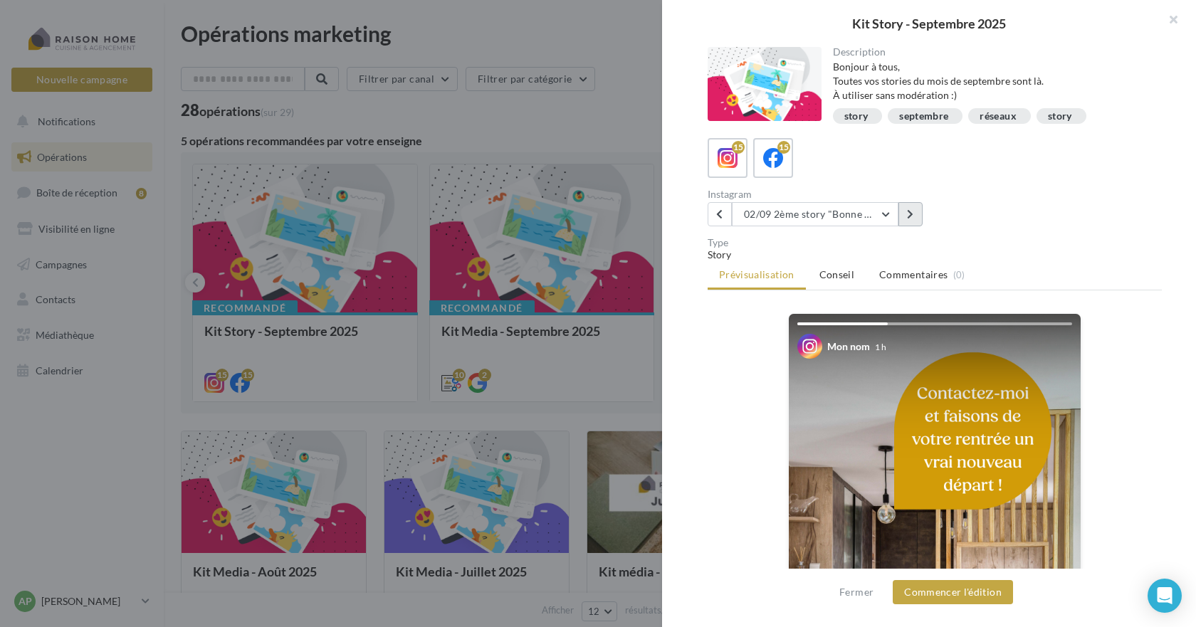
click at [907, 209] on icon at bounding box center [910, 214] width 6 height 10
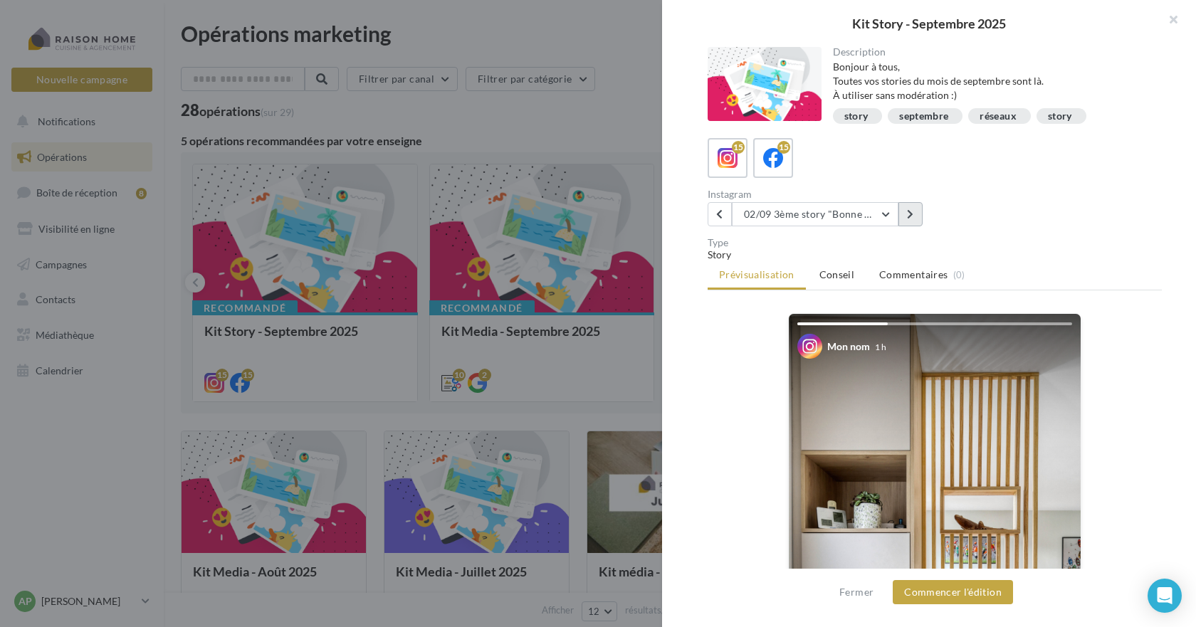
click at [907, 209] on icon at bounding box center [910, 214] width 6 height 10
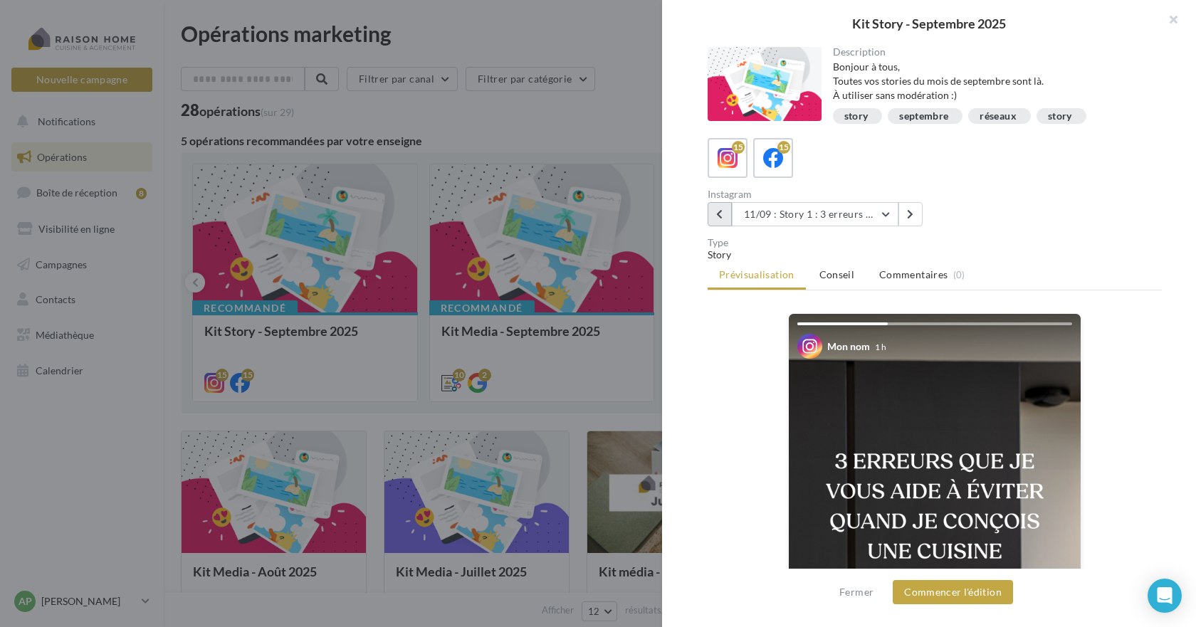
click at [723, 210] on icon at bounding box center [719, 214] width 6 height 10
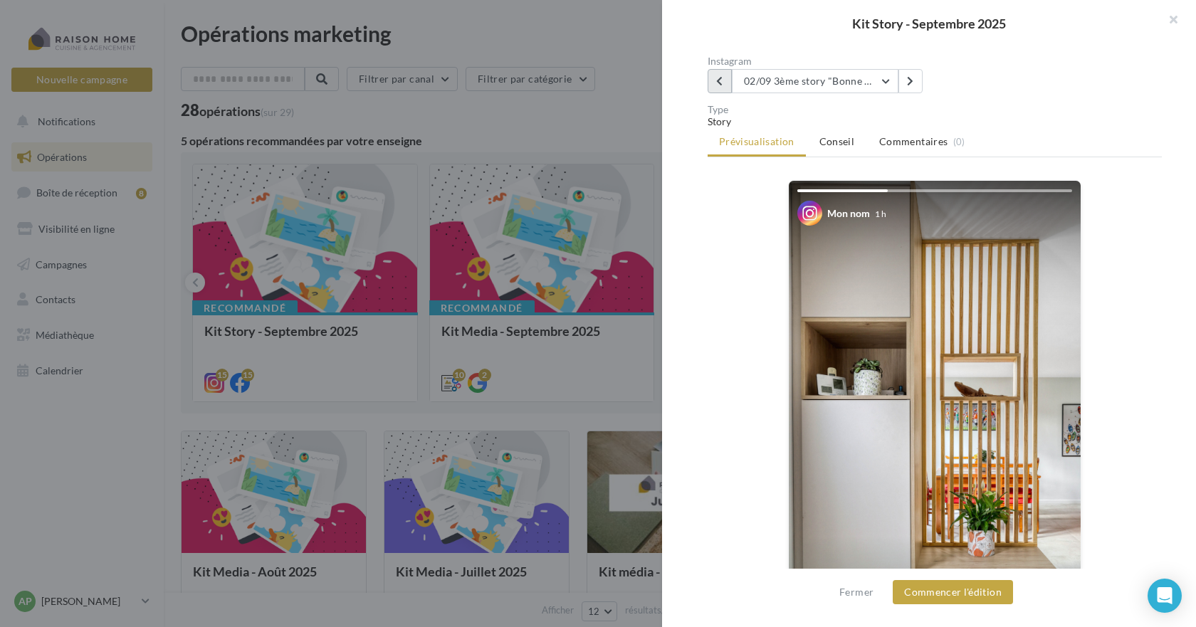
scroll to position [214, 0]
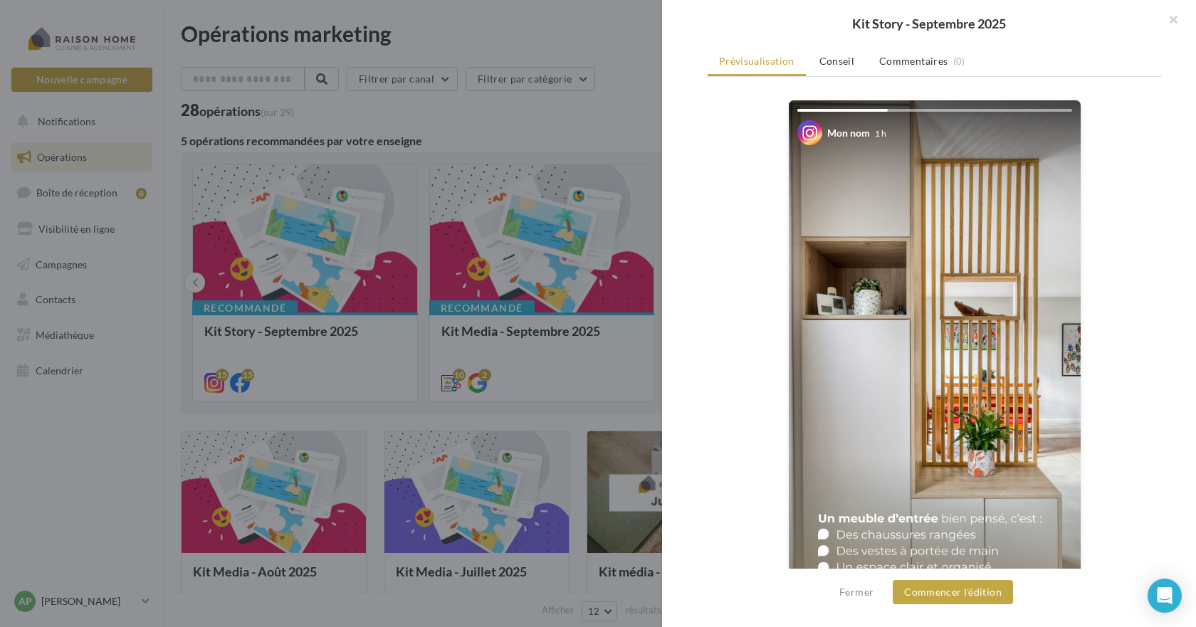
click at [853, 248] on img at bounding box center [935, 359] width 292 height 519
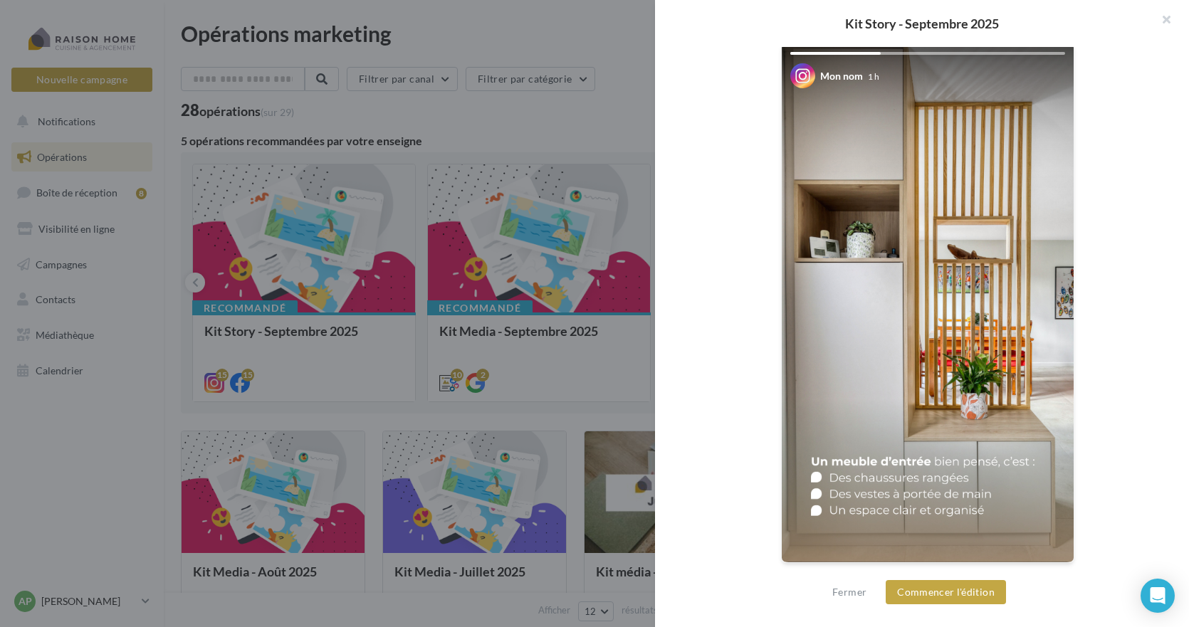
click at [530, 268] on div at bounding box center [594, 313] width 1189 height 627
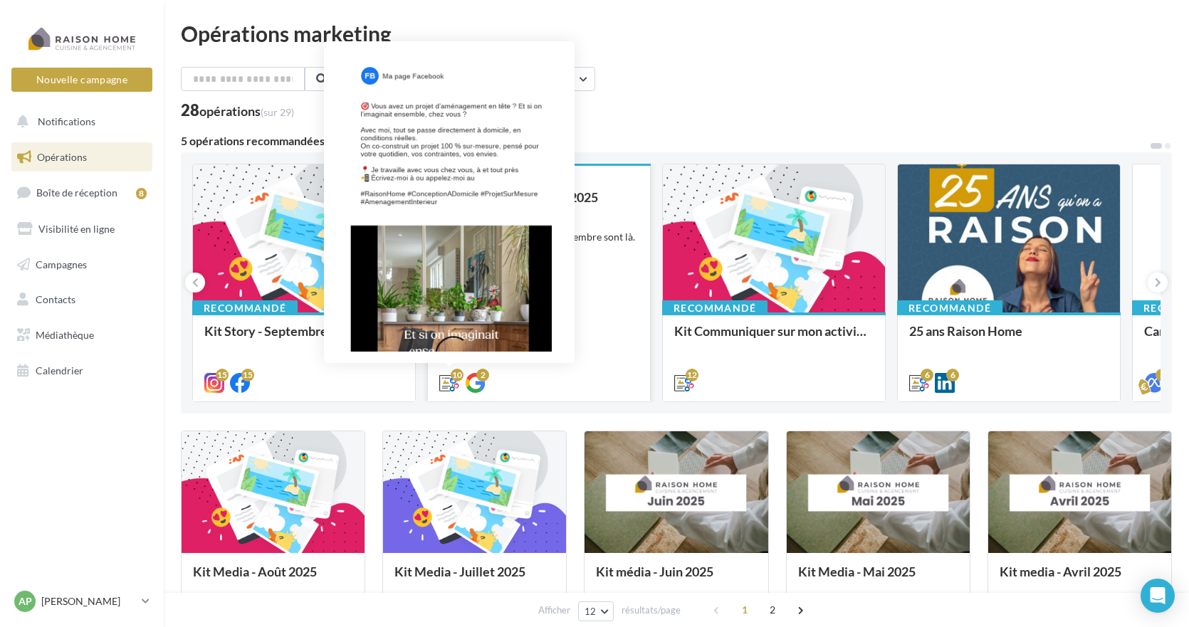
click at [449, 384] on icon at bounding box center [449, 383] width 20 height 20
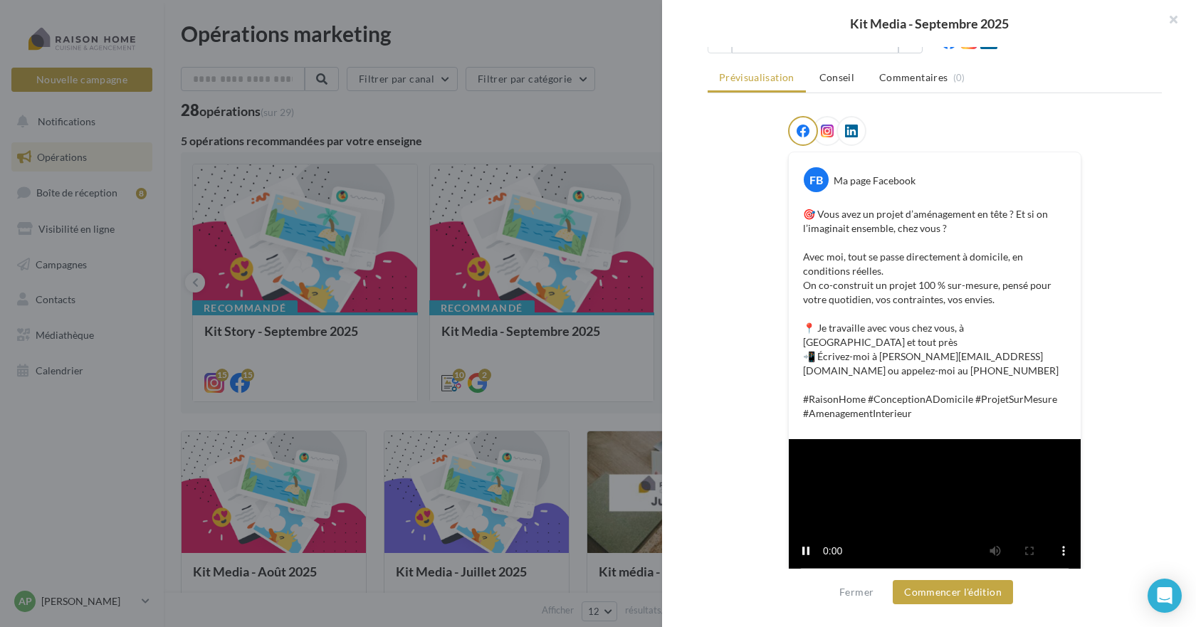
scroll to position [206, 0]
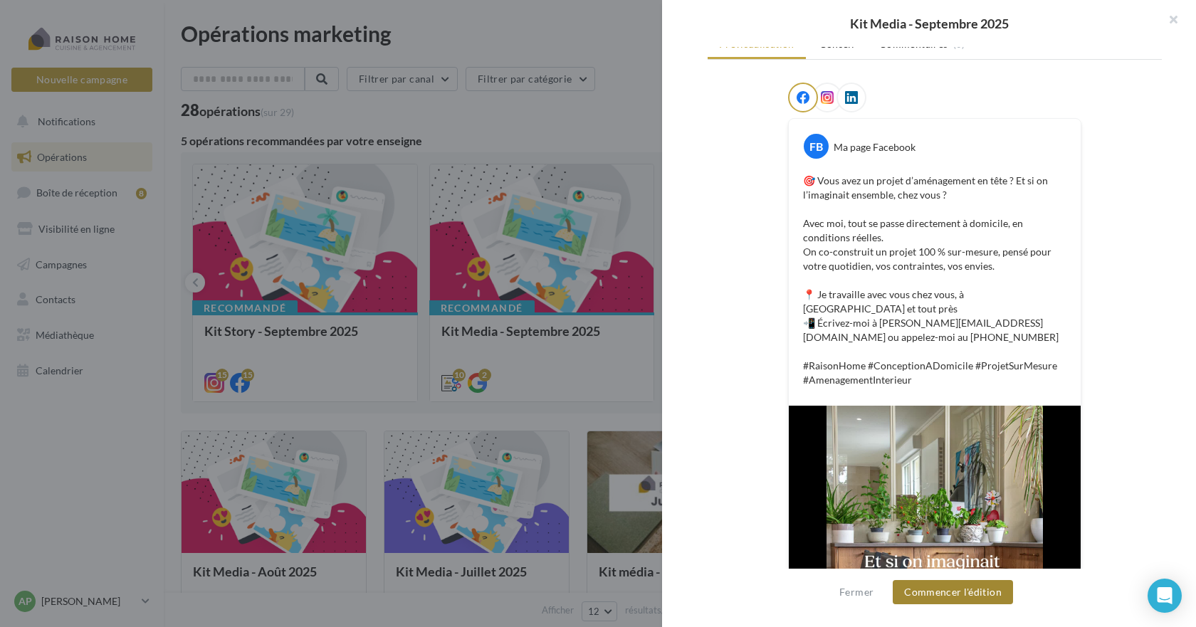
click at [953, 590] on button "Commencer l'édition" at bounding box center [953, 592] width 120 height 24
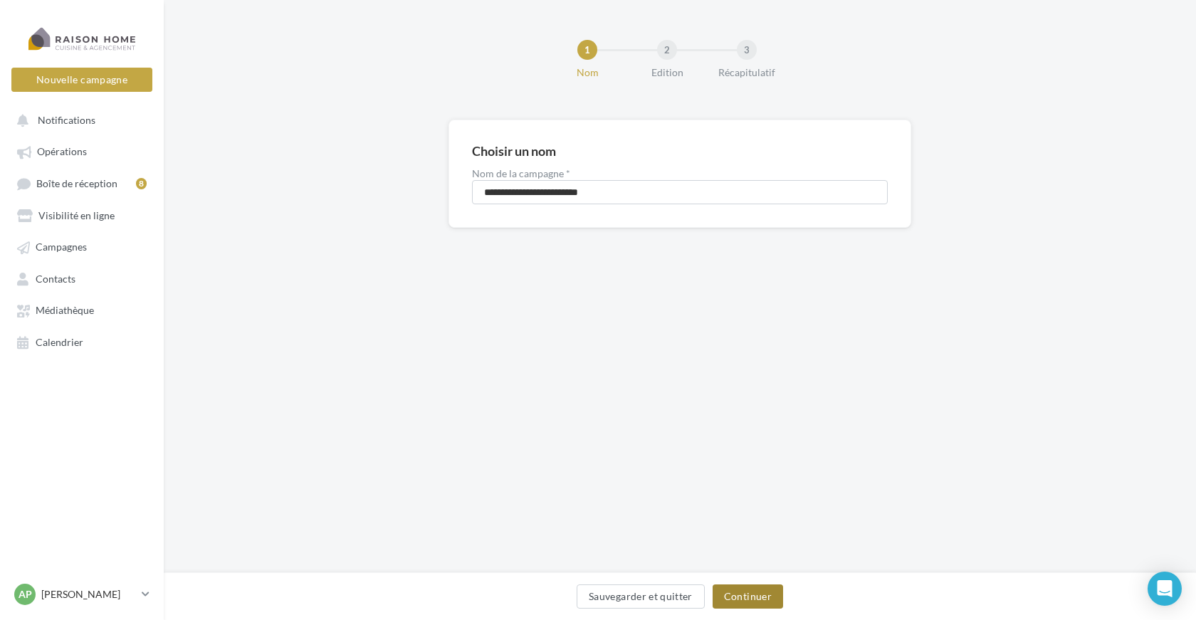
click at [745, 595] on button "Continuer" at bounding box center [748, 597] width 70 height 24
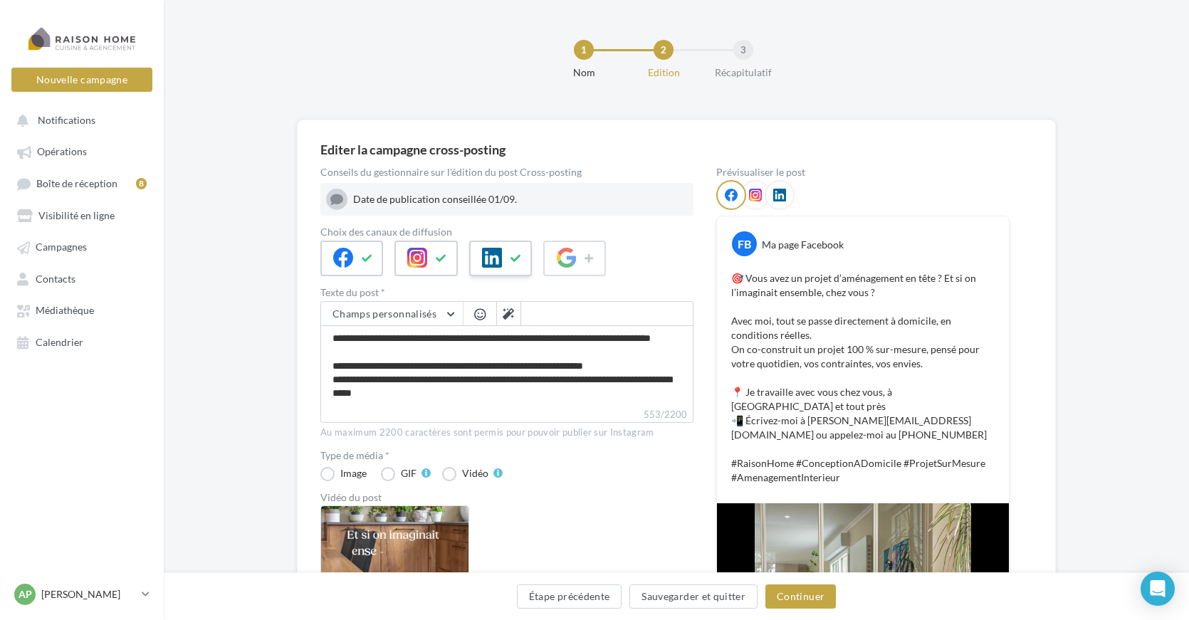
click at [515, 258] on icon at bounding box center [516, 258] width 11 height 10
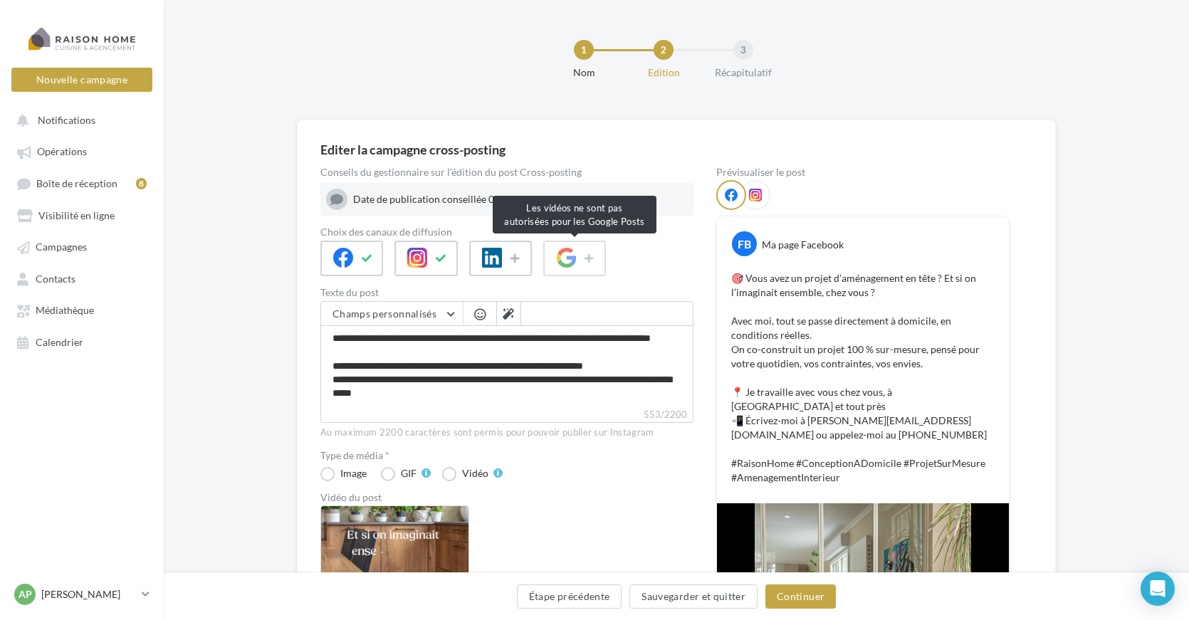
click at [592, 263] on span at bounding box center [574, 259] width 63 height 36
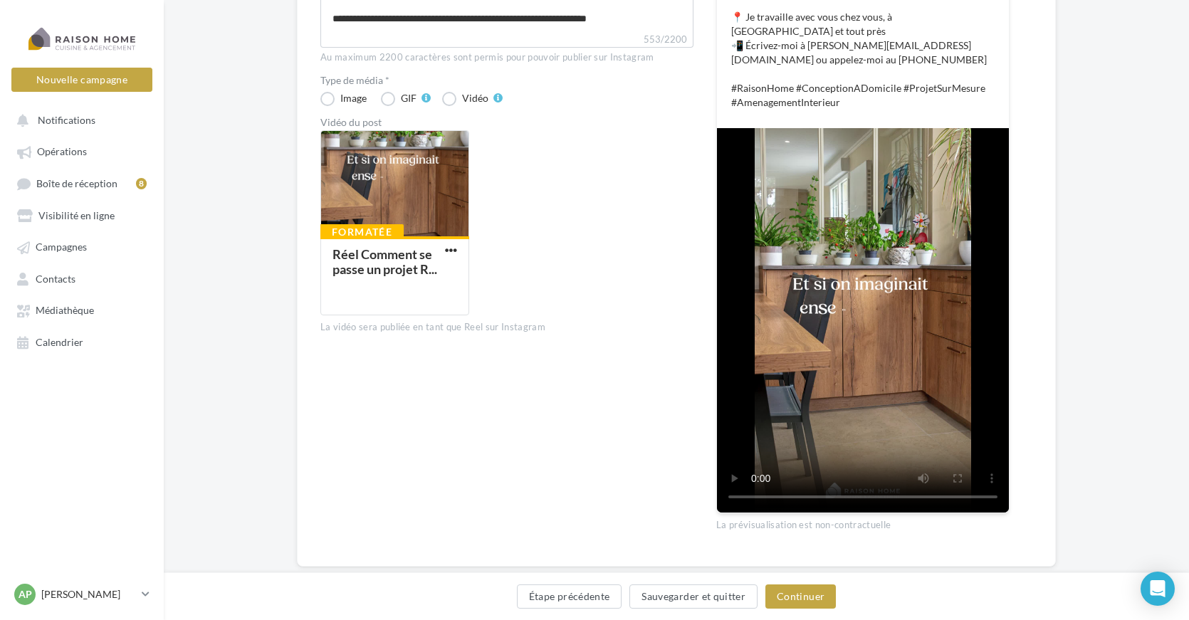
scroll to position [392, 0]
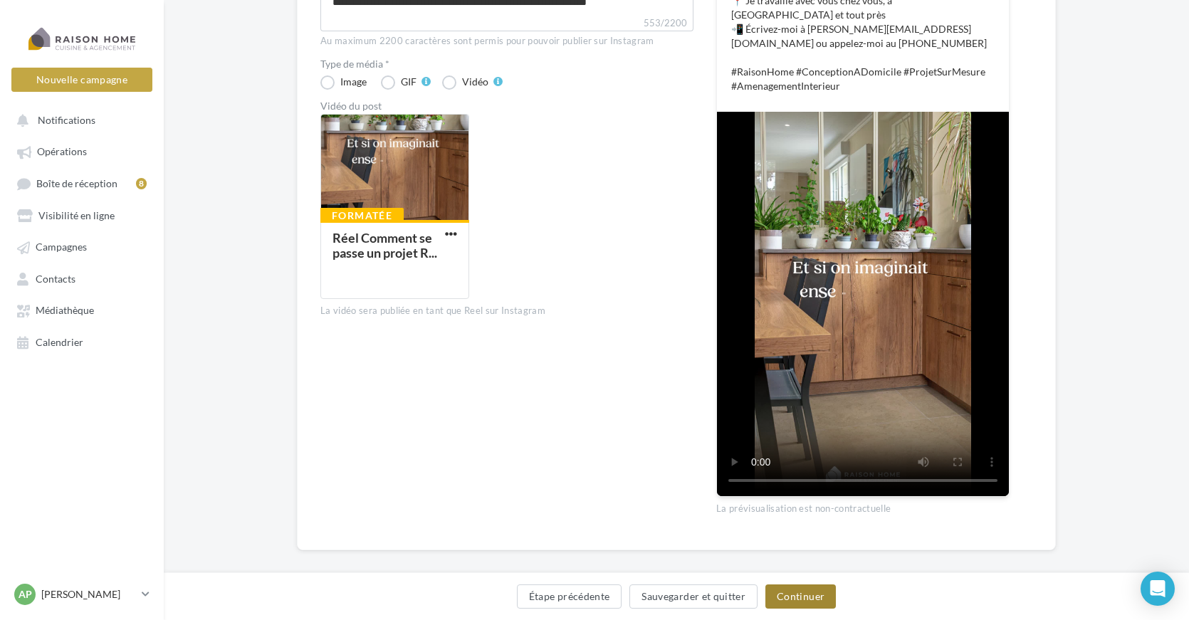
click at [802, 592] on button "Continuer" at bounding box center [800, 597] width 70 height 24
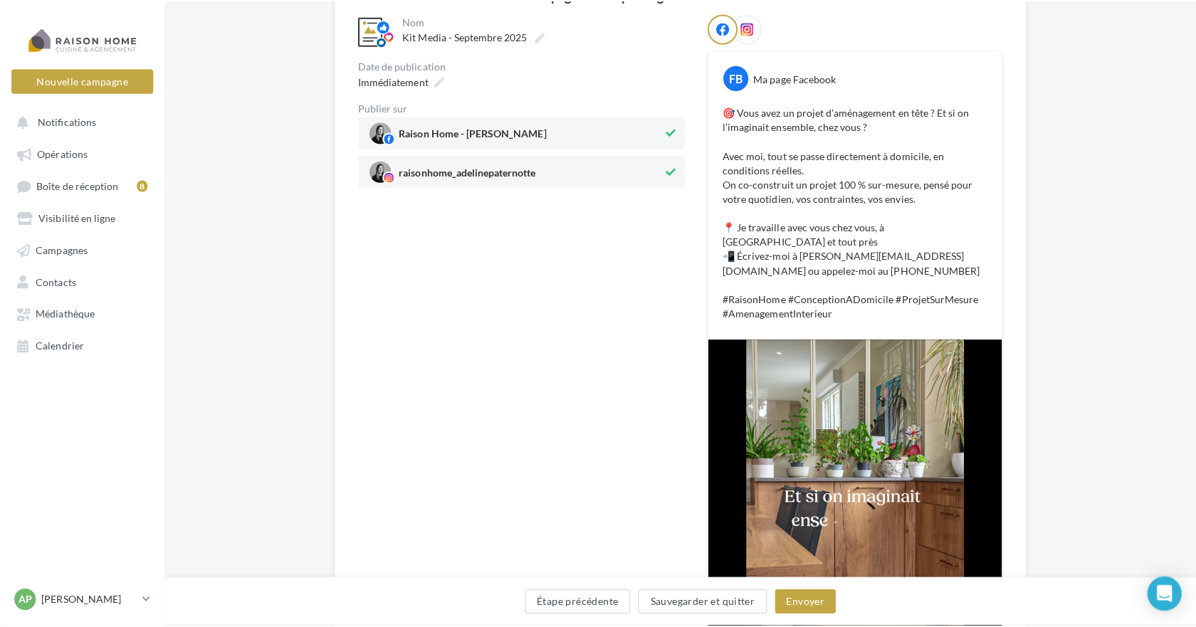
scroll to position [214, 0]
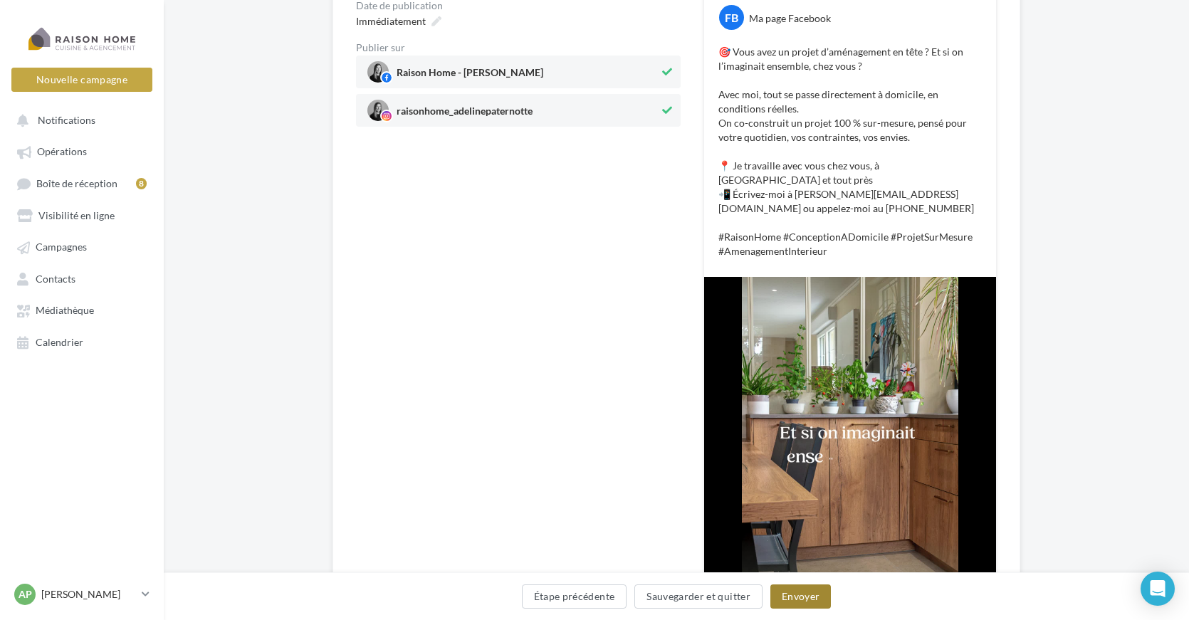
click at [801, 597] on button "Envoyer" at bounding box center [800, 597] width 61 height 24
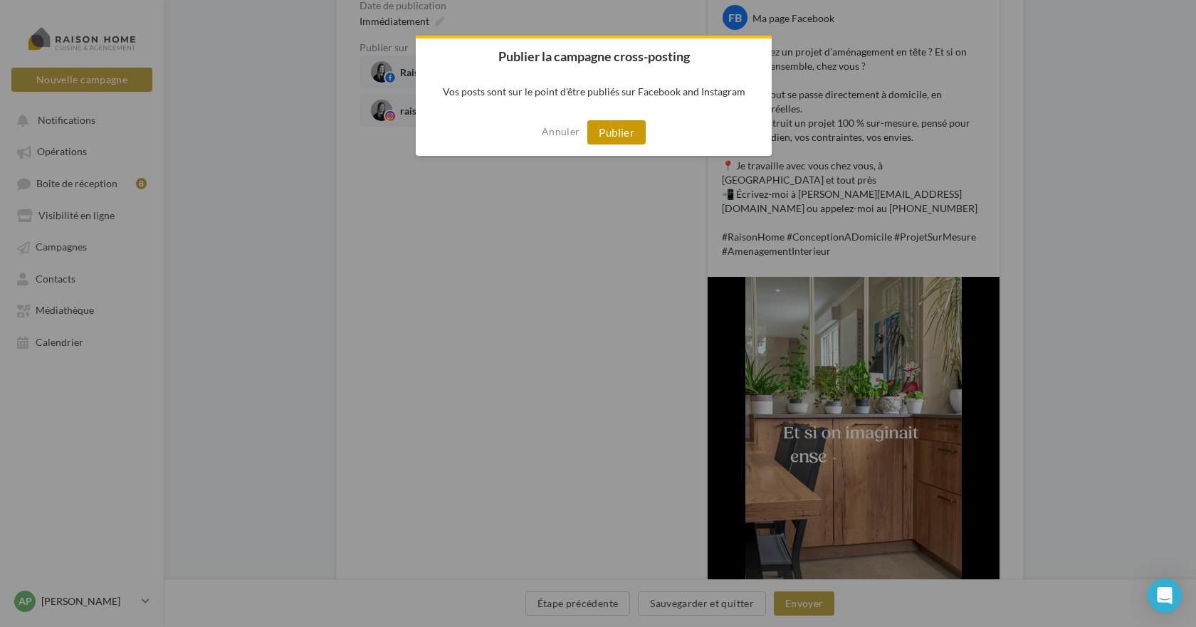
click at [620, 130] on button "Publier" at bounding box center [616, 132] width 58 height 24
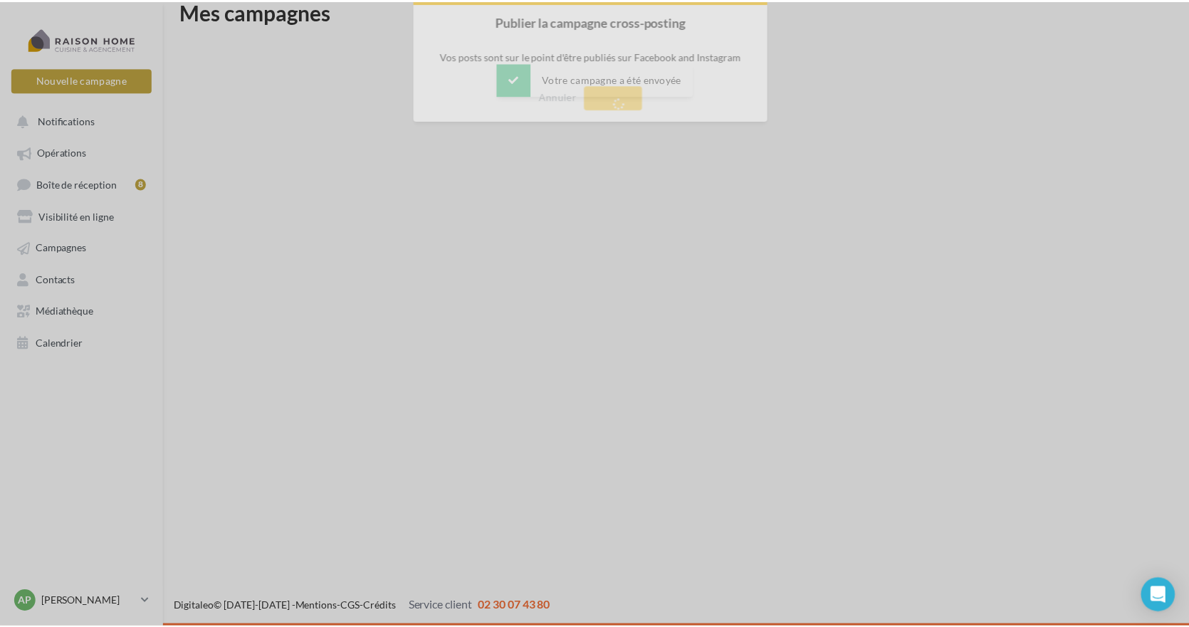
scroll to position [23, 0]
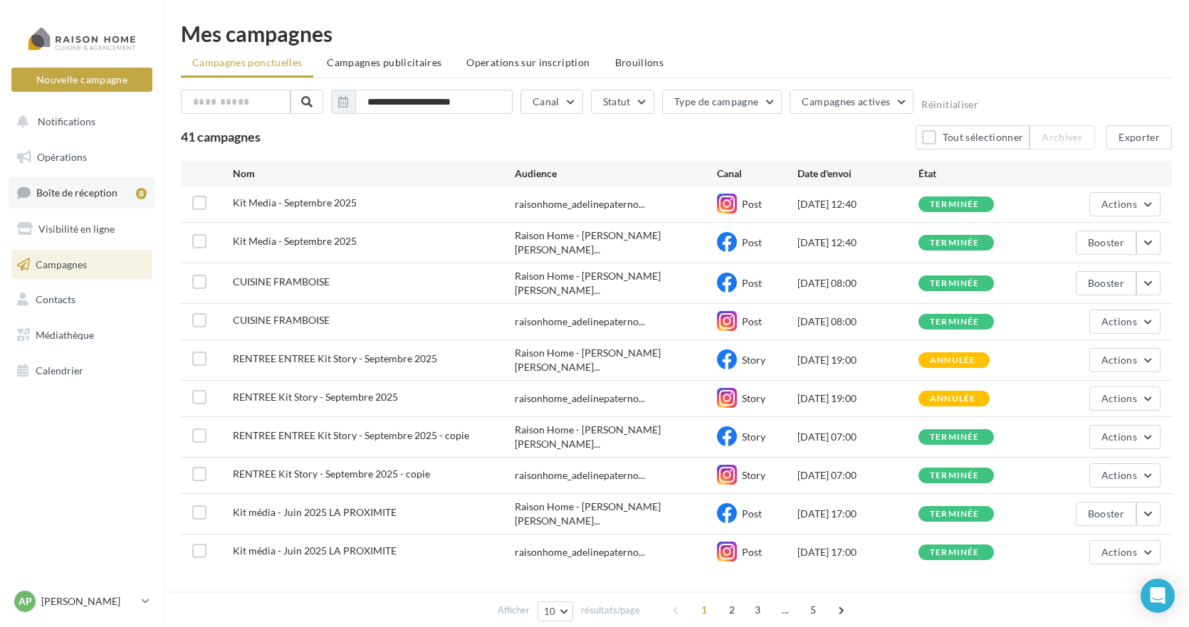
click at [86, 191] on span "Boîte de réception" at bounding box center [76, 193] width 81 height 12
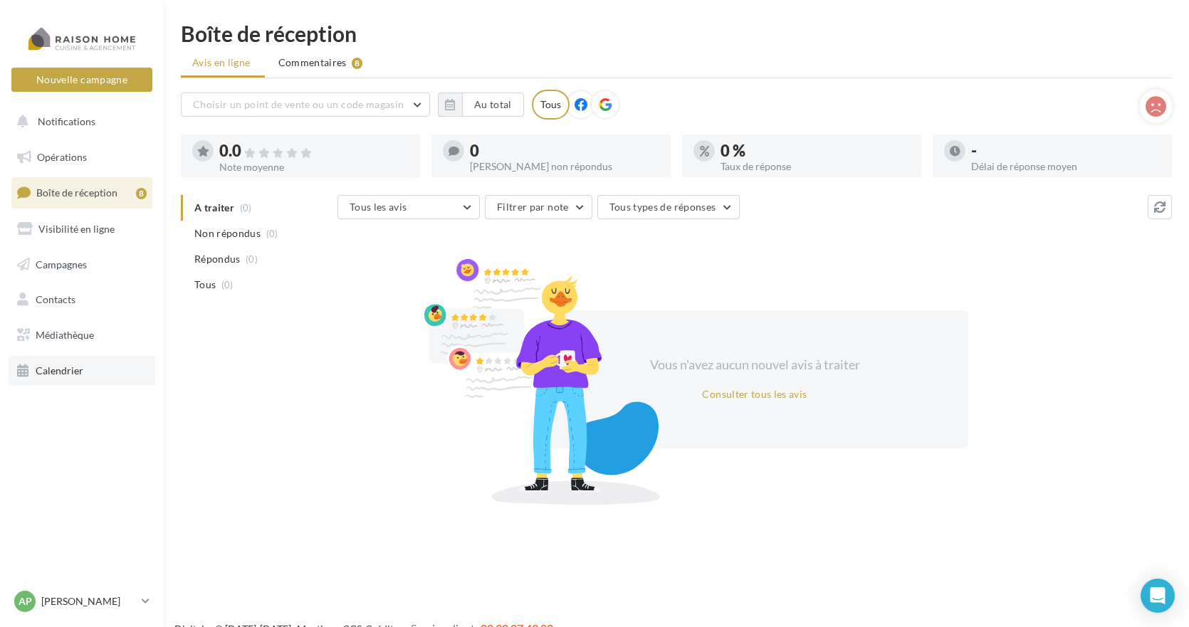
click at [57, 368] on span "Calendrier" at bounding box center [60, 371] width 48 height 12
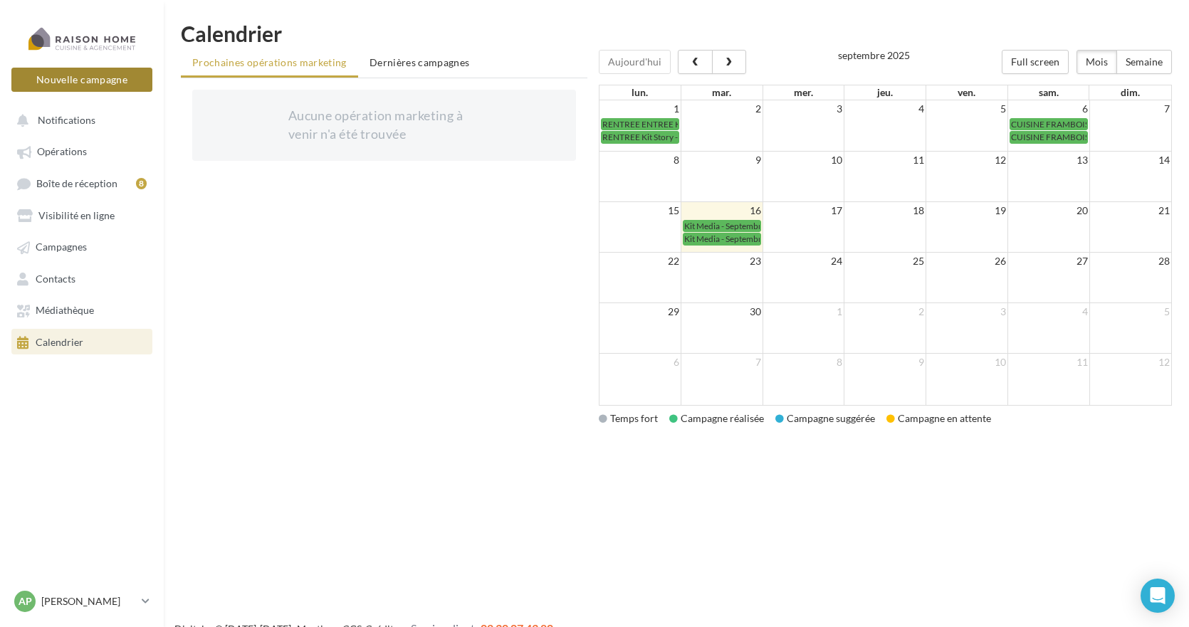
click at [101, 83] on button "Nouvelle campagne" at bounding box center [81, 80] width 141 height 24
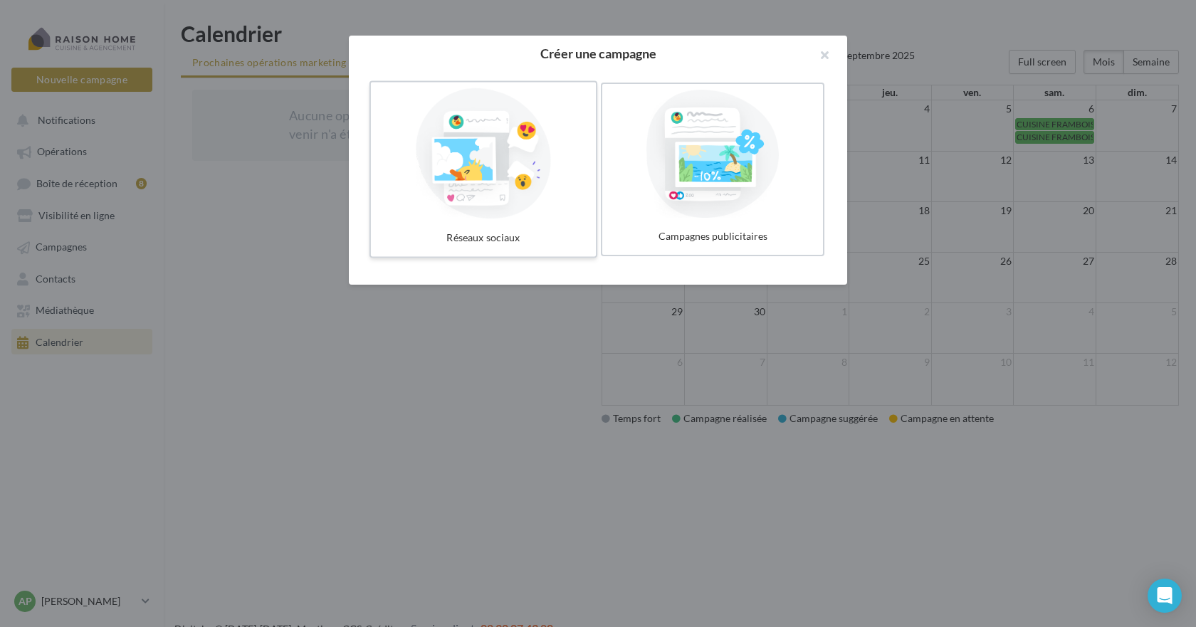
click at [477, 184] on div at bounding box center [484, 153] width 214 height 131
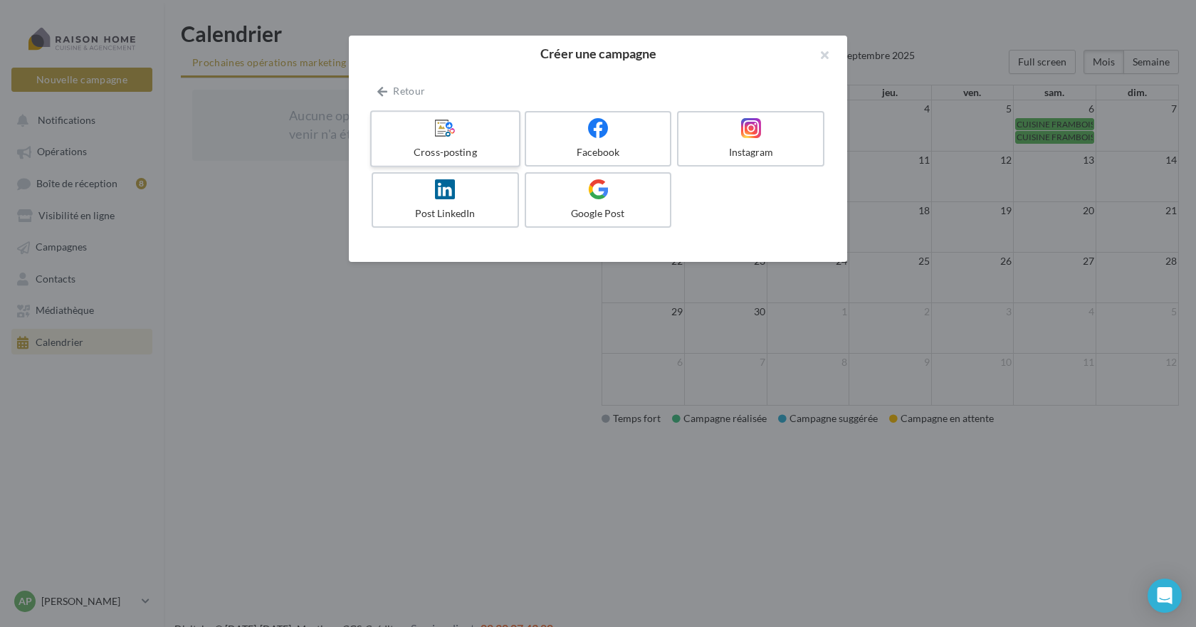
click at [451, 140] on span at bounding box center [445, 128] width 21 height 22
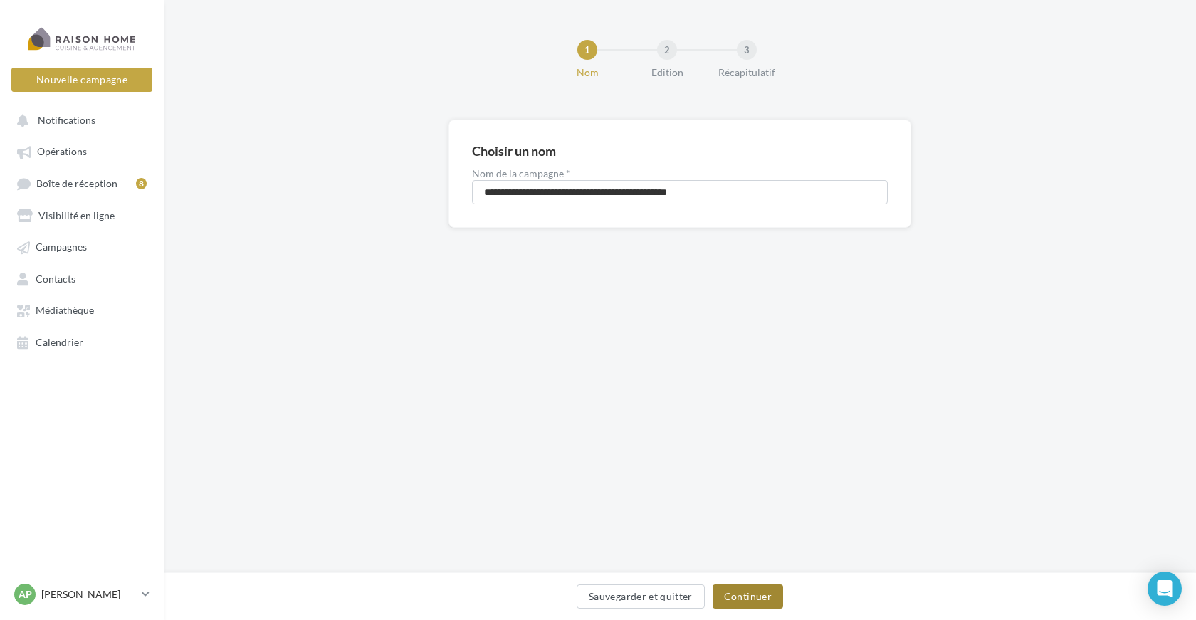
click at [756, 597] on button "Continuer" at bounding box center [748, 597] width 70 height 24
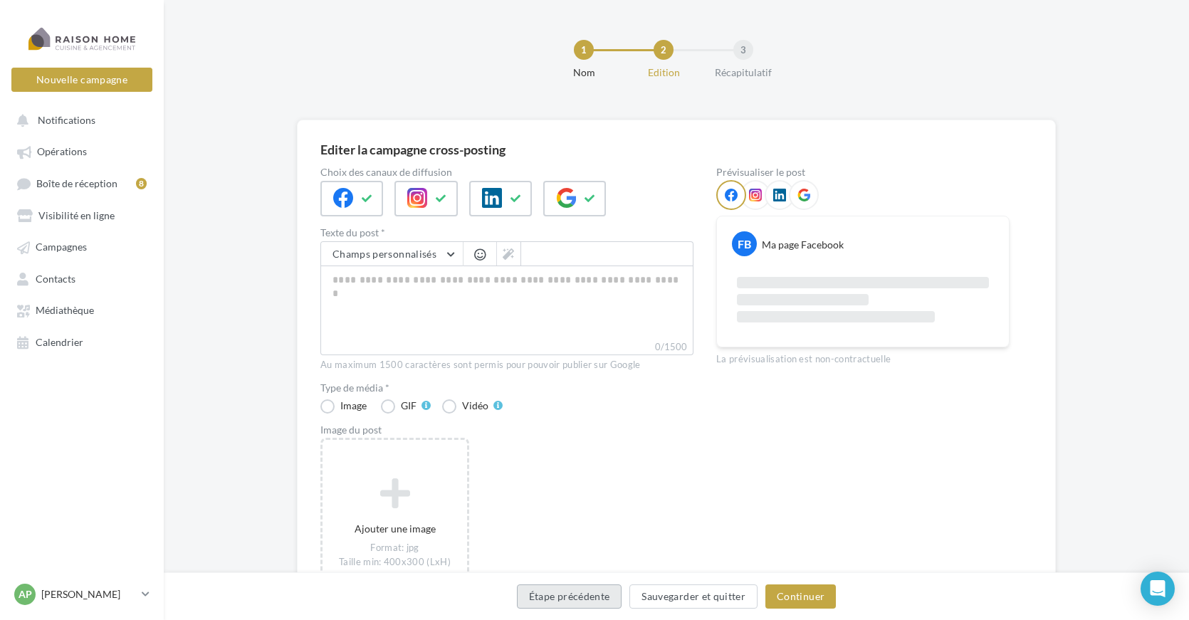
click at [590, 595] on button "Étape précédente" at bounding box center [569, 597] width 105 height 24
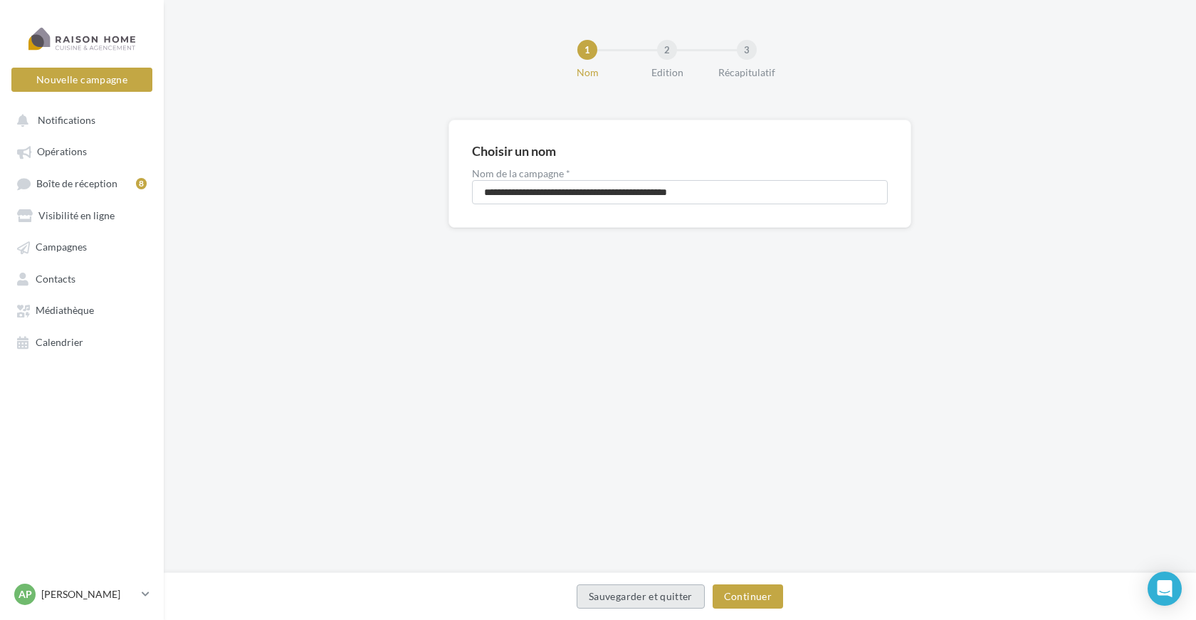
click at [589, 595] on button "Sauvegarder et quitter" at bounding box center [641, 597] width 128 height 24
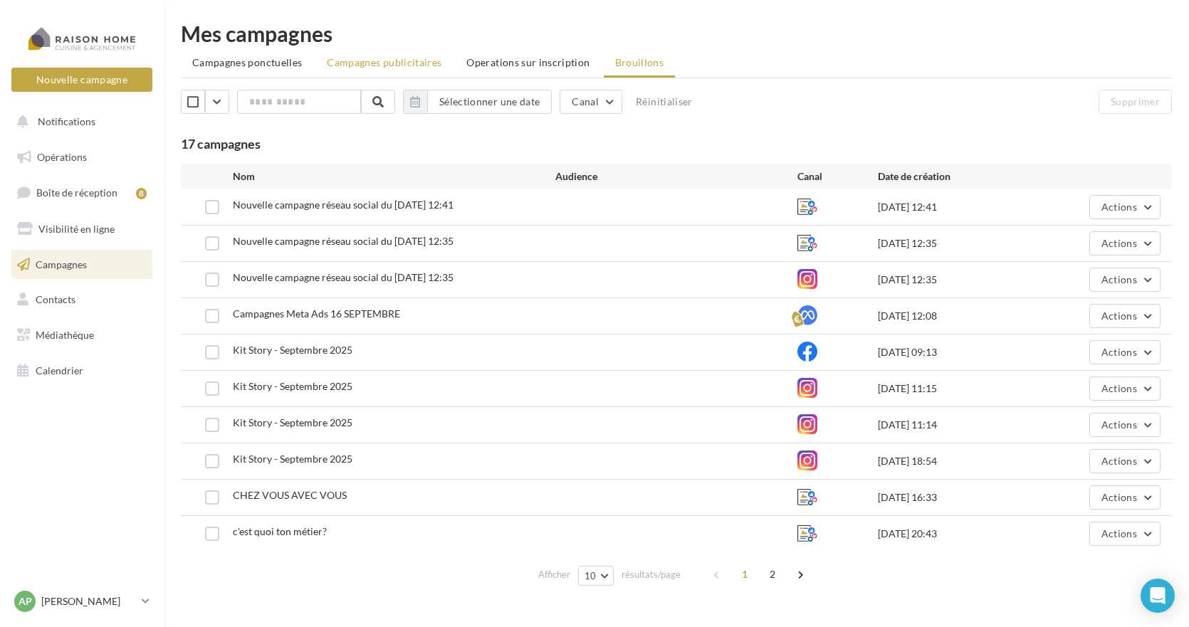
click at [351, 66] on span "Campagnes publicitaires" at bounding box center [384, 62] width 115 height 12
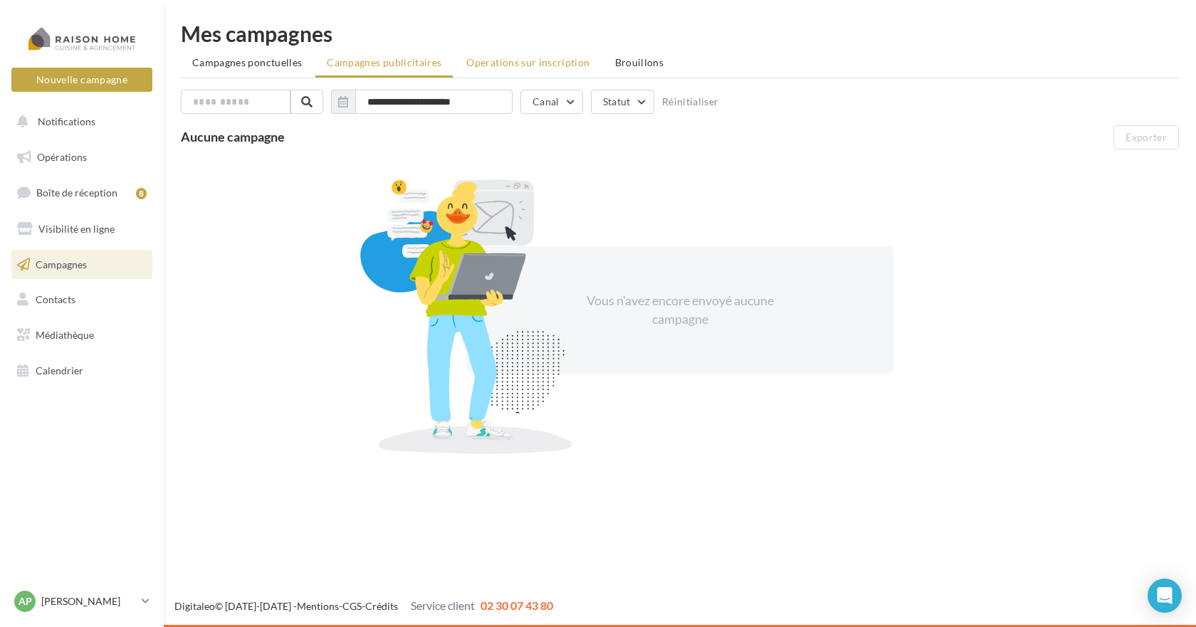
click at [523, 68] on span "Operations sur inscription" at bounding box center [527, 62] width 123 height 12
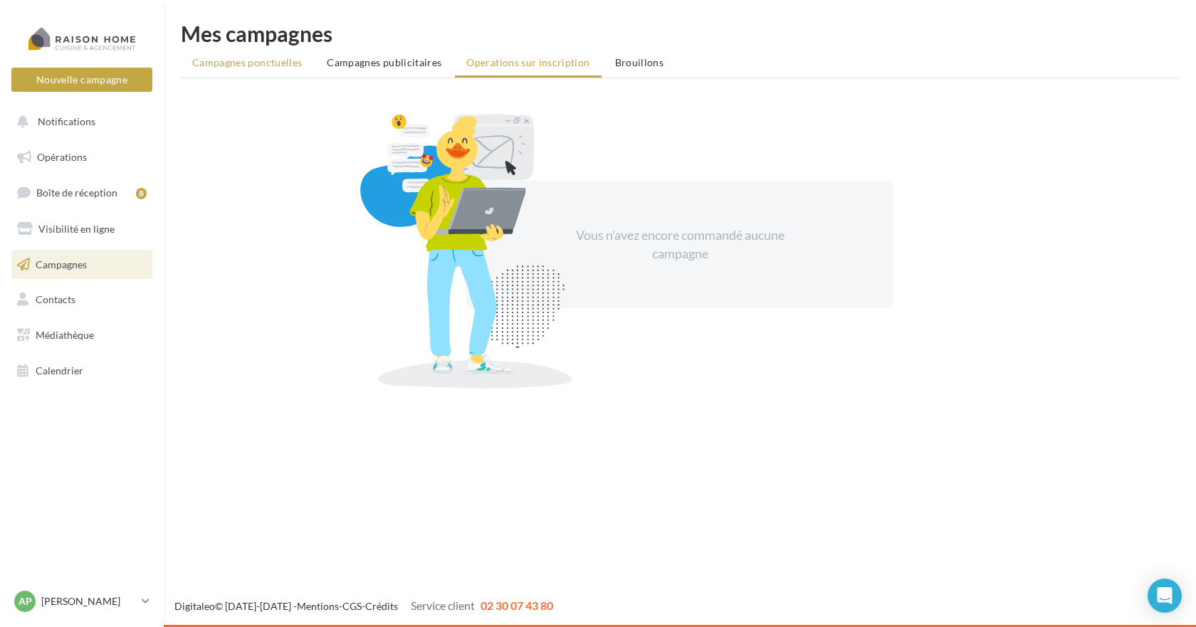
click at [231, 51] on li "Campagnes ponctuelles" at bounding box center [247, 63] width 132 height 26
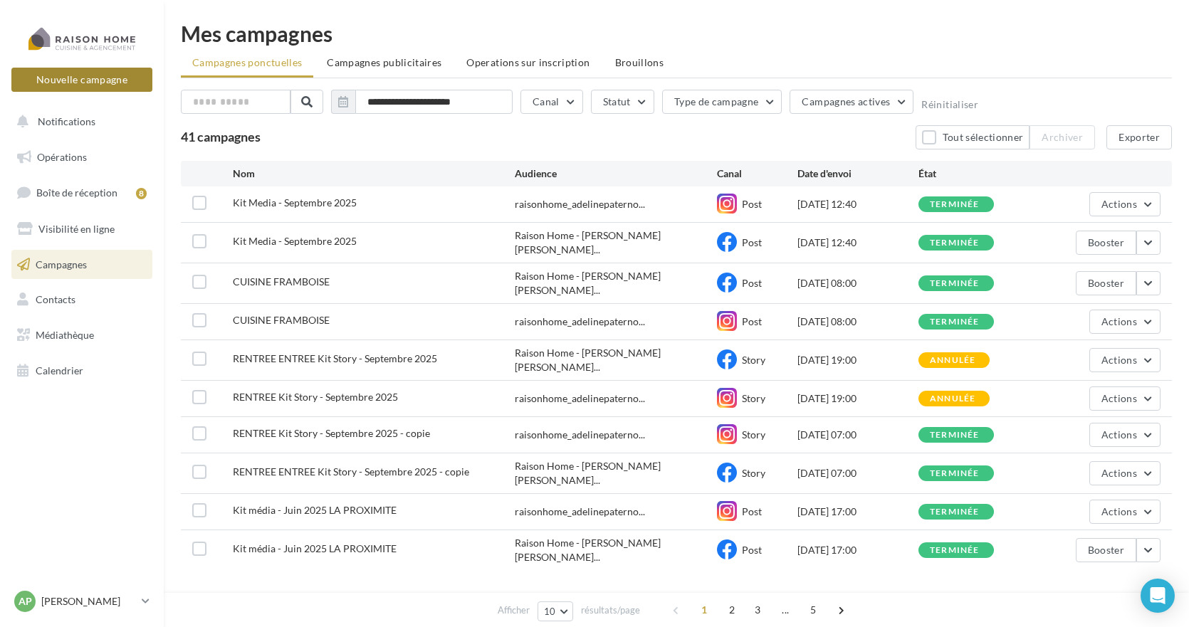
click at [77, 72] on button "Nouvelle campagne" at bounding box center [81, 80] width 141 height 24
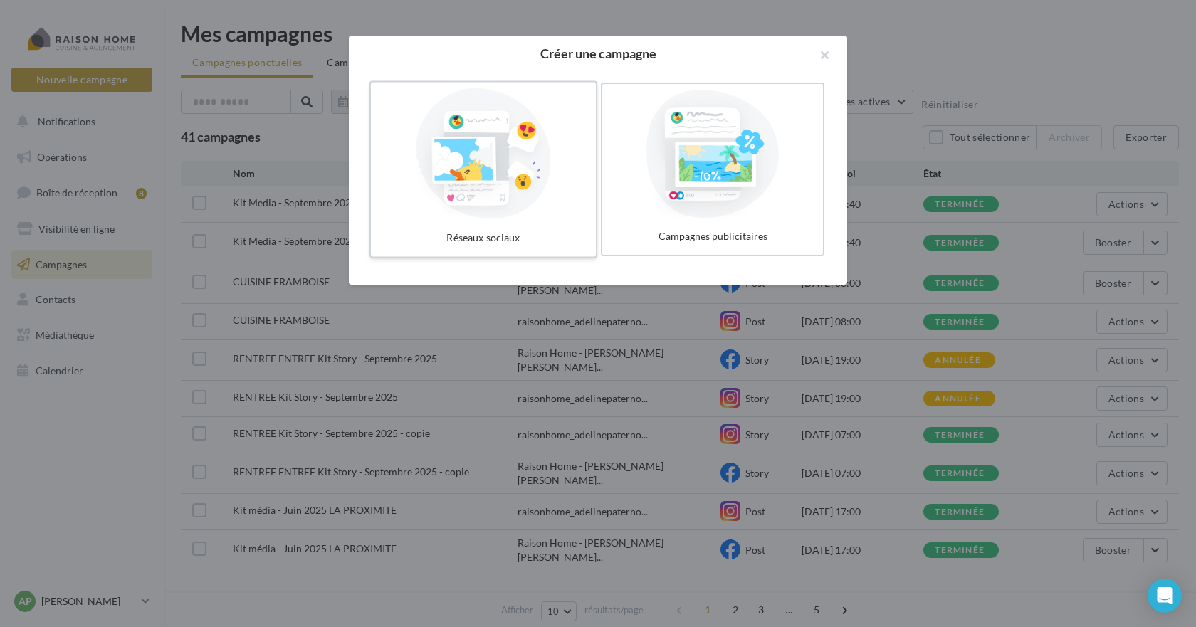
click at [478, 201] on div at bounding box center [484, 153] width 214 height 131
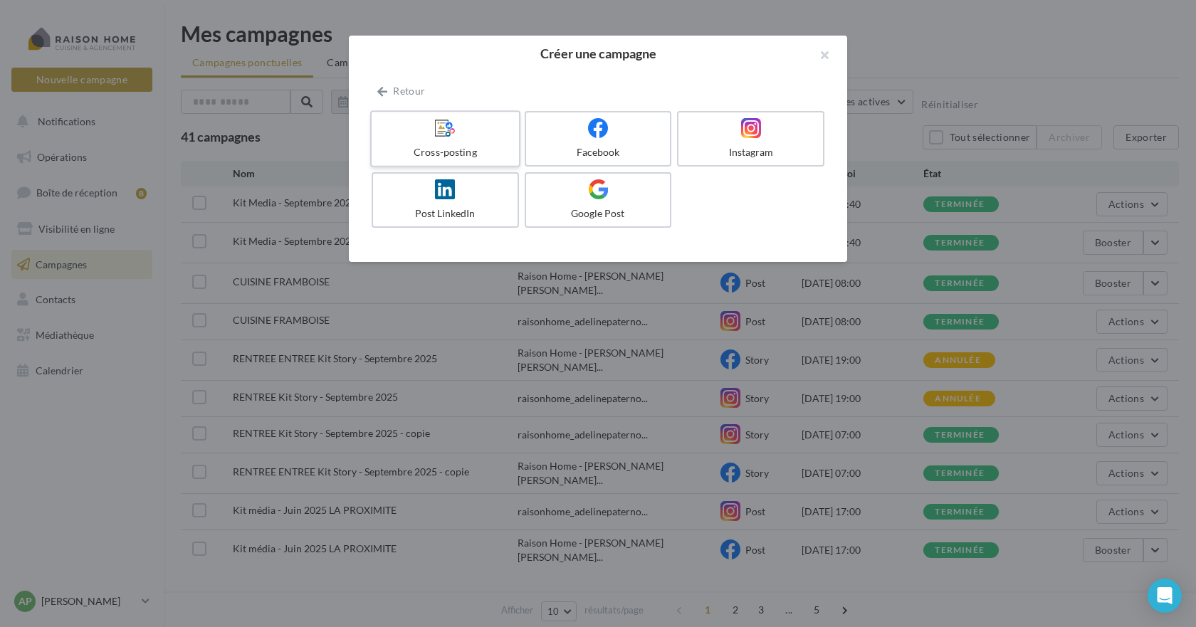
click at [448, 141] on label "Cross-posting" at bounding box center [445, 138] width 150 height 57
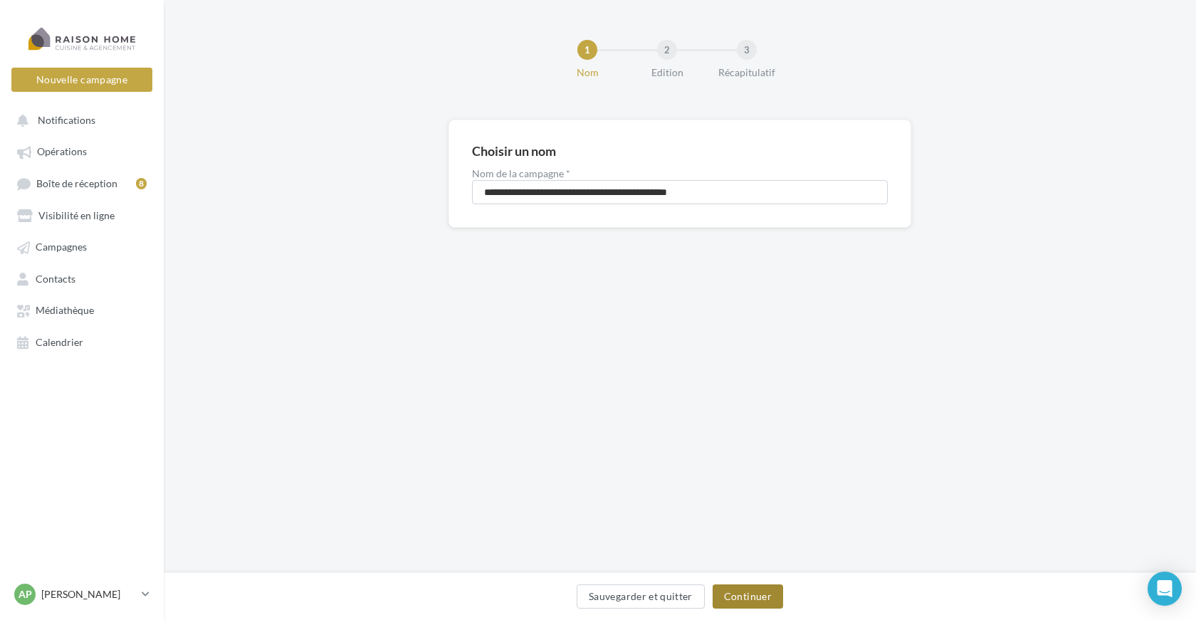
click at [771, 597] on button "Continuer" at bounding box center [748, 597] width 70 height 24
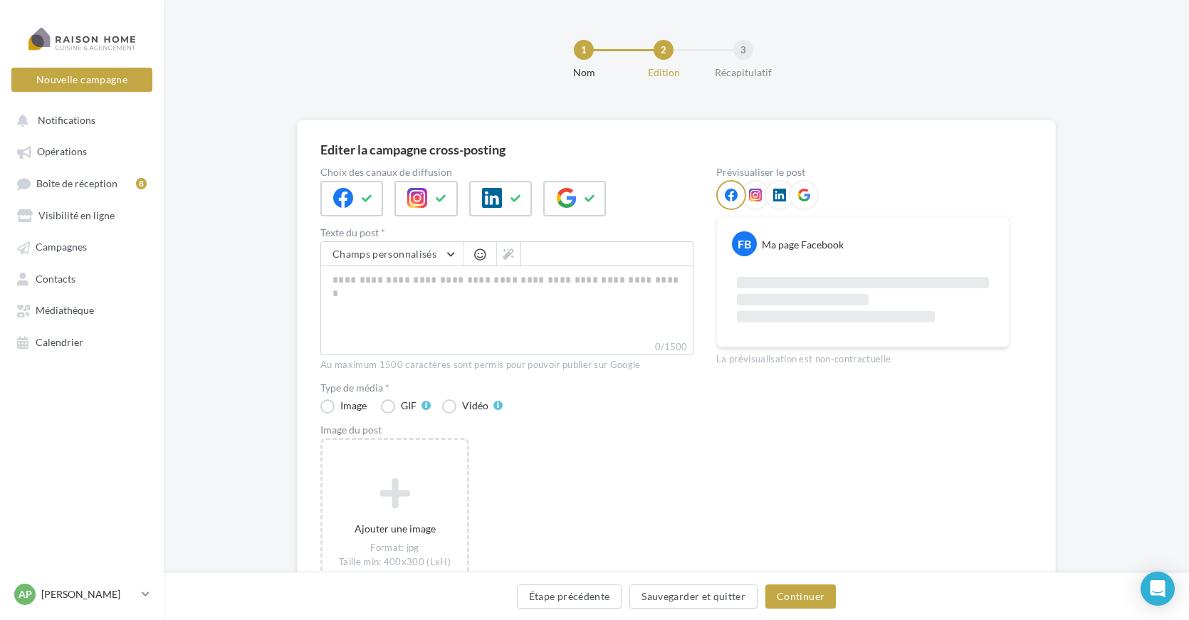
click at [758, 199] on icon at bounding box center [755, 195] width 13 height 13
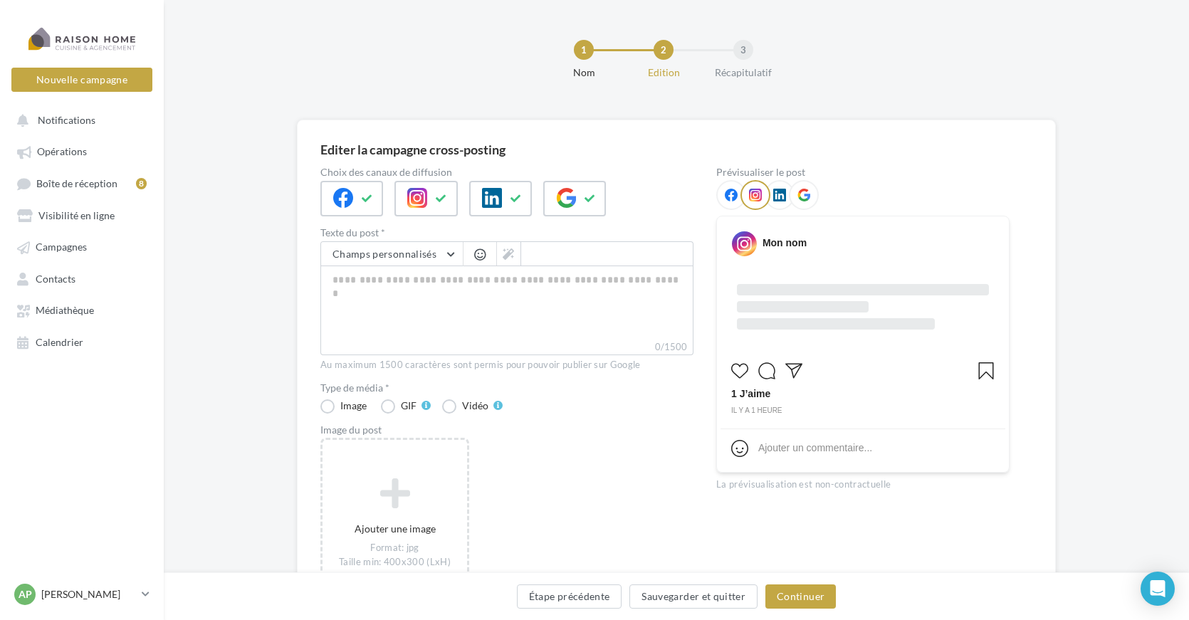
click at [775, 198] on icon at bounding box center [779, 195] width 13 height 13
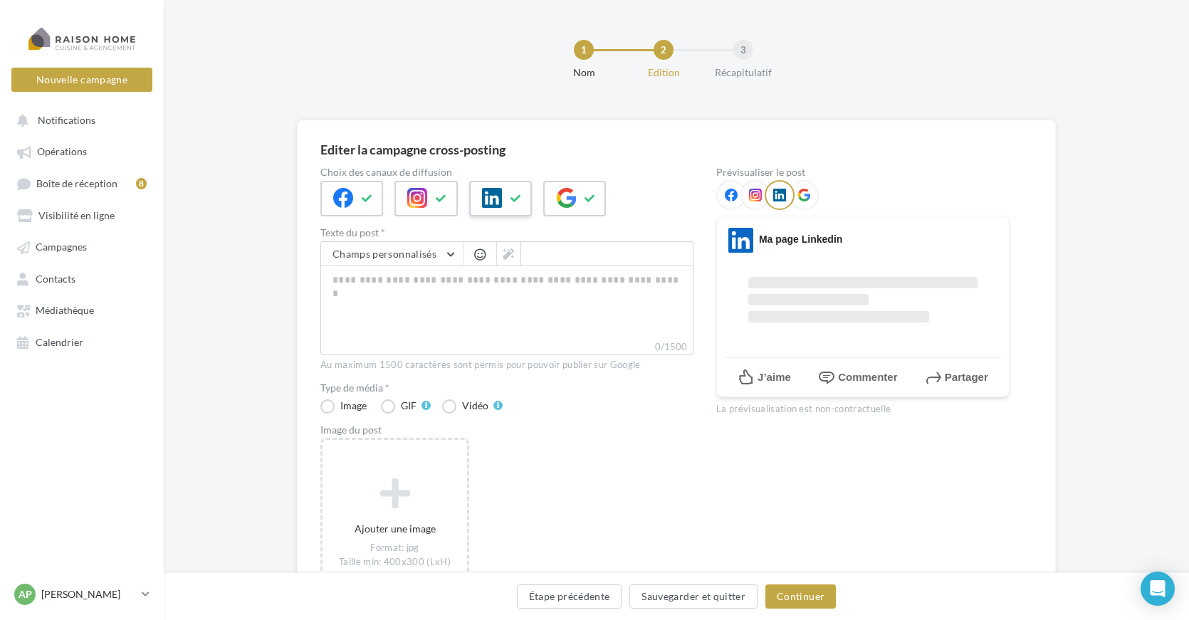
click at [518, 201] on icon at bounding box center [516, 199] width 11 height 10
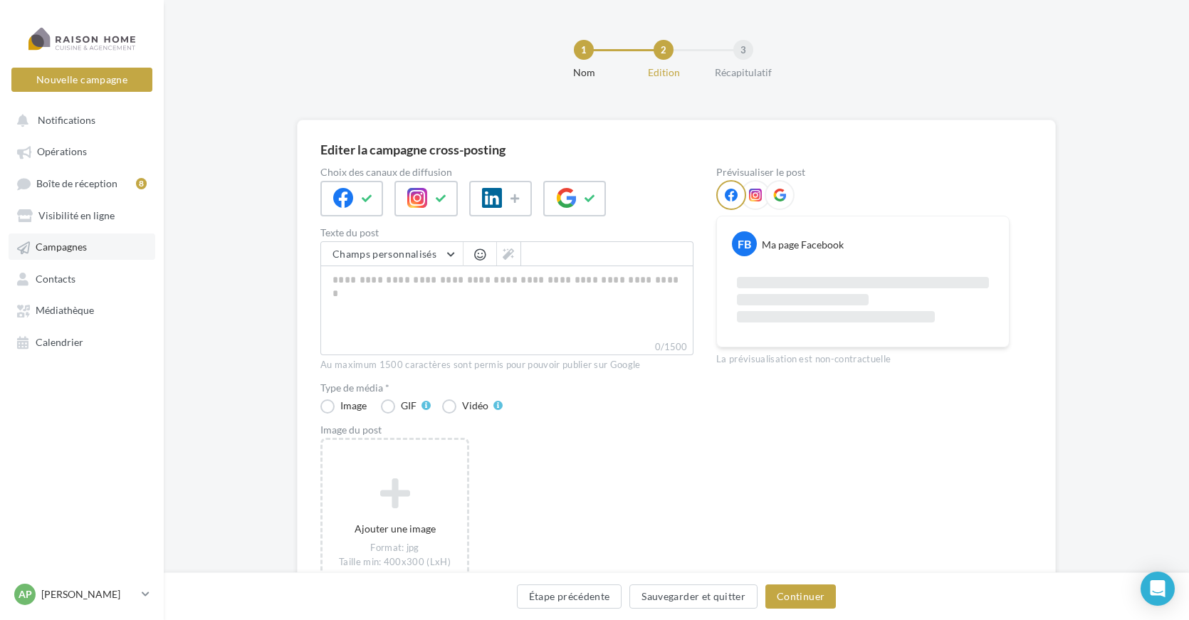
click at [67, 248] on span "Campagnes" at bounding box center [61, 247] width 51 height 12
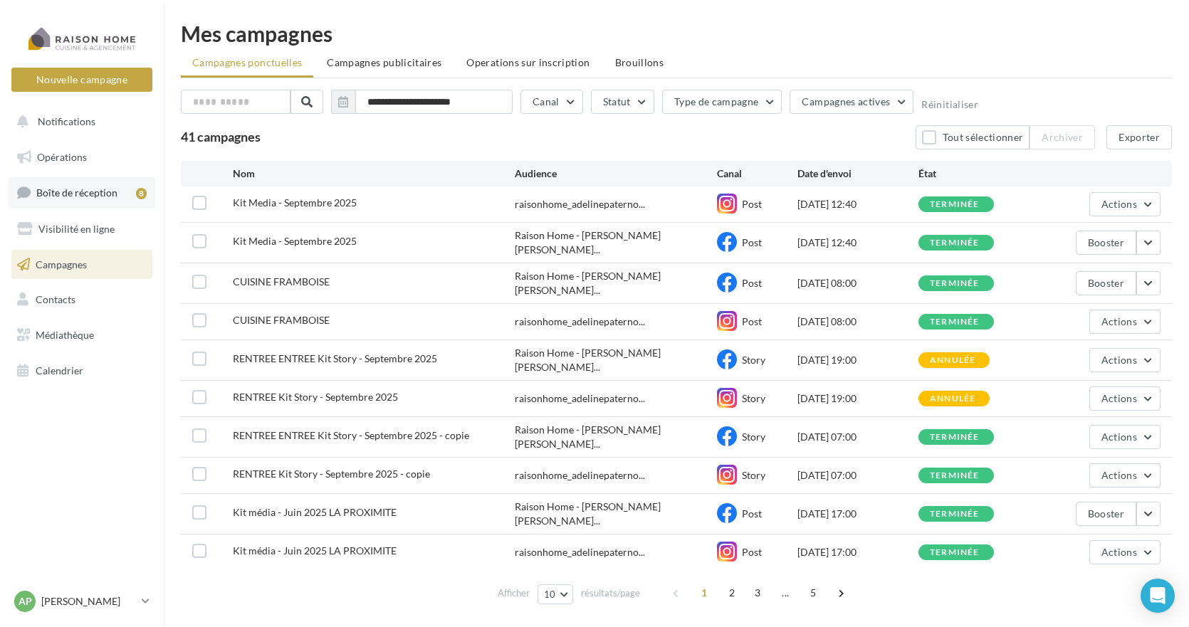
click at [103, 193] on span "Boîte de réception" at bounding box center [76, 193] width 81 height 12
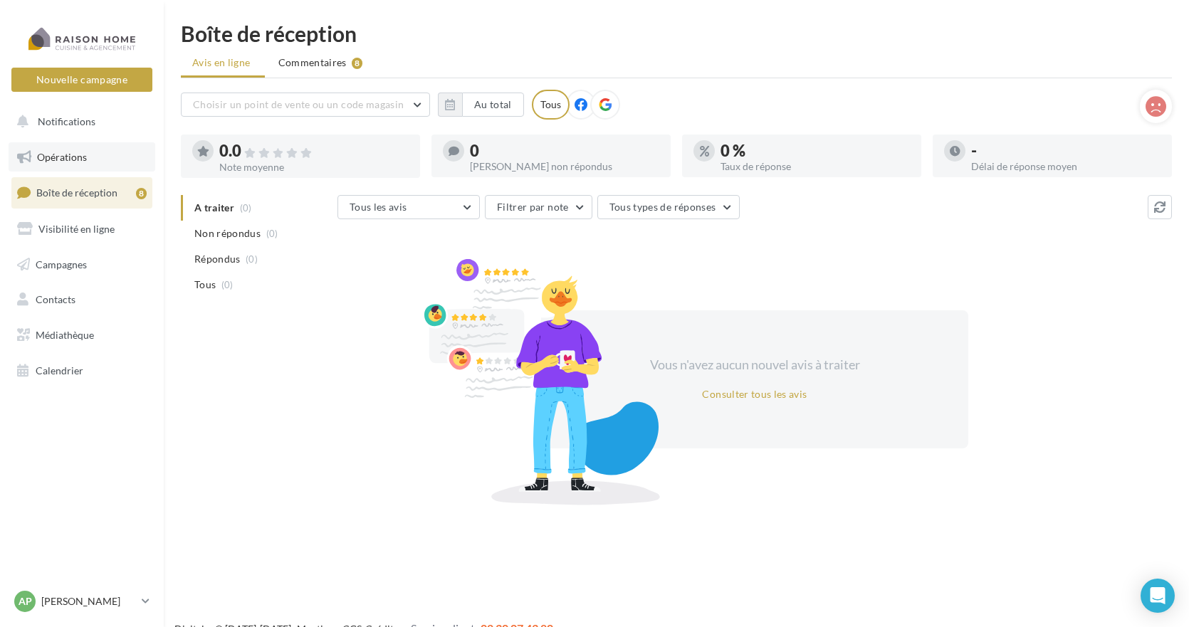
click at [52, 158] on span "Opérations" at bounding box center [62, 157] width 50 height 12
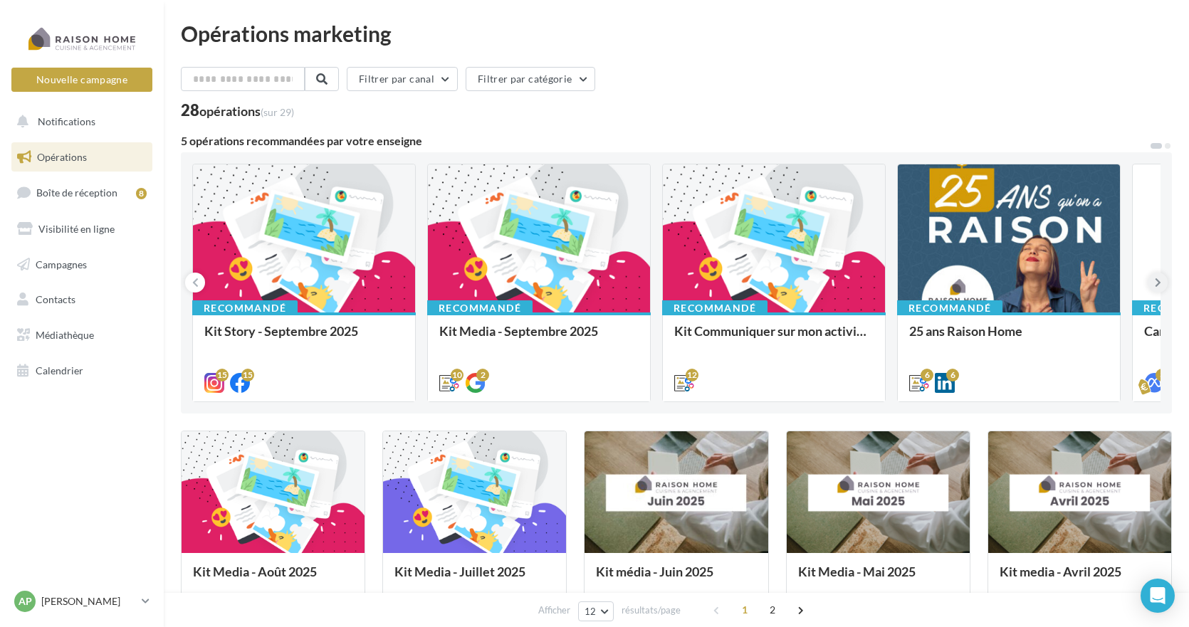
click at [1164, 281] on button at bounding box center [1158, 283] width 20 height 20
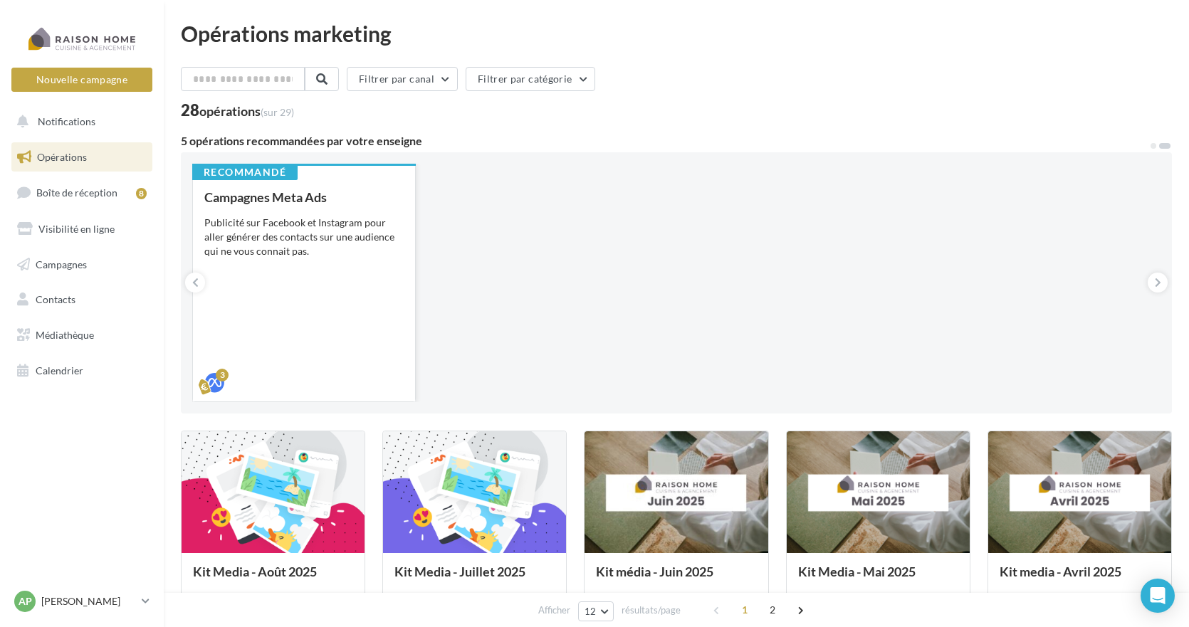
click at [349, 236] on div "Publicité sur Facebook et Instagram pour aller générer des contacts sur une aud…" at bounding box center [303, 237] width 199 height 43
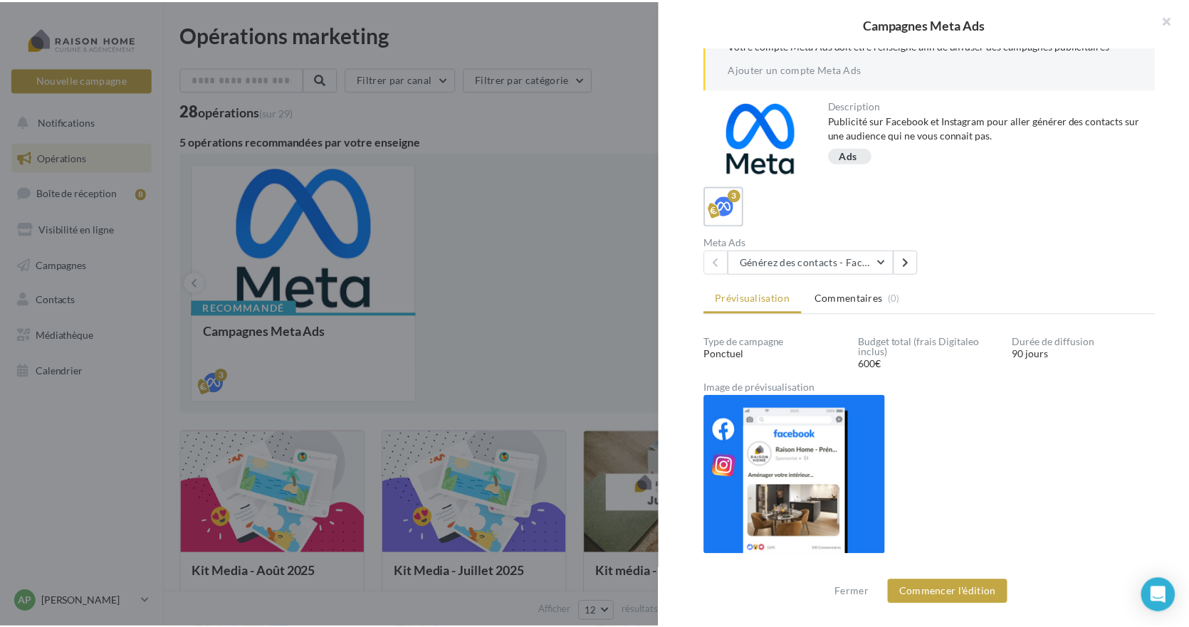
scroll to position [100, 0]
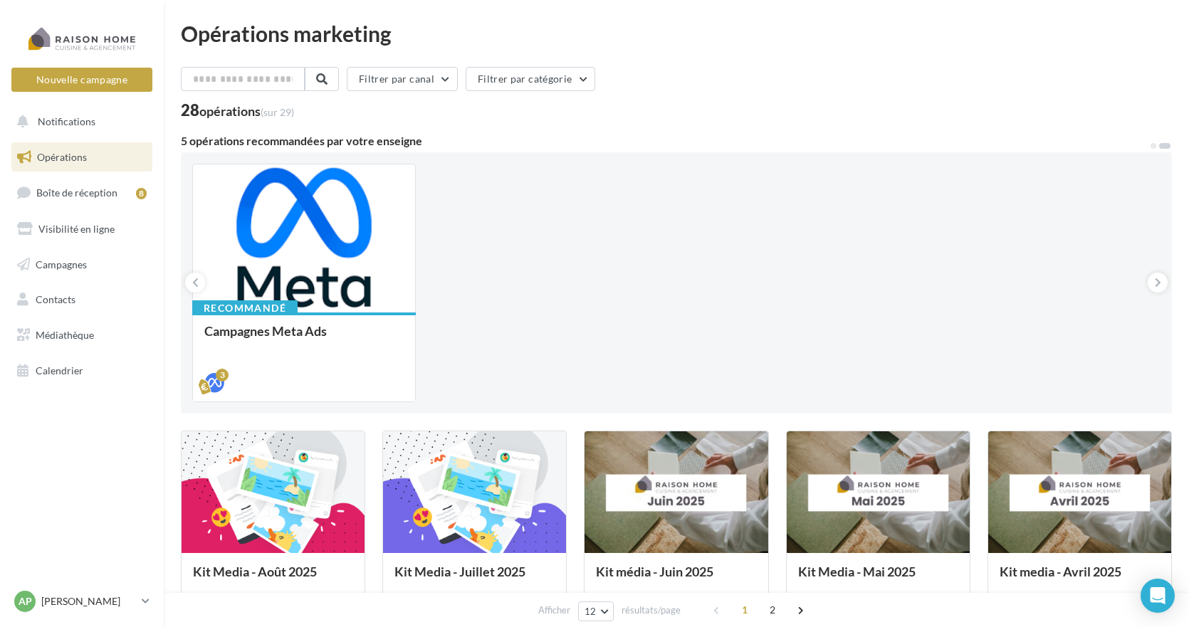
click at [53, 157] on span "Opérations" at bounding box center [62, 157] width 50 height 12
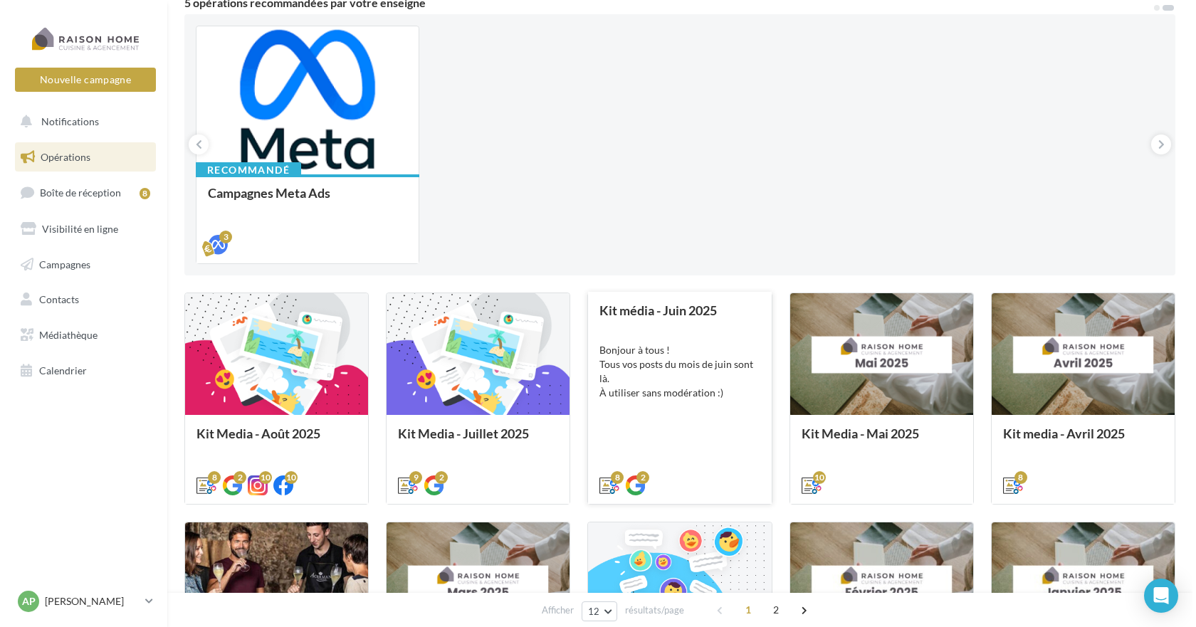
scroll to position [0, 0]
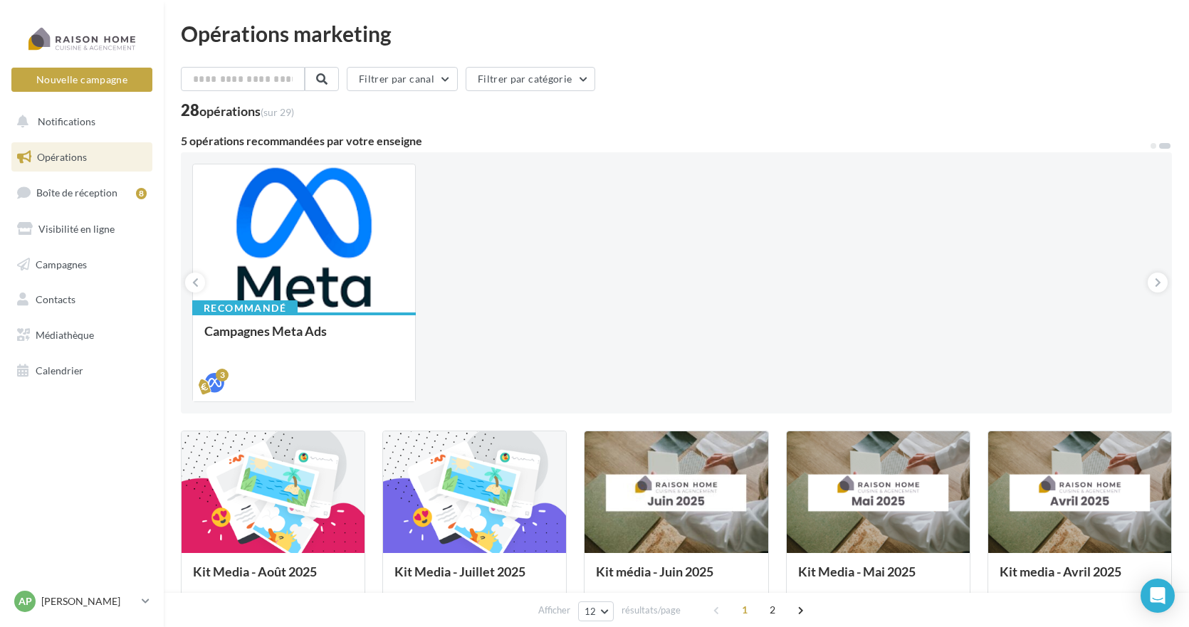
click at [63, 154] on span "Opérations" at bounding box center [62, 157] width 50 height 12
click at [62, 155] on span "Opérations" at bounding box center [62, 157] width 50 height 12
click at [193, 278] on icon at bounding box center [195, 283] width 6 height 14
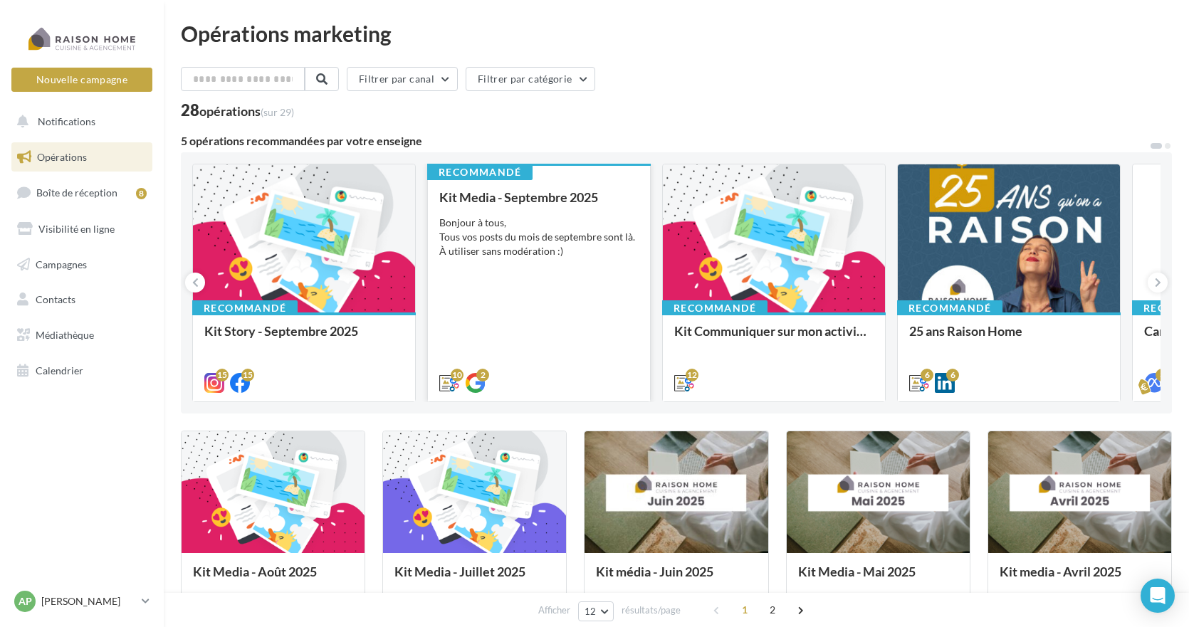
click at [566, 326] on div "Kit Media - Septembre 2025 Bonjour à tous, Tous vos posts du mois de septembre …" at bounding box center [538, 289] width 199 height 199
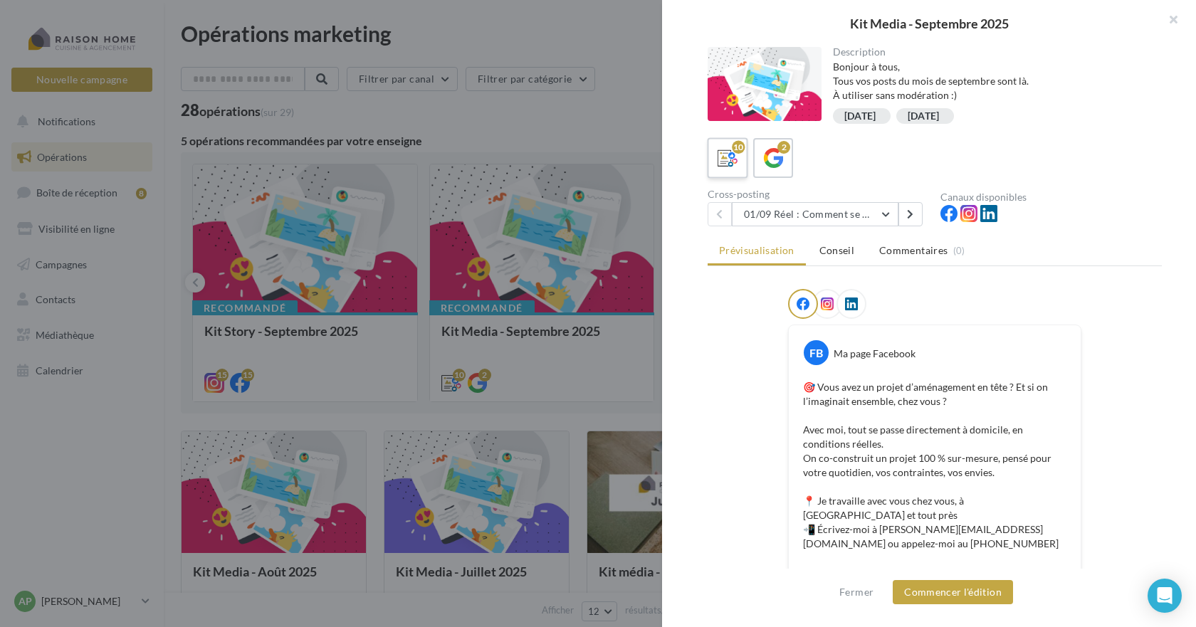
click at [732, 164] on icon at bounding box center [728, 158] width 21 height 21
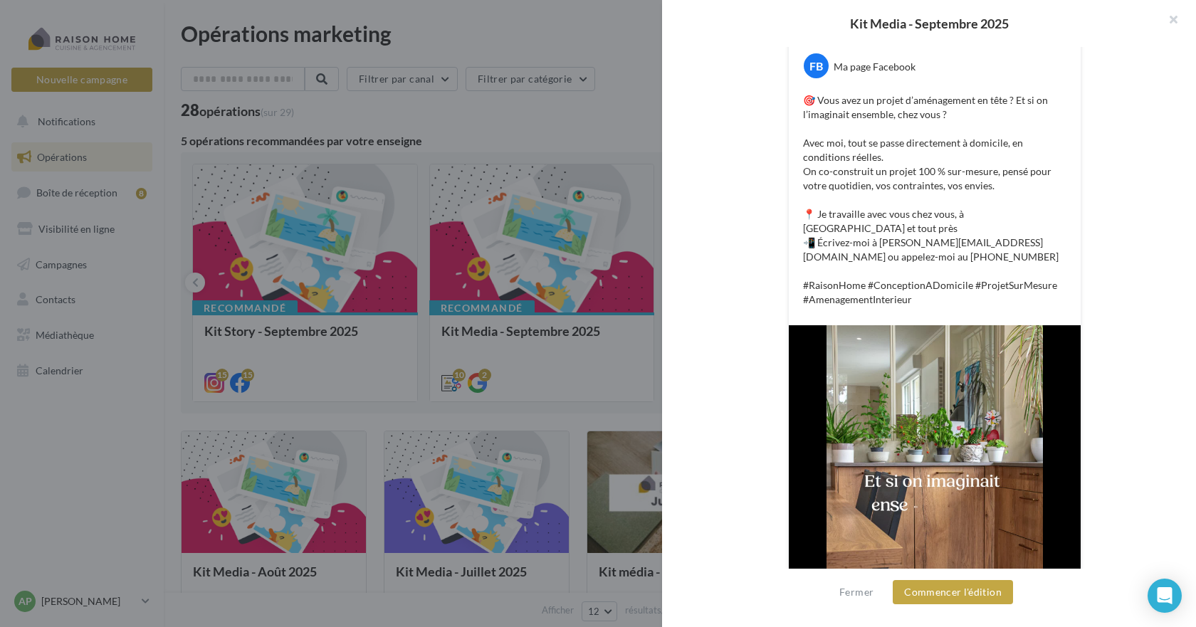
scroll to position [64, 0]
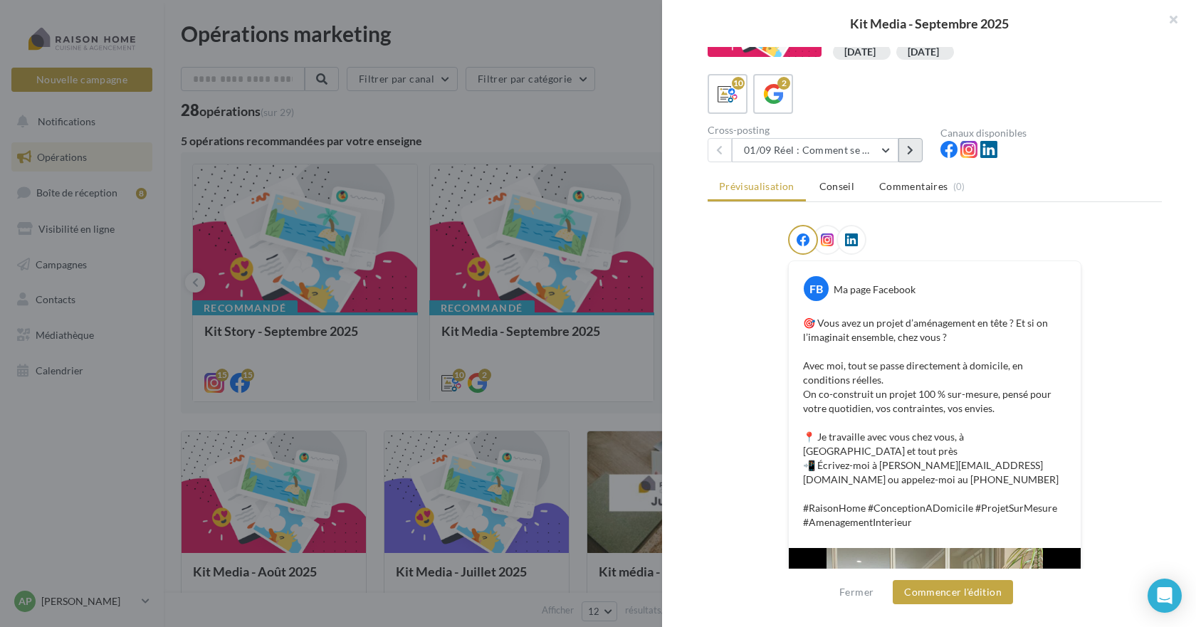
click at [914, 152] on icon at bounding box center [910, 150] width 6 height 10
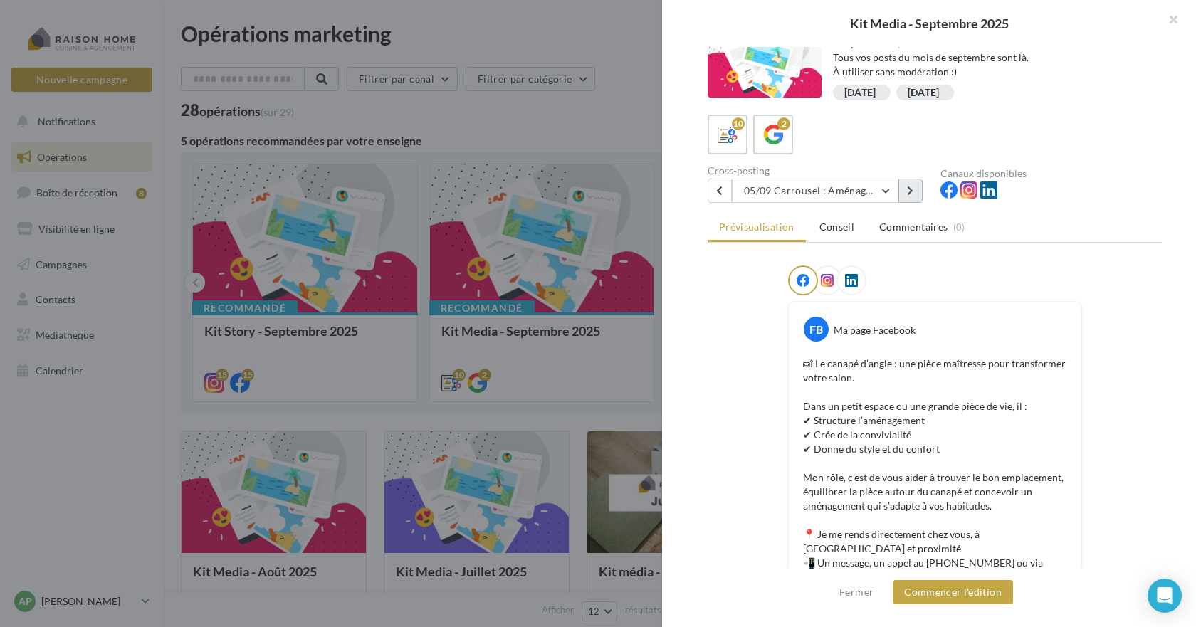
scroll to position [0, 0]
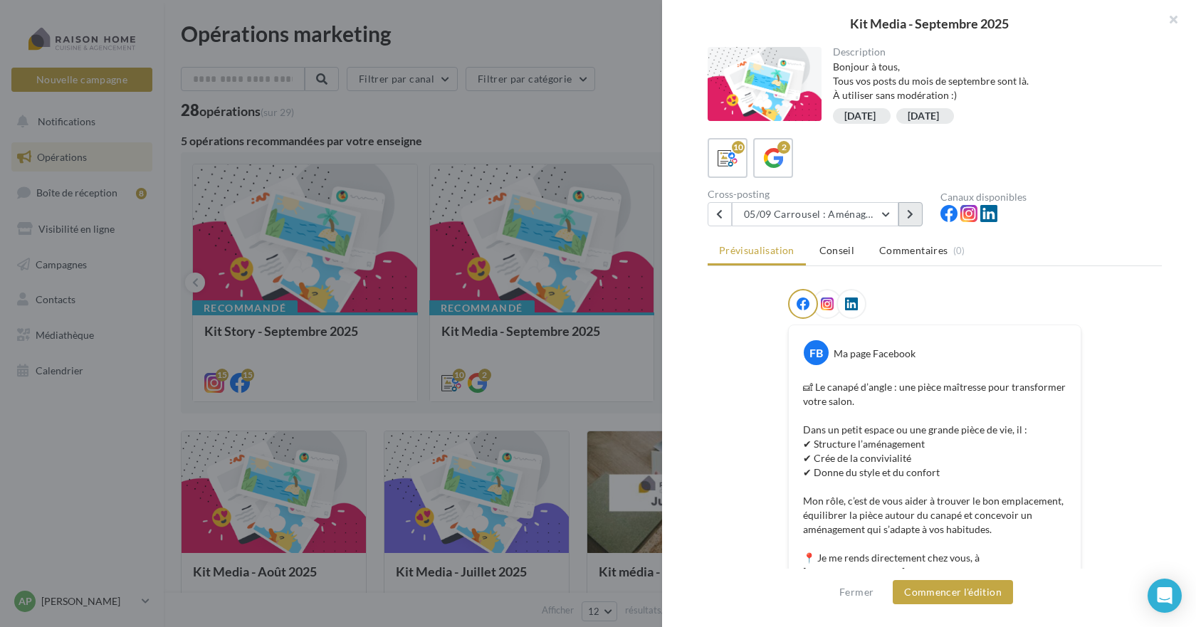
click at [916, 212] on button at bounding box center [911, 214] width 24 height 24
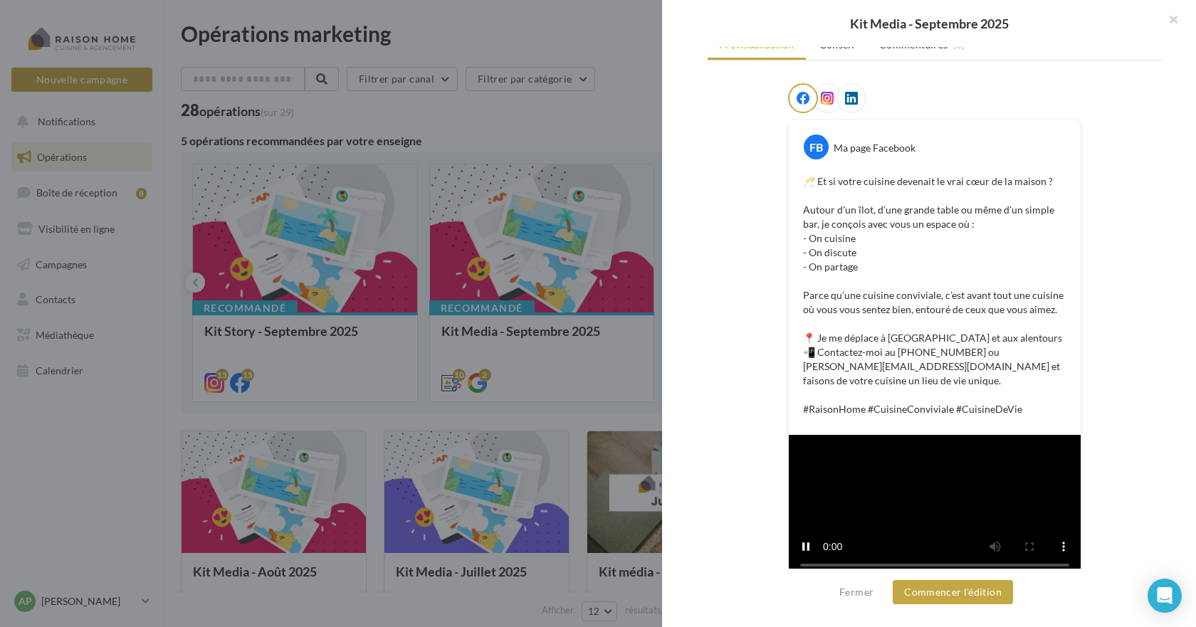
scroll to position [249, 0]
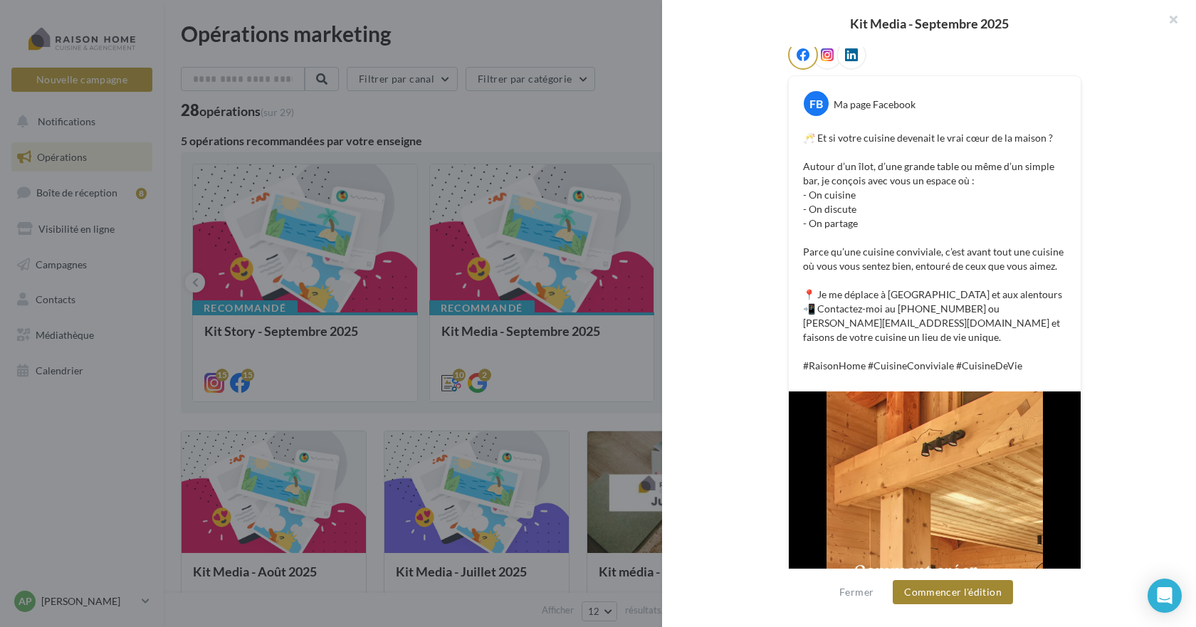
click at [956, 595] on button "Commencer l'édition" at bounding box center [953, 592] width 120 height 24
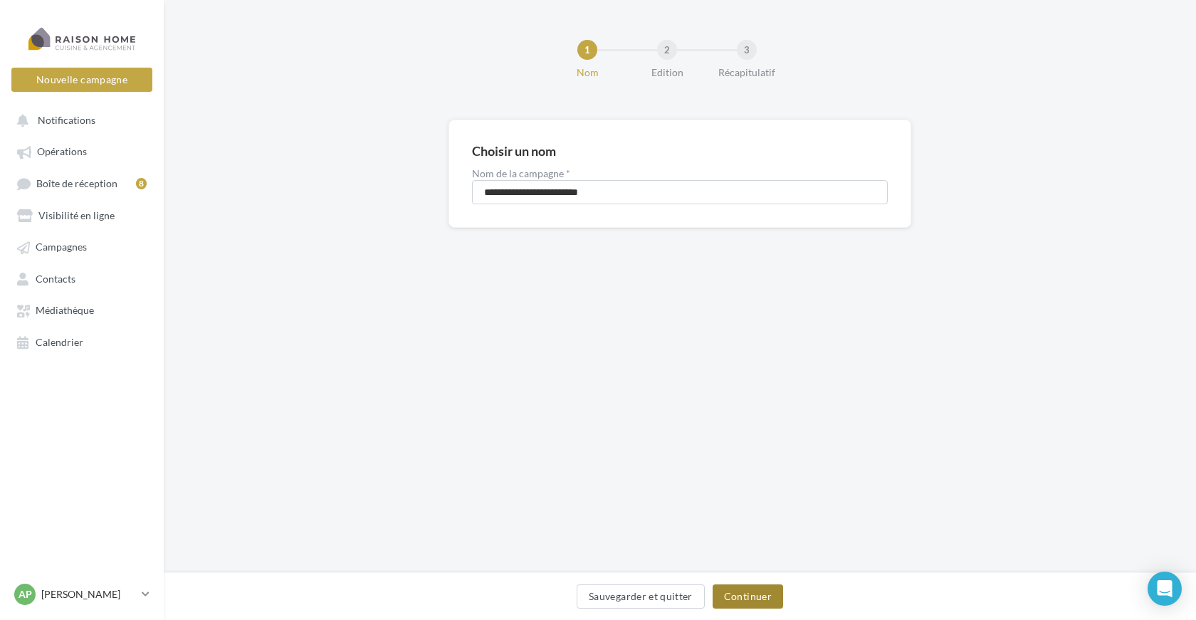
click at [754, 597] on button "Continuer" at bounding box center [748, 597] width 70 height 24
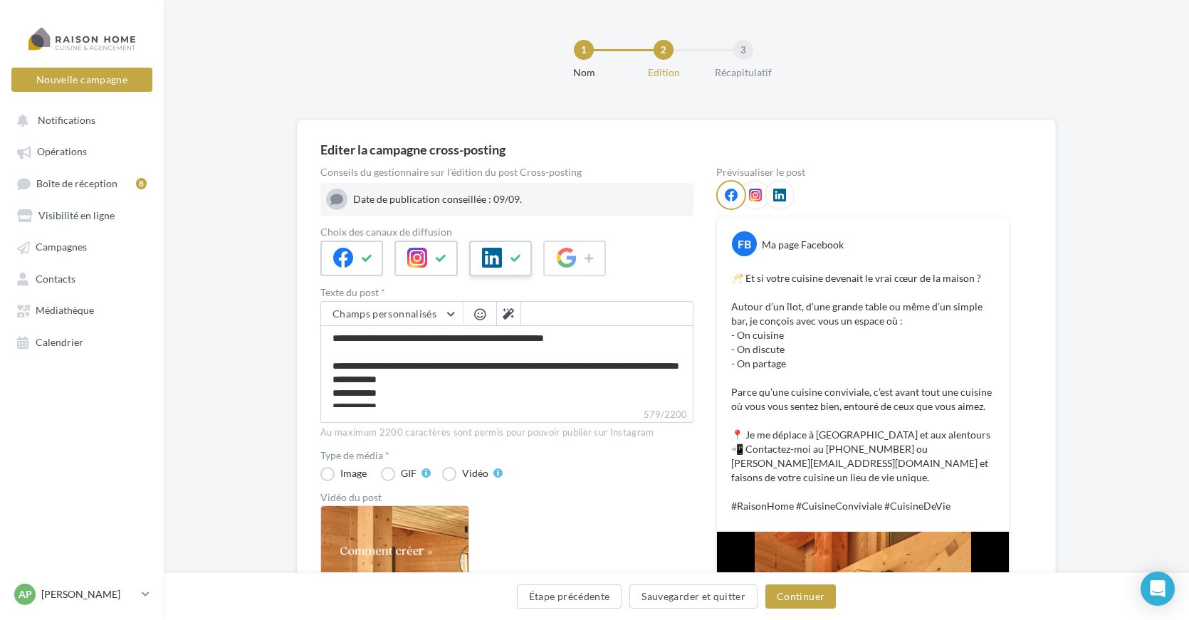
click at [518, 260] on icon at bounding box center [516, 258] width 11 height 10
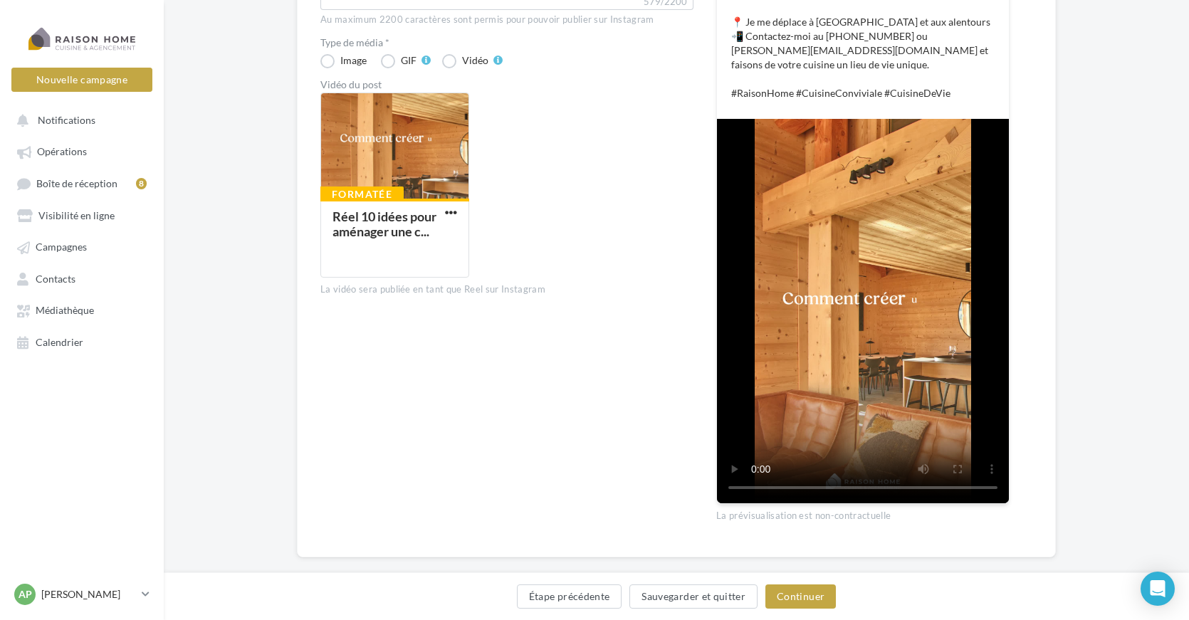
scroll to position [427, 0]
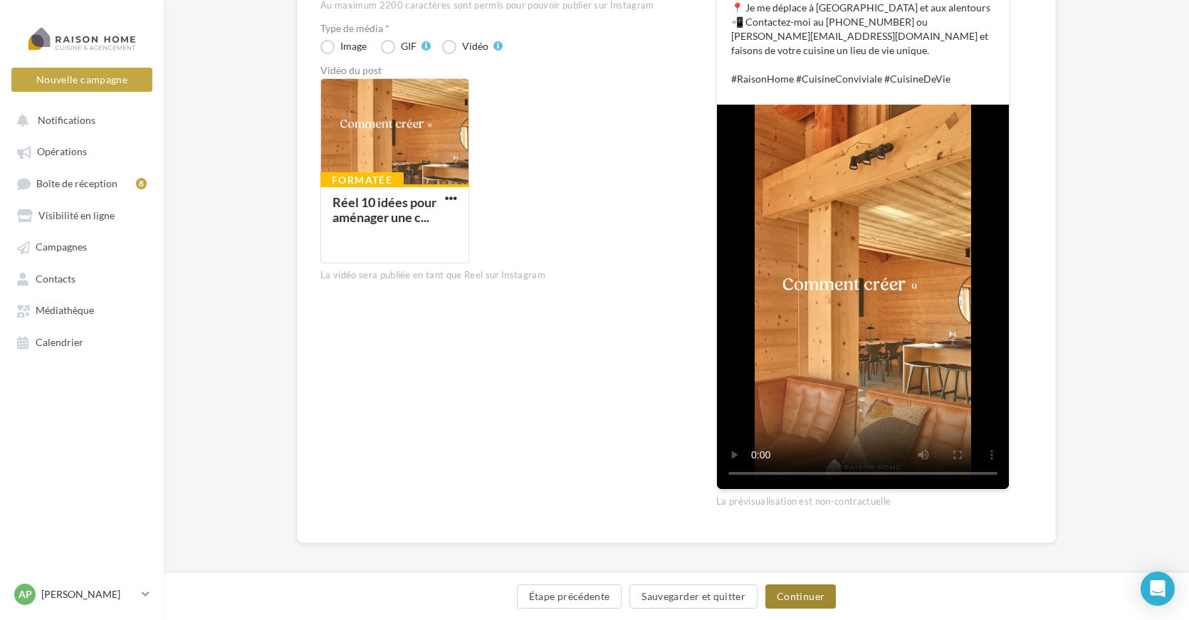
click at [801, 594] on button "Continuer" at bounding box center [800, 597] width 70 height 24
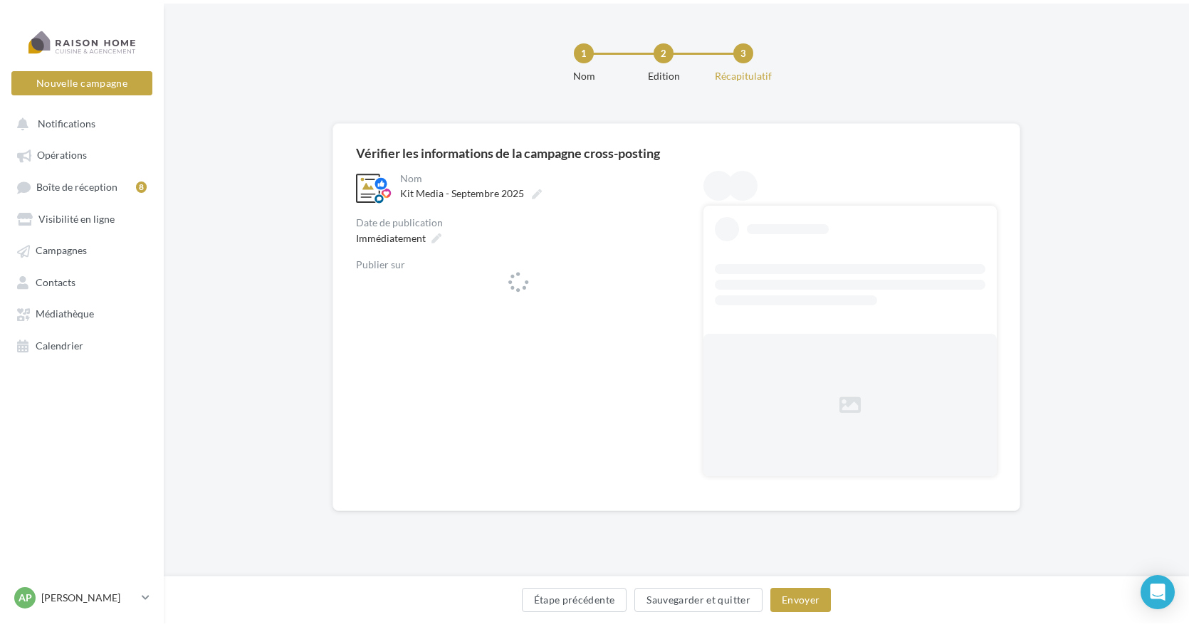
scroll to position [0, 0]
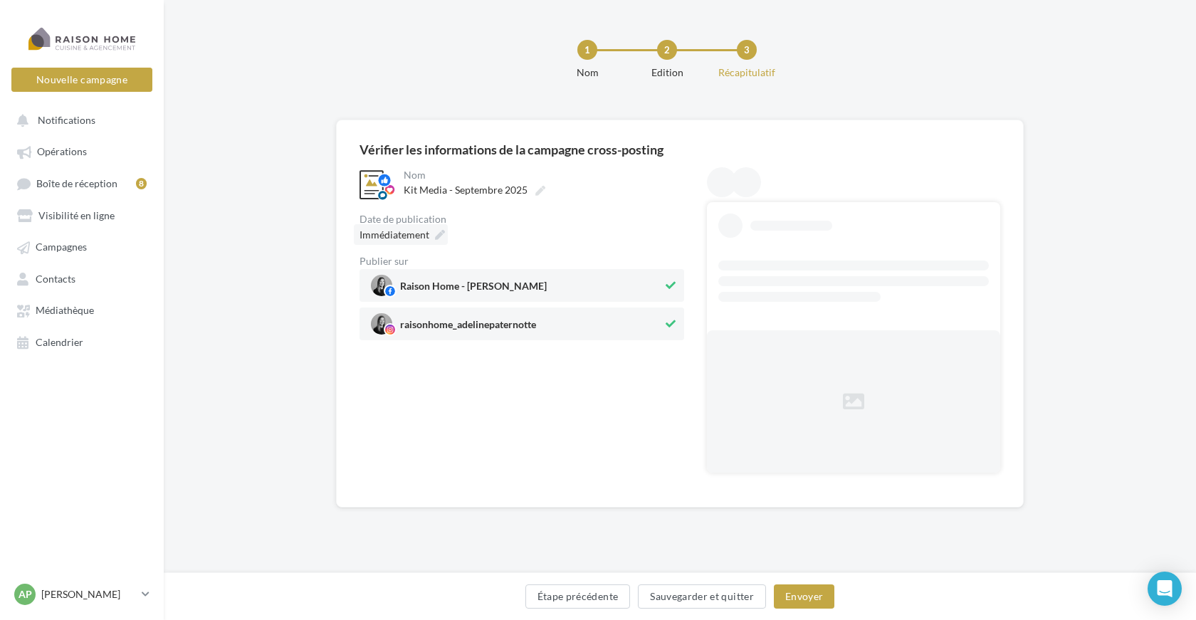
click at [441, 232] on icon at bounding box center [440, 235] width 10 height 10
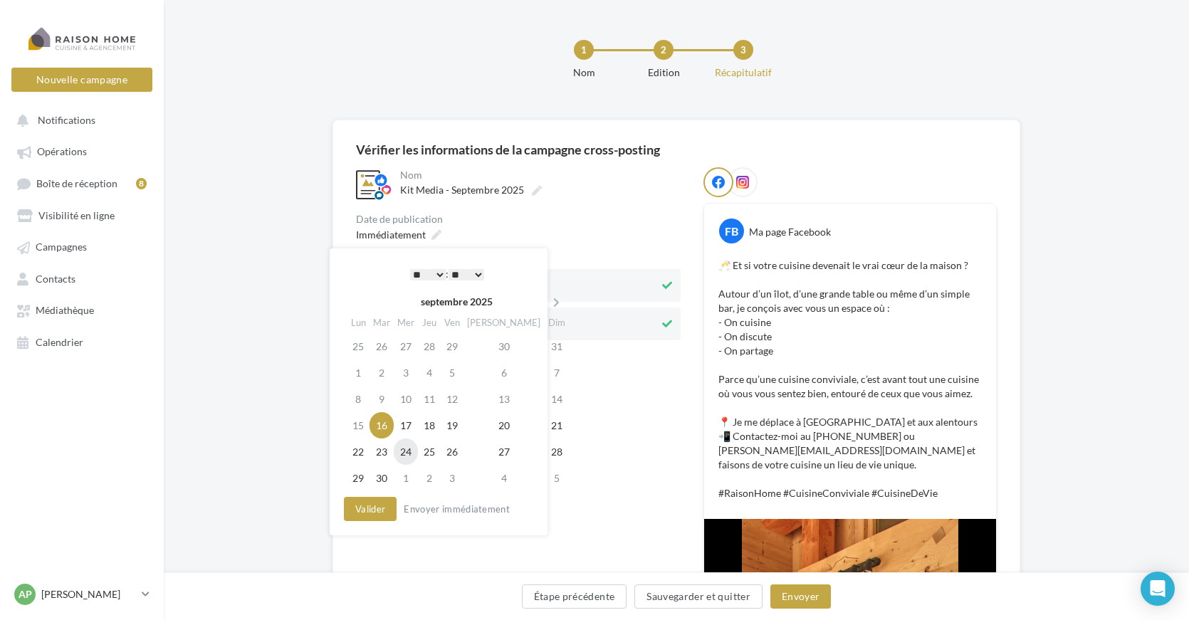
click at [414, 452] on td "24" at bounding box center [406, 452] width 24 height 26
click at [406, 451] on td "24" at bounding box center [402, 452] width 24 height 26
click at [361, 506] on button "Valider" at bounding box center [366, 509] width 53 height 24
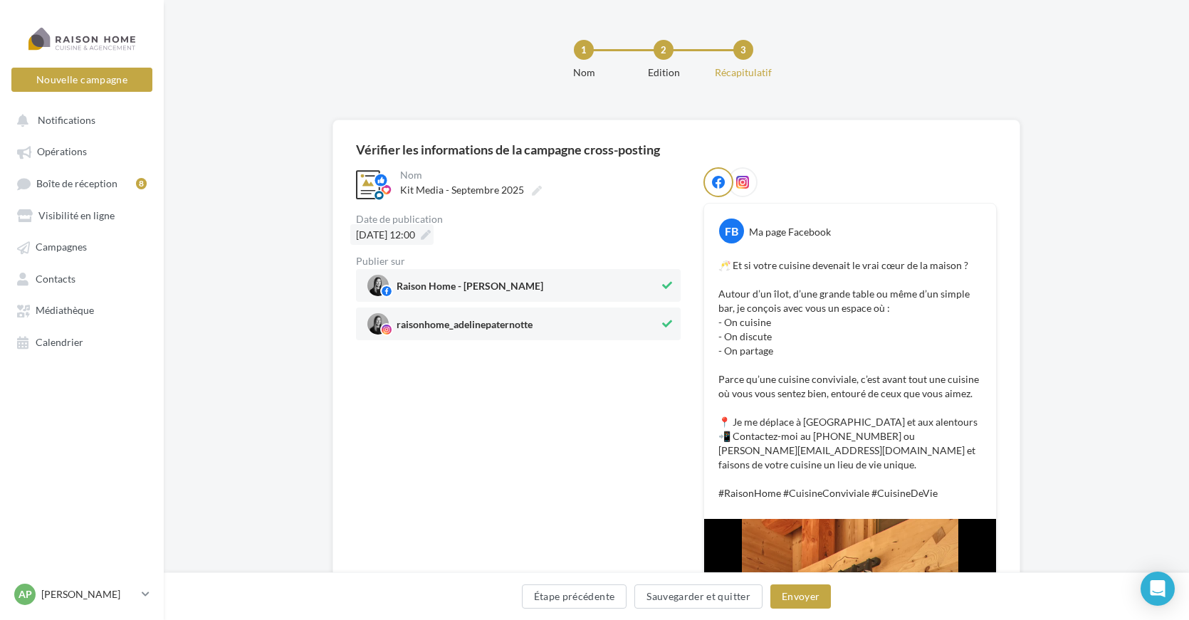
click at [431, 236] on icon at bounding box center [426, 235] width 10 height 10
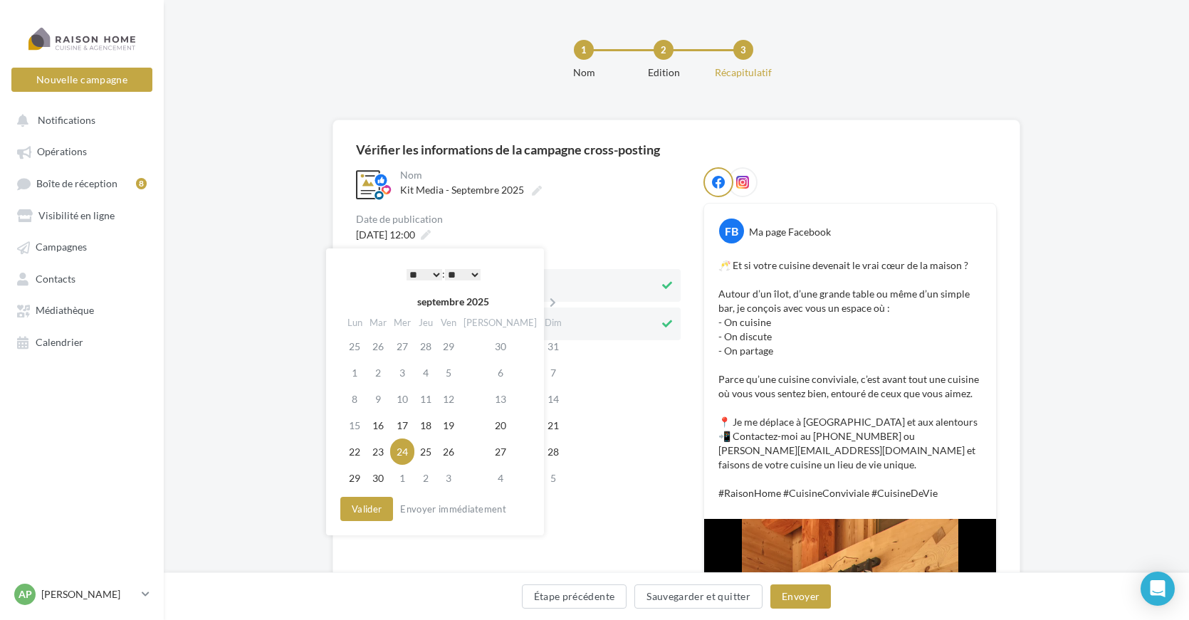
click at [476, 273] on select "** ** ** ** ** **" at bounding box center [463, 274] width 36 height 11
click at [488, 271] on div "* * * * * * * * * * ** ** ** ** ** ** ** ** ** ** ** ** ** ** : ** ** ** ** ** …" at bounding box center [444, 273] width 144 height 21
click at [365, 506] on button "Valider" at bounding box center [366, 509] width 53 height 24
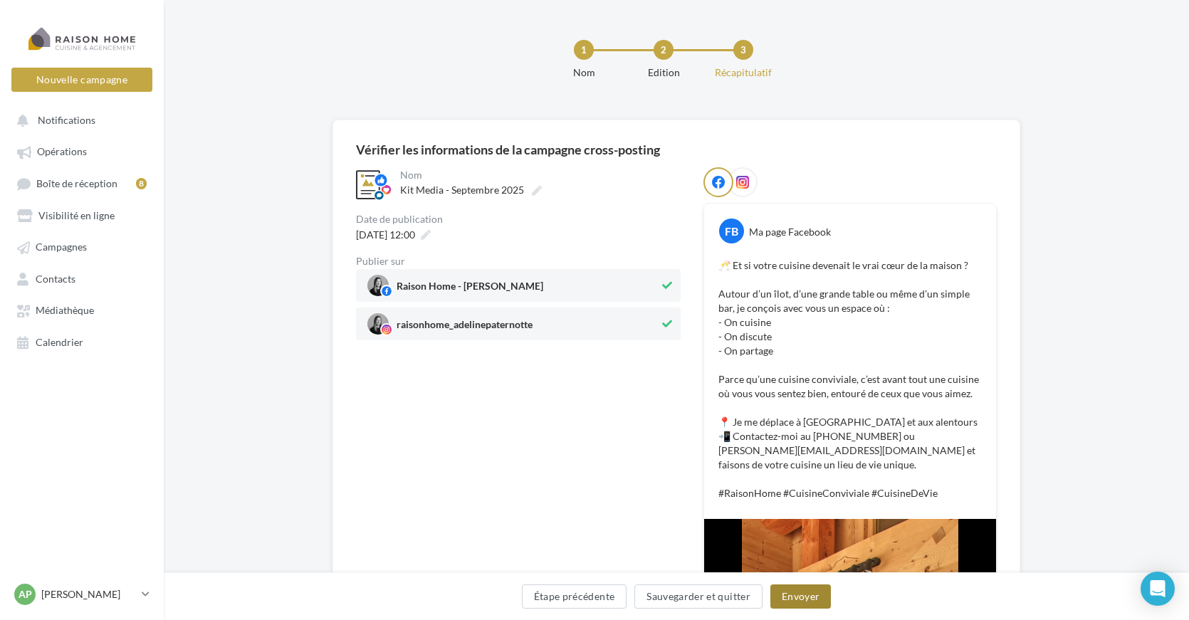
click at [792, 598] on button "Envoyer" at bounding box center [800, 597] width 61 height 24
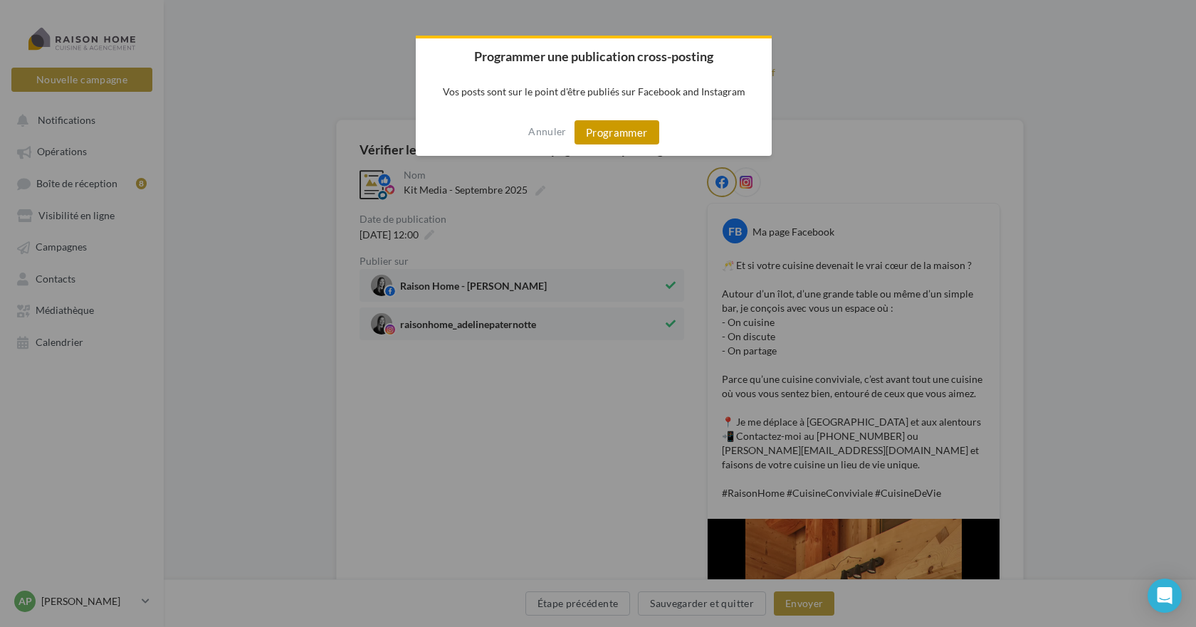
click at [622, 131] on button "Programmer" at bounding box center [617, 132] width 85 height 24
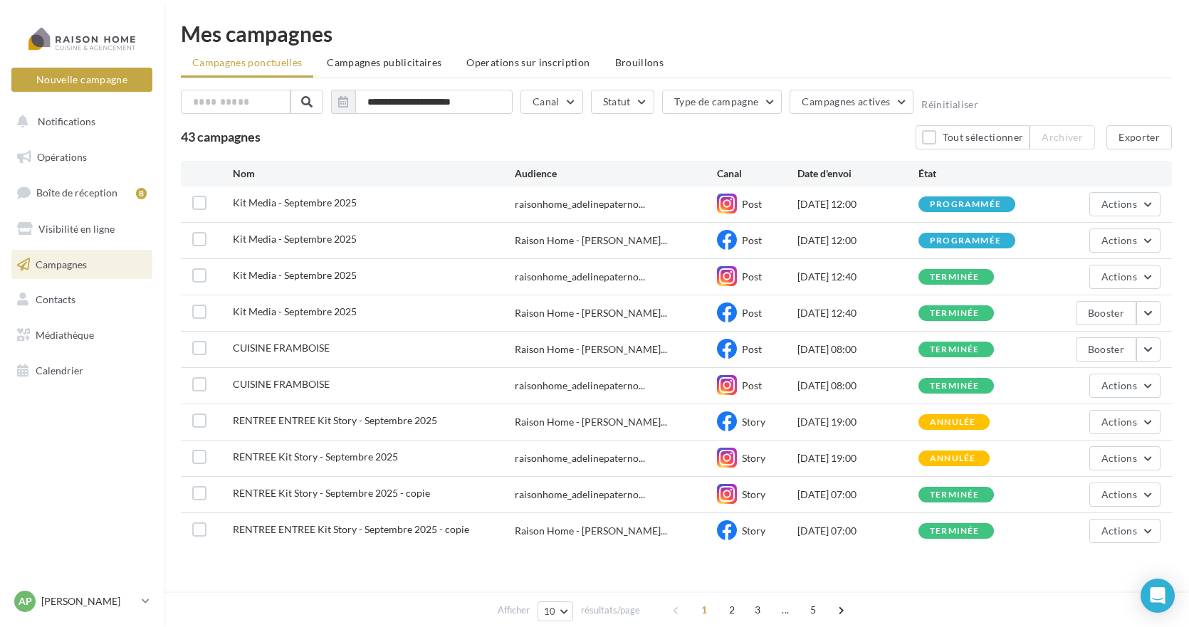
click at [304, 240] on span "Kit Media - Septembre 2025" at bounding box center [295, 239] width 124 height 12
click at [558, 238] on span "Raison Home - [PERSON_NAME]..." at bounding box center [591, 241] width 152 height 14
click at [320, 237] on span "Kit Media - Septembre 2025" at bounding box center [295, 239] width 124 height 12
click at [305, 244] on span "Kit Media - Septembre 2025" at bounding box center [295, 239] width 124 height 12
click at [201, 237] on label at bounding box center [199, 239] width 14 height 14
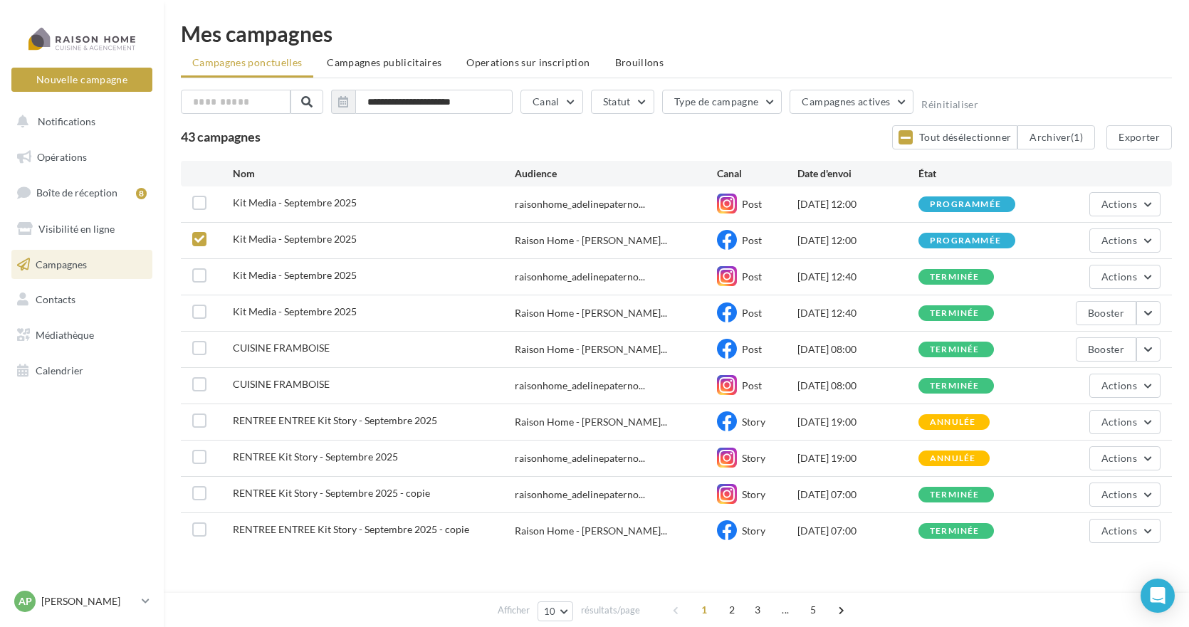
click at [290, 241] on span "Kit Media - Septembre 2025" at bounding box center [295, 239] width 124 height 12
click at [1098, 242] on button "Actions" at bounding box center [1124, 241] width 71 height 24
click at [1081, 273] on button "Voir les résultats" at bounding box center [1089, 274] width 142 height 37
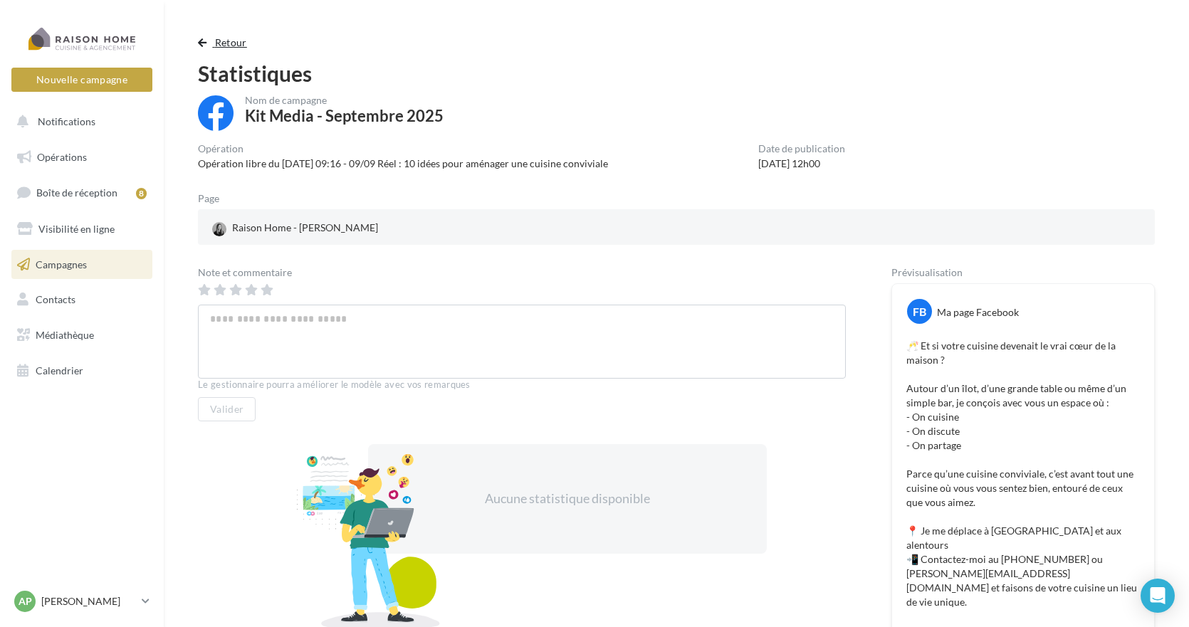
click at [204, 40] on span "button" at bounding box center [202, 43] width 9 height 10
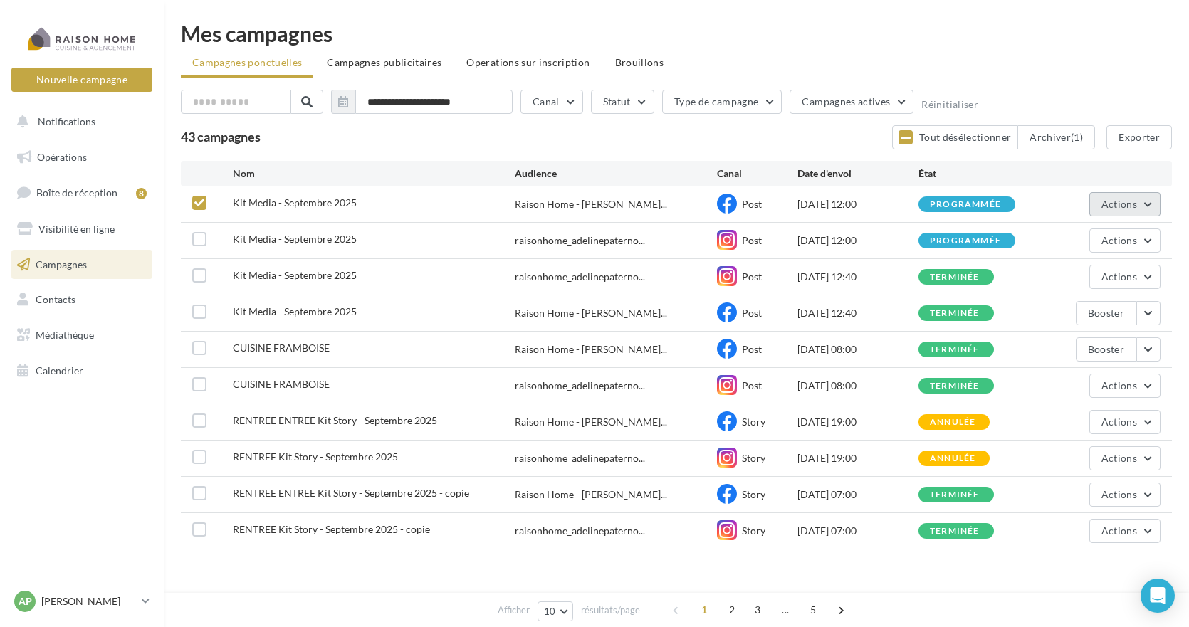
click at [1104, 204] on span "Actions" at bounding box center [1119, 204] width 36 height 12
click at [1061, 276] on button "Renommer" at bounding box center [1089, 274] width 142 height 37
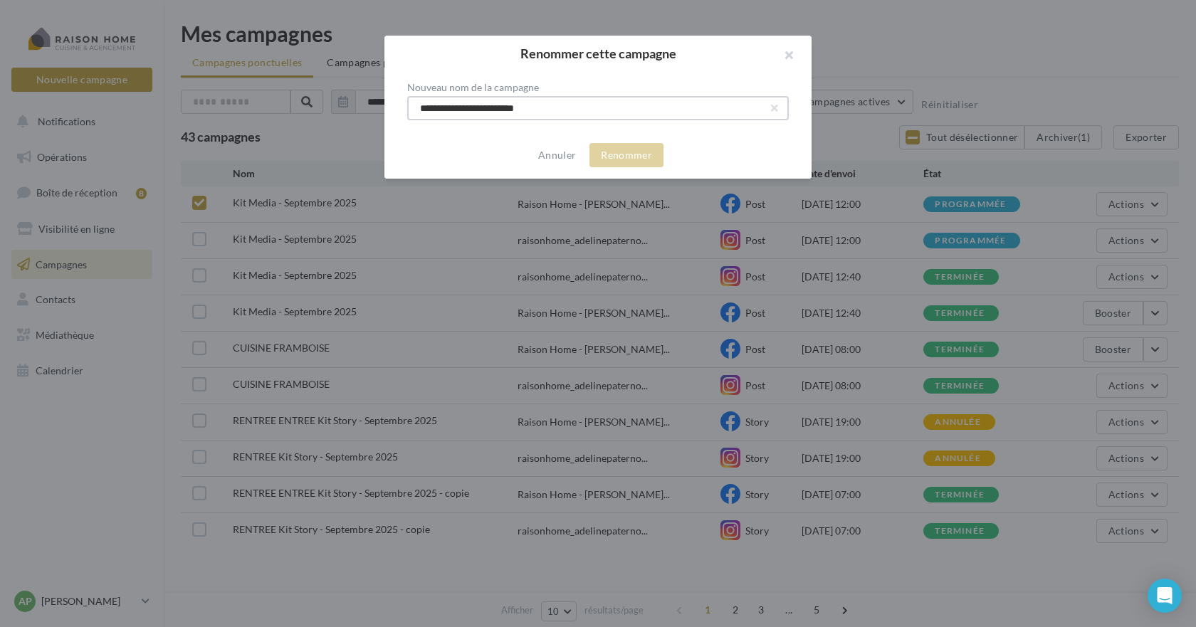
drag, startPoint x: 560, startPoint y: 112, endPoint x: 421, endPoint y: 111, distance: 139.6
click at [421, 111] on input "**********" at bounding box center [598, 108] width 382 height 24
type input "**********"
click at [621, 153] on button "Renommer" at bounding box center [627, 155] width 74 height 24
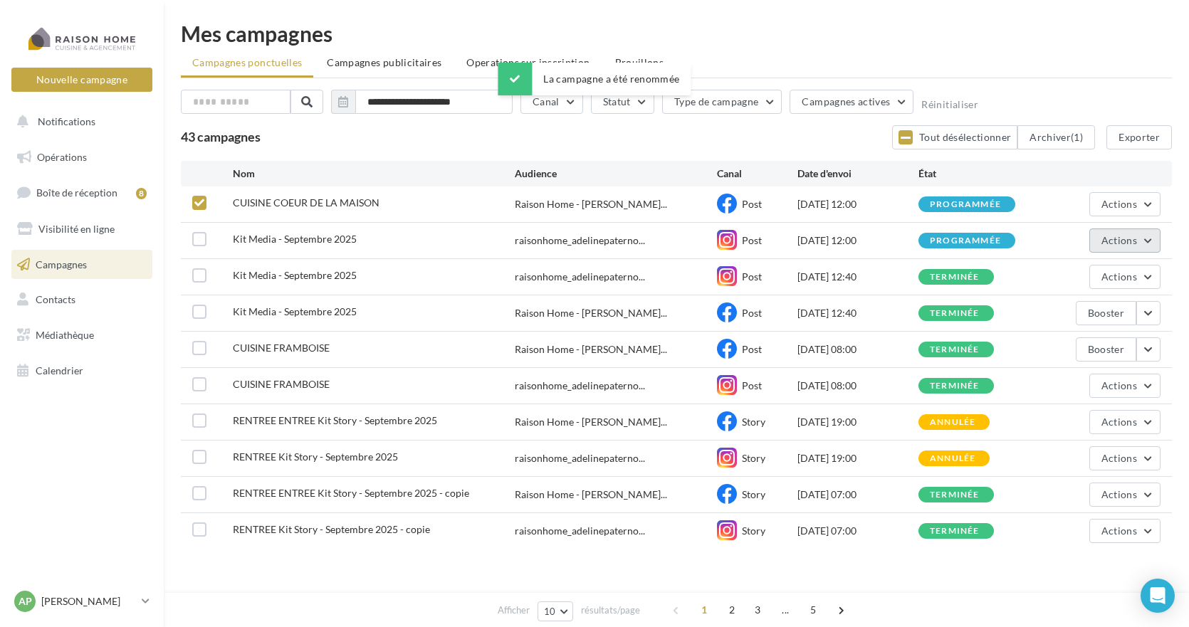
click at [1125, 242] on span "Actions" at bounding box center [1119, 240] width 36 height 12
click at [1079, 278] on button "Voir les résultats" at bounding box center [1089, 274] width 142 height 37
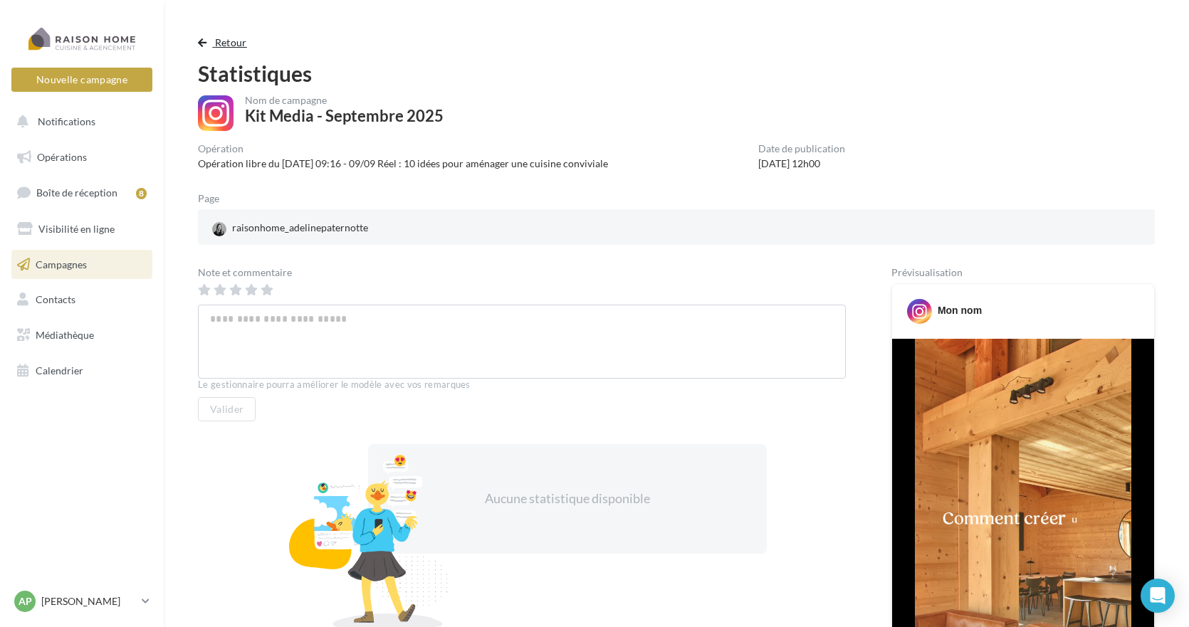
click at [201, 44] on span "button" at bounding box center [202, 43] width 9 height 10
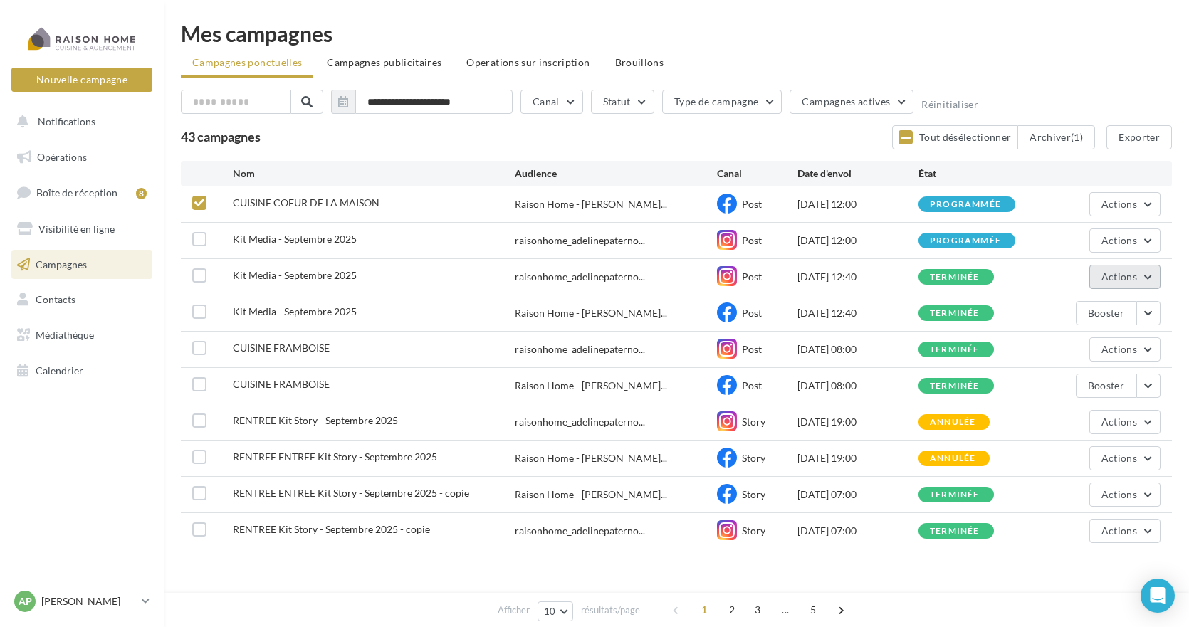
click at [1117, 277] on span "Actions" at bounding box center [1119, 277] width 36 height 12
click at [1098, 313] on button "Voir les résultats" at bounding box center [1089, 310] width 142 height 37
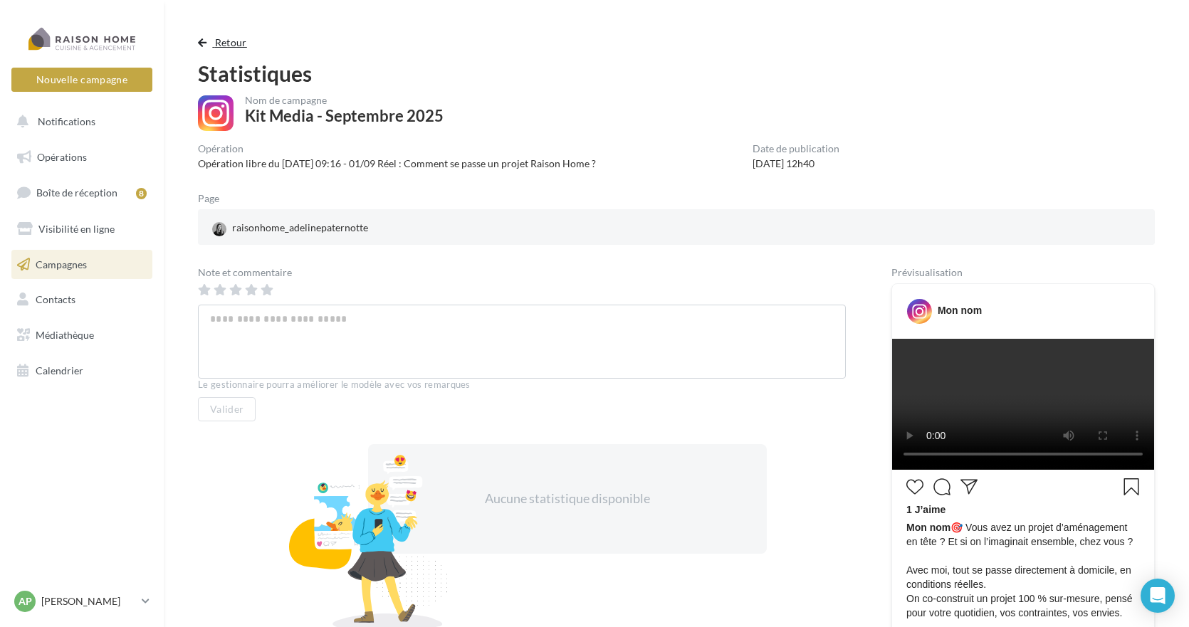
click at [199, 43] on span "button" at bounding box center [202, 43] width 9 height 10
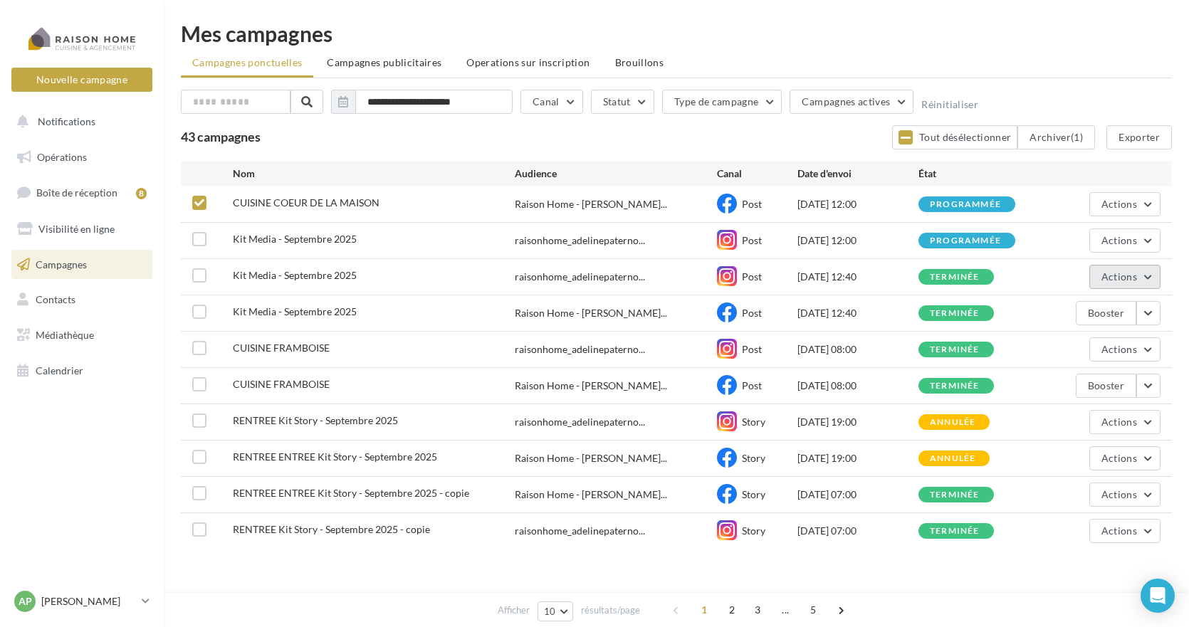
click at [1128, 276] on span "Actions" at bounding box center [1119, 277] width 36 height 12
click at [1081, 347] on button "Renommer" at bounding box center [1089, 347] width 142 height 37
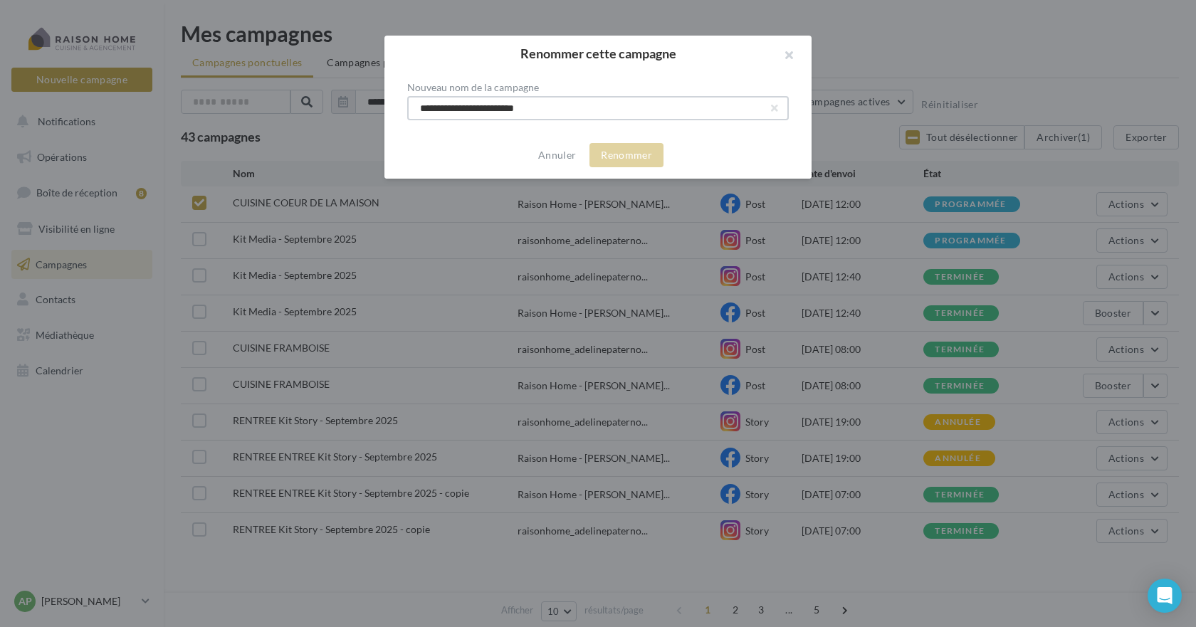
drag, startPoint x: 543, startPoint y: 106, endPoint x: 417, endPoint y: 106, distance: 126.7
click at [417, 106] on input "**********" at bounding box center [598, 108] width 382 height 24
click at [474, 109] on input "**********" at bounding box center [598, 108] width 382 height 24
type input "**********"
click at [622, 155] on button "Renommer" at bounding box center [627, 155] width 74 height 24
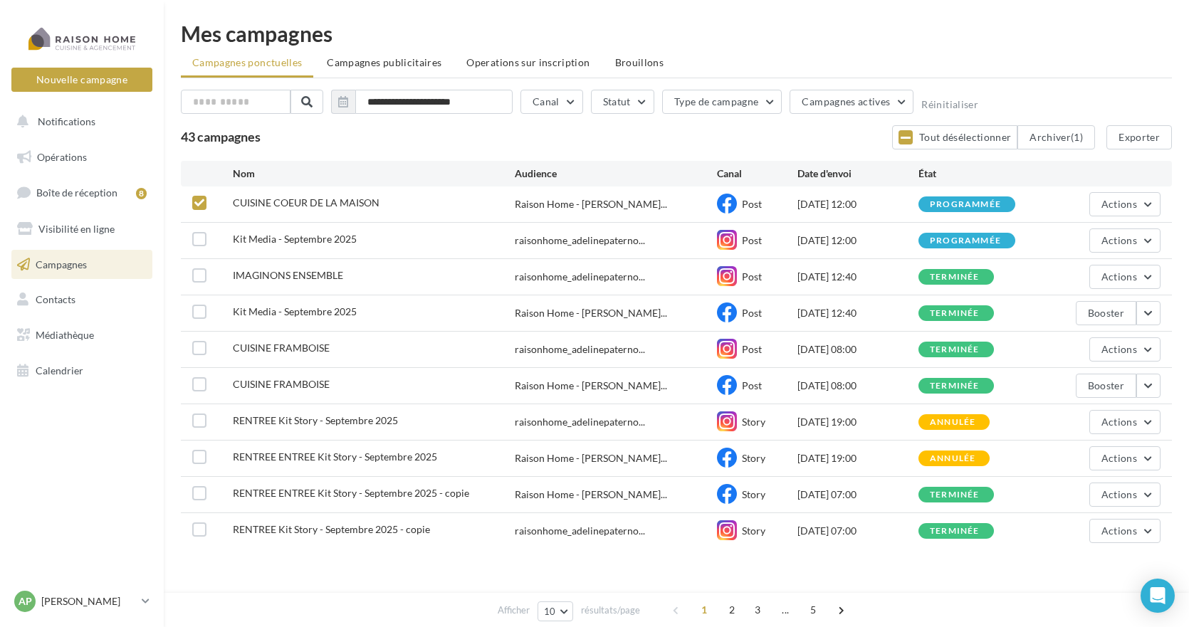
click at [56, 267] on span "Campagnes" at bounding box center [61, 264] width 51 height 12
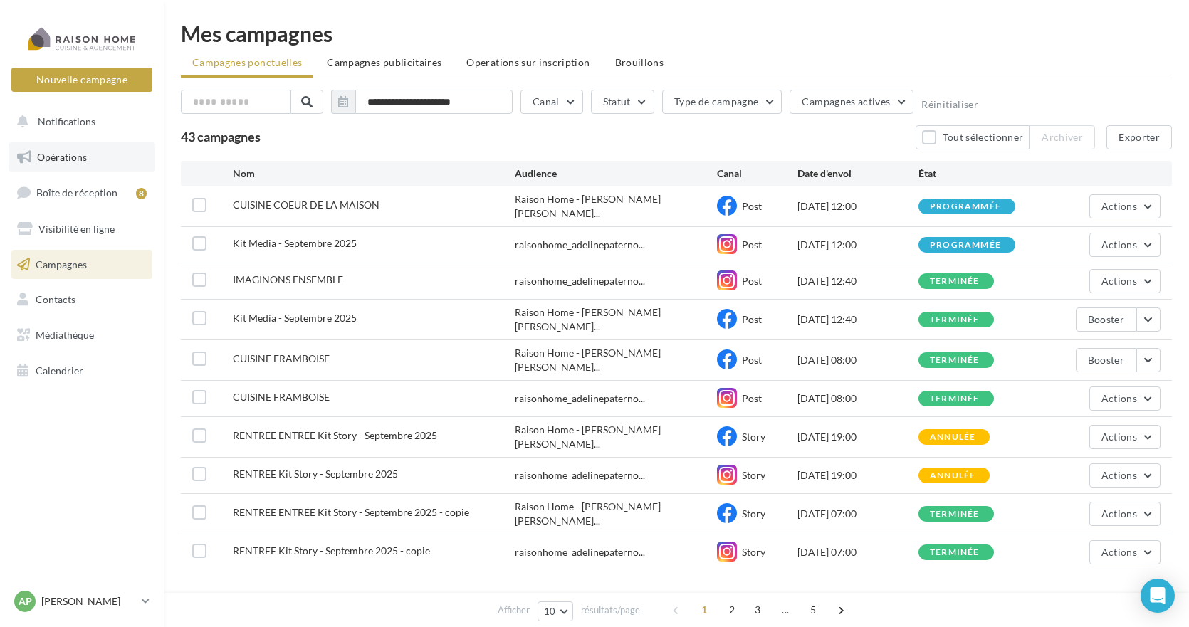
click at [79, 159] on span "Opérations" at bounding box center [62, 157] width 50 height 12
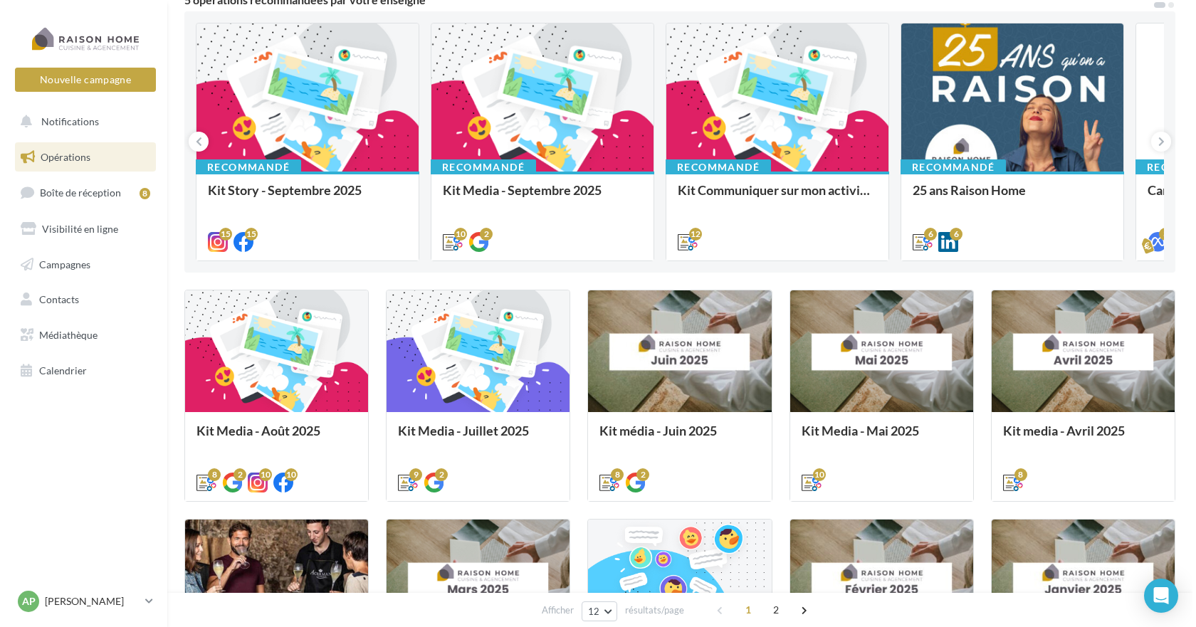
scroll to position [142, 0]
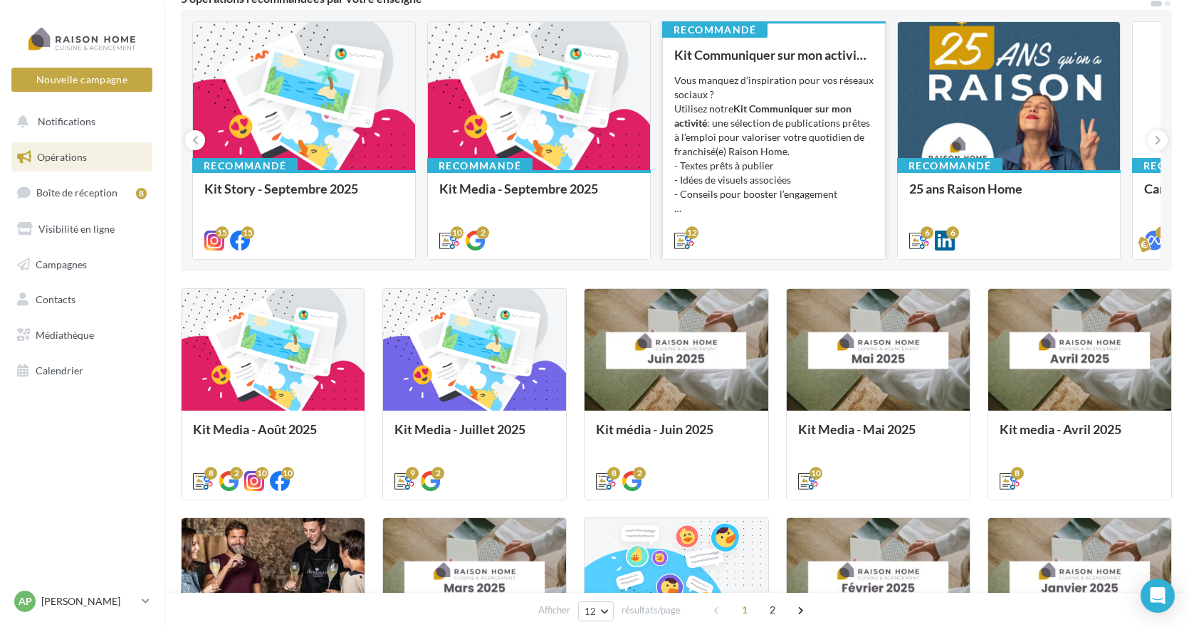
click at [791, 194] on div "Vous manquez d’inspiration pour vos réseaux sociaux ? Utilisez notre Kit Commun…" at bounding box center [773, 144] width 199 height 142
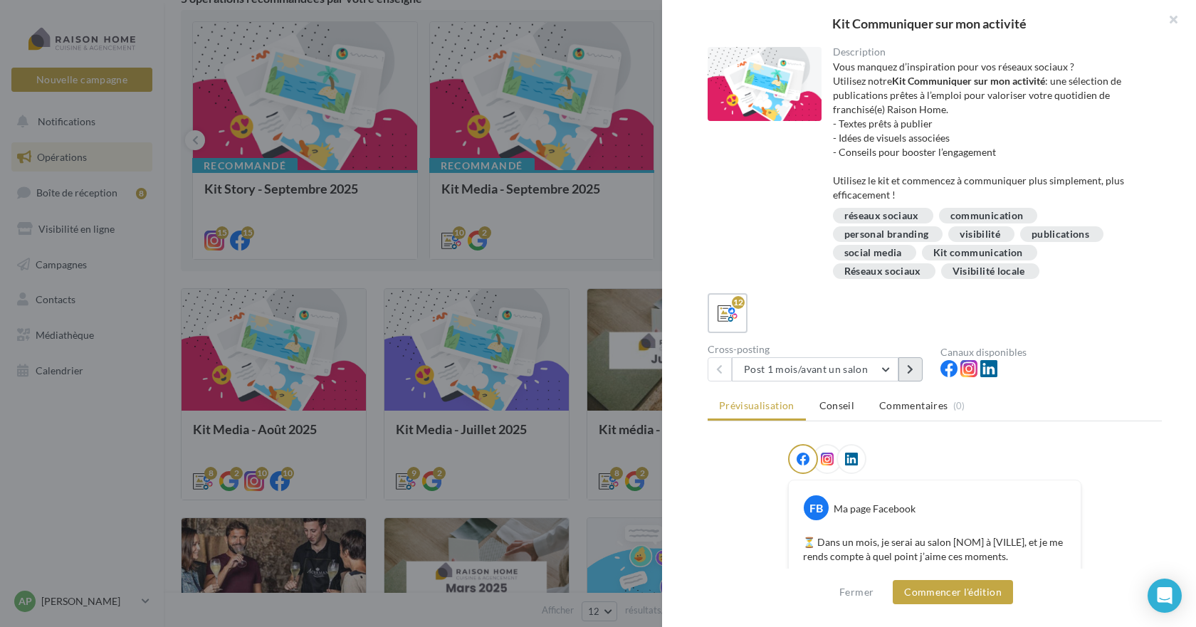
click at [911, 370] on icon at bounding box center [910, 370] width 6 height 10
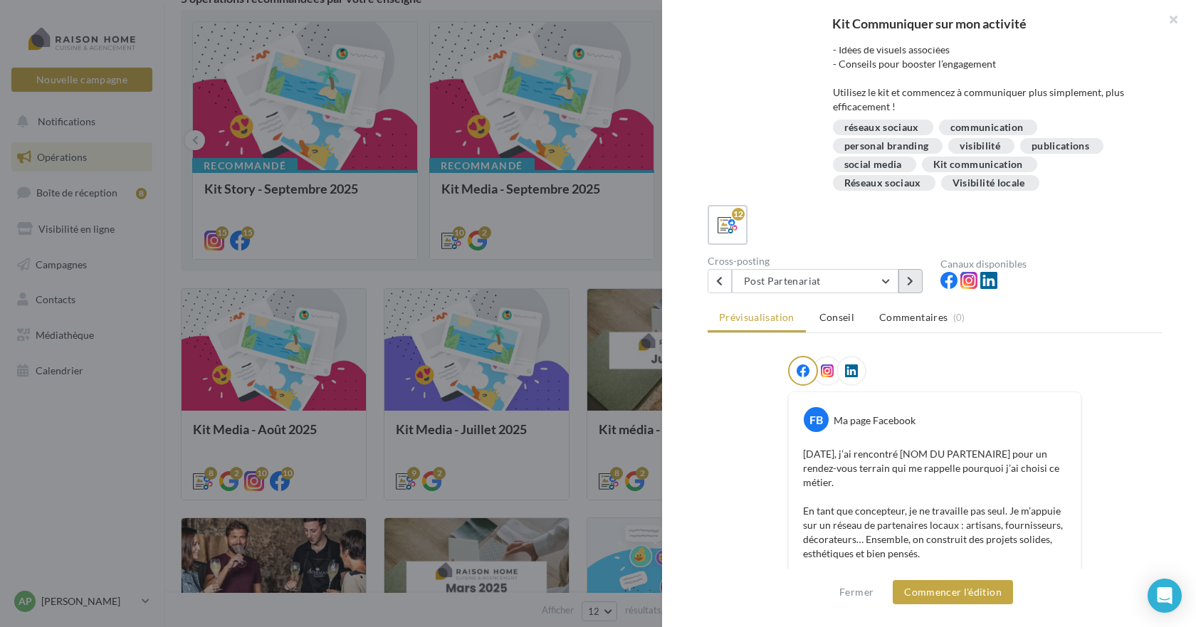
scroll to position [84, 0]
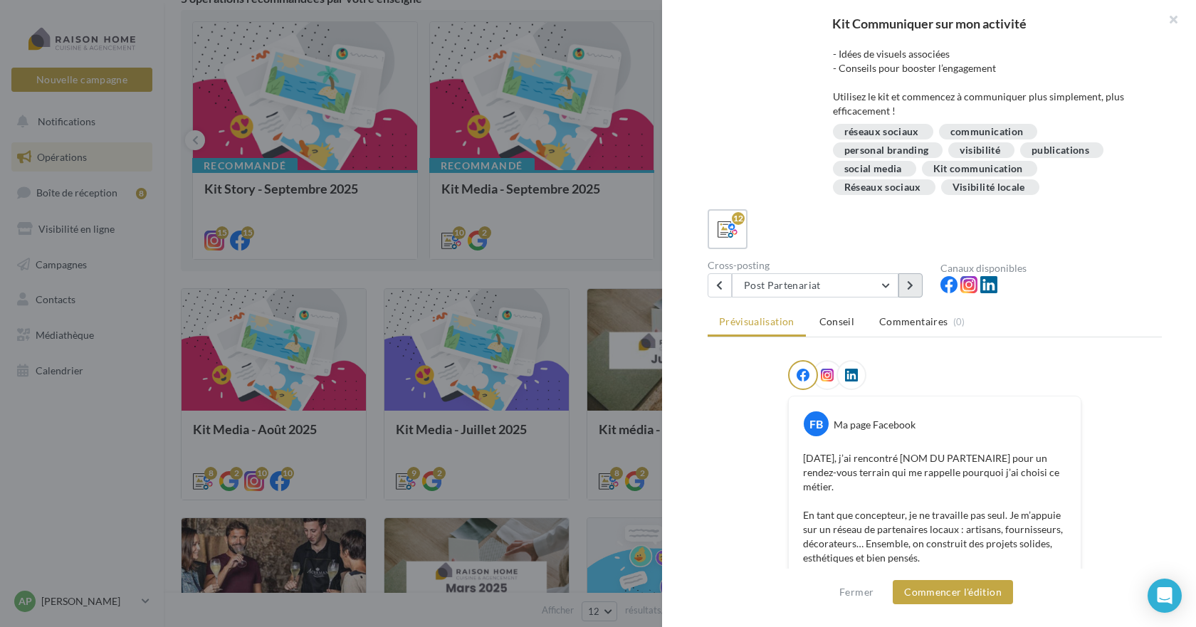
click at [913, 287] on icon at bounding box center [910, 286] width 6 height 10
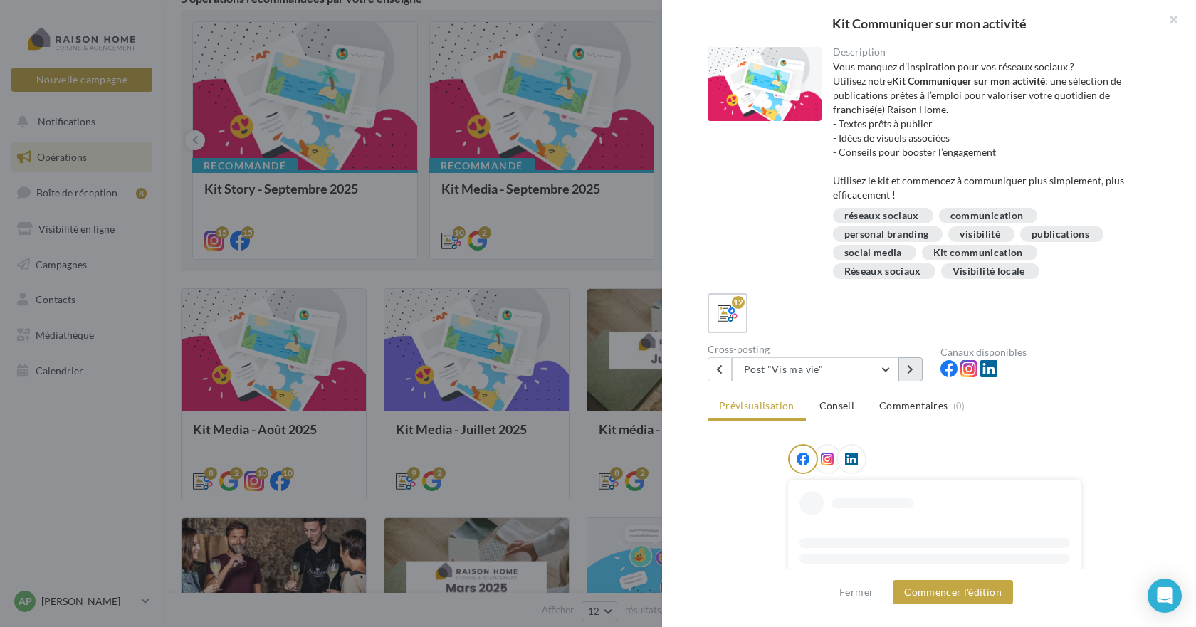
click at [915, 370] on button at bounding box center [911, 369] width 24 height 24
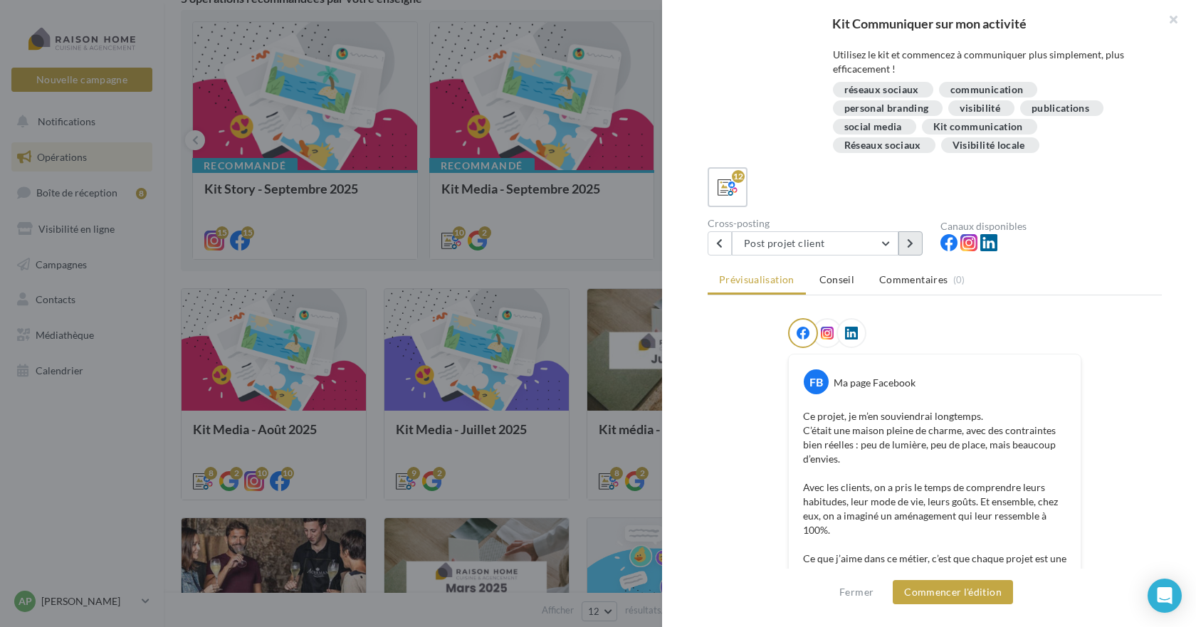
scroll to position [84, 0]
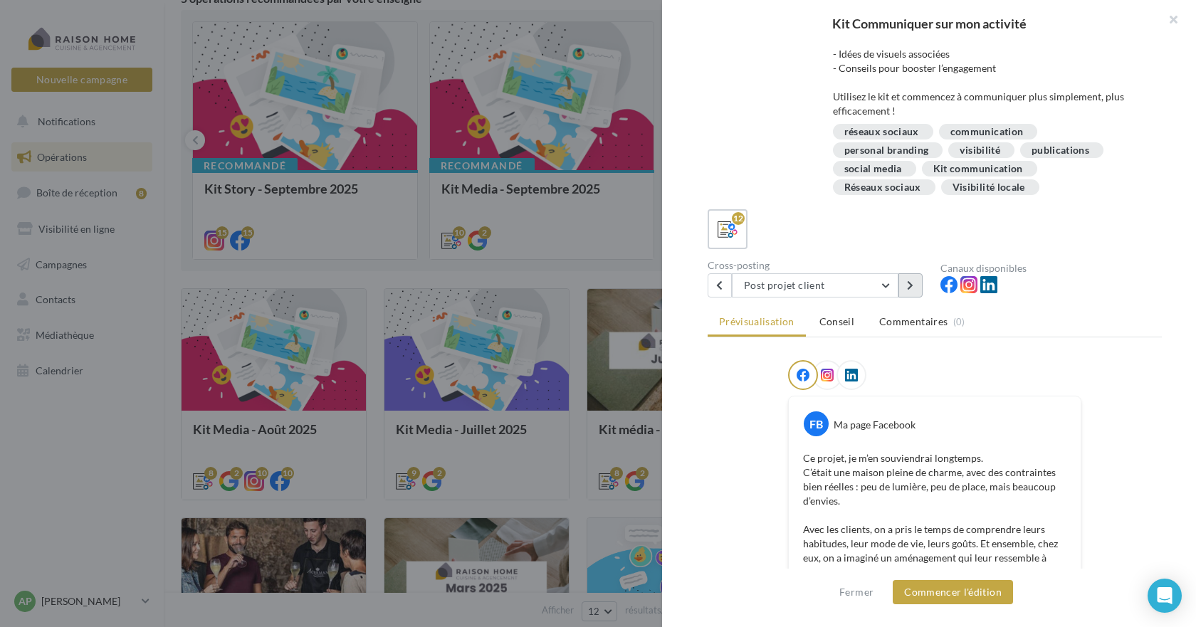
click at [916, 286] on button at bounding box center [911, 285] width 24 height 24
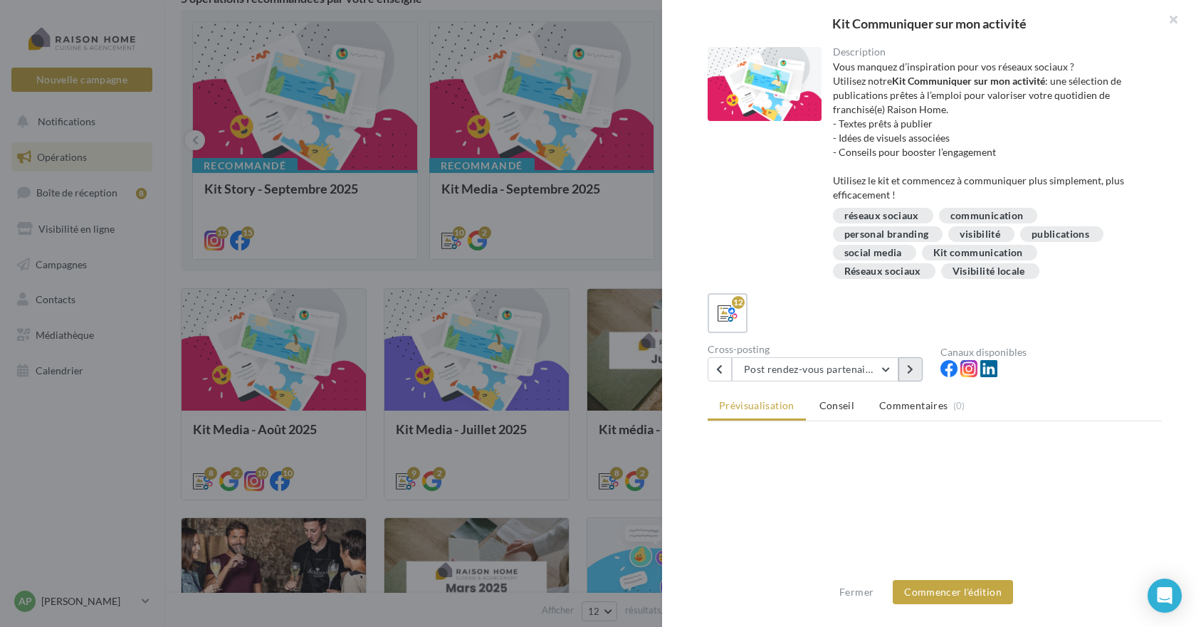
scroll to position [0, 0]
click at [915, 369] on button at bounding box center [911, 369] width 24 height 24
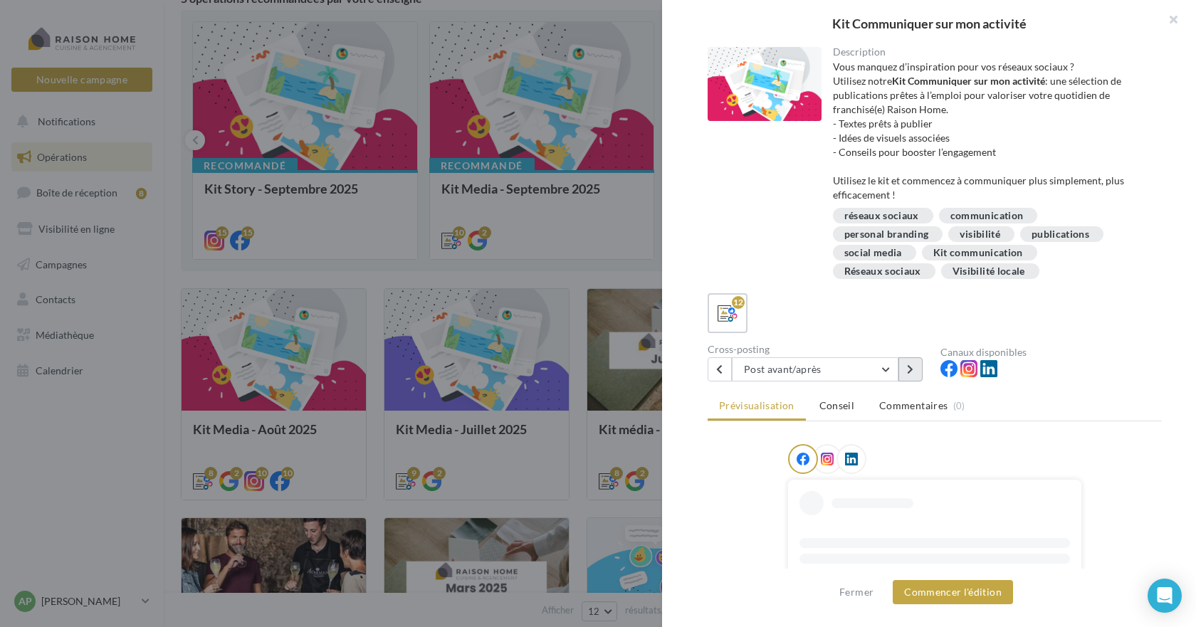
click at [915, 369] on button at bounding box center [911, 369] width 24 height 24
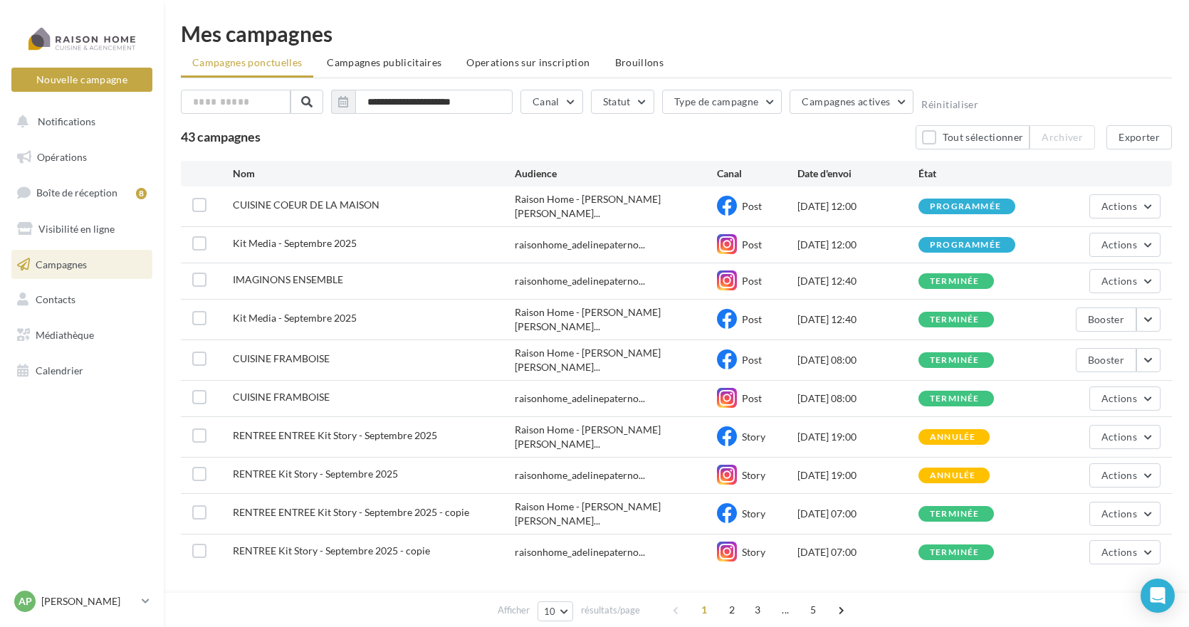
click at [68, 263] on span "Campagnes" at bounding box center [61, 264] width 51 height 12
click at [90, 194] on span "Boîte de réception" at bounding box center [76, 193] width 81 height 12
